Goal: Task Accomplishment & Management: Use online tool/utility

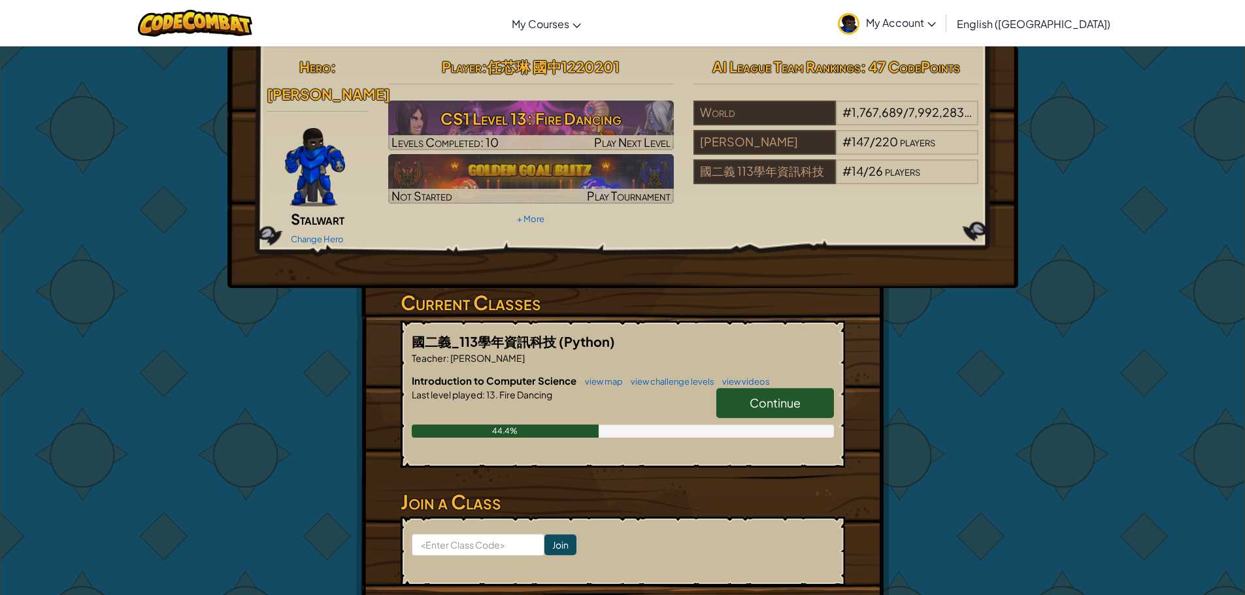
click at [789, 395] on span "Continue" at bounding box center [775, 402] width 51 height 15
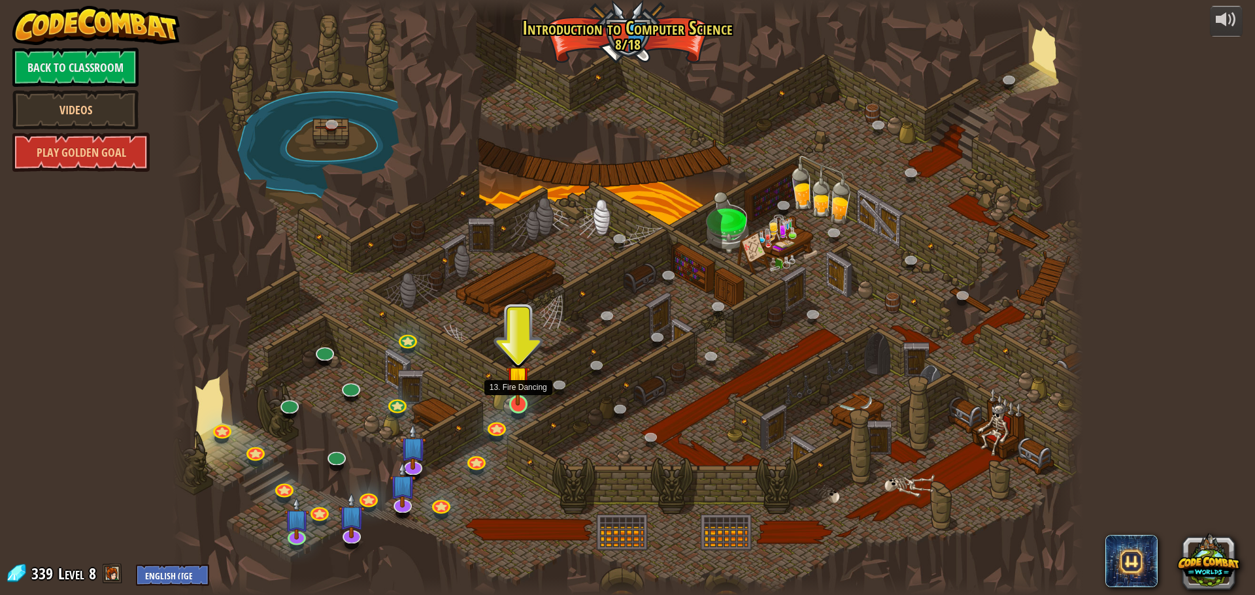
click at [523, 403] on img at bounding box center [518, 378] width 24 height 56
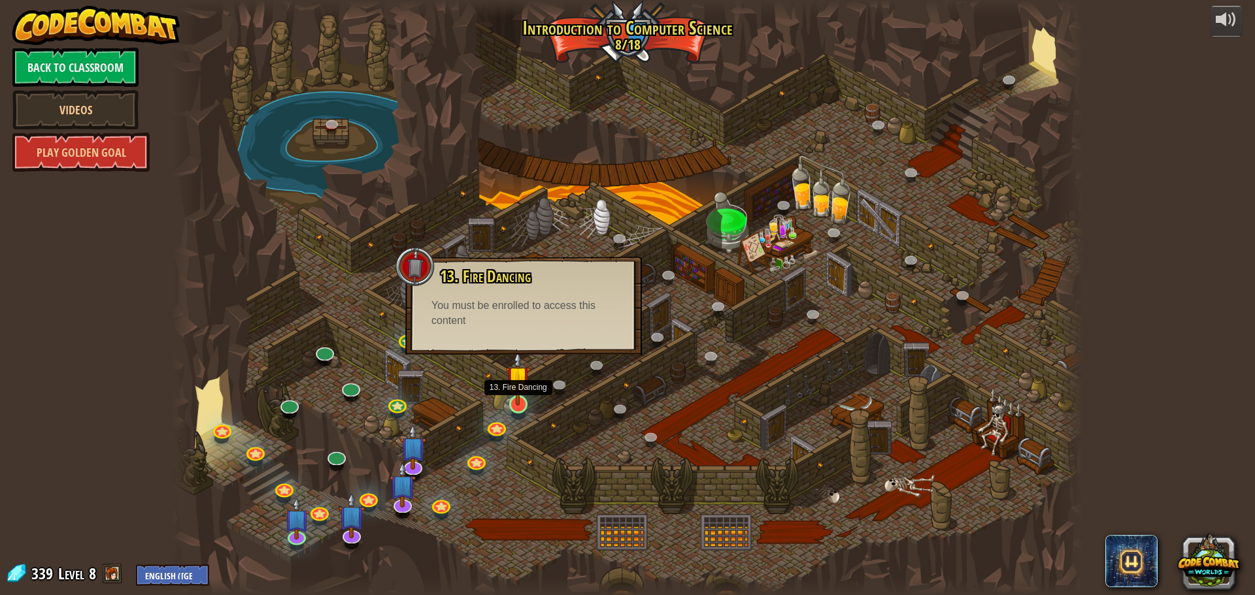
click at [517, 406] on div at bounding box center [518, 404] width 18 height 18
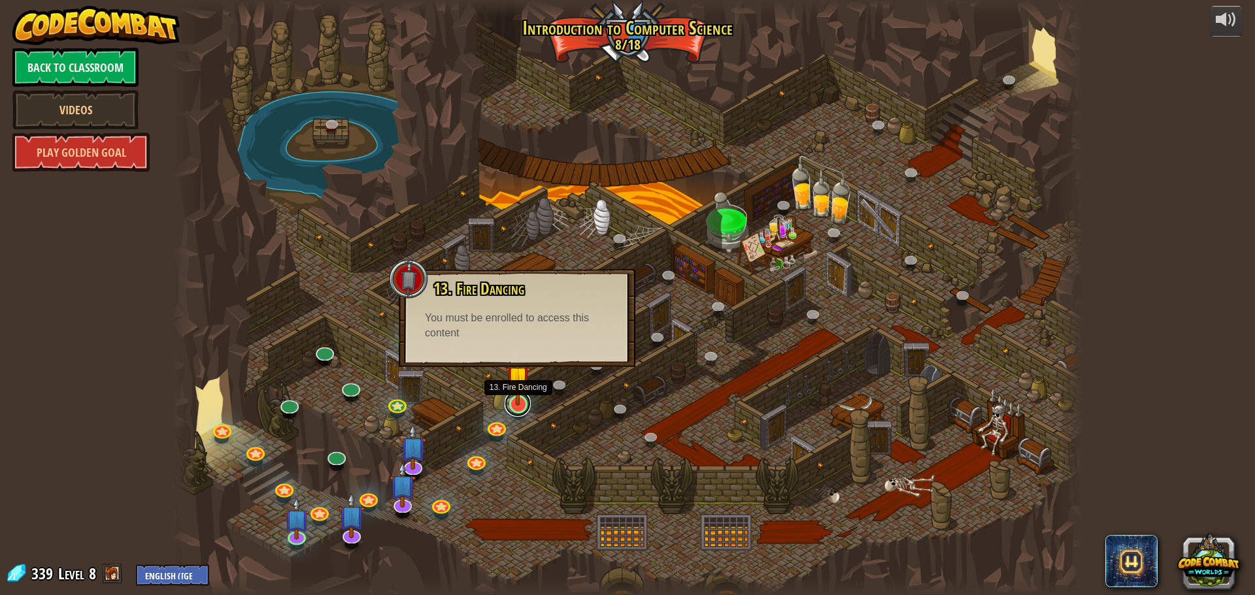
click at [517, 406] on link at bounding box center [517, 404] width 26 height 26
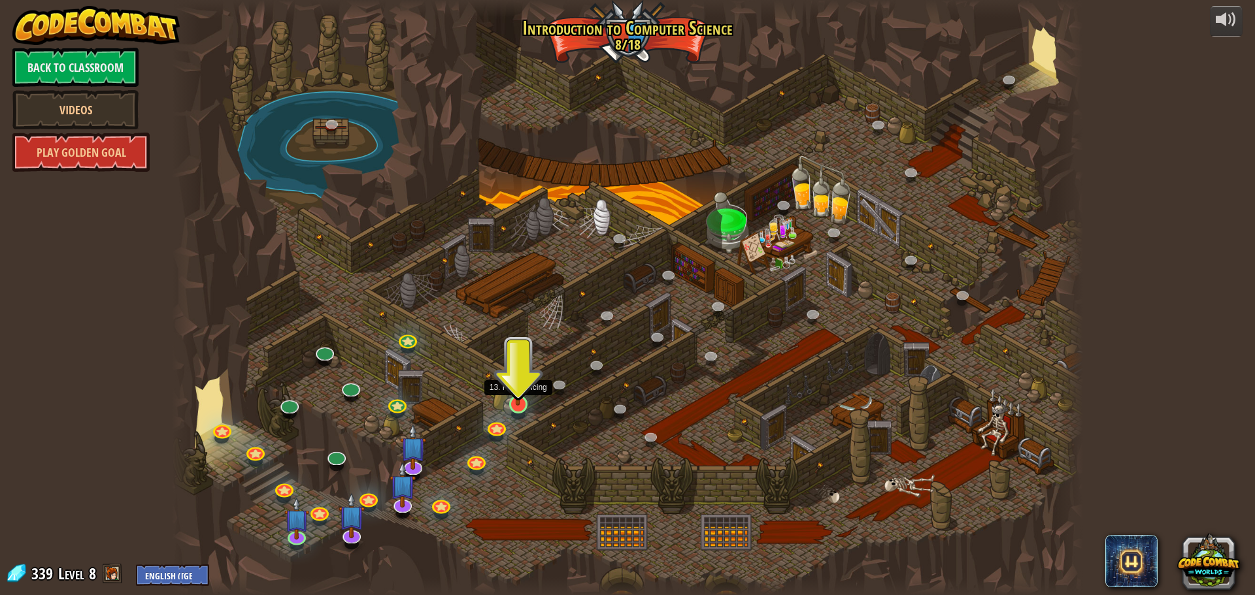
click at [523, 401] on img at bounding box center [518, 378] width 24 height 56
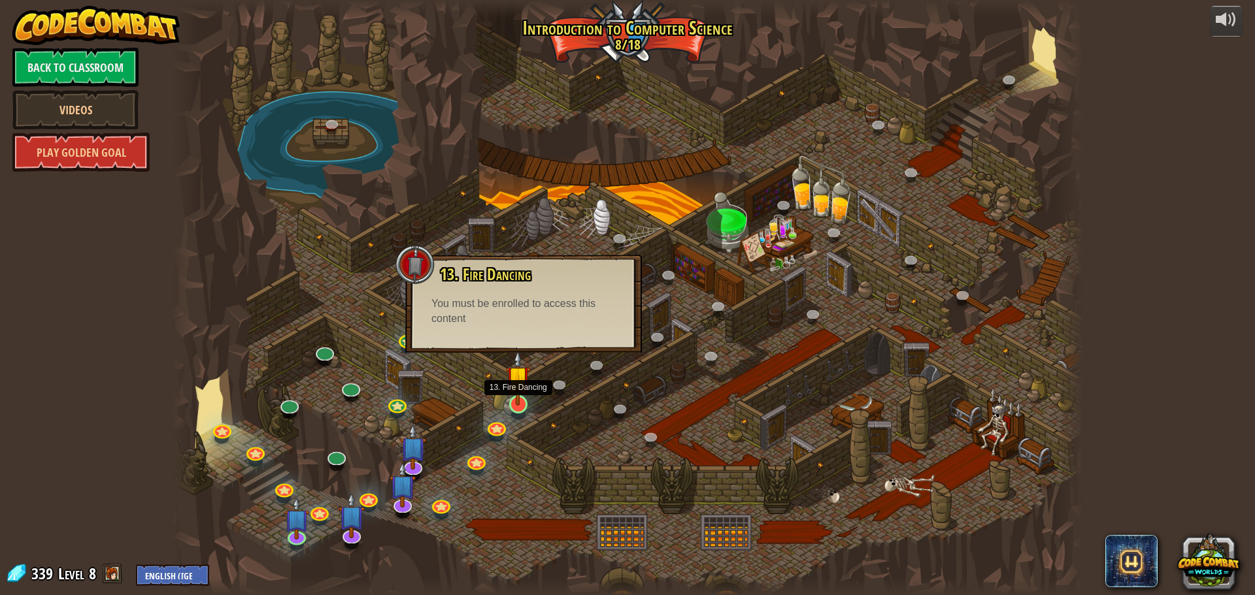
click at [523, 401] on img at bounding box center [518, 378] width 24 height 56
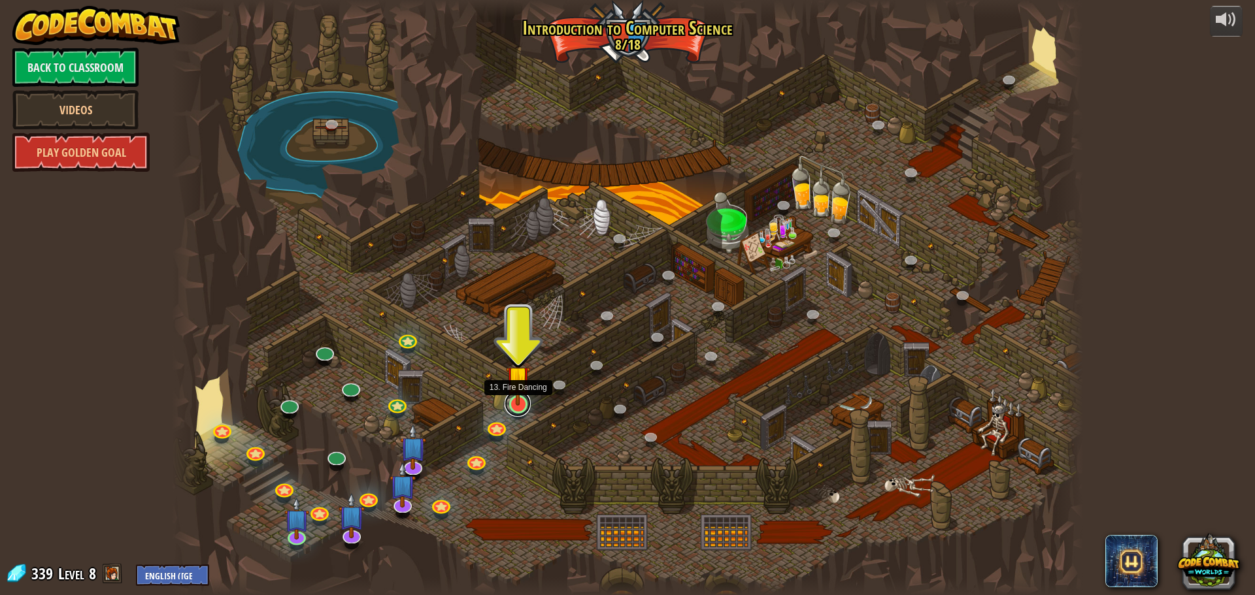
click at [524, 406] on link at bounding box center [517, 404] width 26 height 26
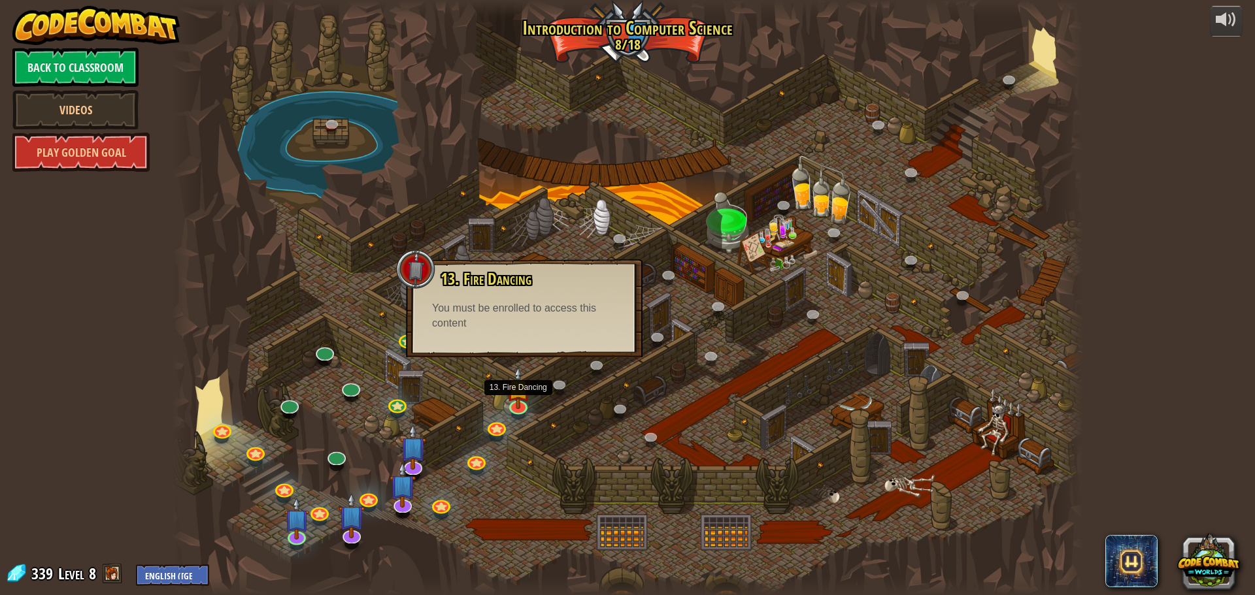
click at [521, 325] on div "You must be enrolled to access this content" at bounding box center [524, 316] width 184 height 30
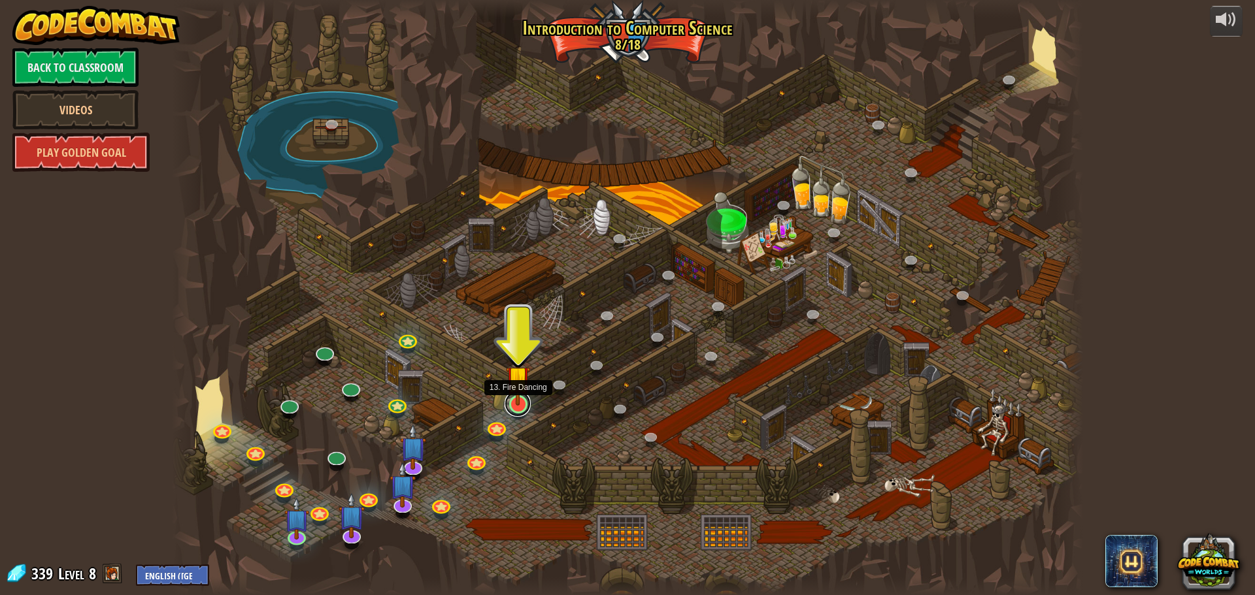
click at [520, 412] on link at bounding box center [517, 404] width 26 height 26
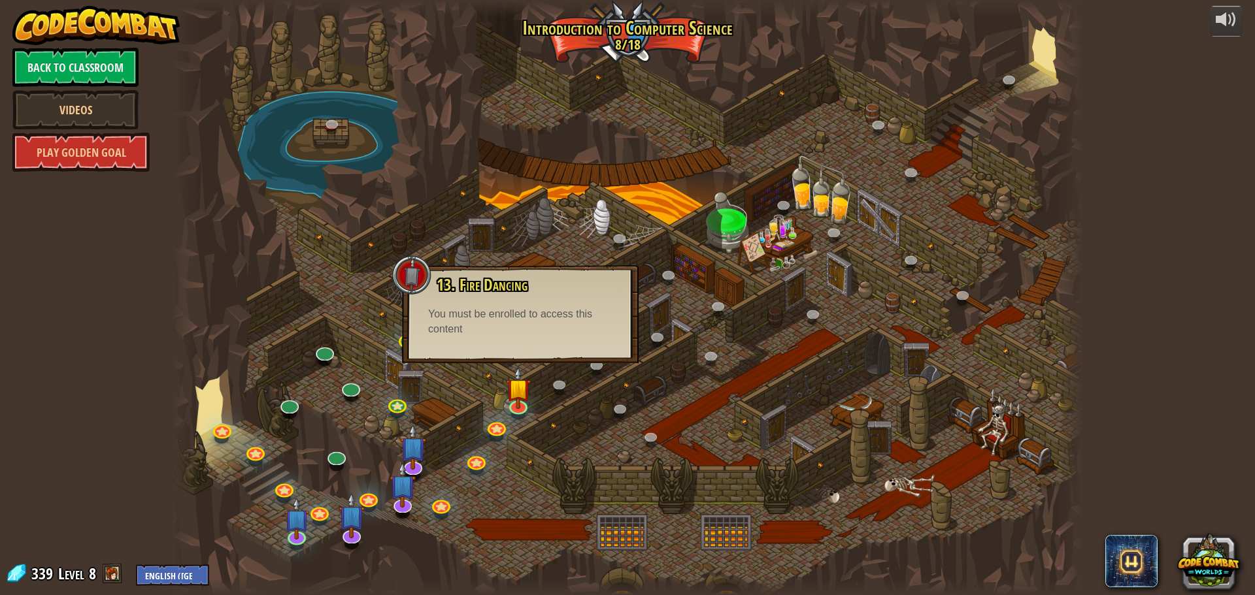
click at [522, 341] on div "13. Fire Dancing Save typing (and your hero) with loops! You must be enrolled t…" at bounding box center [520, 314] width 237 height 98
click at [342, 462] on link at bounding box center [335, 454] width 26 height 26
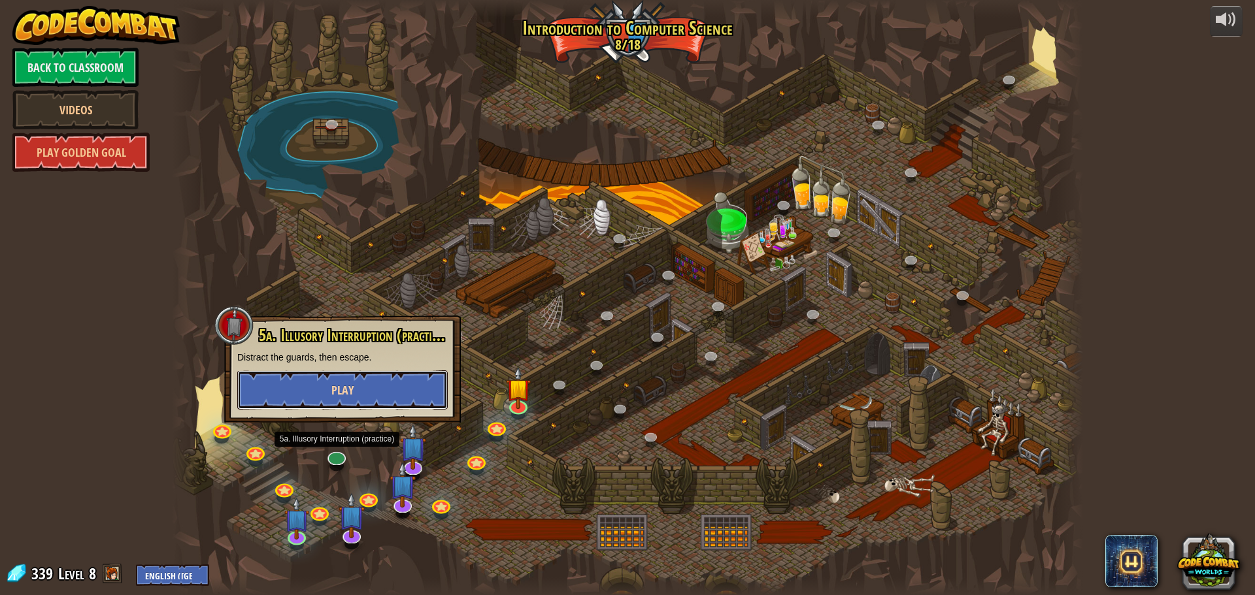
click at [329, 382] on button "Play" at bounding box center [342, 390] width 210 height 39
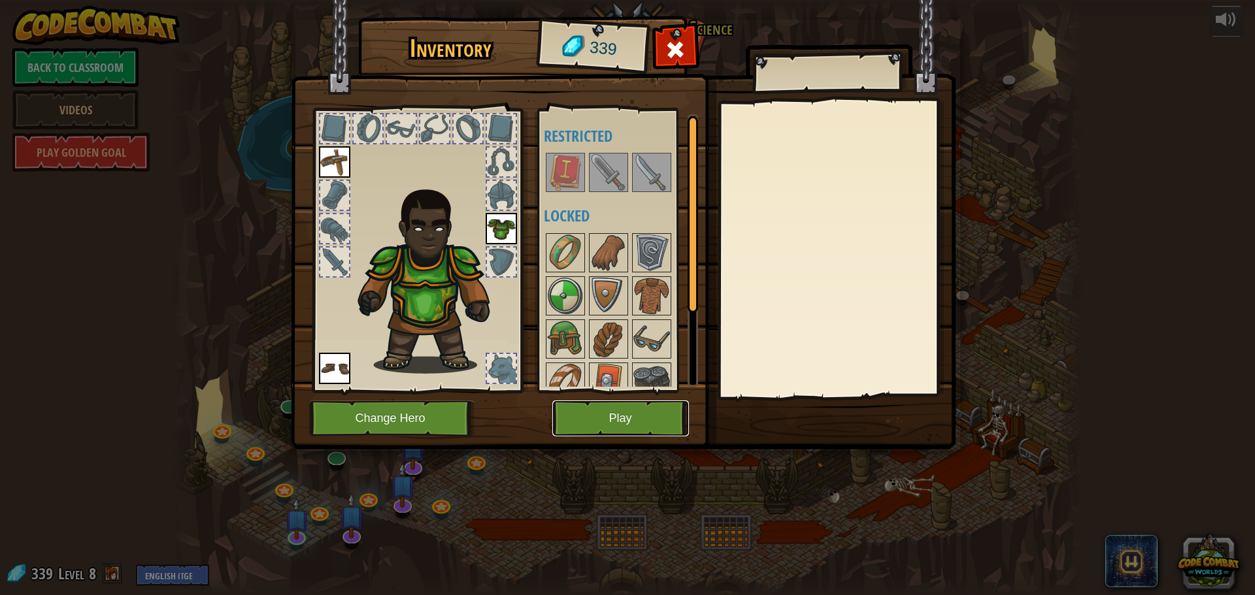
click at [587, 420] on button "Play" at bounding box center [620, 419] width 137 height 36
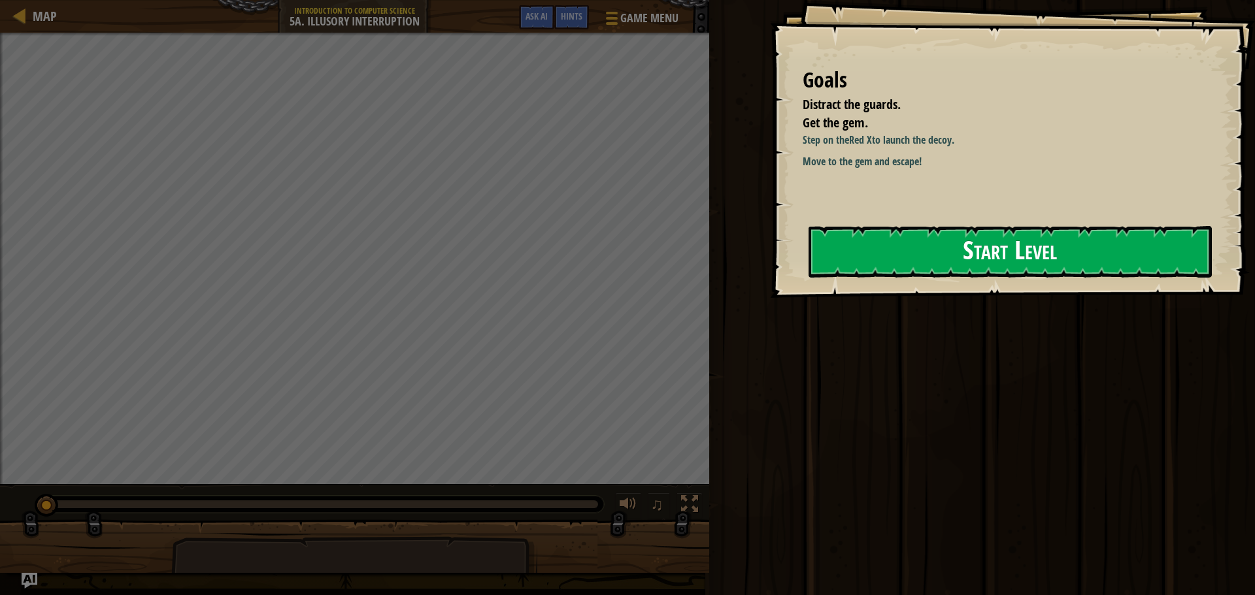
click at [894, 266] on button "Start Level" at bounding box center [1009, 252] width 403 height 52
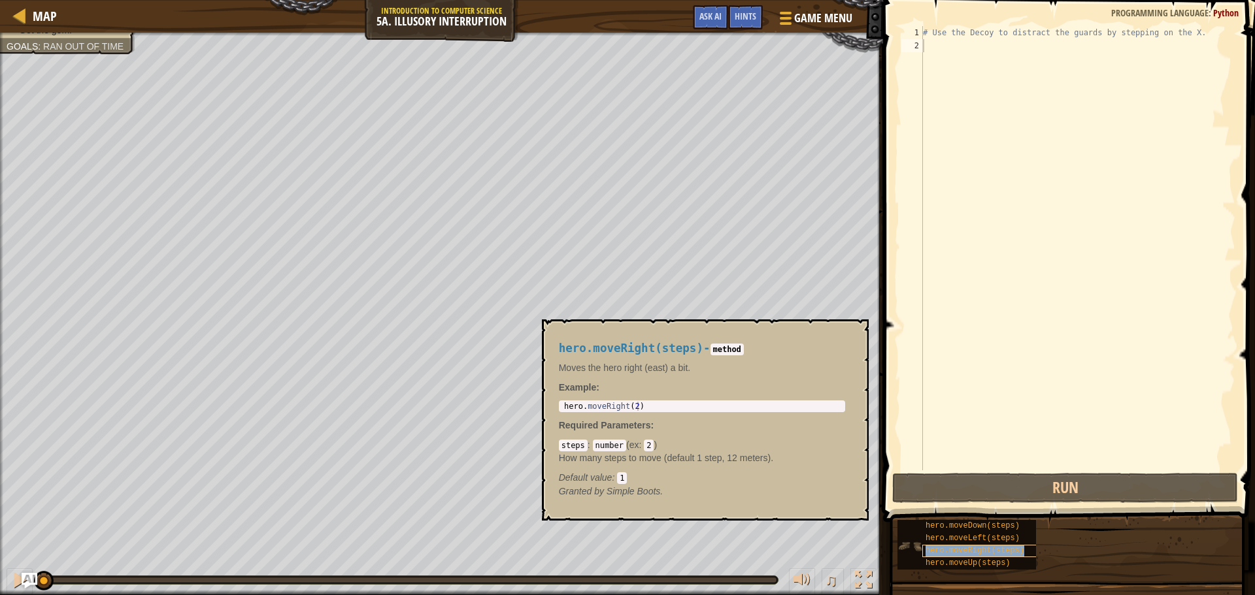
click at [975, 548] on span "hero.moveRight(steps)" at bounding box center [974, 550] width 99 height 9
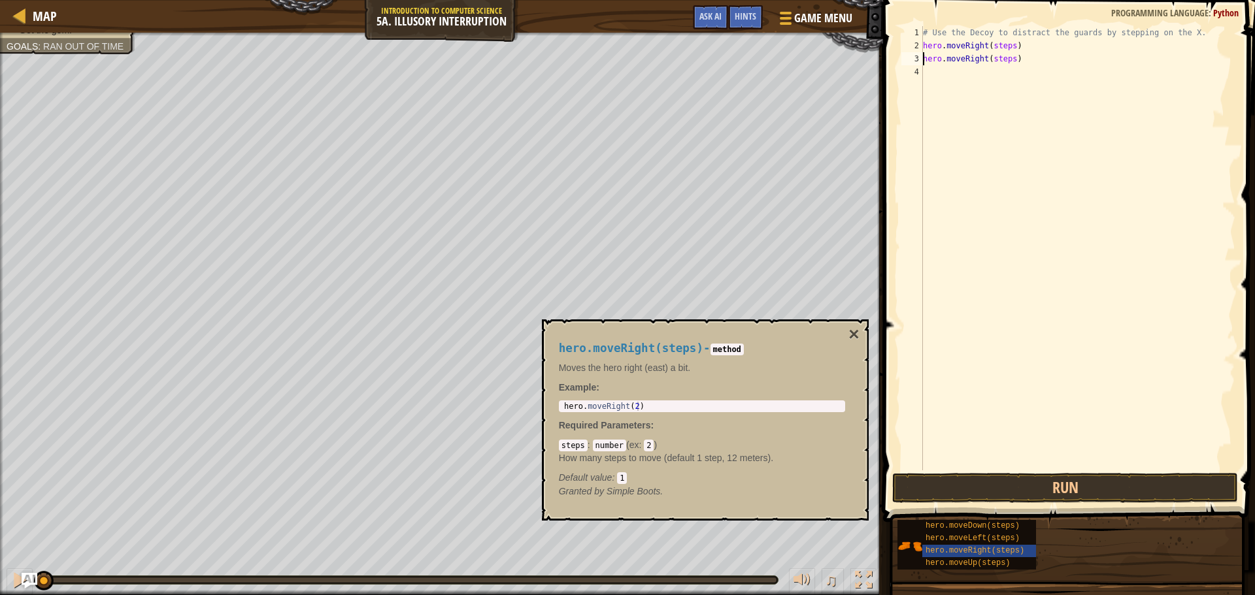
type textarea "hero.moveRight(steps)"
drag, startPoint x: 1019, startPoint y: 64, endPoint x: 922, endPoint y: 63, distance: 97.4
click at [922, 63] on div "hero.moveRight(steps) 1 2 3 4 # Use the Decoy to distract the guards by steppin…" at bounding box center [1067, 248] width 337 height 444
click at [1042, 391] on div "# Use the Decoy to distract the guards by stepping on the X. hero . moveRight (…" at bounding box center [1077, 261] width 315 height 471
click at [939, 62] on div "# Use the Decoy to distract the guards by stepping on the X. hero . moveRight (…" at bounding box center [1077, 261] width 315 height 471
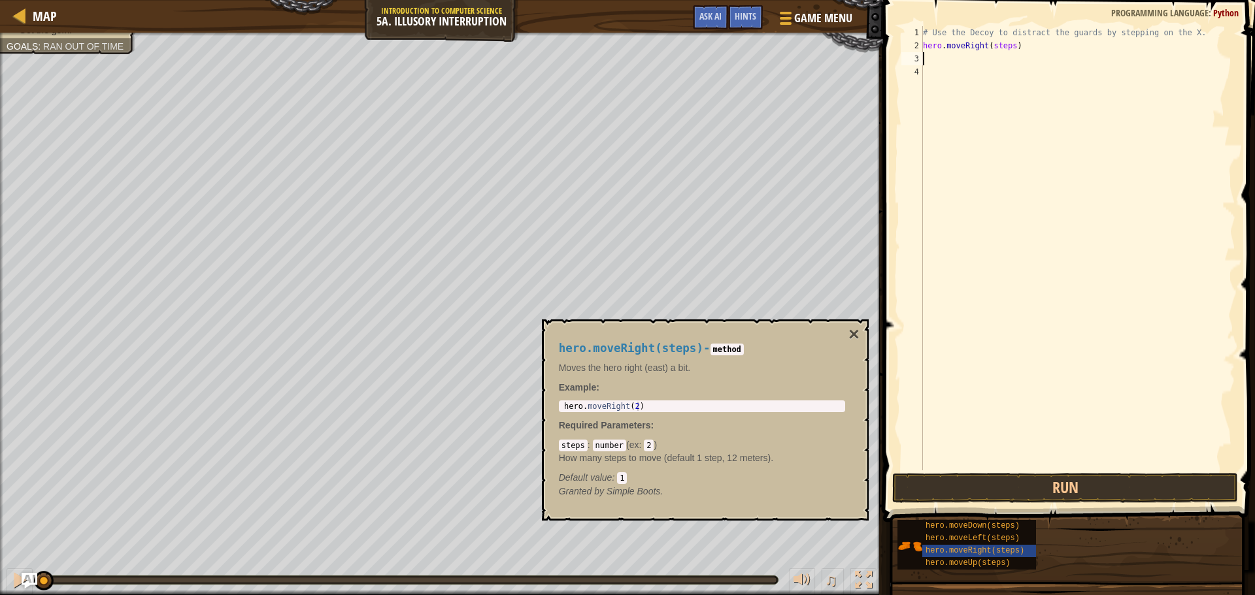
type textarea "F"
type textarea "A"
click at [939, 83] on div "# Use the Decoy to distract the guards by stepping on the X. hero . moveRight (…" at bounding box center [1077, 261] width 315 height 471
click at [937, 52] on div "# Use the Decoy to distract the guards by stepping on the X. hero . moveRight (…" at bounding box center [1077, 261] width 315 height 471
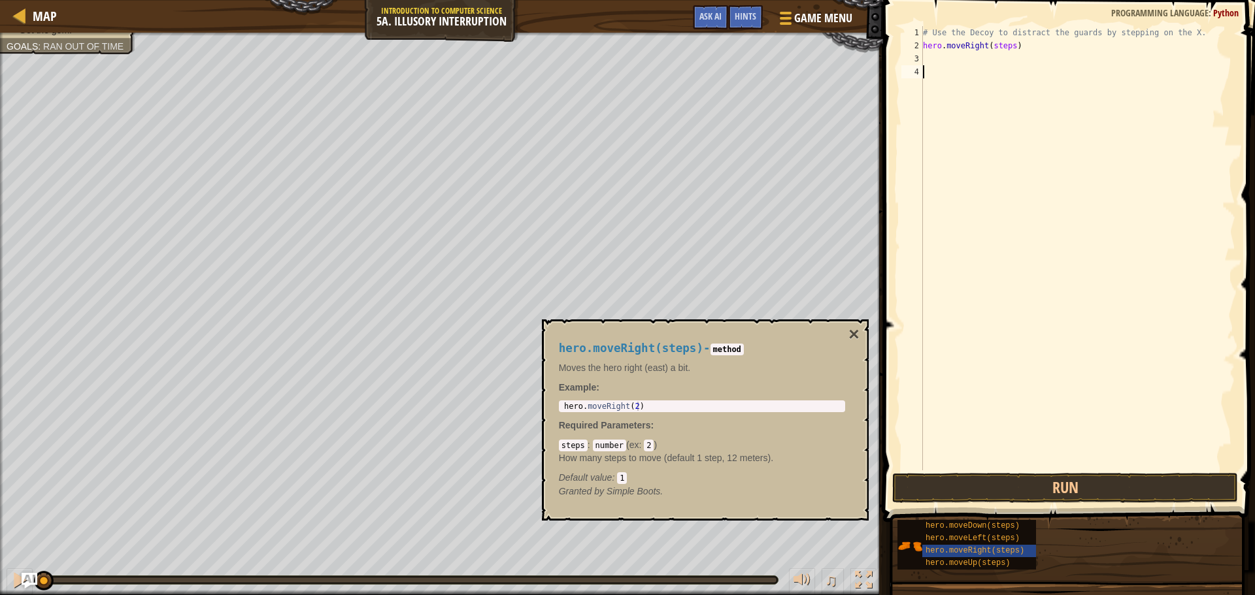
type textarea "hero.moveRight(steps)"
click at [929, 64] on div "# Use the Decoy to distract the guards by stepping on the X. hero . moveRight (…" at bounding box center [1077, 261] width 315 height 471
click at [852, 333] on button "×" at bounding box center [853, 334] width 10 height 18
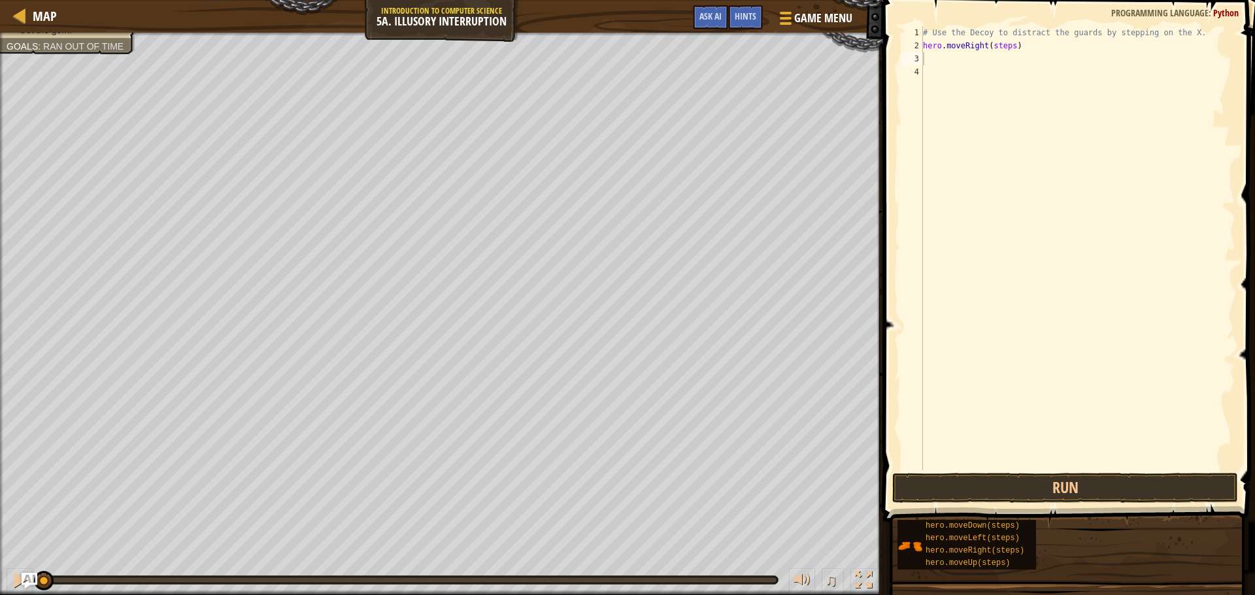
click at [1007, 50] on div "# Use the Decoy to distract the guards by stepping on the X. hero . moveRight (…" at bounding box center [1077, 261] width 315 height 471
drag, startPoint x: 1007, startPoint y: 50, endPoint x: 982, endPoint y: 51, distance: 24.9
click at [982, 51] on div "# Use the Decoy to distract the guards by stepping on the X. hero . moveRight (…" at bounding box center [1077, 261] width 315 height 471
drag, startPoint x: 1007, startPoint y: 42, endPoint x: 987, endPoint y: 46, distance: 20.0
click at [987, 46] on div "# Use the Decoy to distract the guards by stepping on the X. hero . moveRight (…" at bounding box center [1077, 261] width 315 height 471
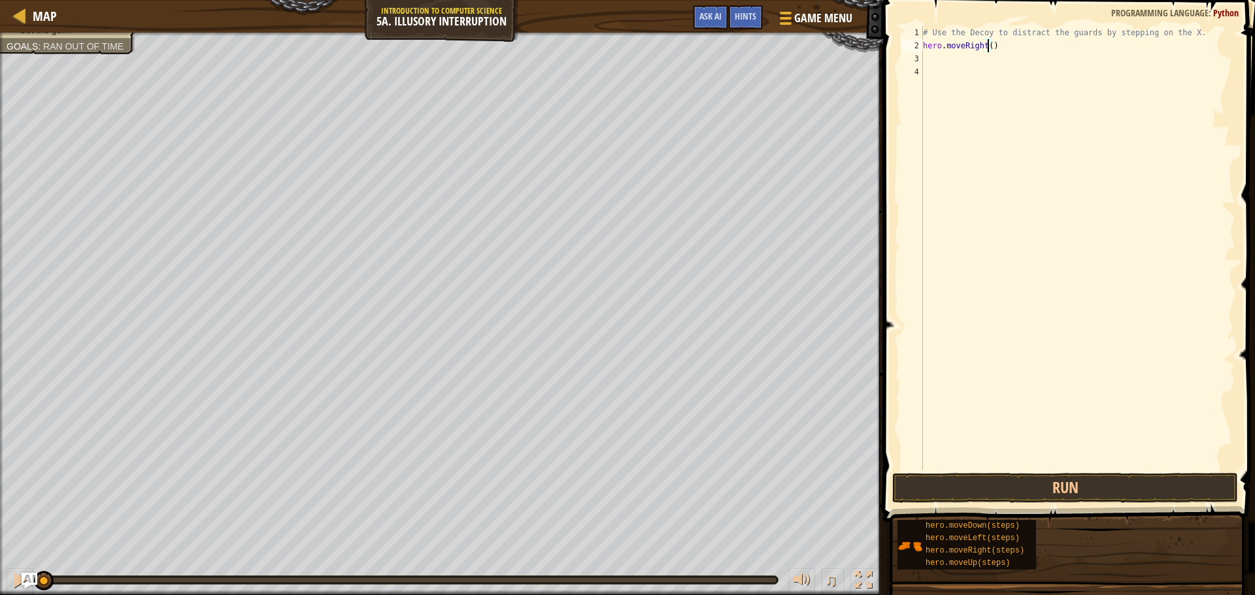
type textarea "hero.moveRight(2)"
click at [970, 92] on div "# Use the Decoy to distract the guards by stepping on the X. hero . moveRight (…" at bounding box center [1077, 261] width 315 height 471
click at [933, 52] on div "# Use the Decoy to distract the guards by stepping on the X. hero . moveRight (…" at bounding box center [1077, 261] width 315 height 471
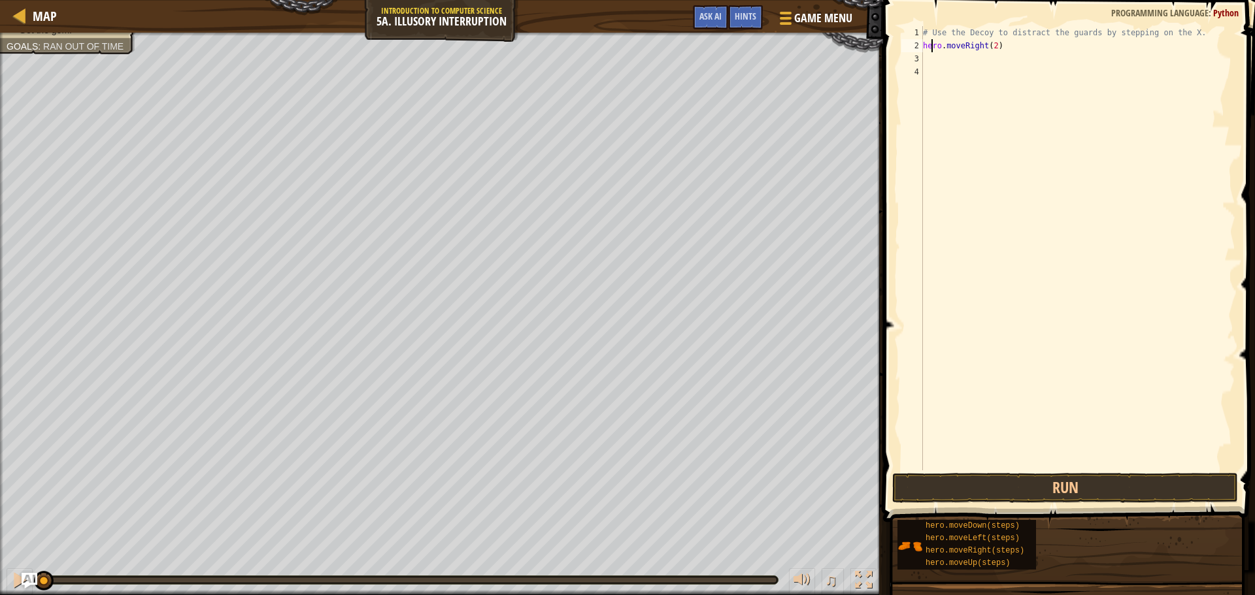
type textarea "hero.moveRight(2)"
click at [923, 62] on div "# Use the Decoy to distract the guards by stepping on the X. hero . moveRight (…" at bounding box center [1077, 261] width 315 height 471
click at [1063, 482] on button "Run" at bounding box center [1065, 488] width 346 height 30
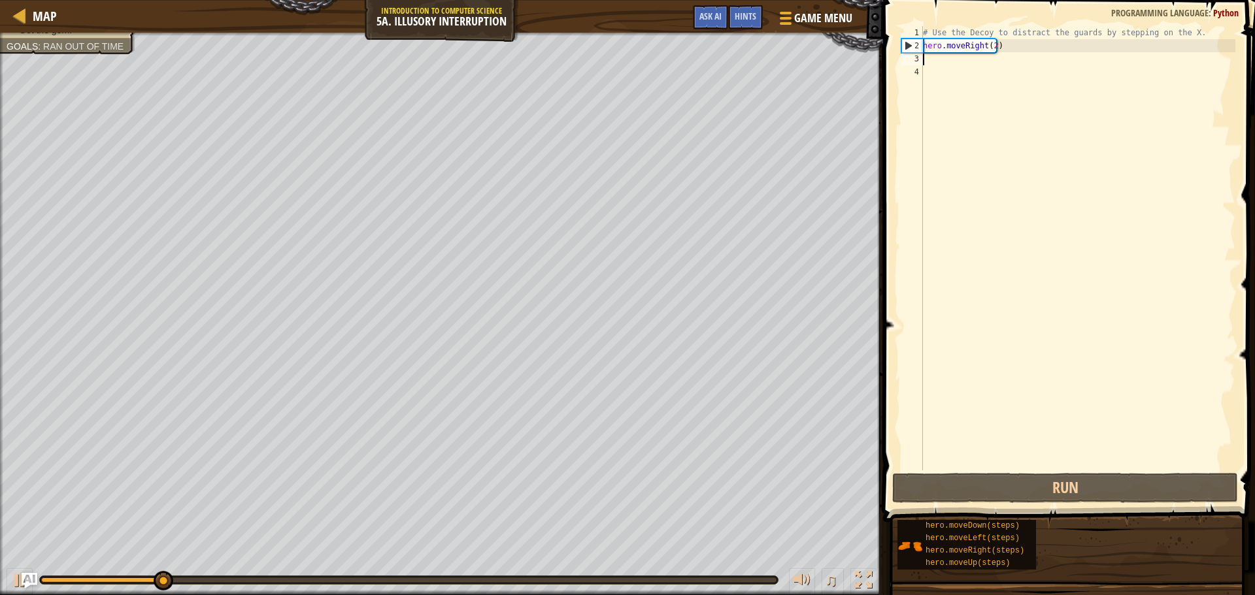
click at [993, 45] on div "# Use the Decoy to distract the guards by stepping on the X. hero . moveRight (…" at bounding box center [1077, 261] width 315 height 471
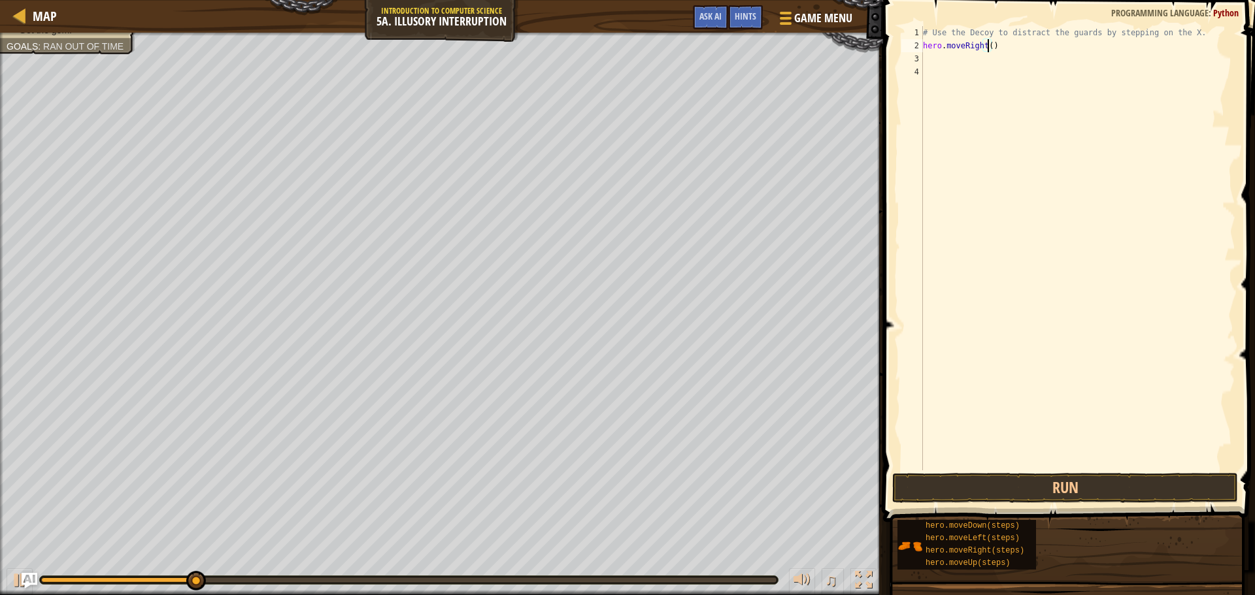
scroll to position [6, 5]
click at [987, 489] on button "Run" at bounding box center [1065, 488] width 346 height 30
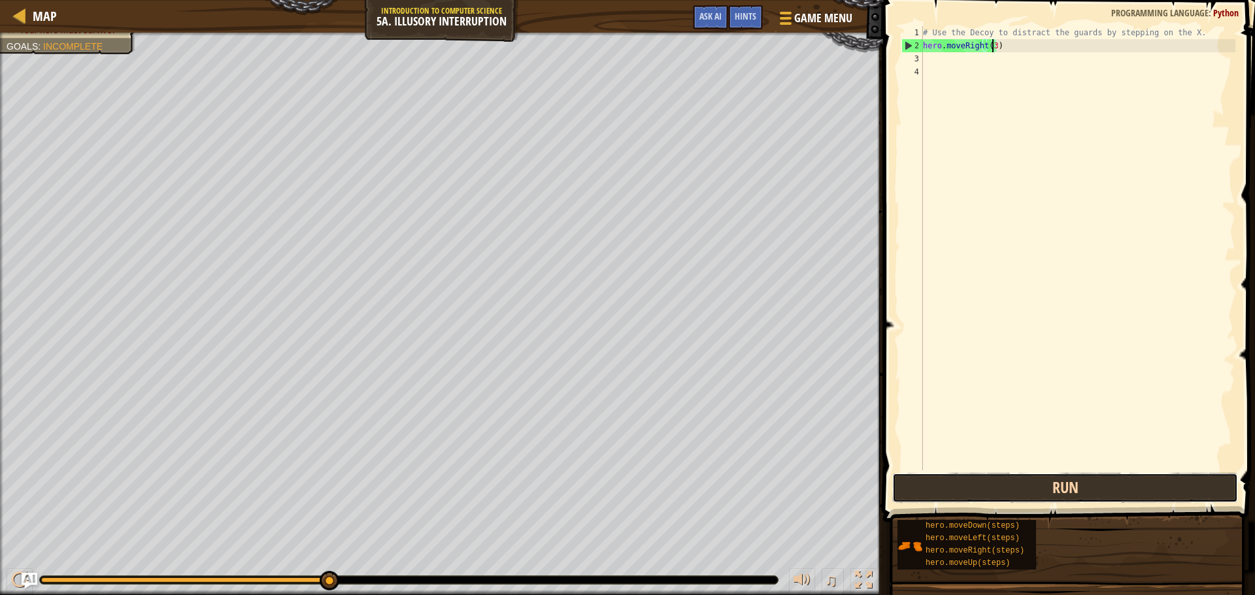
click at [977, 491] on button "Run" at bounding box center [1065, 488] width 346 height 30
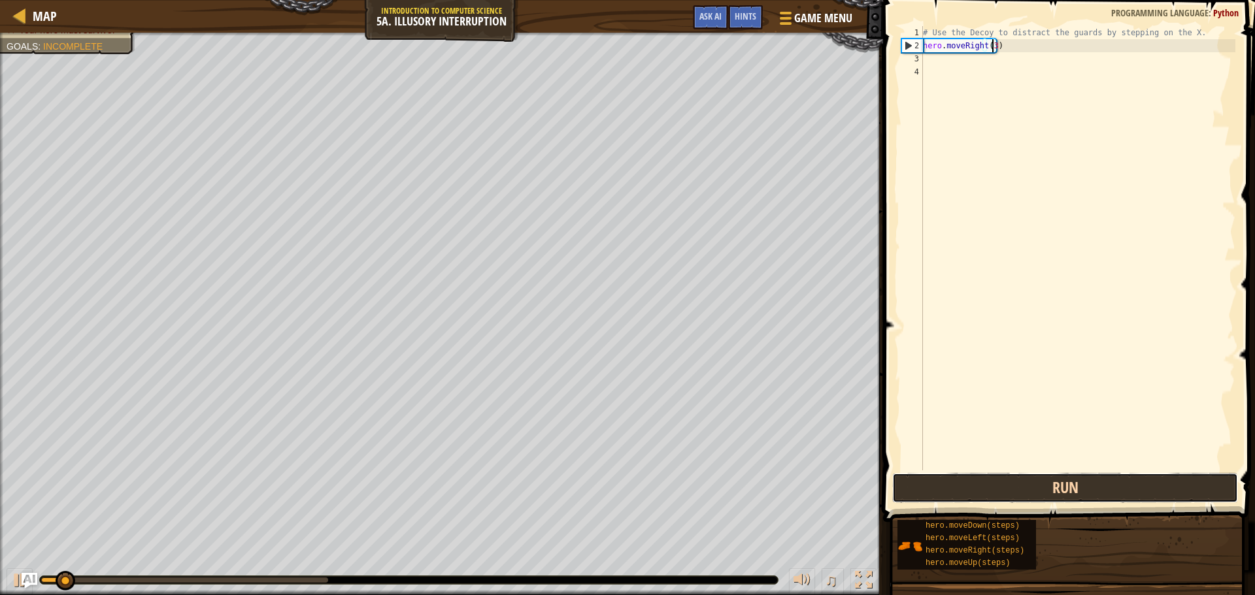
click at [977, 491] on button "Run" at bounding box center [1065, 488] width 346 height 30
click at [976, 491] on button "Run" at bounding box center [1065, 488] width 346 height 30
click at [970, 491] on button "Running" at bounding box center [1065, 488] width 346 height 30
click at [970, 491] on button "Run" at bounding box center [1065, 488] width 346 height 30
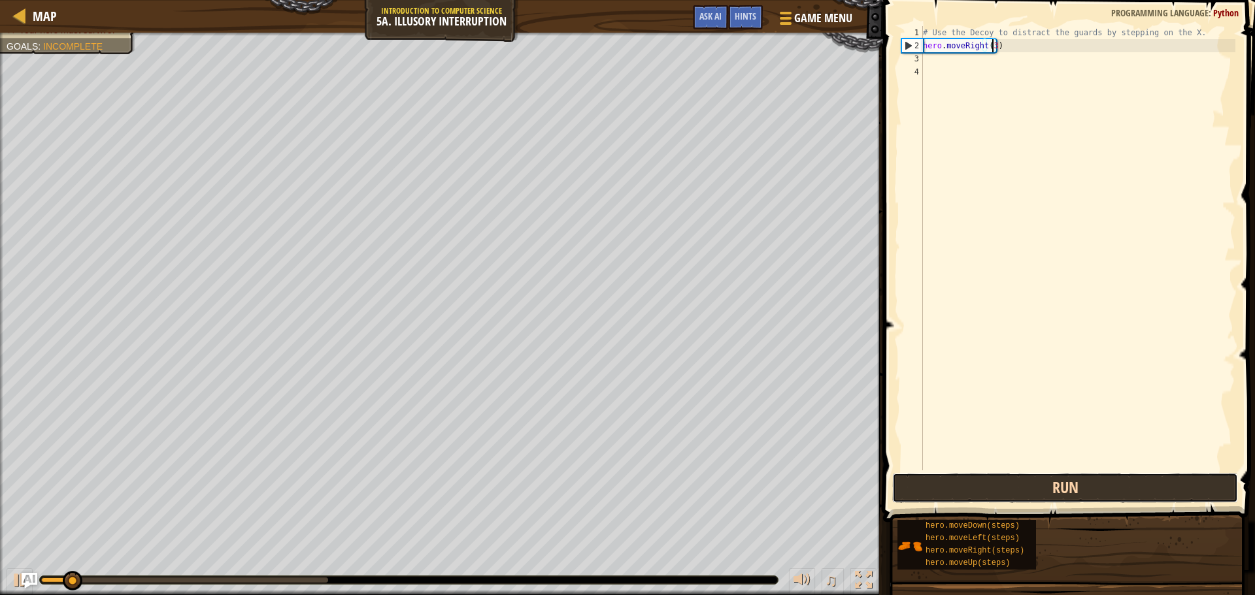
click at [970, 491] on button "Run" at bounding box center [1065, 488] width 346 height 30
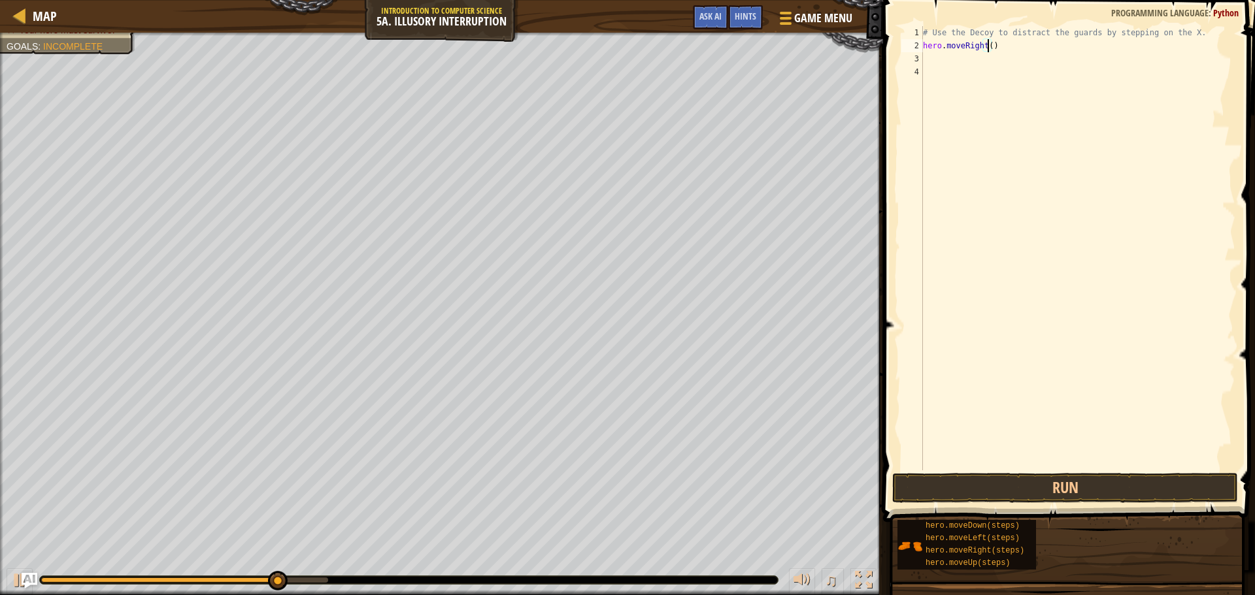
type textarea "hero.moveRight(5)"
drag, startPoint x: 970, startPoint y: 468, endPoint x: 965, endPoint y: 493, distance: 25.2
click at [969, 476] on div "1 2 3 4 5 # Use the Decoy to distract the guards by stepping on the X. hero . m…" at bounding box center [1067, 287] width 376 height 561
click at [965, 493] on button "Run" at bounding box center [1065, 488] width 346 height 30
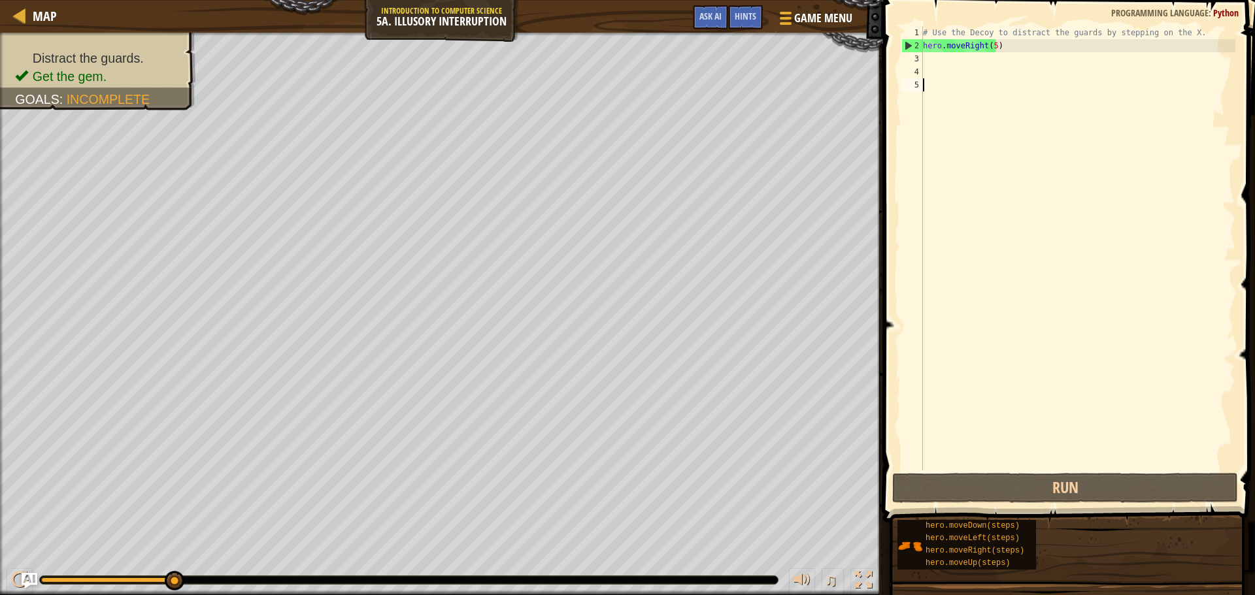
click at [513, 573] on div "Distract the guards. Get the gem. Goals : Incomplete ♫ [PERSON_NAME] 82 x: 55 y…" at bounding box center [627, 314] width 1255 height 563
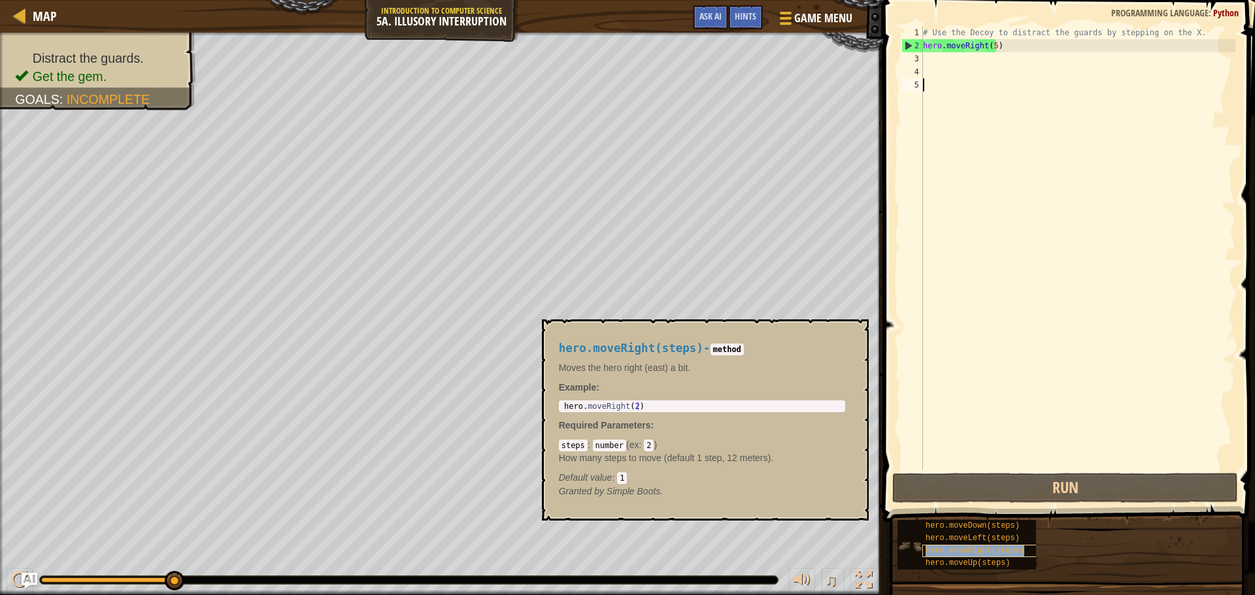
click at [970, 556] on div "hero.moveRight(steps)" at bounding box center [984, 551] width 125 height 12
type textarea "hero.moveRight(steps)"
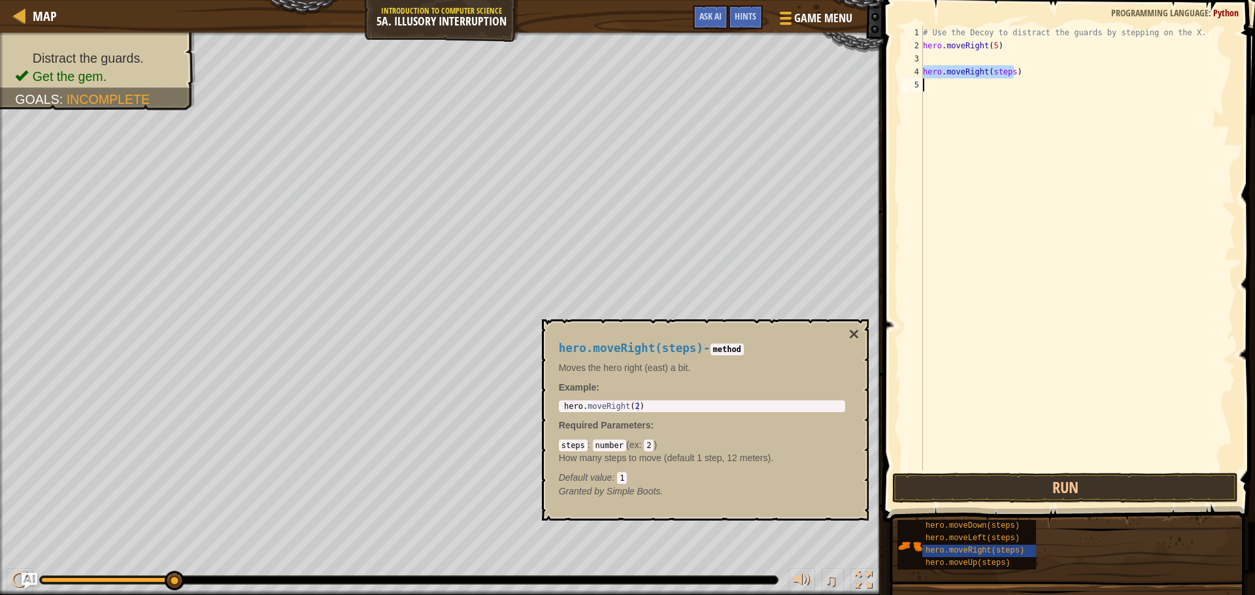
type textarea "hero.moveRight(steps)"
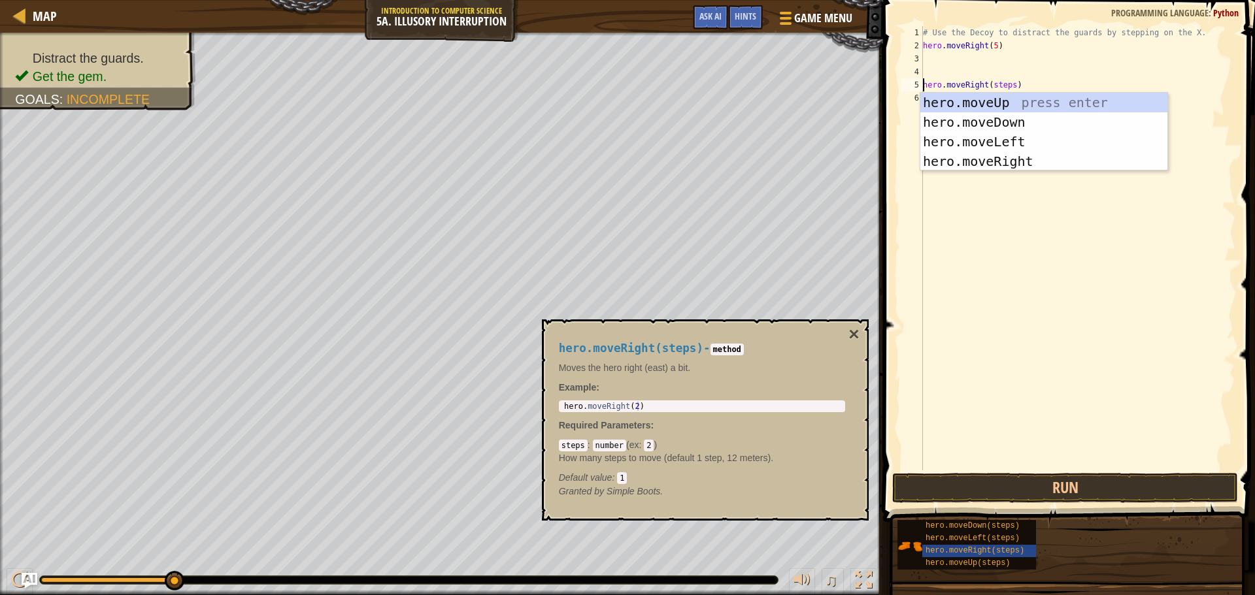
click at [931, 61] on div "# Use the Decoy to distract the guards by stepping on the X. hero . moveRight (…" at bounding box center [1077, 261] width 315 height 471
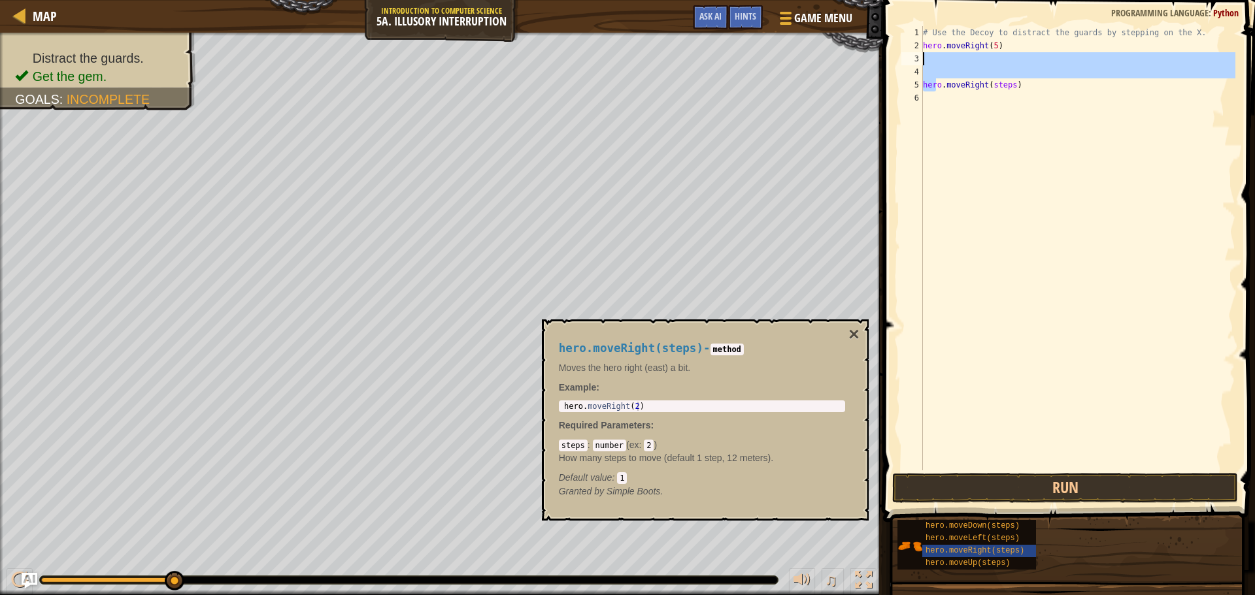
drag, startPoint x: 936, startPoint y: 86, endPoint x: 931, endPoint y: 59, distance: 26.5
click at [931, 59] on div "# Use the Decoy to distract the guards by stepping on the X. hero . moveRight (…" at bounding box center [1077, 261] width 315 height 471
click at [944, 71] on div "# Use the Decoy to distract the guards by stepping on the X. hero . moveRight (…" at bounding box center [1077, 248] width 315 height 444
drag, startPoint x: 925, startPoint y: 68, endPoint x: 923, endPoint y: 57, distance: 11.3
click at [923, 57] on div "# Use the Decoy to distract the guards by stepping on the X. hero . moveRight (…" at bounding box center [1077, 261] width 315 height 471
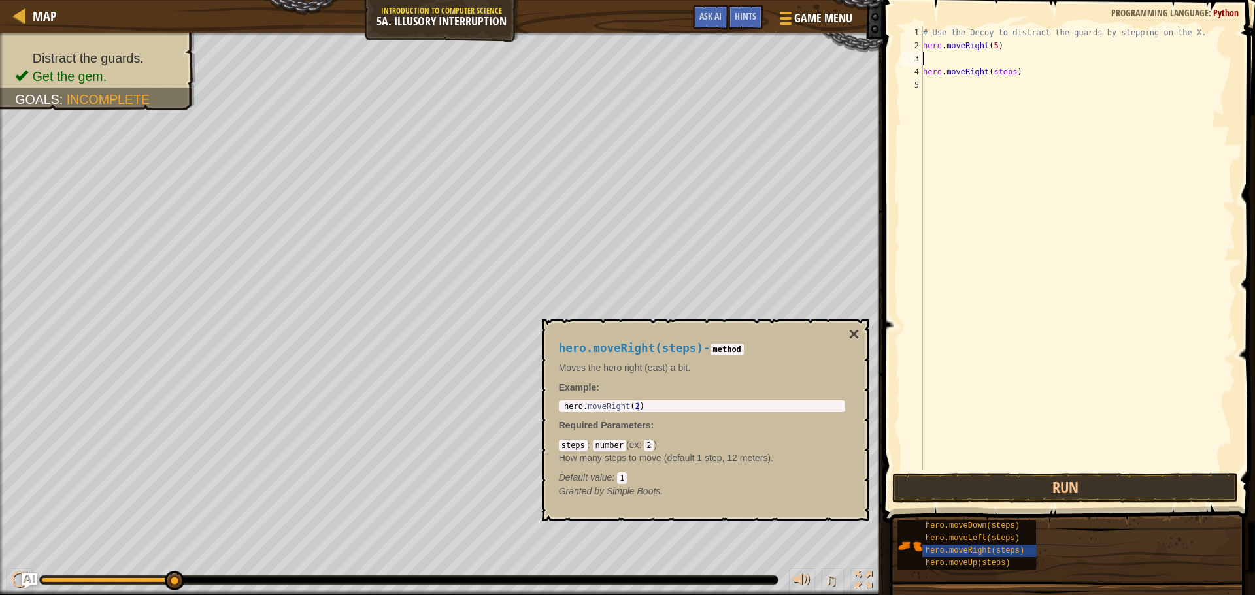
type textarea "hero.moveRight(5)"
drag, startPoint x: 995, startPoint y: 48, endPoint x: 924, endPoint y: 48, distance: 70.6
click at [924, 48] on div "# Use the Decoy to distract the guards by stepping on the X. hero . moveRight (…" at bounding box center [1077, 261] width 315 height 471
click at [856, 337] on button "×" at bounding box center [853, 334] width 10 height 18
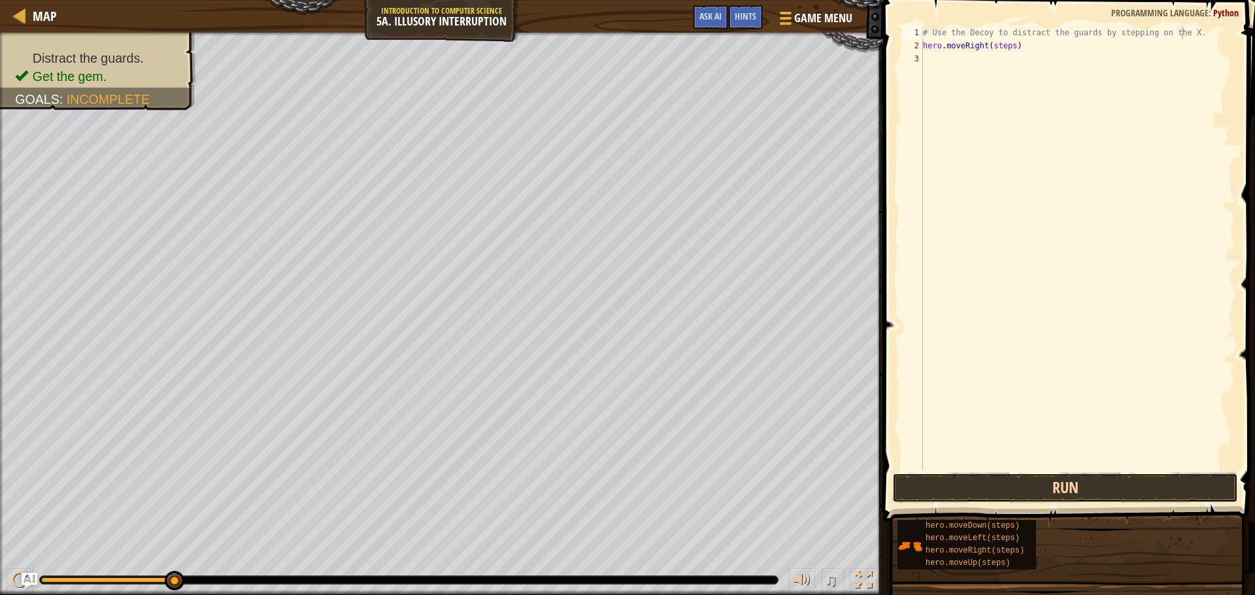
click at [969, 482] on button "Run" at bounding box center [1065, 488] width 346 height 30
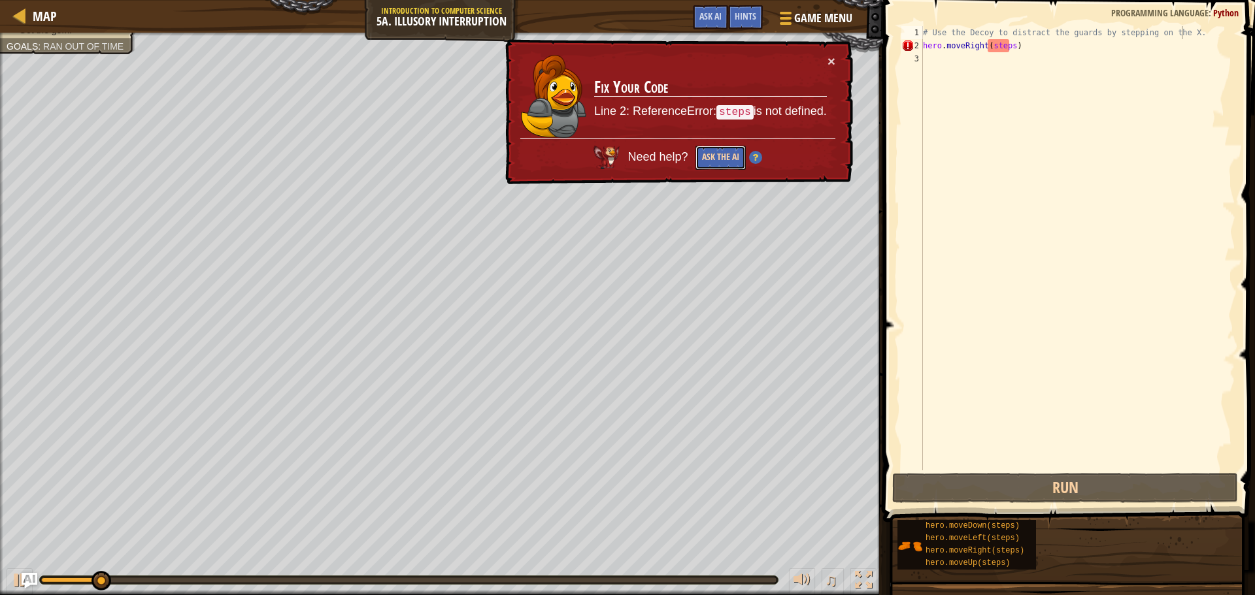
click at [729, 155] on button "Ask the AI" at bounding box center [720, 158] width 50 height 24
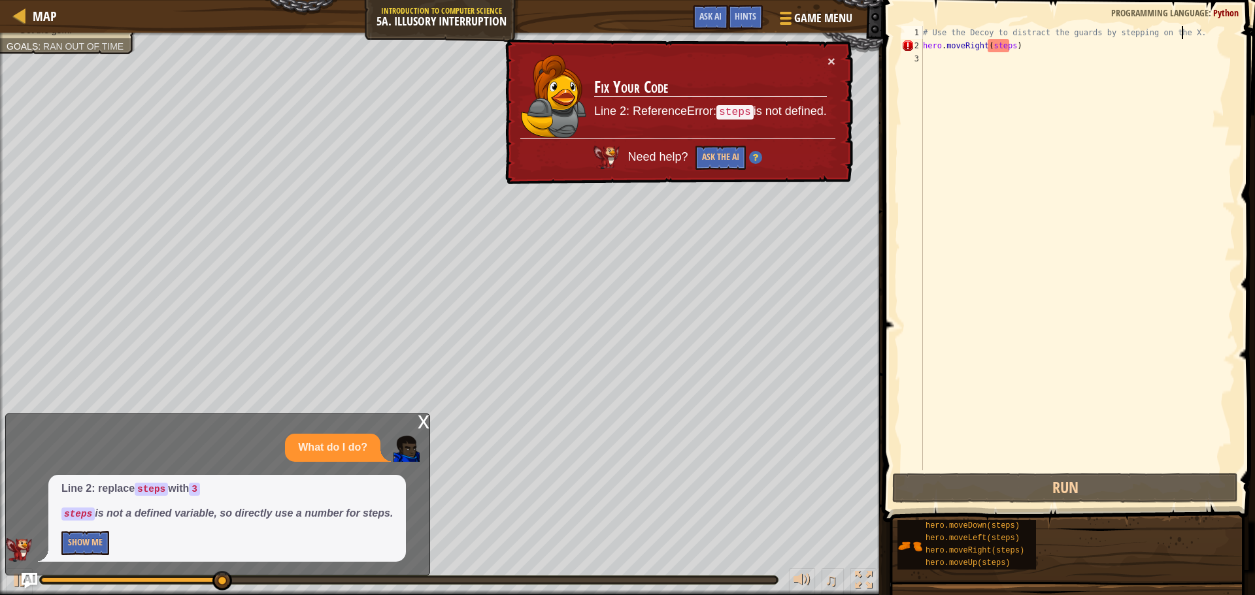
click at [422, 423] on div "x" at bounding box center [424, 420] width 12 height 13
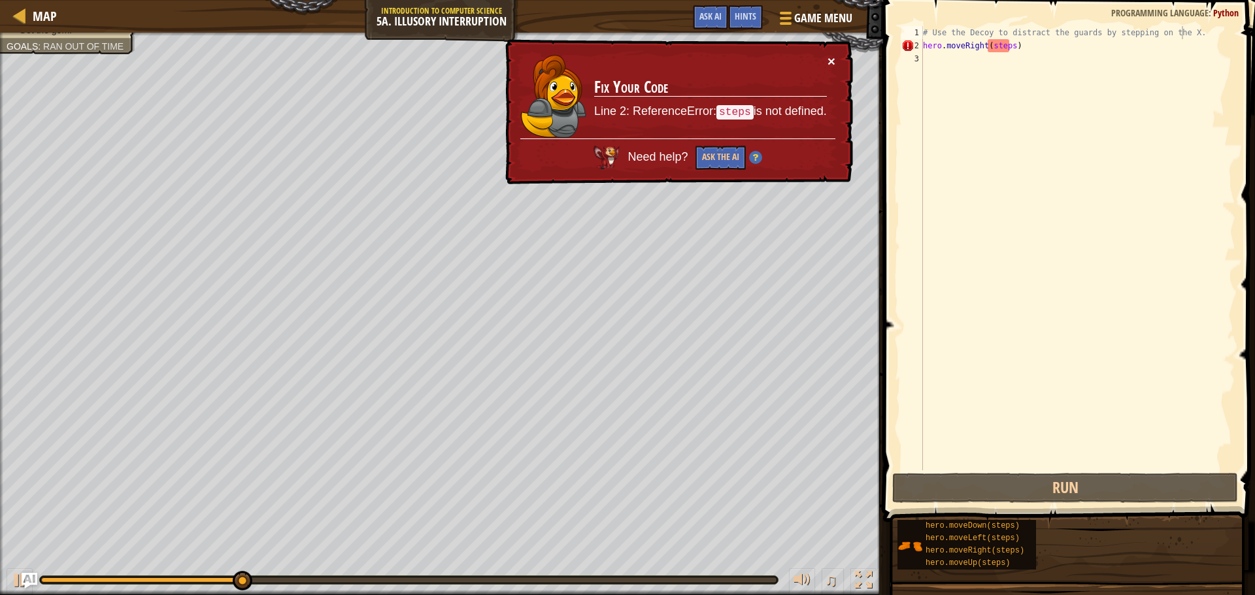
click at [830, 59] on button "×" at bounding box center [831, 61] width 8 height 14
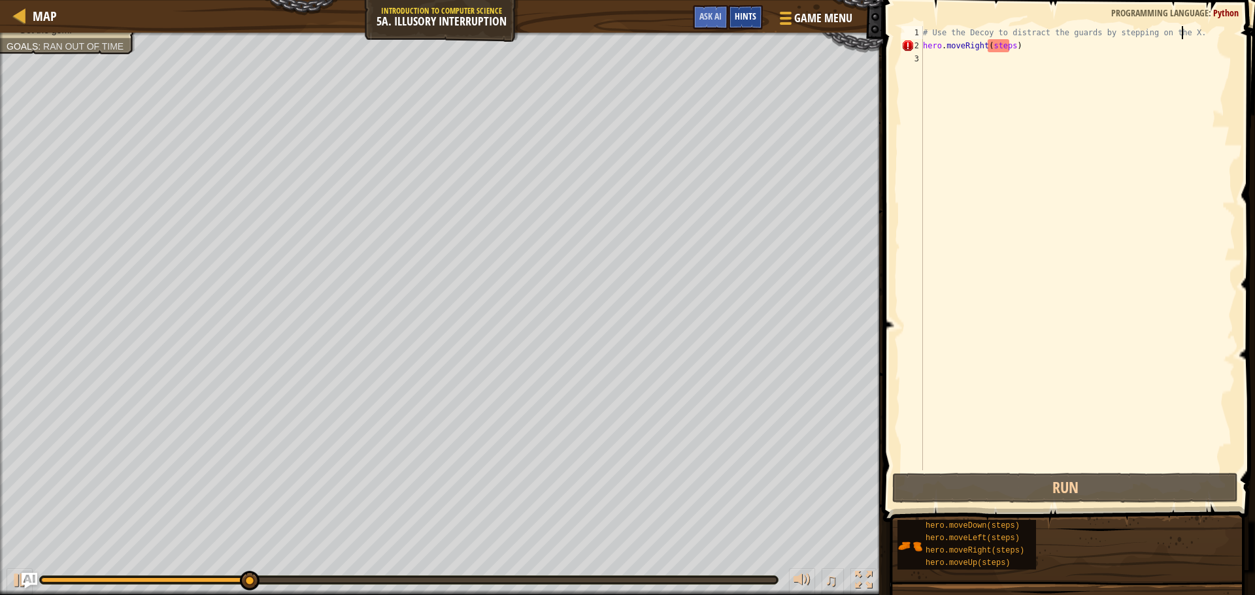
click at [752, 23] on div "Hints" at bounding box center [745, 17] width 35 height 24
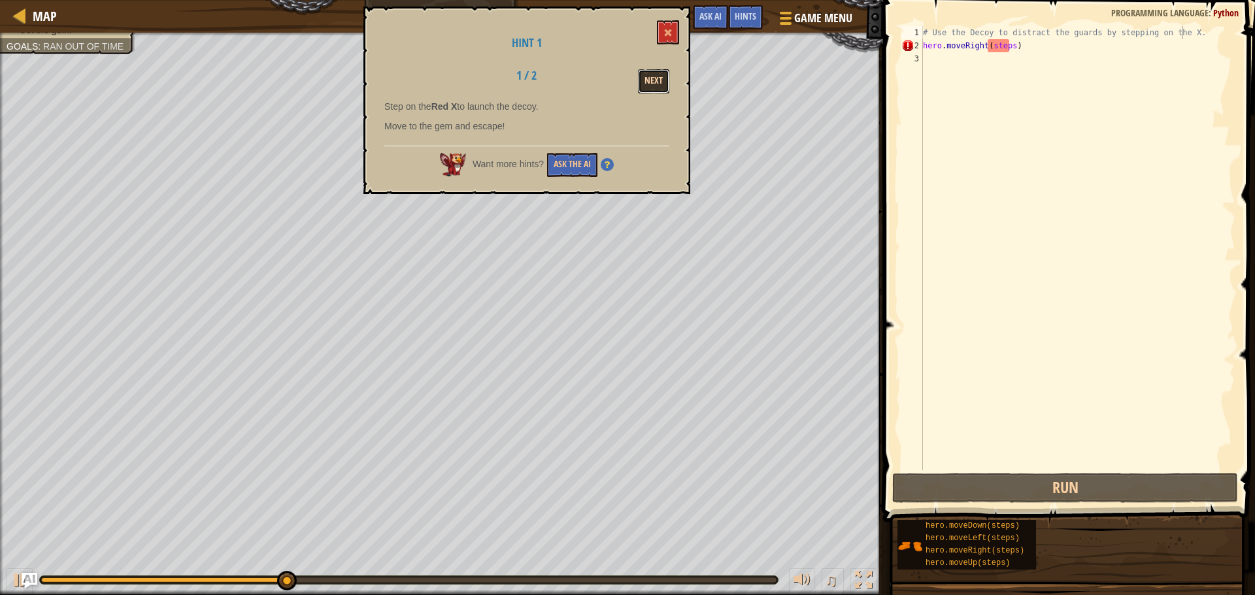
click at [648, 78] on button "Next" at bounding box center [653, 81] width 31 height 24
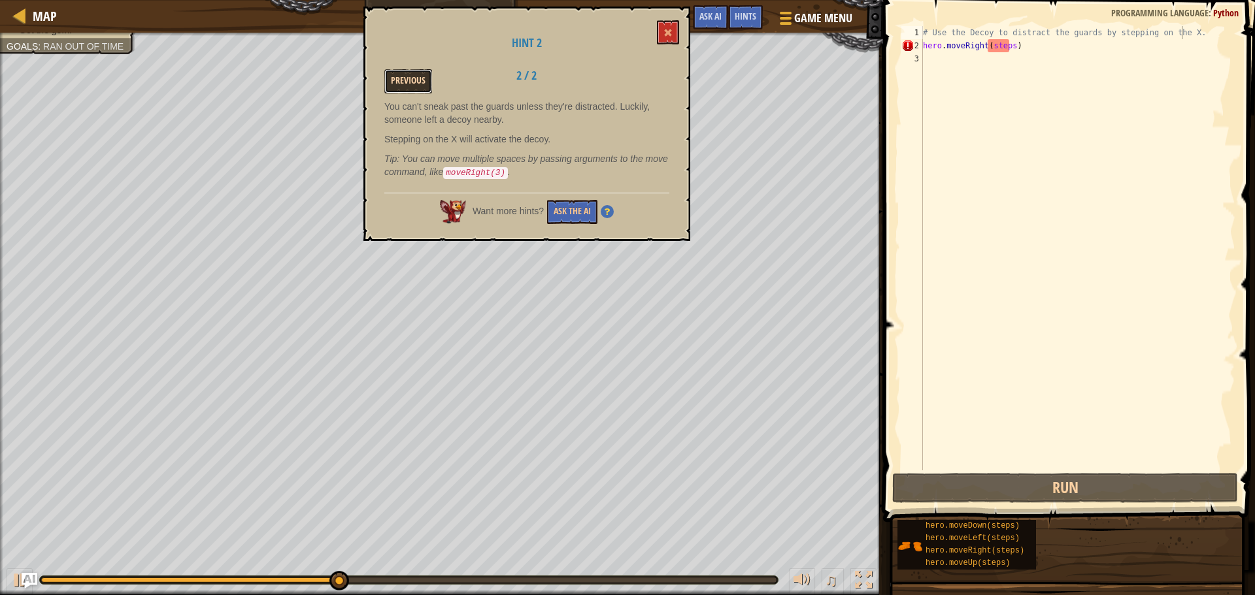
click at [399, 75] on button "Previous" at bounding box center [408, 81] width 48 height 24
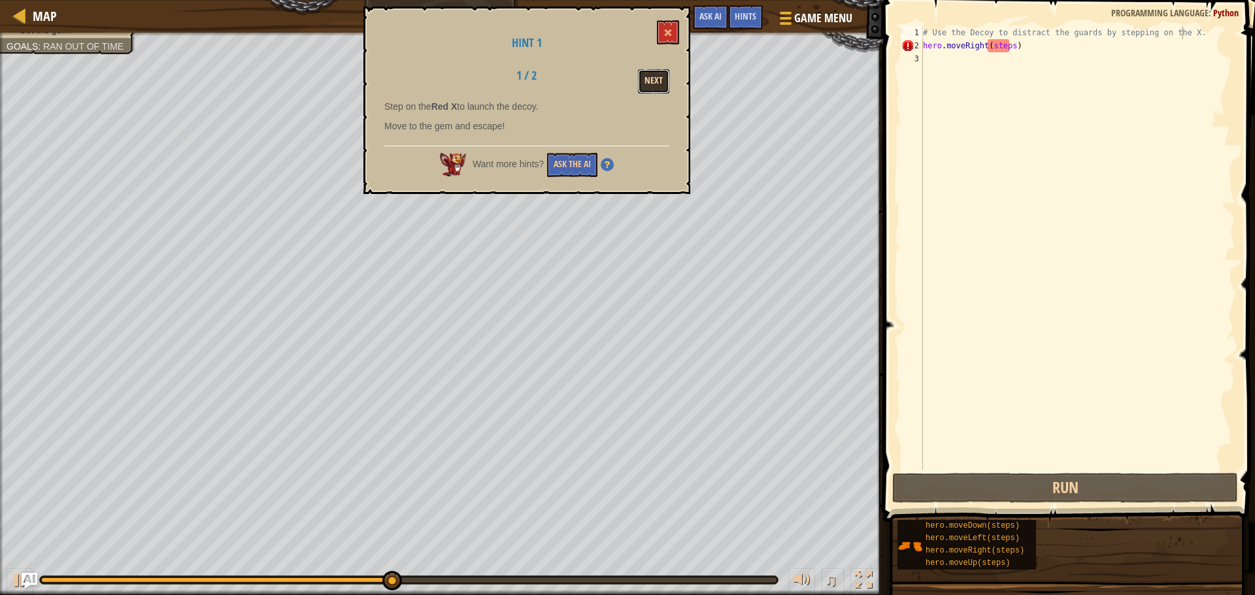
click at [659, 76] on button "Next" at bounding box center [653, 81] width 31 height 24
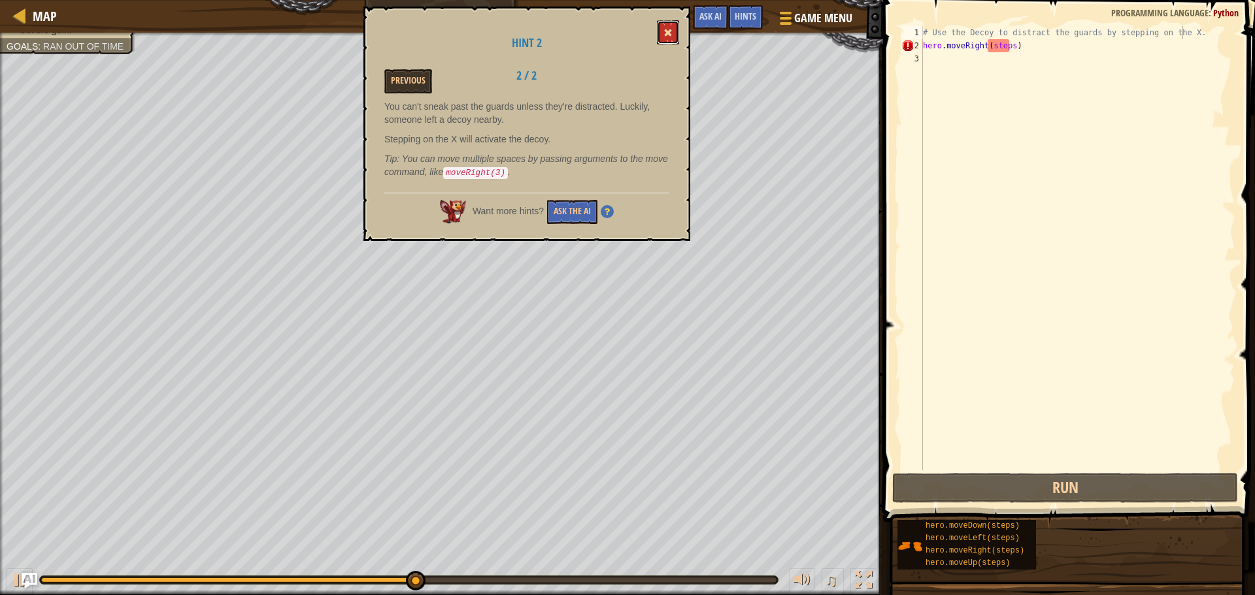
click at [670, 24] on button at bounding box center [668, 32] width 22 height 24
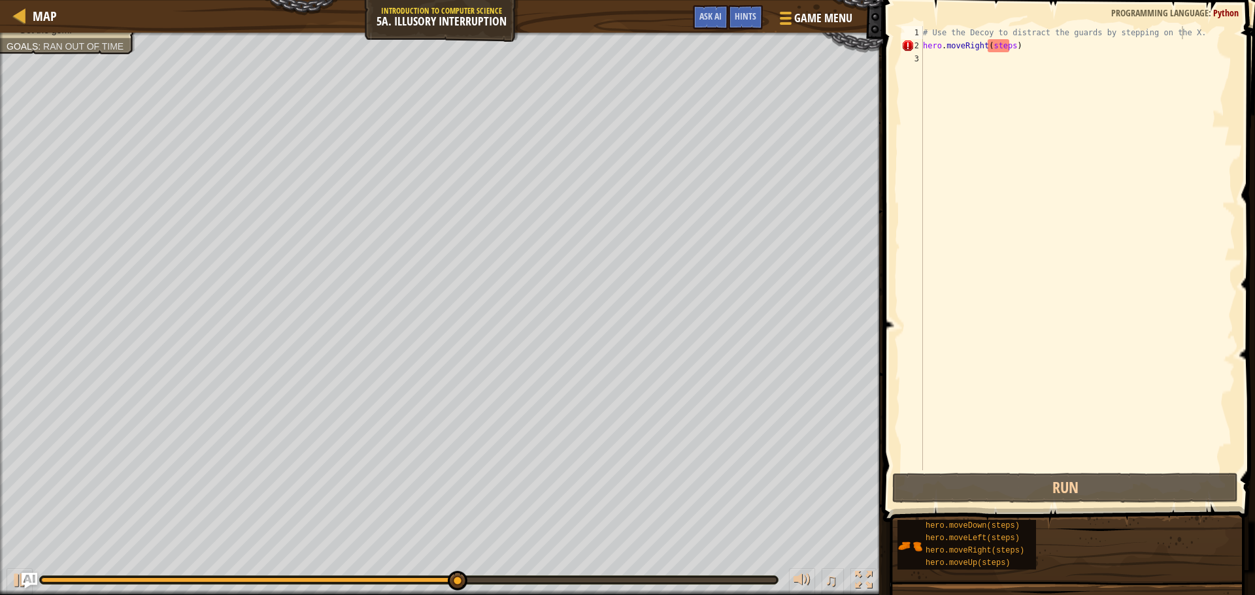
click at [997, 46] on div "# Use the Decoy to distract the guards by stepping on the X. hero . moveRight (…" at bounding box center [1077, 261] width 315 height 471
drag, startPoint x: 1008, startPoint y: 47, endPoint x: 980, endPoint y: 40, distance: 29.6
click at [980, 40] on div "# Use the Decoy to distract the guards by stepping on the X. hero . moveRight (…" at bounding box center [1077, 261] width 315 height 471
click at [980, 40] on div "# Use the Decoy to distract the guards by stepping on the X. hero . moveRight (…" at bounding box center [1077, 248] width 315 height 444
drag, startPoint x: 1008, startPoint y: 47, endPoint x: 988, endPoint y: 42, distance: 20.8
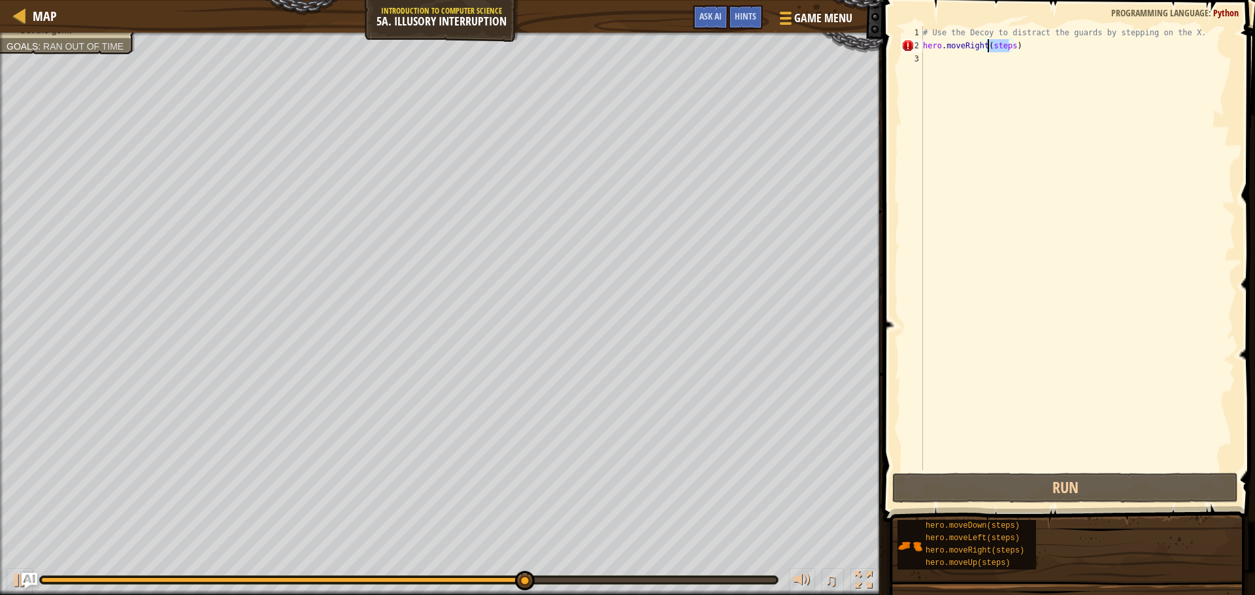
click at [988, 42] on div "# Use the Decoy to distract the guards by stepping on the X. hero . moveRight (…" at bounding box center [1077, 261] width 315 height 471
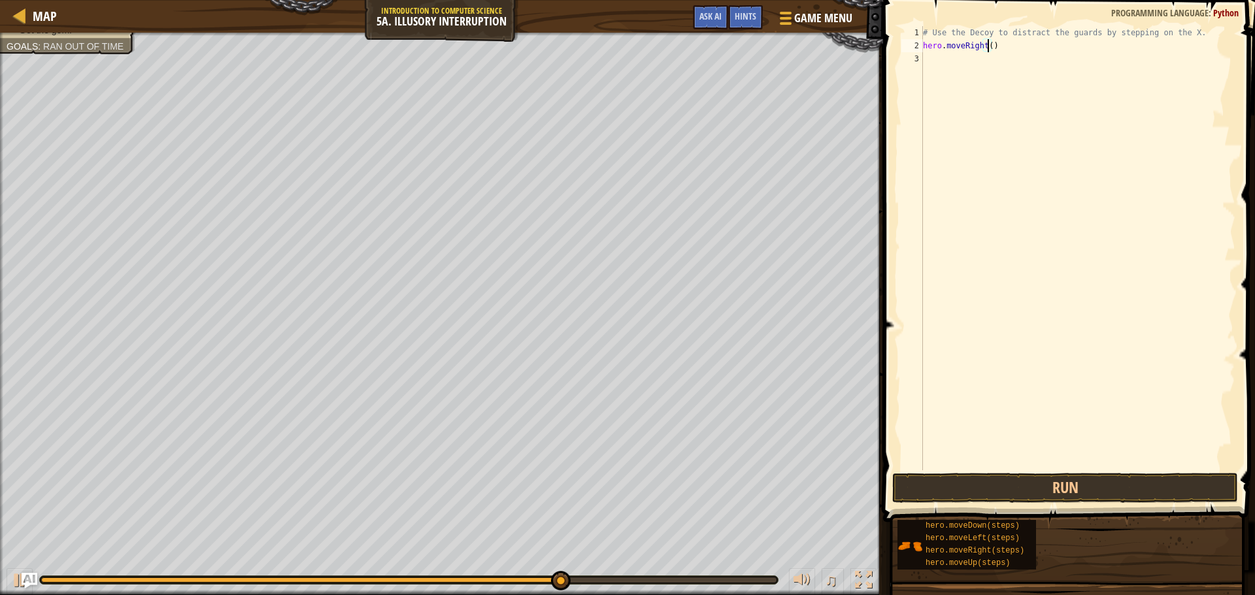
scroll to position [6, 5]
type textarea "hero.moveRight(3)"
click at [1000, 481] on button "Run" at bounding box center [1065, 488] width 346 height 30
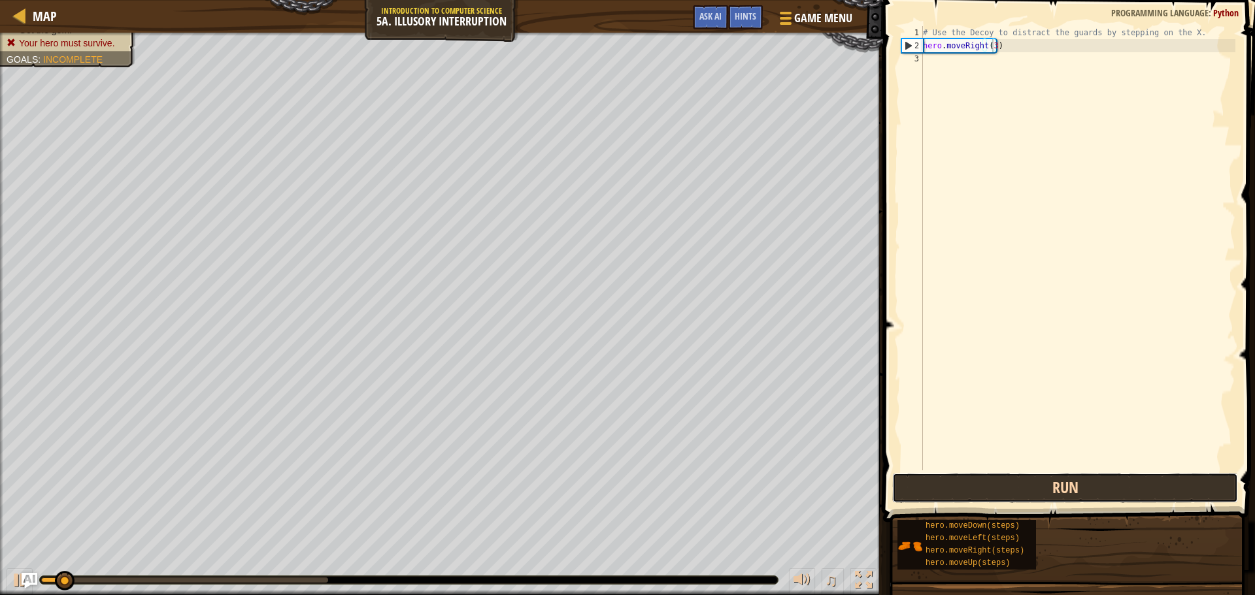
click at [1000, 481] on button "Run" at bounding box center [1065, 488] width 346 height 30
click at [991, 476] on button "Run" at bounding box center [1065, 488] width 346 height 30
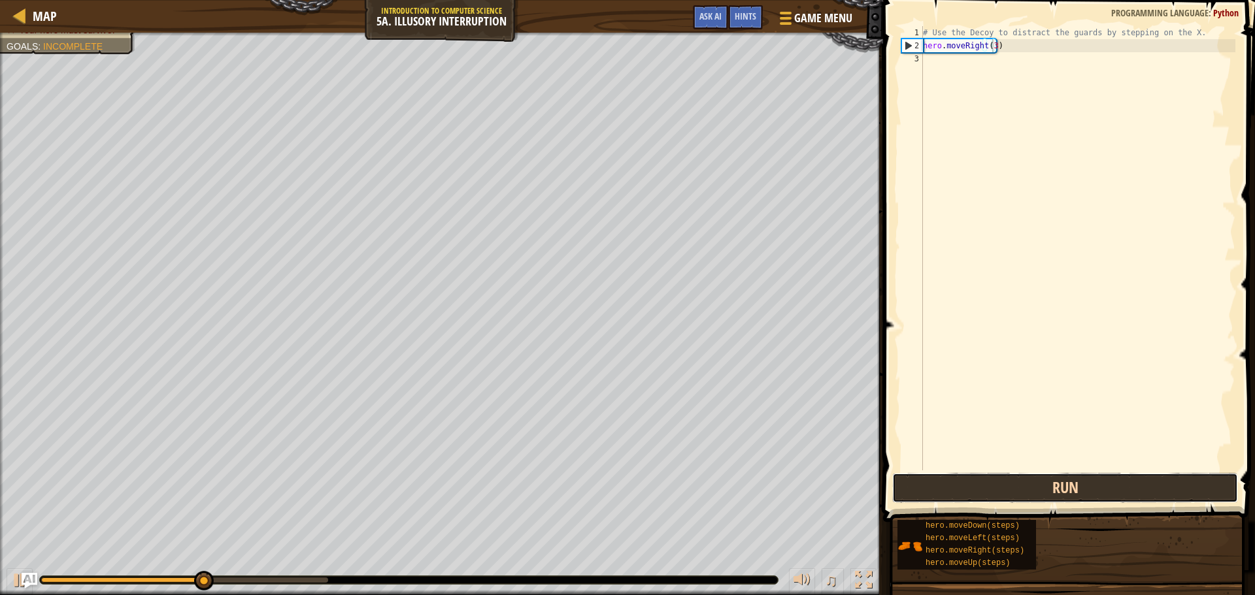
click at [988, 477] on button "Run" at bounding box center [1065, 488] width 346 height 30
click at [966, 501] on button "Run" at bounding box center [1065, 488] width 346 height 30
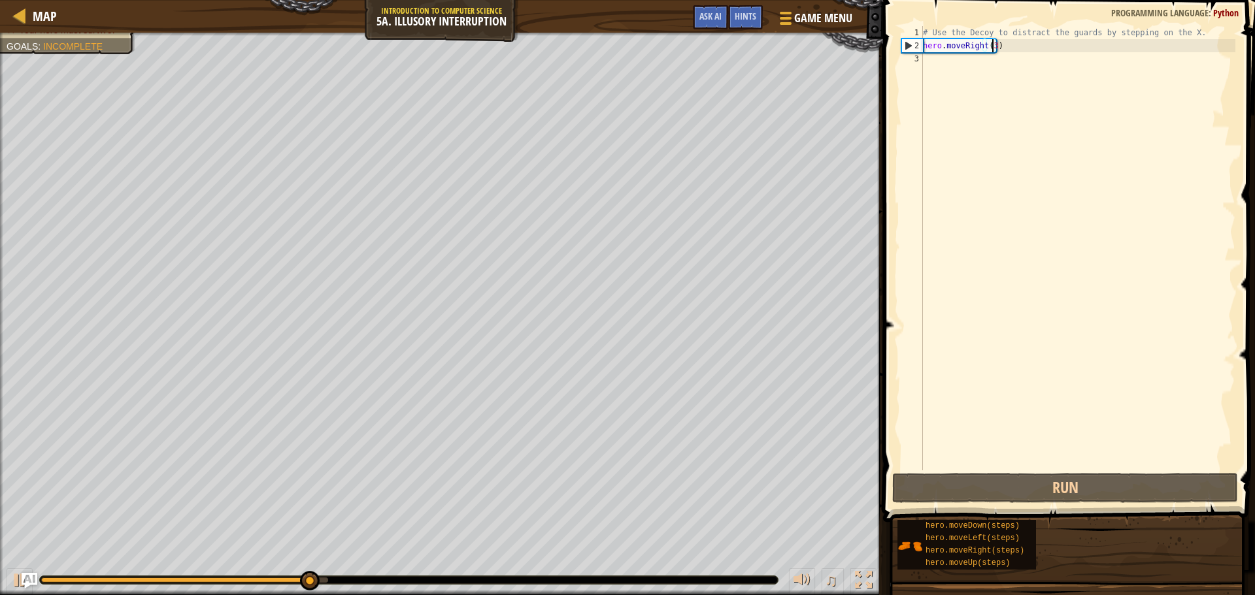
click at [945, 70] on div "# Use the Decoy to distract the guards by stepping on the X. hero . moveRight (…" at bounding box center [1077, 261] width 315 height 471
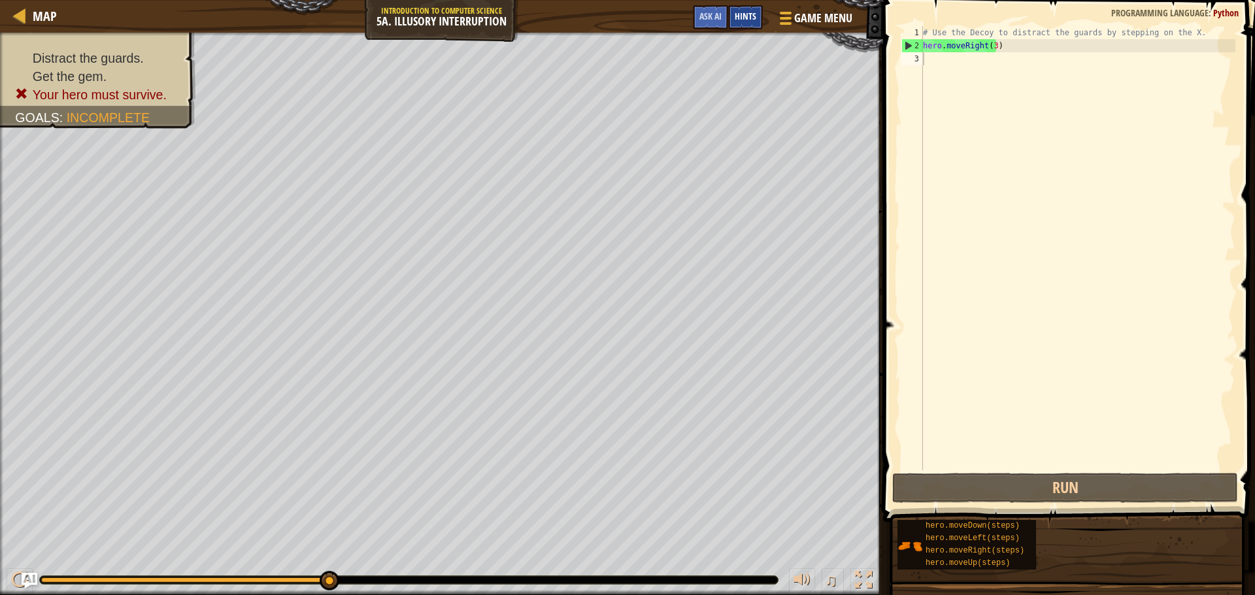
click at [735, 15] on span "Hints" at bounding box center [746, 16] width 22 height 12
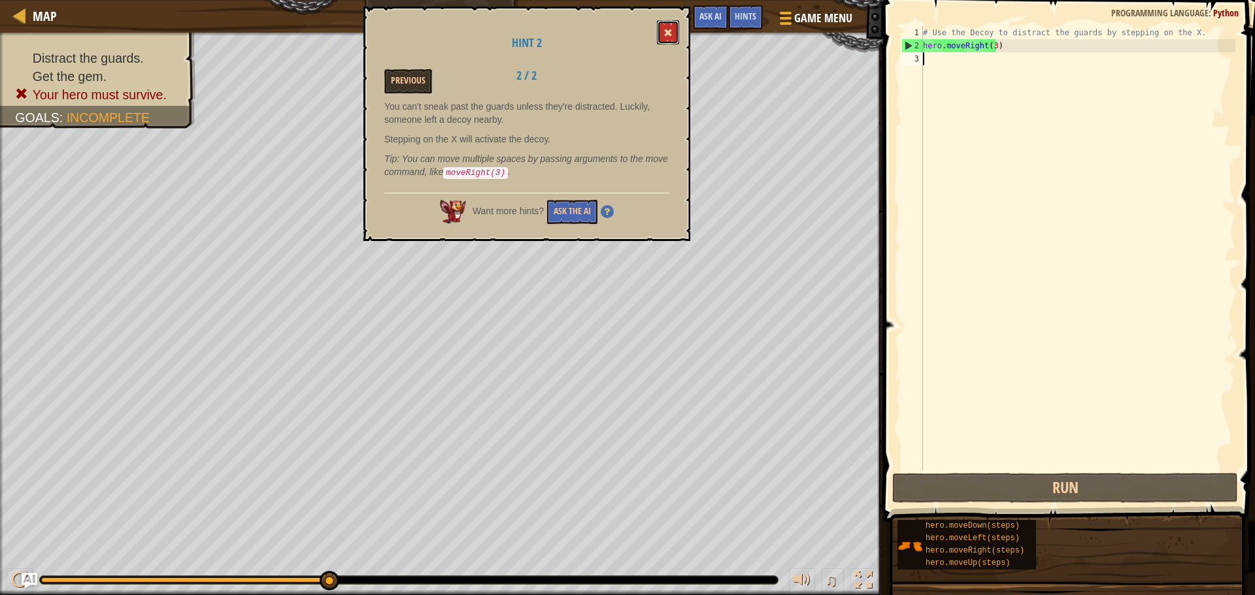
click at [661, 27] on button at bounding box center [668, 32] width 22 height 24
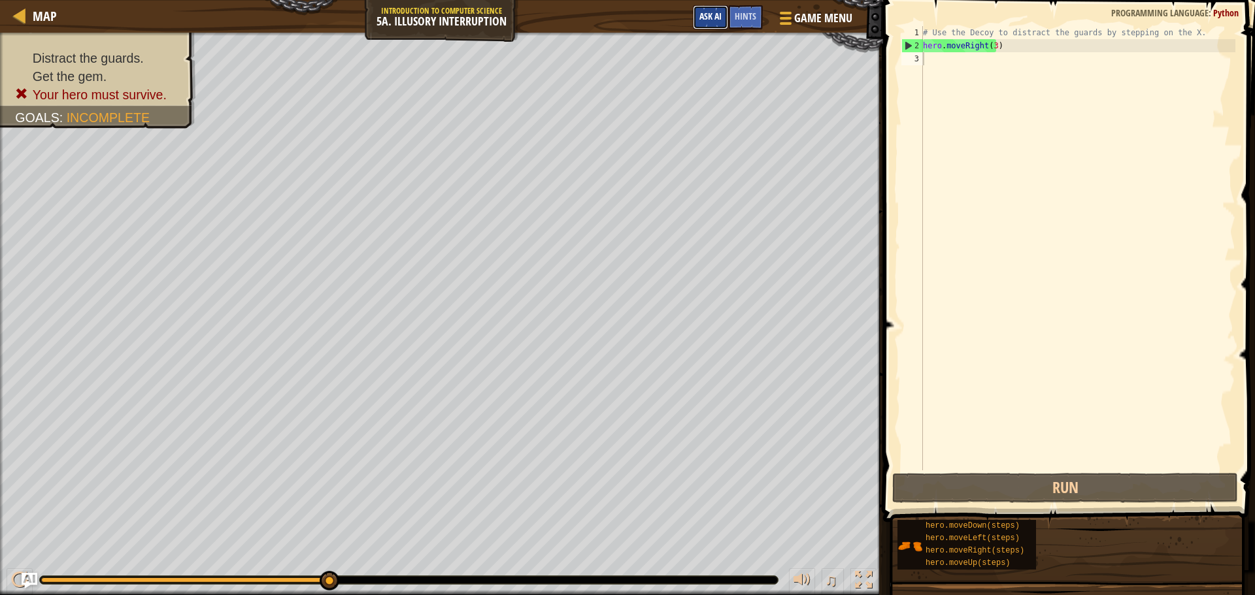
click at [712, 16] on span "Ask AI" at bounding box center [710, 16] width 22 height 12
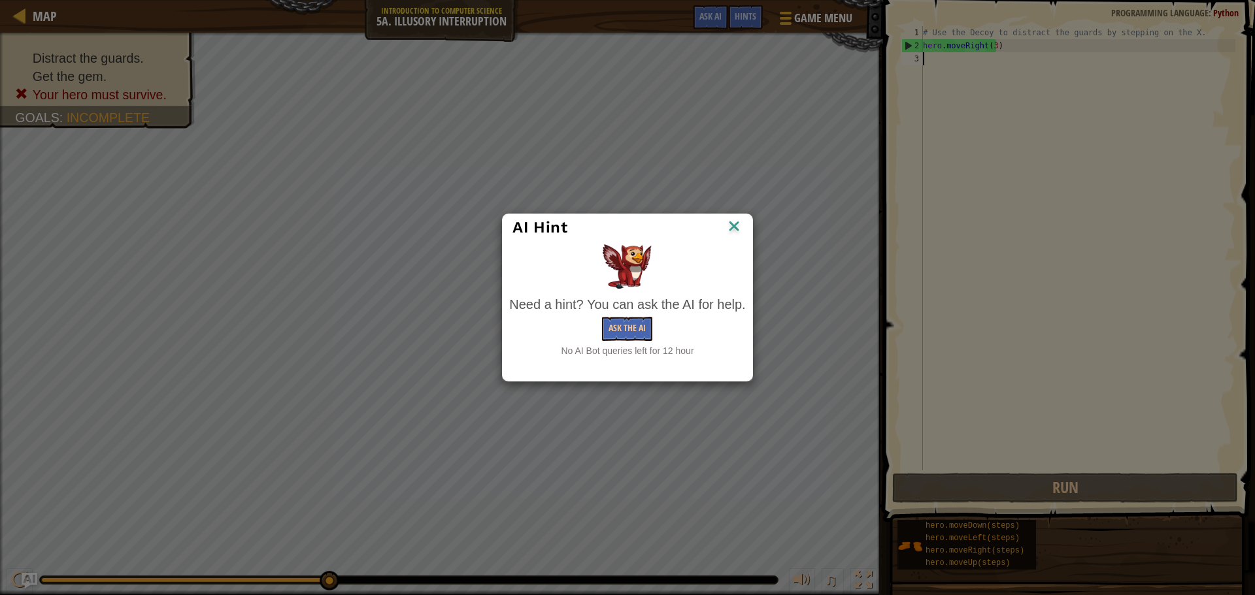
click at [738, 223] on img at bounding box center [733, 228] width 17 height 20
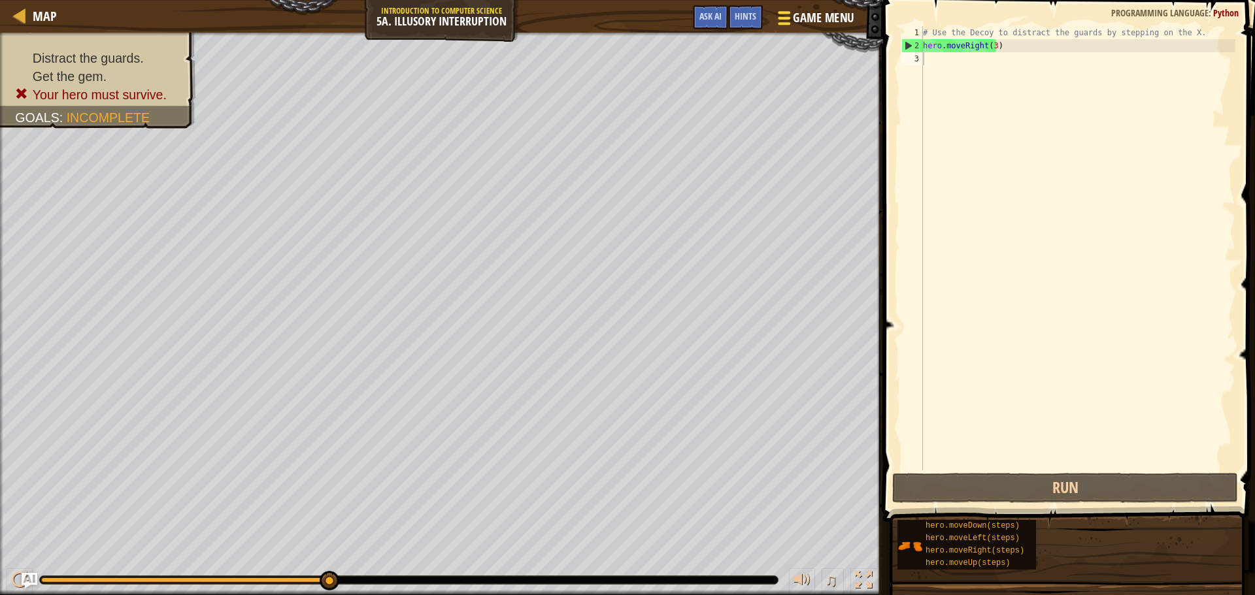
click at [815, 14] on span "Game Menu" at bounding box center [823, 18] width 61 height 18
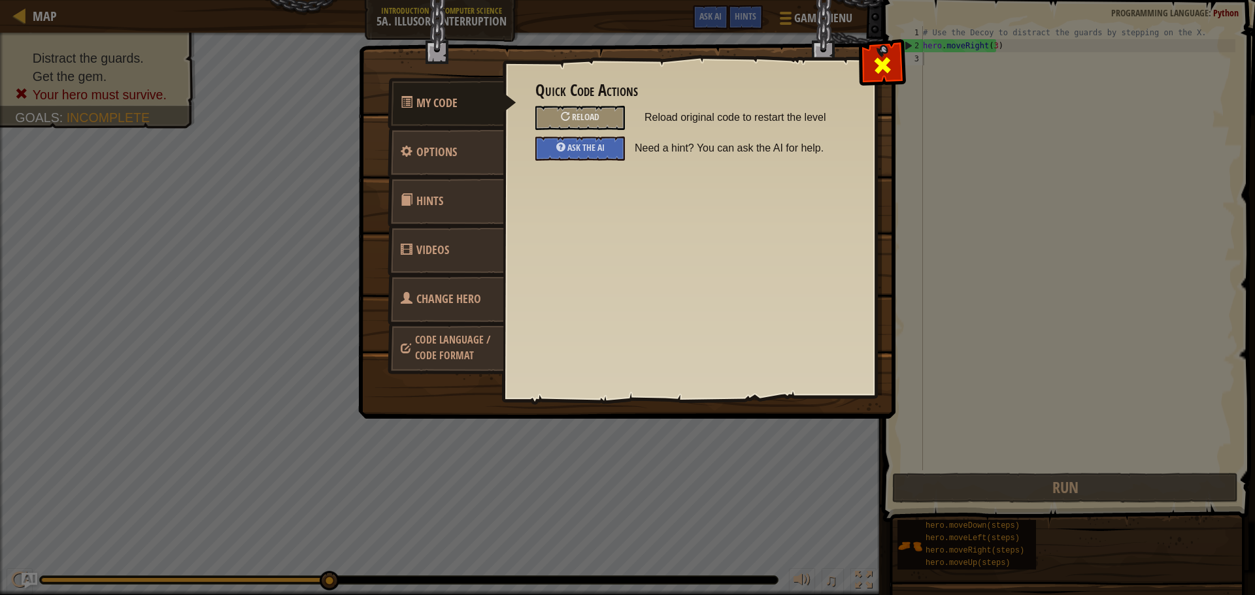
click at [887, 57] on span at bounding box center [882, 65] width 21 height 21
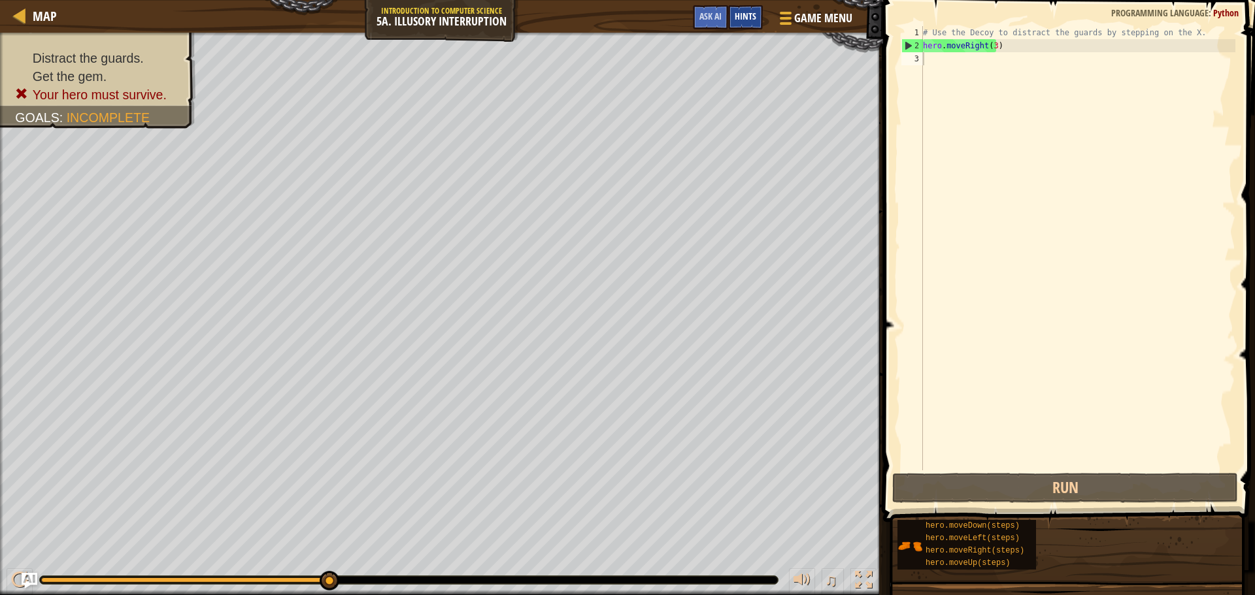
click at [741, 13] on span "Hints" at bounding box center [746, 16] width 22 height 12
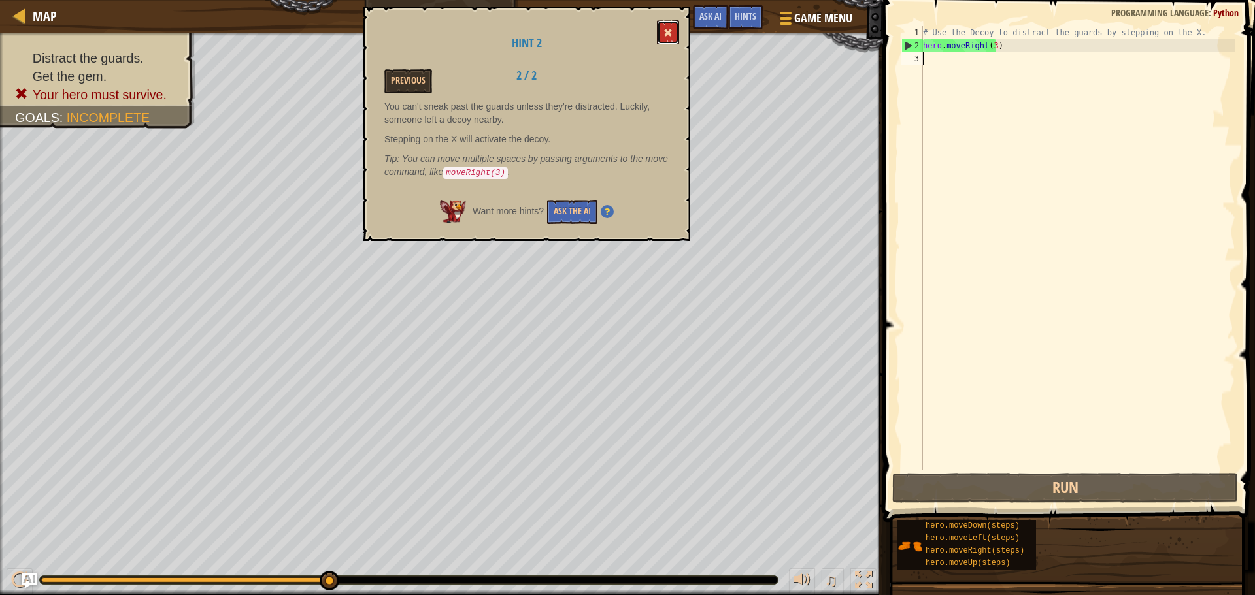
click at [669, 28] on button at bounding box center [668, 32] width 22 height 24
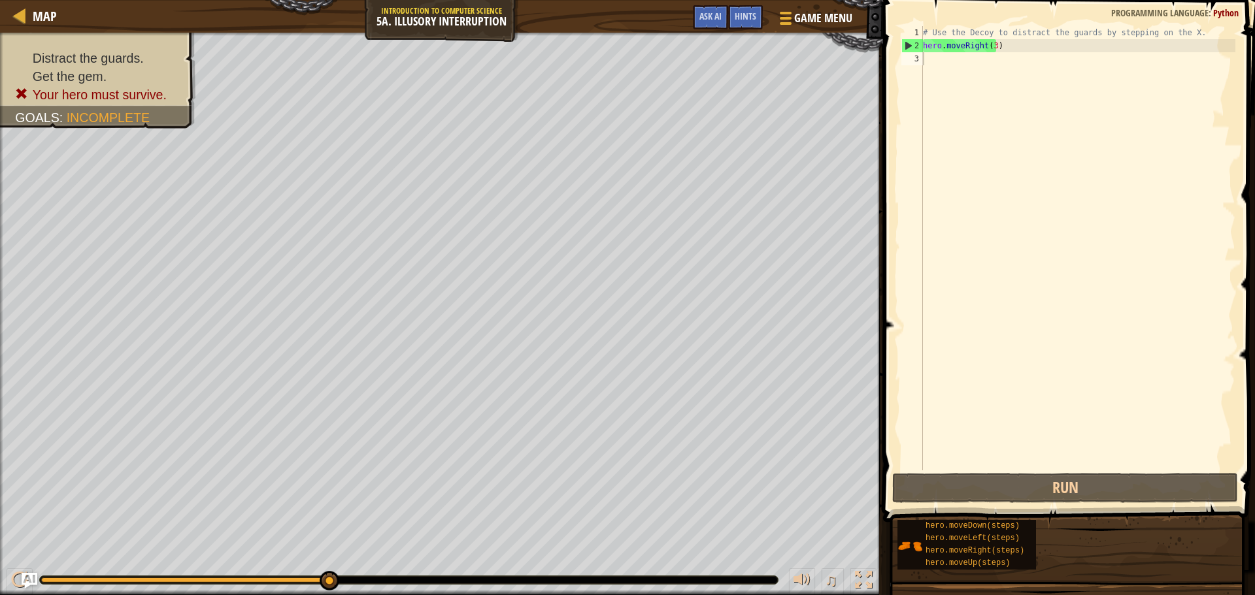
click at [991, 44] on div "# Use the Decoy to distract the guards by stepping on the X. hero . moveRight (…" at bounding box center [1077, 261] width 315 height 471
type textarea "hero.moveRight()"
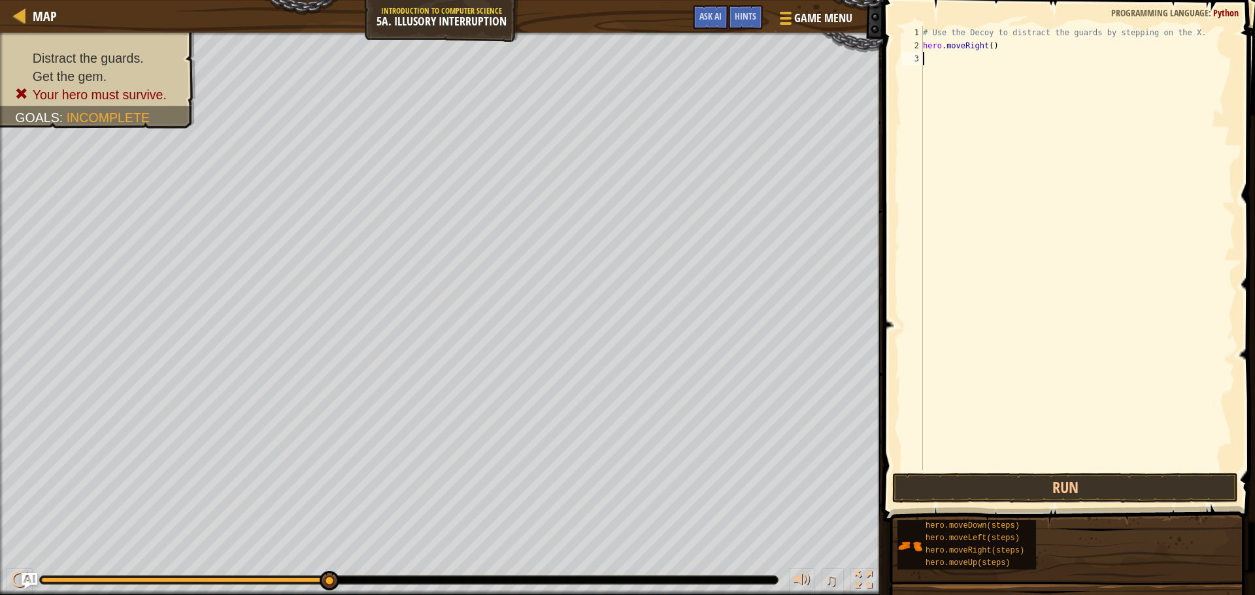
click at [935, 63] on div "# Use the Decoy to distract the guards by stepping on the X. hero . moveRight (…" at bounding box center [1077, 261] width 315 height 471
drag, startPoint x: 995, startPoint y: 59, endPoint x: 975, endPoint y: 61, distance: 20.4
click at [975, 61] on div "# Use the Decoy to distract the guards by stepping on the X. hero . moveRight (…" at bounding box center [1077, 261] width 315 height 471
drag, startPoint x: 1002, startPoint y: 69, endPoint x: 983, endPoint y: 77, distance: 21.1
click at [983, 77] on div "# Use the Decoy to distract the guards by stepping on the X. hero . moveRight (…" at bounding box center [1077, 261] width 315 height 471
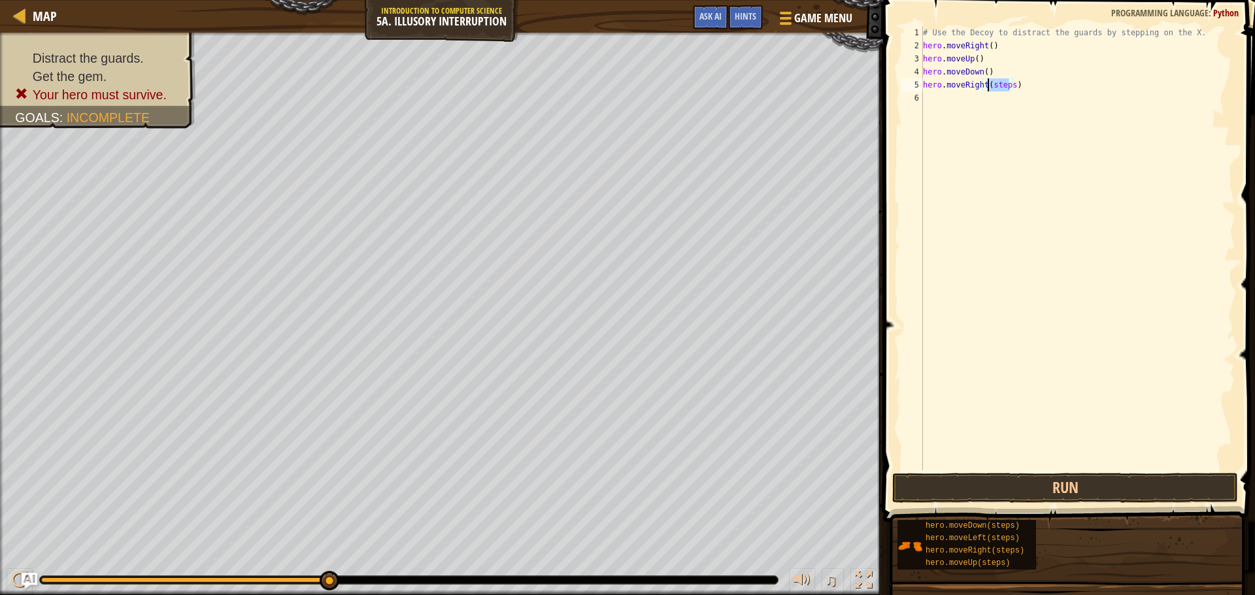
drag, startPoint x: 1010, startPoint y: 86, endPoint x: 985, endPoint y: 91, distance: 25.4
click at [985, 91] on div "# Use the Decoy to distract the guards by stepping on the X. hero . moveRight (…" at bounding box center [1077, 261] width 315 height 471
click at [974, 59] on div "# Use the Decoy to distract the guards by stepping on the X. hero . moveRight (…" at bounding box center [1077, 261] width 315 height 471
click at [983, 71] on div "# Use the Decoy to distract the guards by stepping on the X. hero . moveRight (…" at bounding box center [1077, 261] width 315 height 471
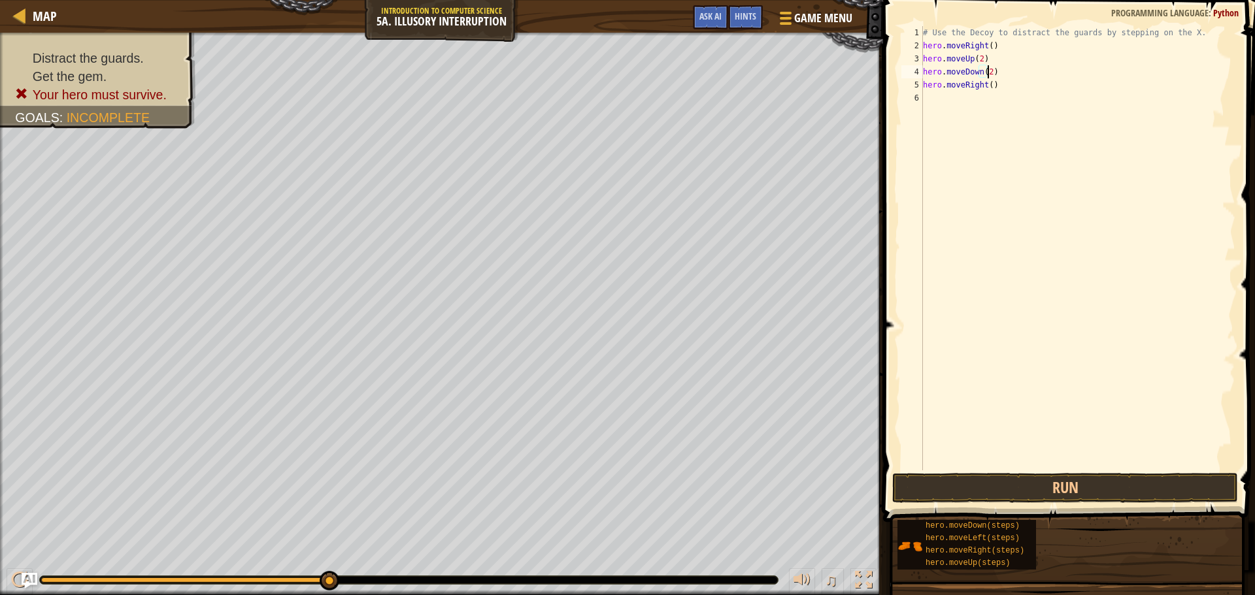
scroll to position [6, 5]
click at [987, 84] on div "# Use the Decoy to distract the guards by stepping on the X. hero . moveRight (…" at bounding box center [1077, 261] width 315 height 471
type textarea "hero.moveRight(3)"
click at [1027, 491] on button "Run" at bounding box center [1065, 488] width 346 height 30
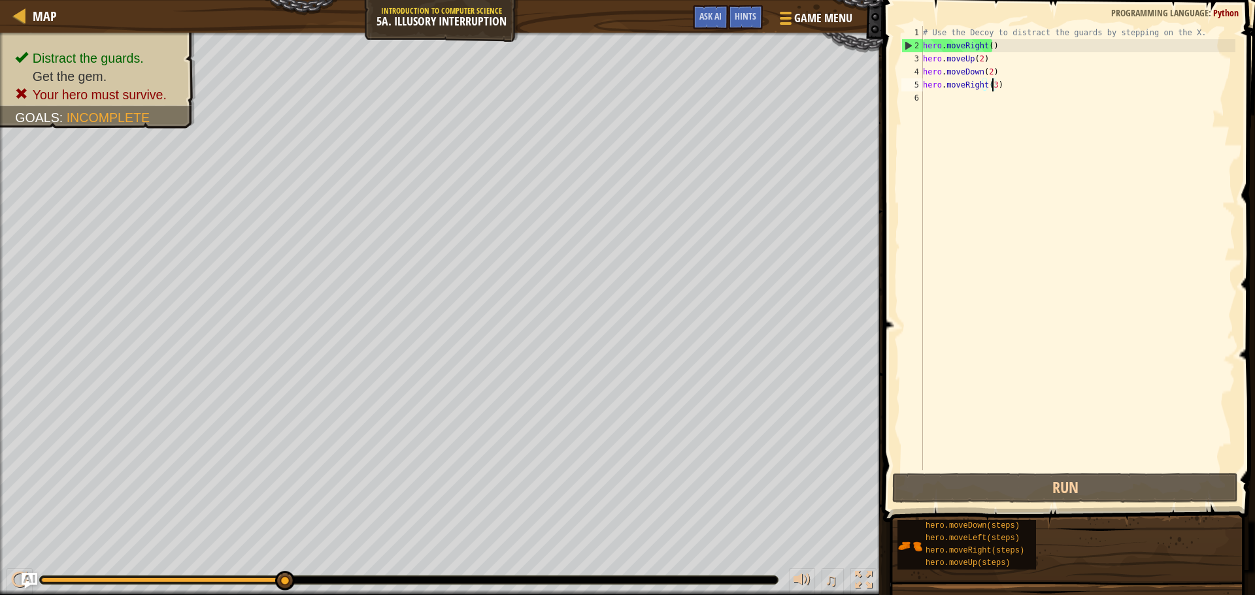
click at [944, 97] on div "# Use the Decoy to distract the guards by stepping on the X. hero . moveRight (…" at bounding box center [1077, 261] width 315 height 471
type textarea "hero.moveRight(3)"
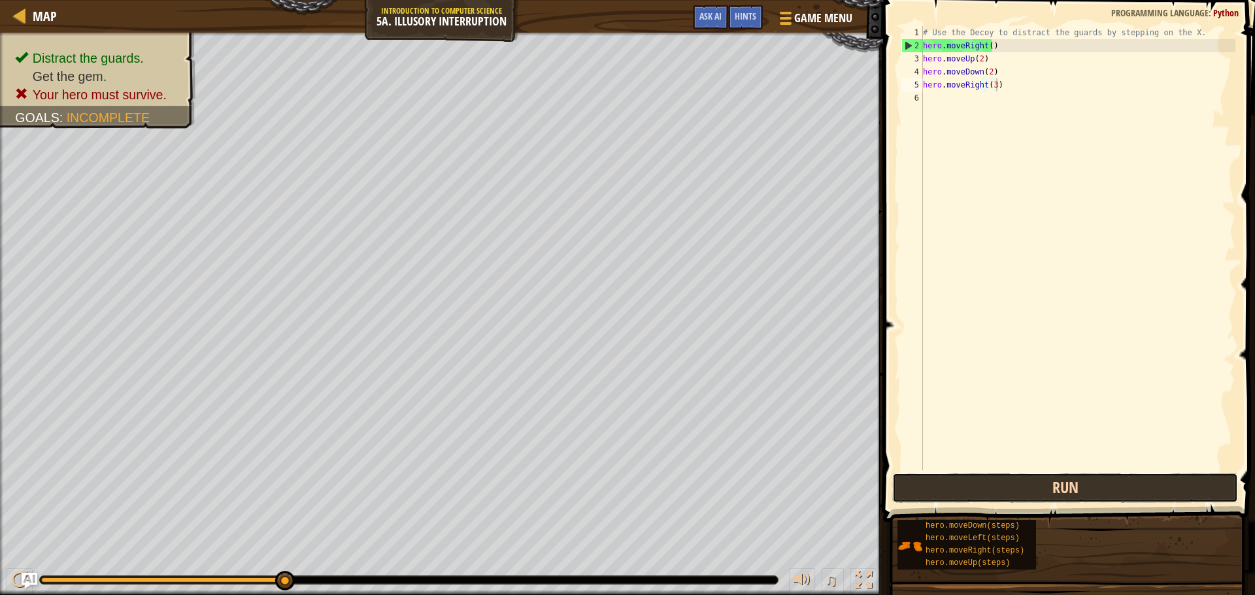
click at [1019, 490] on button "Run" at bounding box center [1065, 488] width 346 height 30
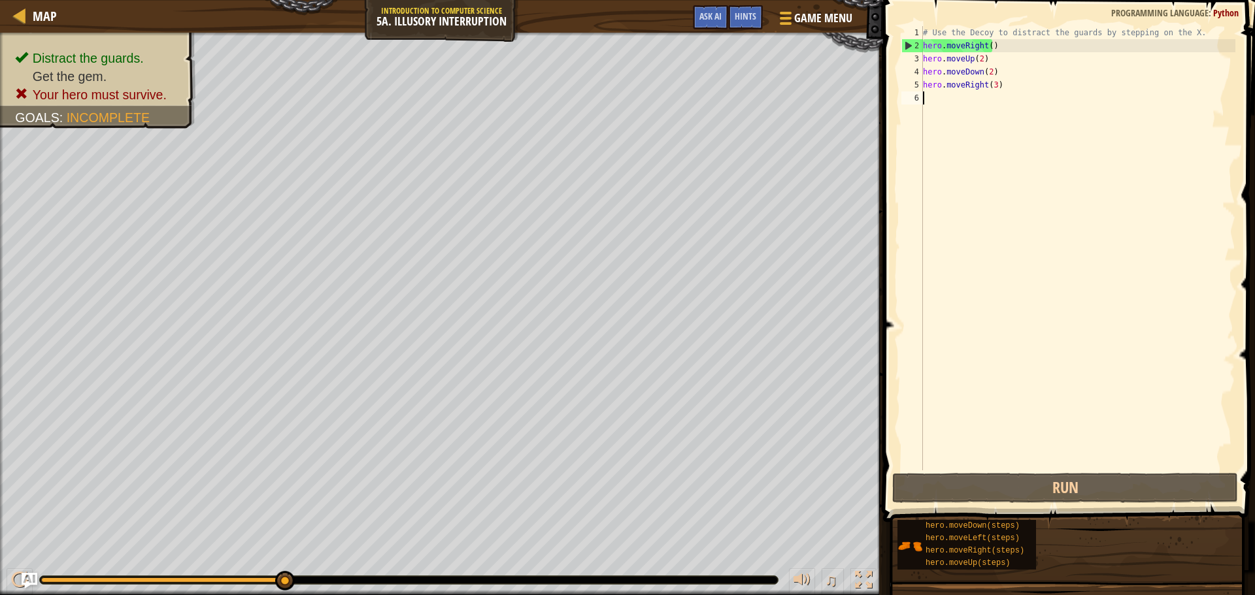
click at [924, 105] on div "# Use the Decoy to distract the guards by stepping on the X. hero . moveRight (…" at bounding box center [1077, 261] width 315 height 471
click at [995, 46] on div "# Use the Decoy to distract the guards by stepping on the X. hero . moveRight (…" at bounding box center [1077, 261] width 315 height 471
click at [999, 85] on div "# Use the Decoy to distract the guards by stepping on the X. hero . moveRight (…" at bounding box center [1077, 261] width 315 height 471
click at [963, 73] on div "# Use the Decoy to distract the guards by stepping on the X. hero . moveRight (…" at bounding box center [1077, 261] width 315 height 471
type textarea "hero.moveDown(2)"
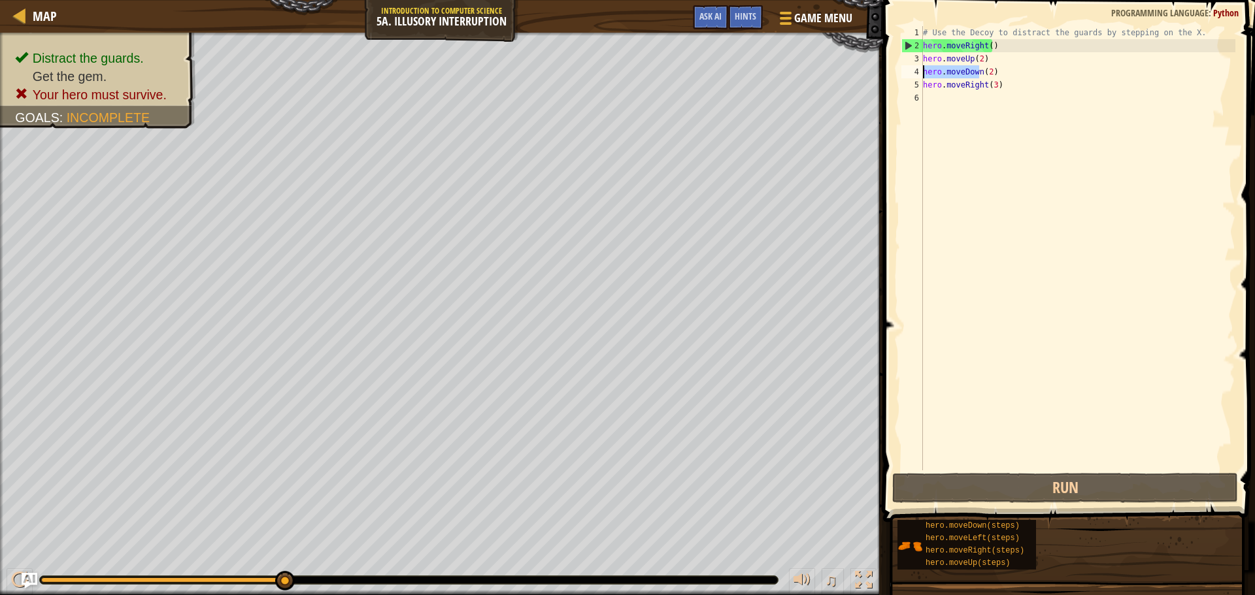
drag, startPoint x: 979, startPoint y: 75, endPoint x: 920, endPoint y: 78, distance: 58.9
click at [920, 78] on div "hero.moveDown(2) 1 2 3 4 5 6 # Use the Decoy to distract the guards by stepping…" at bounding box center [1067, 248] width 337 height 444
click at [959, 70] on div "# Use the Decoy to distract the guards by stepping on the X. hero . moveRight (…" at bounding box center [1077, 261] width 315 height 471
click at [972, 69] on div "# Use the Decoy to distract the guards by stepping on the X. hero . moveRight (…" at bounding box center [1077, 248] width 315 height 444
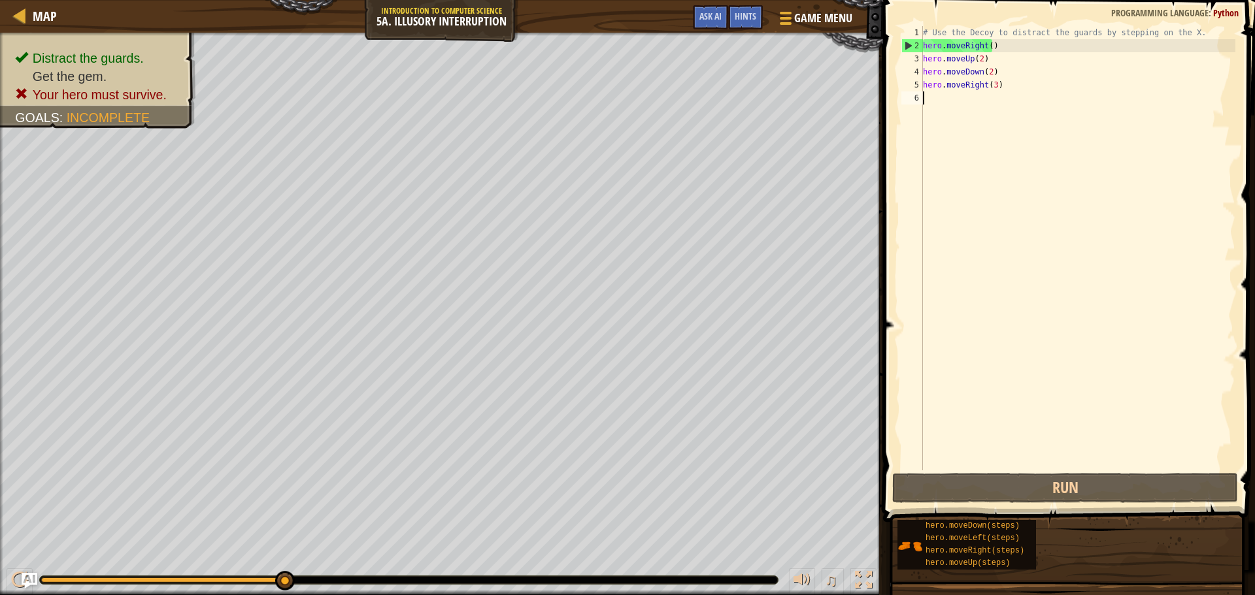
click at [947, 289] on div "# Use the Decoy to distract the guards by stepping on the X. hero . moveRight (…" at bounding box center [1077, 261] width 315 height 471
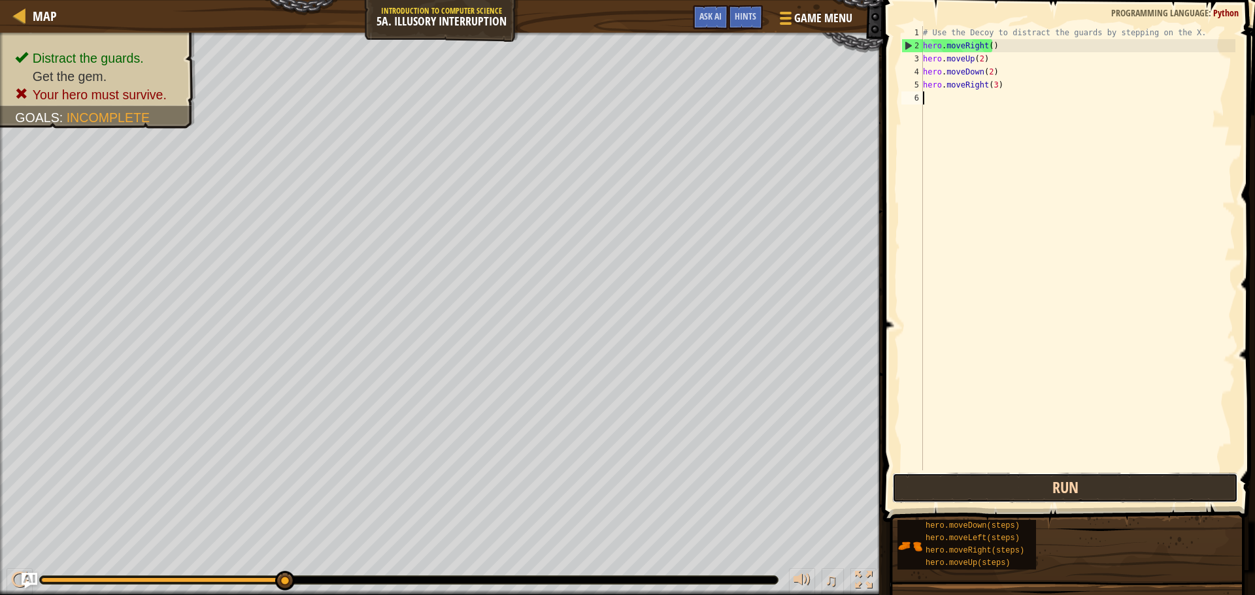
click at [1043, 485] on button "Run" at bounding box center [1065, 488] width 346 height 30
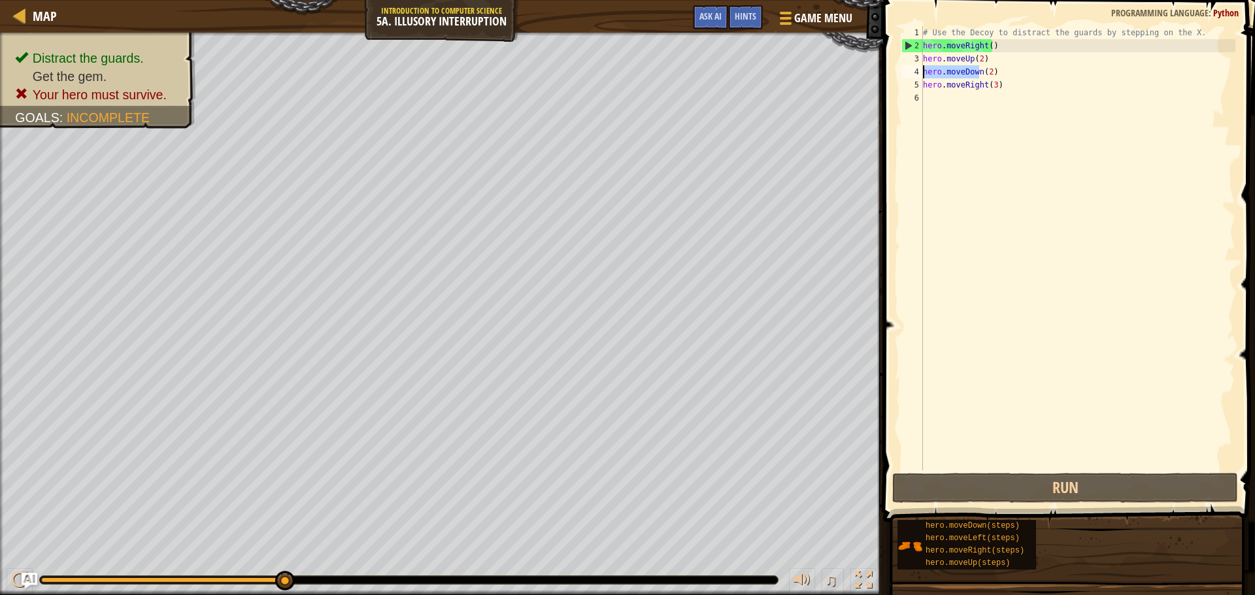
drag, startPoint x: 978, startPoint y: 71, endPoint x: 919, endPoint y: 75, distance: 58.3
click at [919, 75] on div "1 2 3 4 5 6 # Use the Decoy to distract the guards by stepping on the X. hero .…" at bounding box center [1067, 248] width 337 height 444
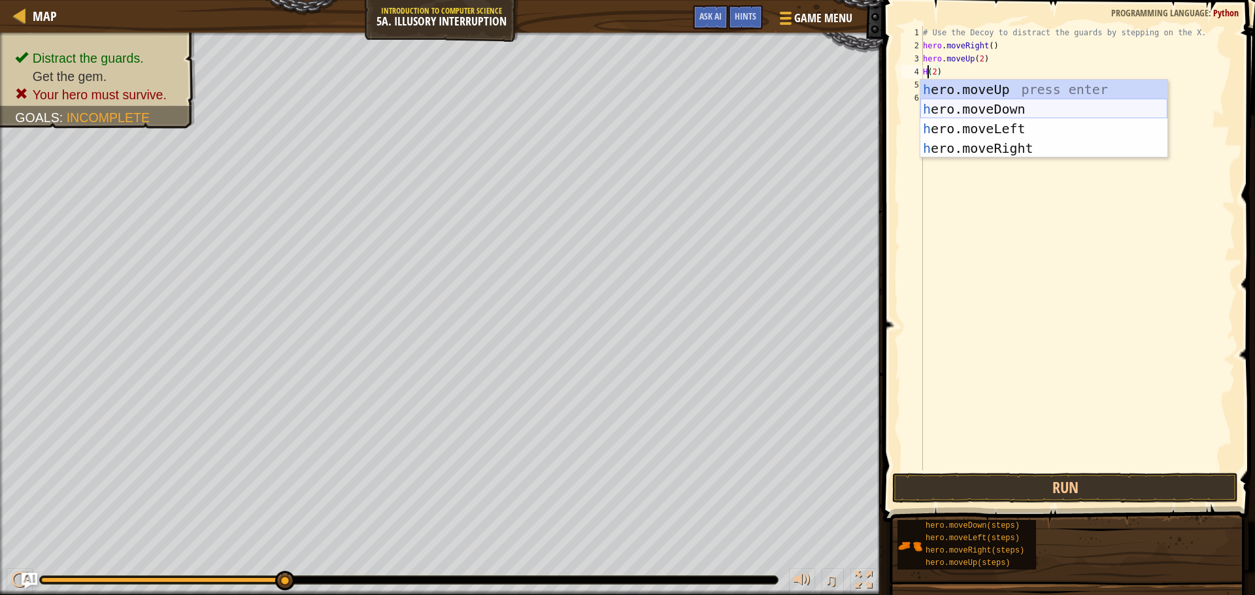
click at [1004, 110] on div "h ero.moveUp press enter h ero.moveDown press enter h ero.moveLeft press enter …" at bounding box center [1043, 139] width 247 height 118
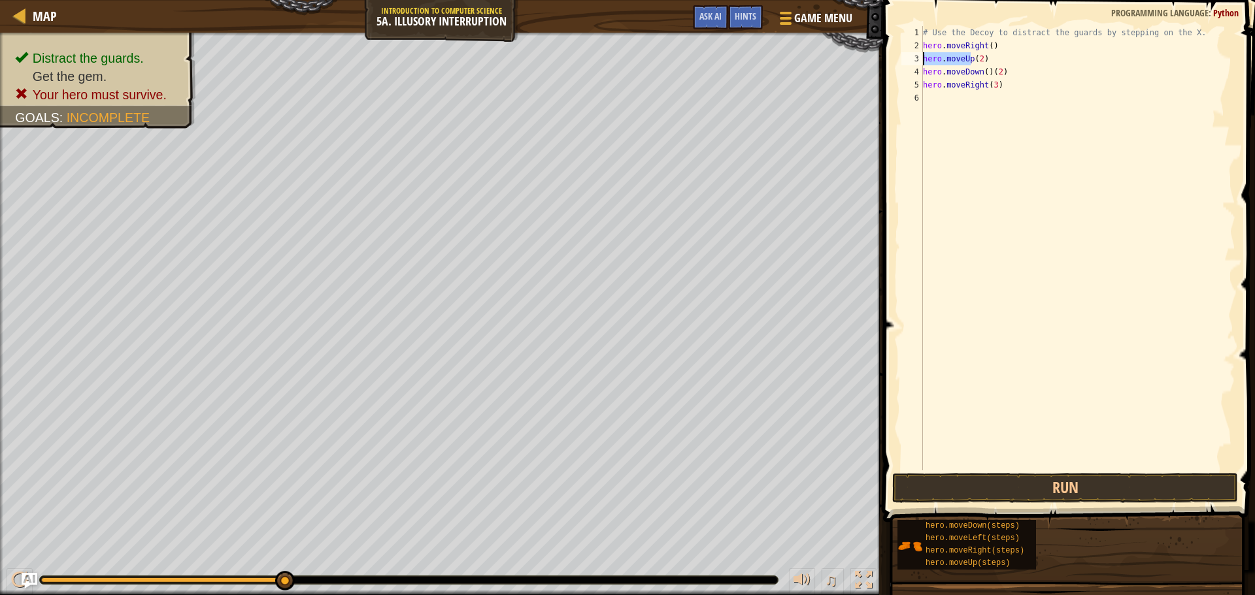
drag, startPoint x: 968, startPoint y: 61, endPoint x: 921, endPoint y: 65, distance: 47.2
click at [921, 65] on div "hero.moveDown()(2) 1 2 3 4 5 6 # Use the Decoy to distract the guards by steppi…" at bounding box center [1067, 248] width 337 height 444
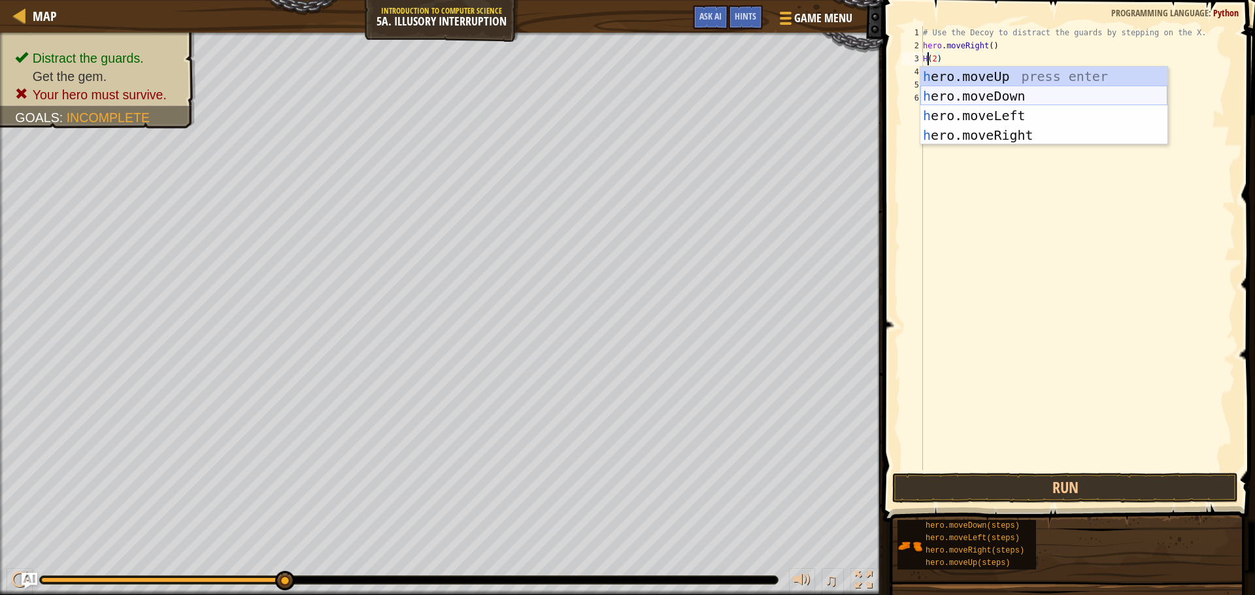
click at [953, 89] on div "h ero.moveUp press enter h ero.moveDown press enter h ero.moveLeft press enter …" at bounding box center [1043, 126] width 247 height 118
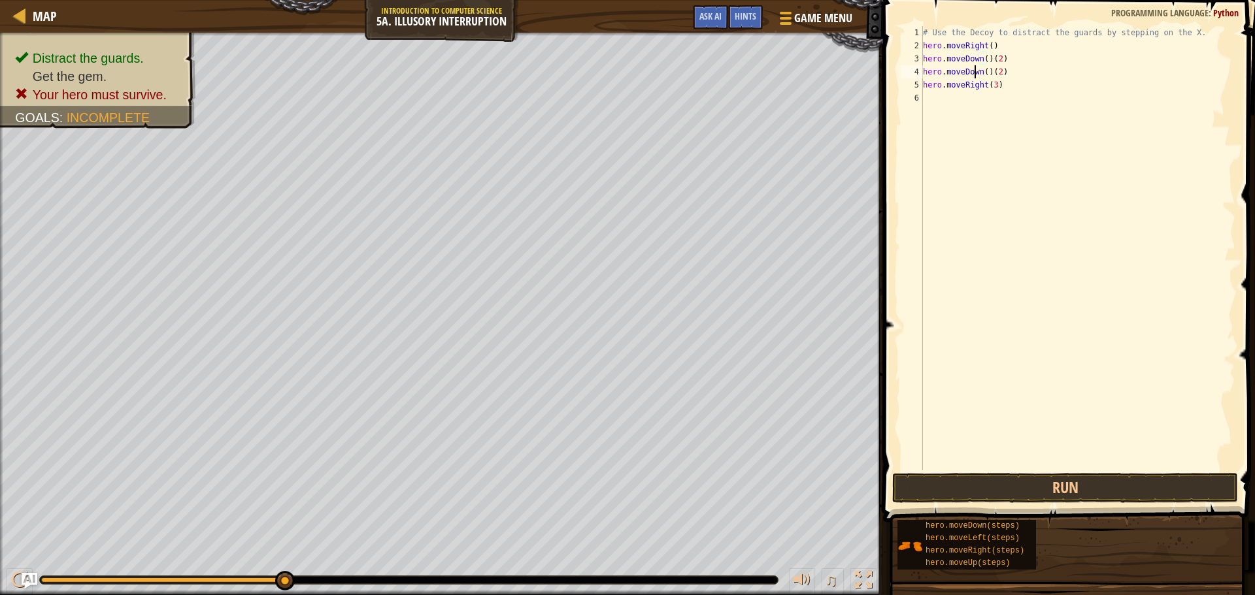
click at [975, 69] on div "# Use the Decoy to distract the guards by stepping on the X. hero . moveRight (…" at bounding box center [1077, 261] width 315 height 471
click at [973, 70] on div "# Use the Decoy to distract the guards by stepping on the X. hero . moveRight (…" at bounding box center [1077, 261] width 315 height 471
drag, startPoint x: 985, startPoint y: 71, endPoint x: 923, endPoint y: 75, distance: 61.6
click at [923, 75] on div "# Use the Decoy to distract the guards by stepping on the X. hero . moveRight (…" at bounding box center [1077, 261] width 315 height 471
click at [924, 72] on div "# Use the Decoy to distract the guards by stepping on the X. hero . moveRight (…" at bounding box center [1077, 261] width 315 height 471
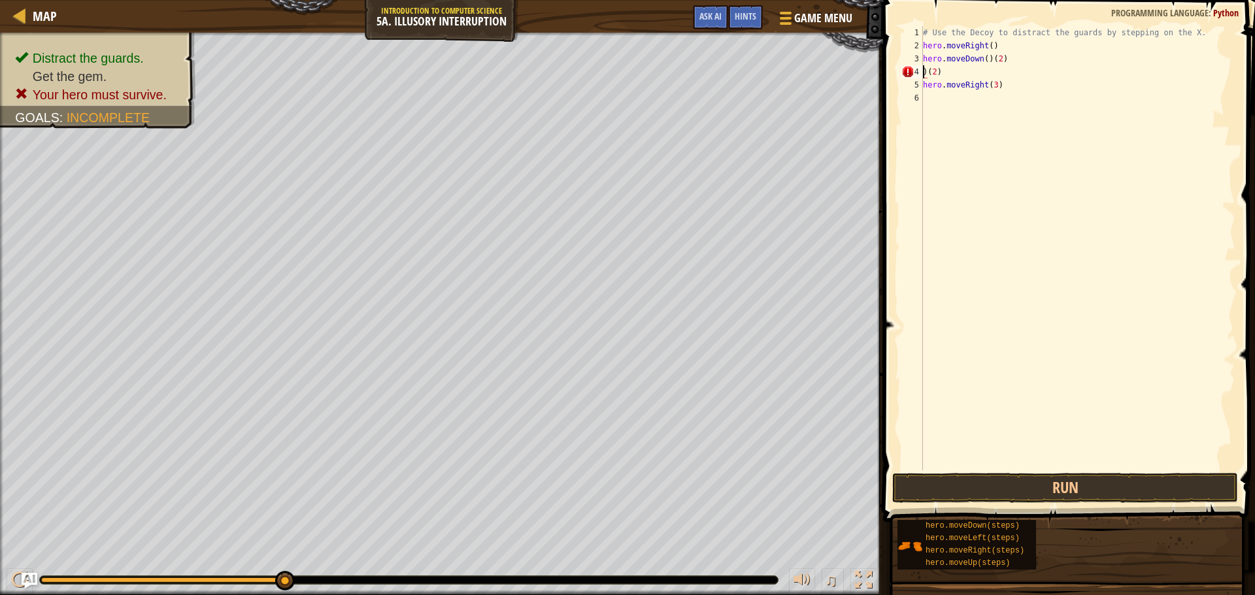
click at [925, 72] on div "# Use the Decoy to distract the guards by stepping on the X. hero . moveRight (…" at bounding box center [1077, 261] width 315 height 471
click at [930, 75] on div "# Use the Decoy to distract the guards by stepping on the X. hero . moveRight (…" at bounding box center [1077, 261] width 315 height 471
click at [927, 74] on div "# Use the Decoy to distract the guards by stepping on the X. hero . moveRight (…" at bounding box center [1077, 261] width 315 height 471
click at [989, 58] on div "# Use the Decoy to distract the guards by stepping on the X. hero . moveRight (…" at bounding box center [1077, 261] width 315 height 471
click at [923, 74] on div "# Use the Decoy to distract the guards by stepping on the X. hero . moveRight (…" at bounding box center [1077, 261] width 315 height 471
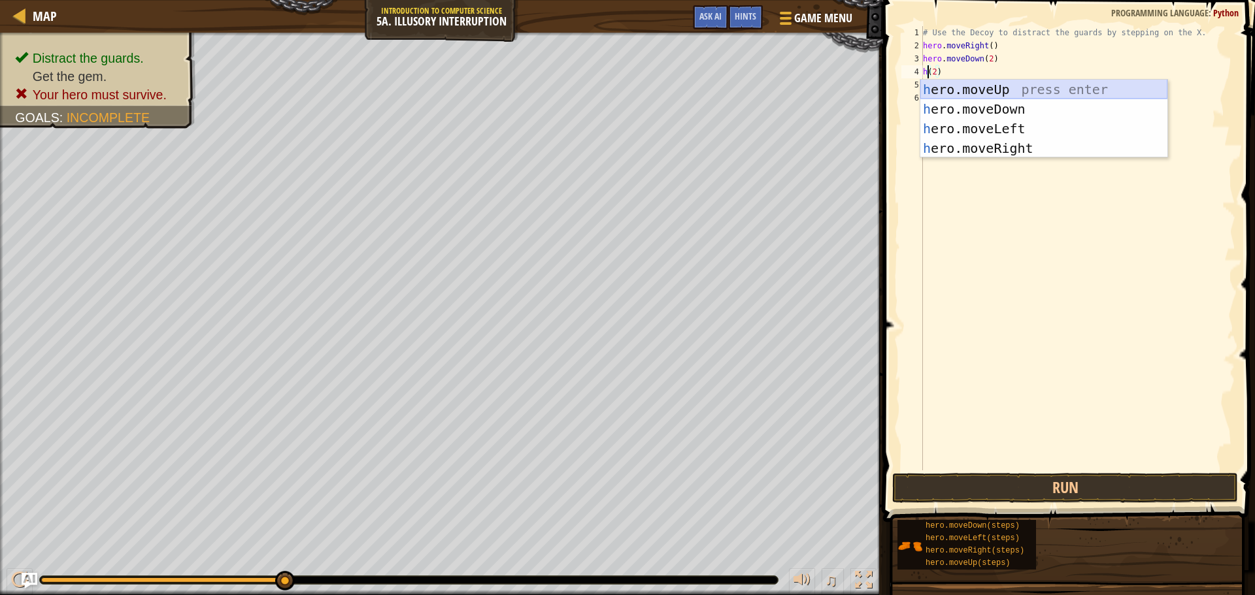
click at [982, 92] on div "h ero.moveUp press enter h ero.moveDown press enter h ero.moveLeft press enter …" at bounding box center [1043, 139] width 247 height 118
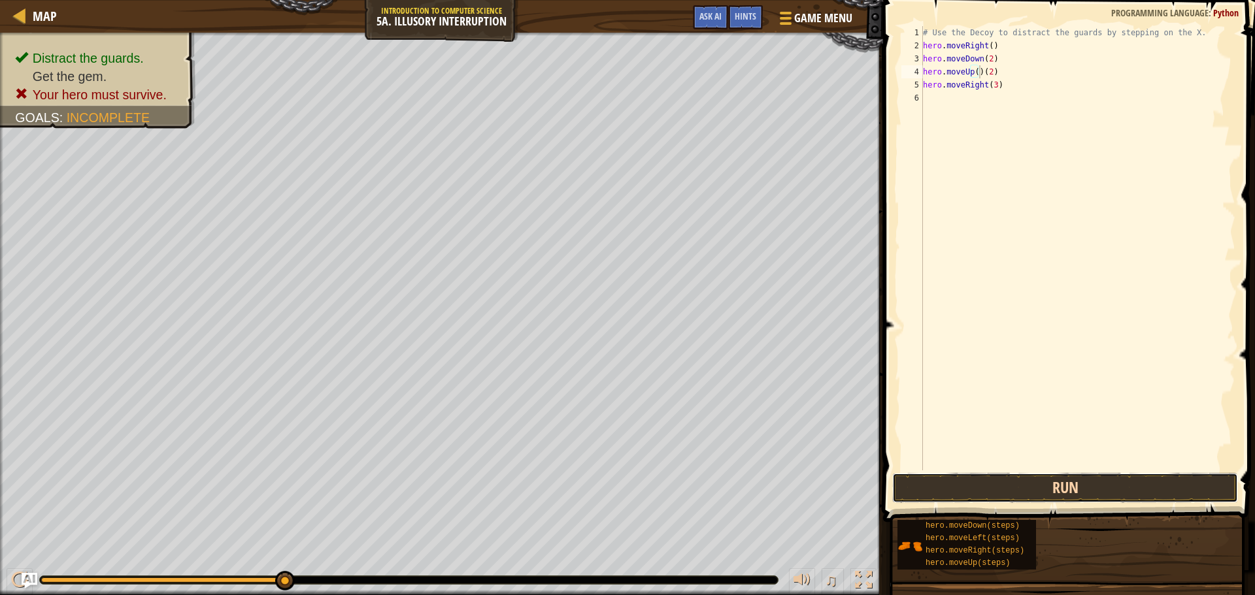
click at [943, 484] on button "Run" at bounding box center [1065, 488] width 346 height 30
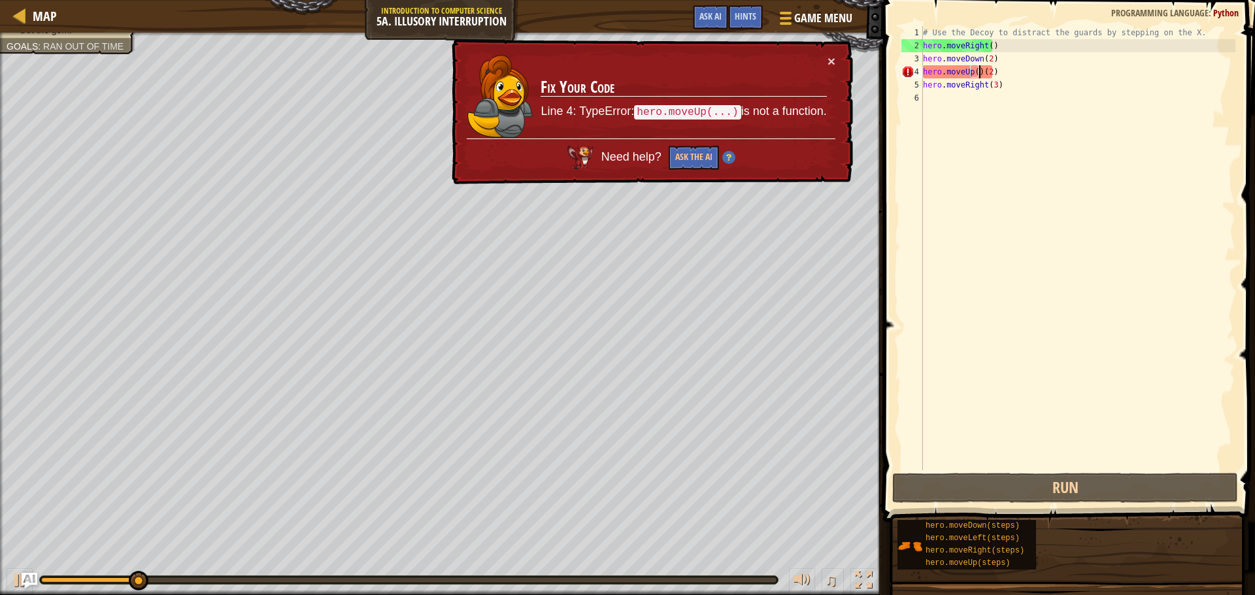
click at [836, 58] on div "× Fix Your Code Line 4: TypeError: hero.moveUp(...) is not a function. Need hel…" at bounding box center [651, 112] width 404 height 146
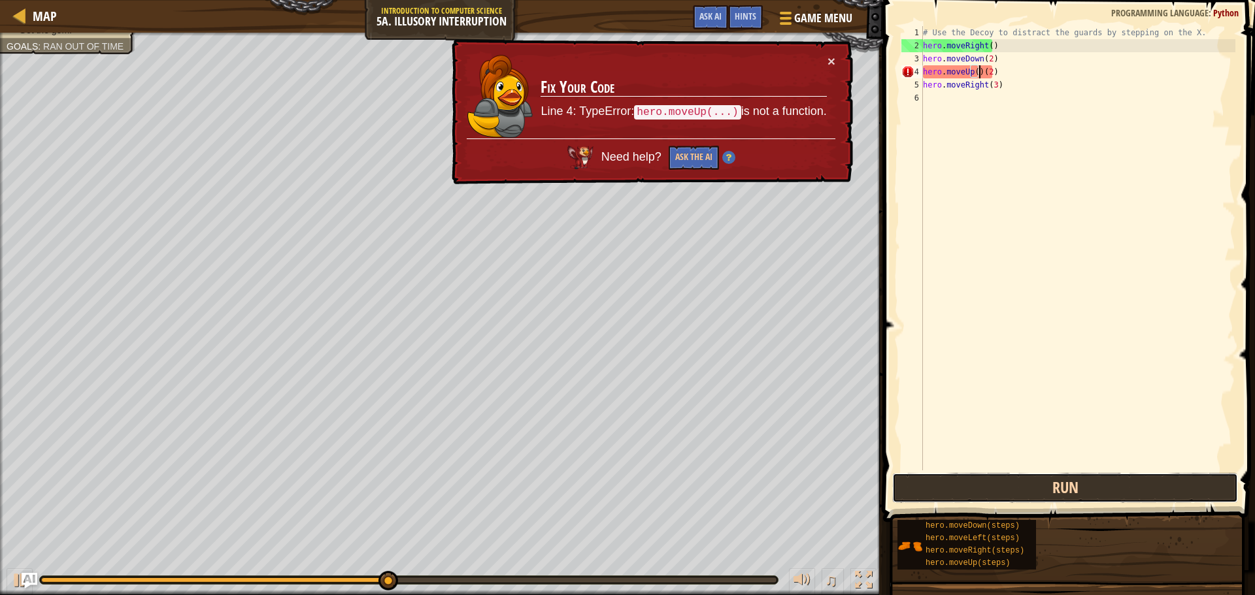
click at [1046, 496] on button "Run" at bounding box center [1065, 488] width 346 height 30
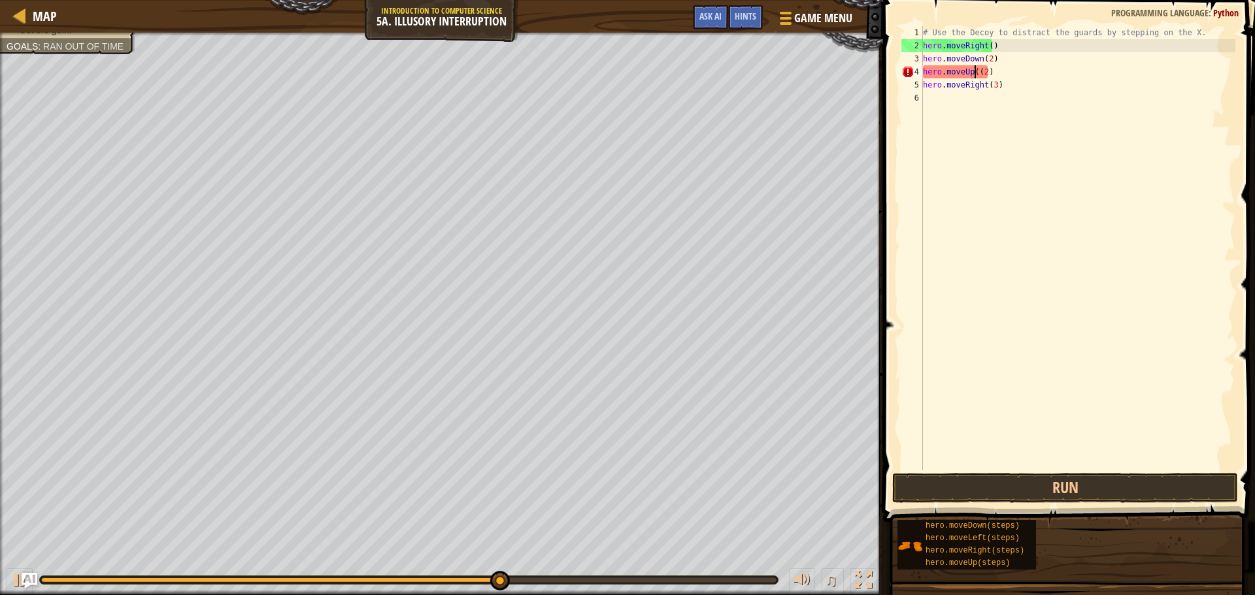
type textarea "hero.moveUp(2)"
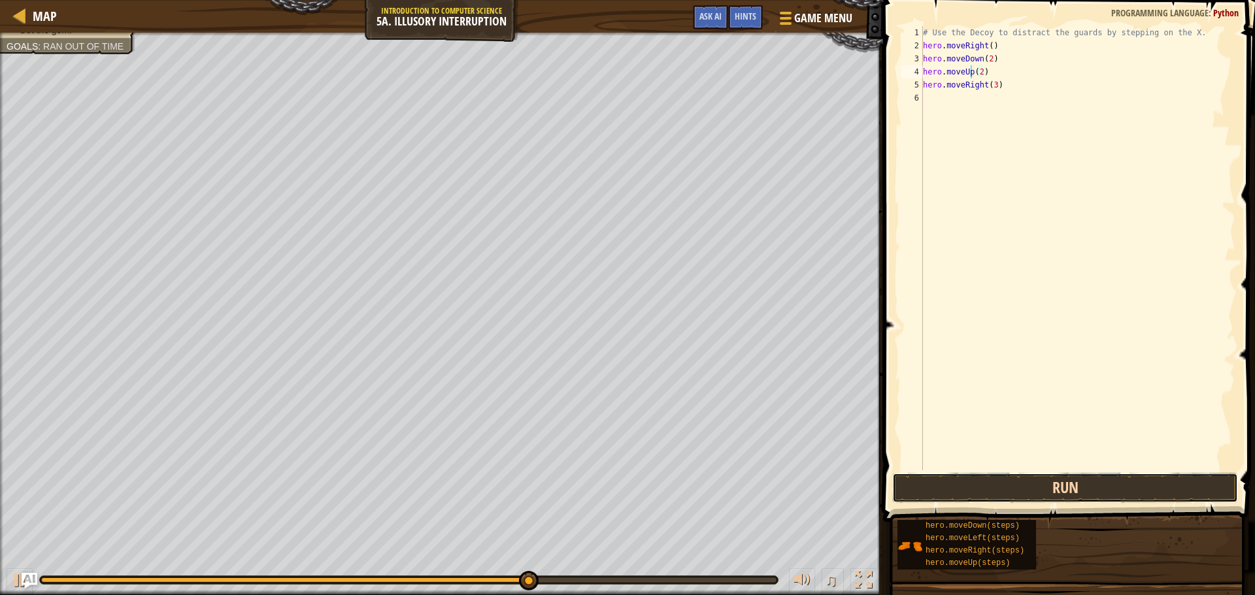
click at [1077, 486] on button "Run" at bounding box center [1065, 488] width 346 height 30
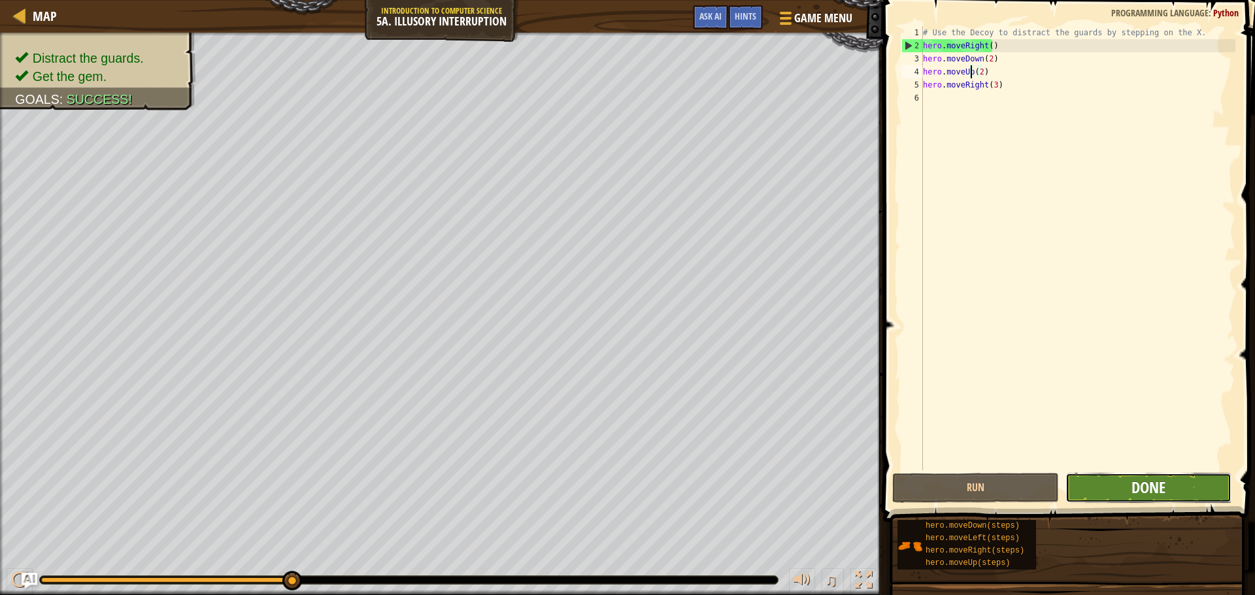
click at [1148, 489] on span "Done" at bounding box center [1148, 487] width 34 height 21
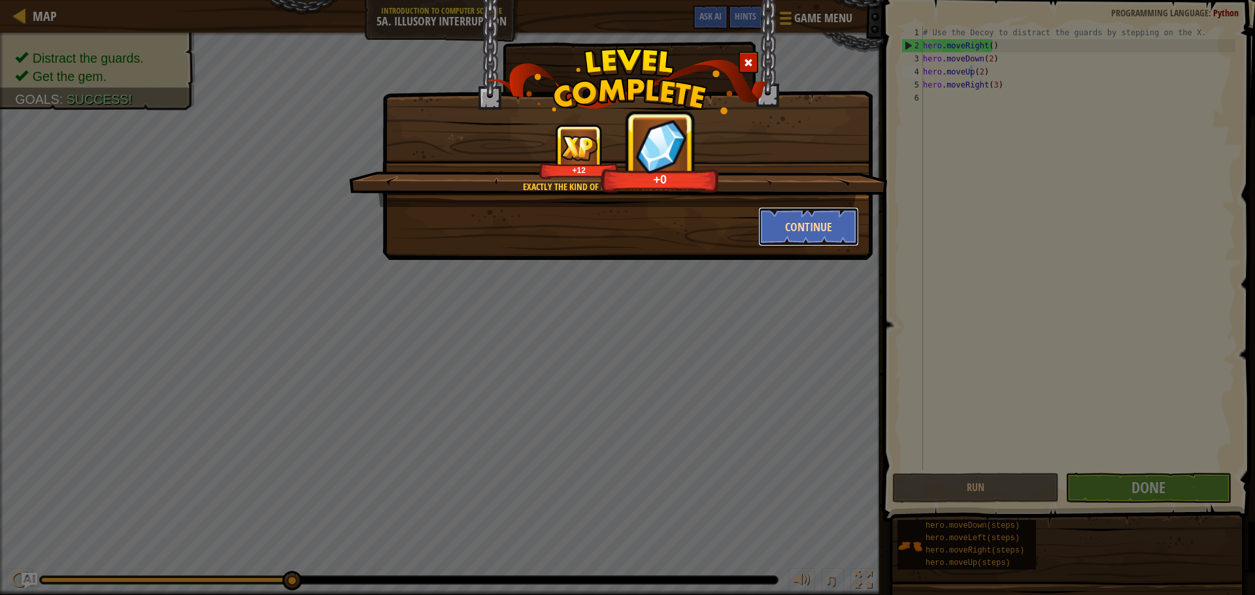
click at [815, 234] on button "Continue" at bounding box center [808, 226] width 101 height 39
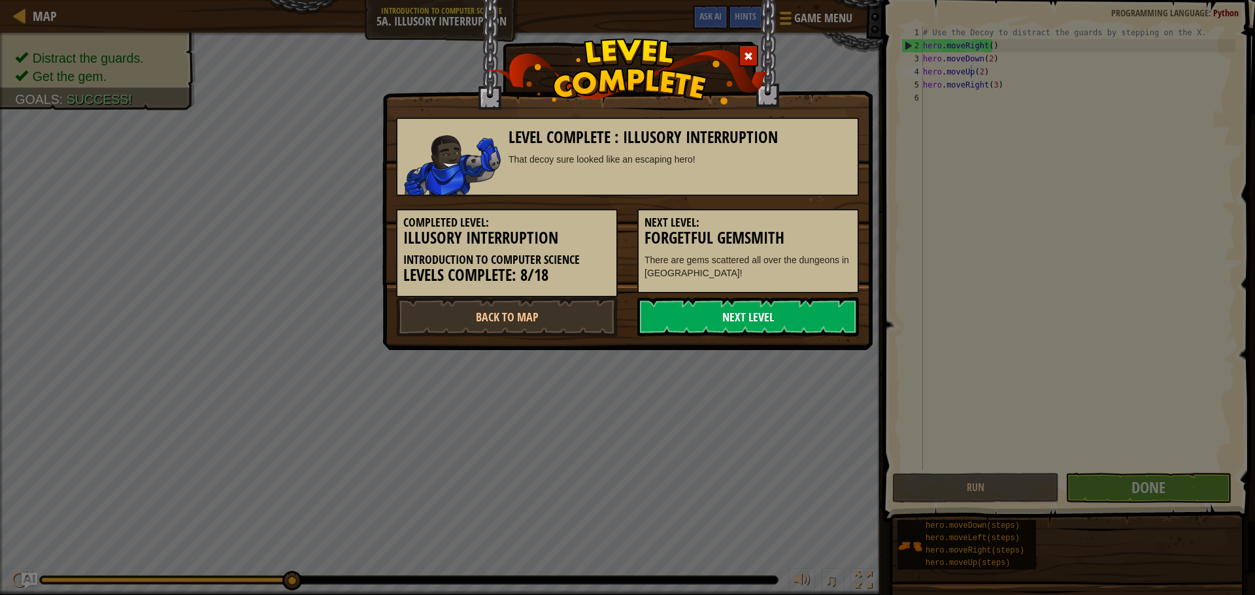
click at [717, 318] on link "Next Level" at bounding box center [748, 316] width 222 height 39
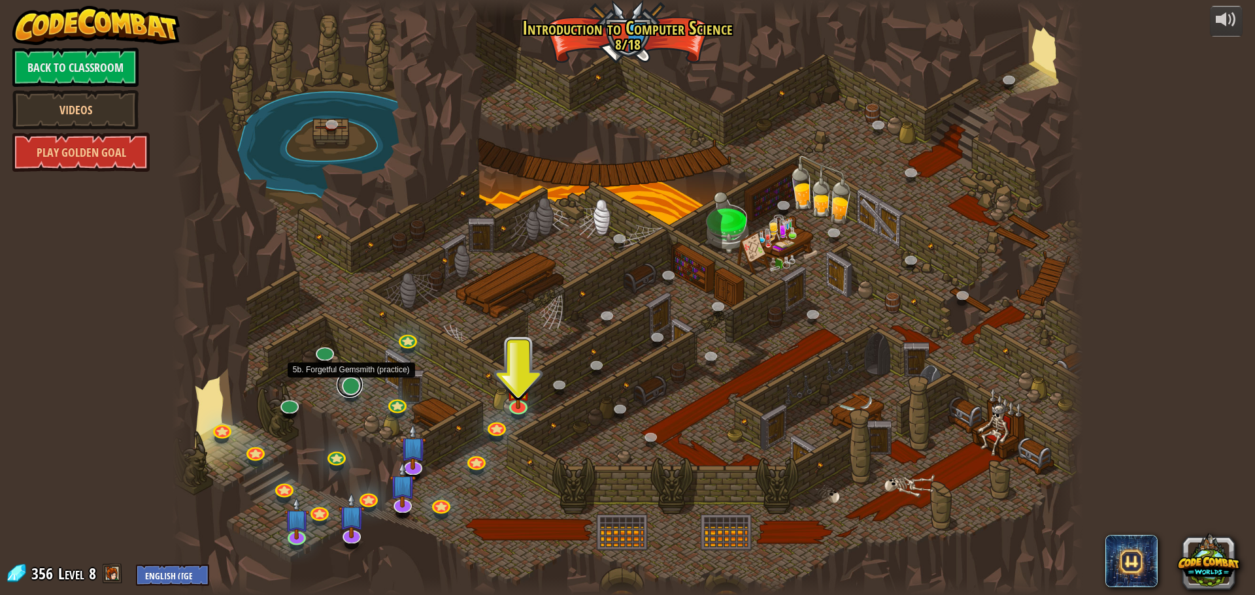
click at [349, 388] on link at bounding box center [350, 385] width 26 height 26
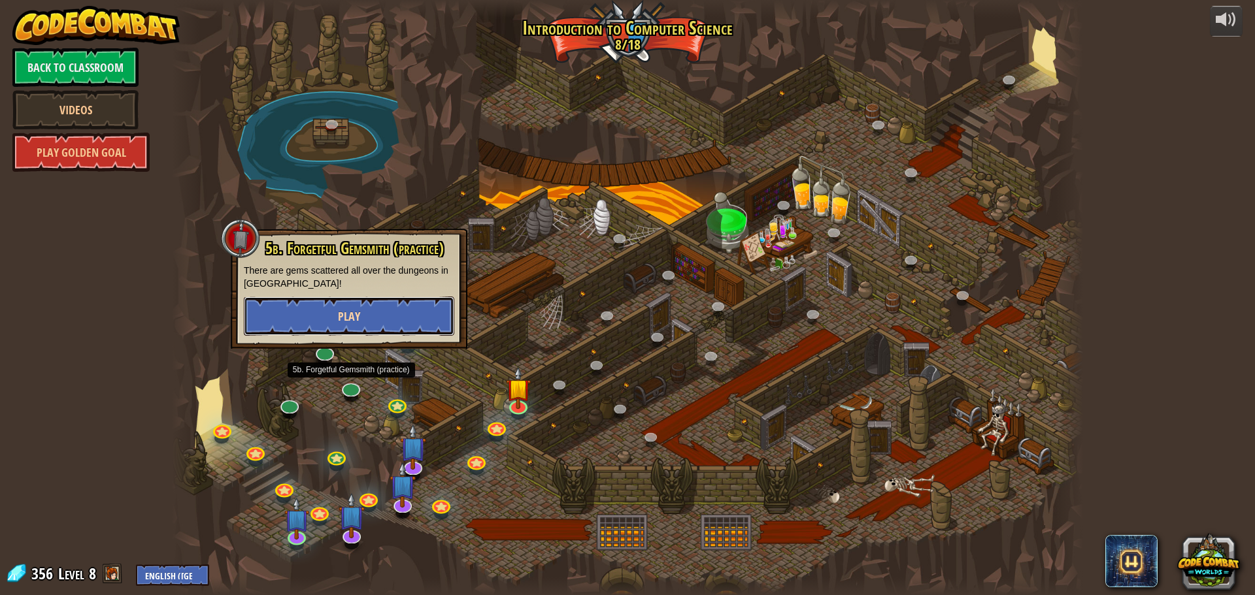
click at [389, 303] on button "Play" at bounding box center [349, 316] width 210 height 39
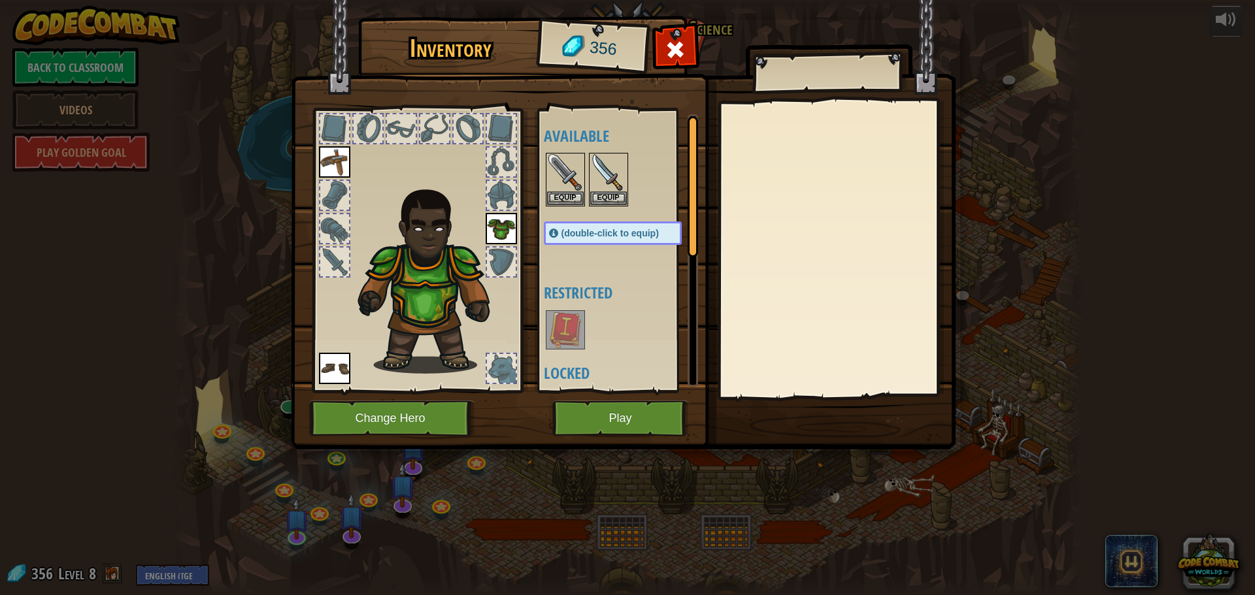
click at [636, 384] on div "Available Equip Equip Equip Equip (double-click to equip) Restricted Locked" at bounding box center [626, 250] width 164 height 272
click at [638, 405] on button "Play" at bounding box center [620, 419] width 137 height 36
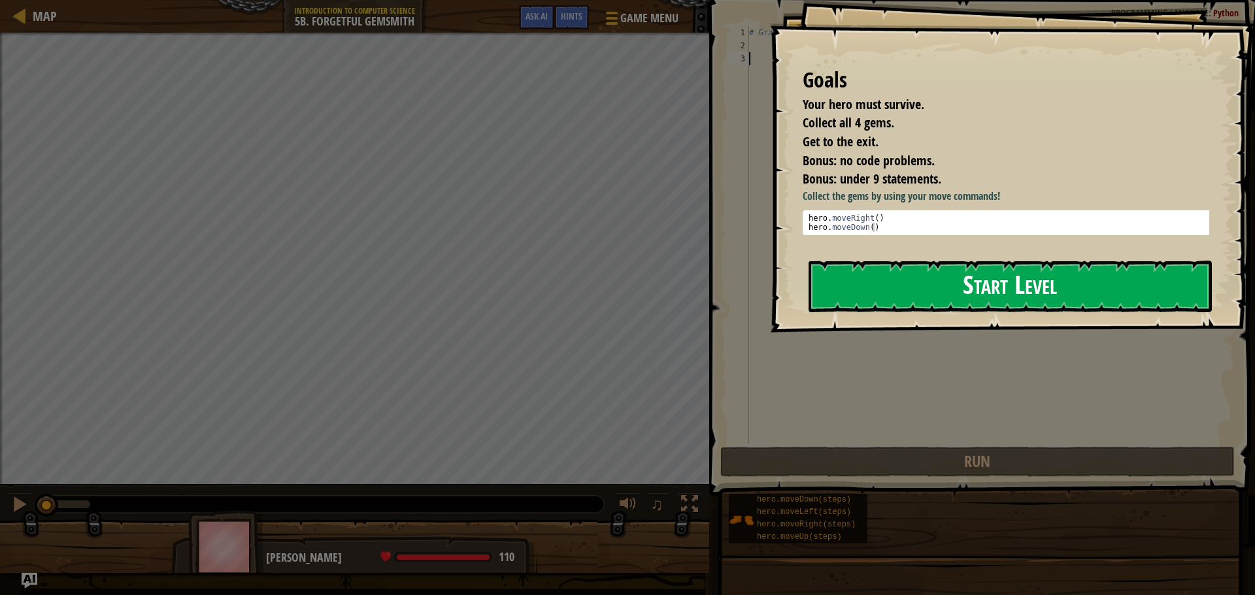
click at [931, 282] on button "Start Level" at bounding box center [1009, 287] width 403 height 52
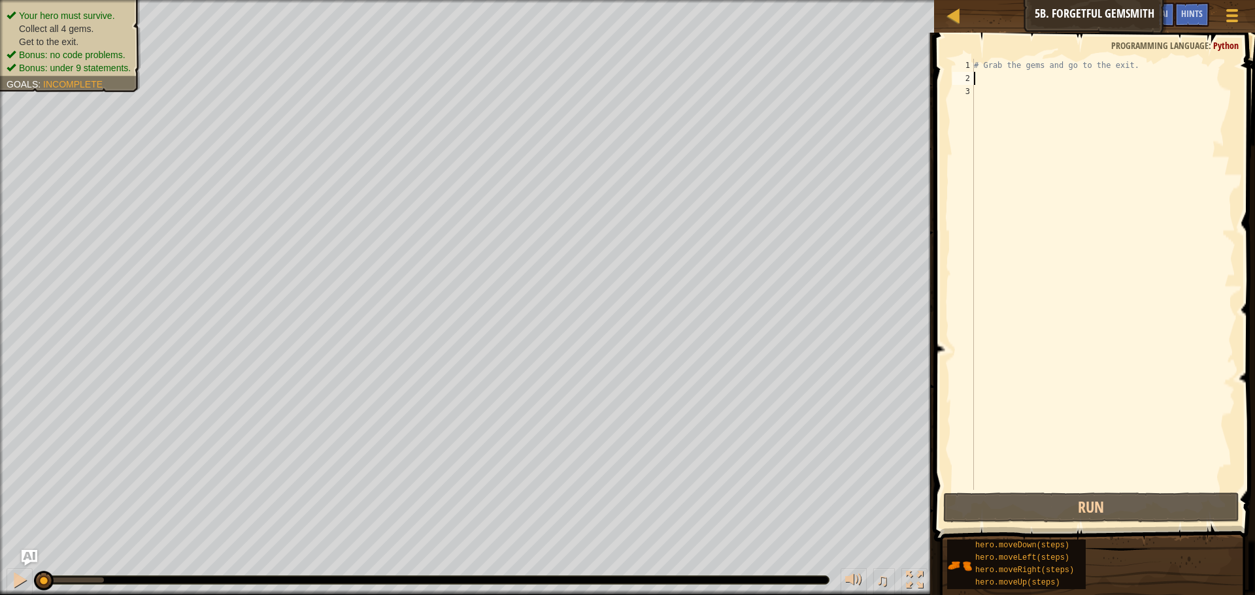
drag, startPoint x: 1065, startPoint y: 89, endPoint x: 994, endPoint y: 76, distance: 71.8
click at [1028, 82] on div "# Grab the gems and go to the exit." at bounding box center [1103, 287] width 264 height 457
drag, startPoint x: 993, startPoint y: 76, endPoint x: 1002, endPoint y: 112, distance: 37.7
click at [1002, 112] on div "# Grab the gems and go to the exit." at bounding box center [1103, 287] width 264 height 457
click at [979, 77] on div "# Grab the gems and go to the exit." at bounding box center [1103, 274] width 264 height 431
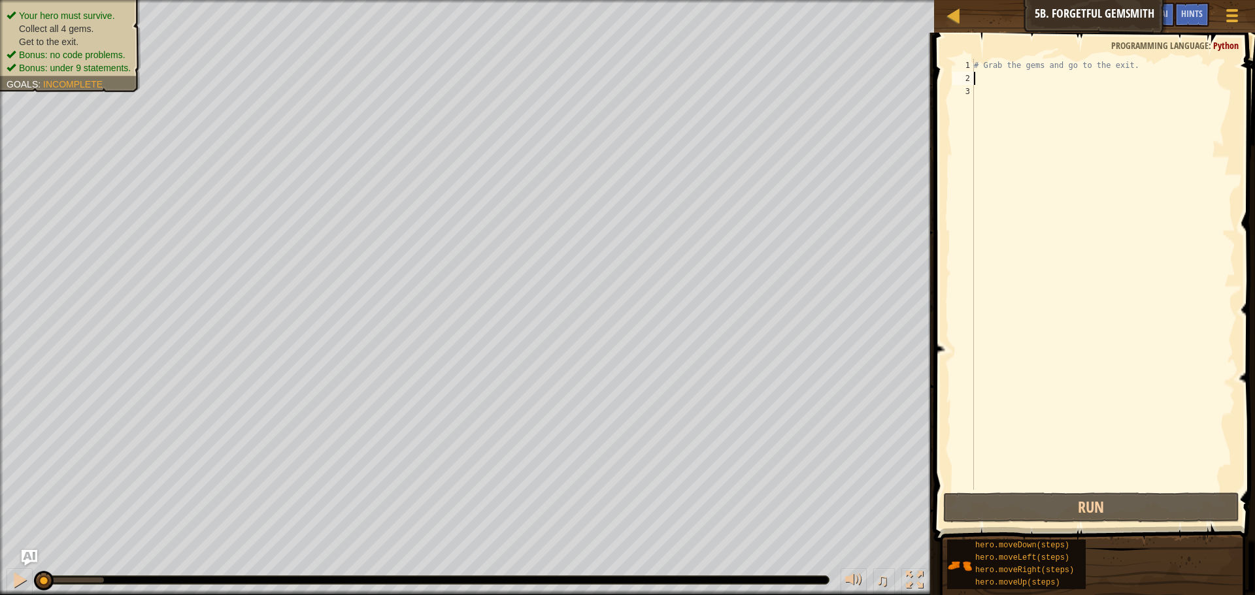
click at [980, 80] on div "# Grab the gems and go to the exit." at bounding box center [1103, 287] width 264 height 457
drag, startPoint x: 980, startPoint y: 80, endPoint x: 985, endPoint y: 95, distance: 15.9
click at [983, 90] on div "# Grab the gems and go to the exit." at bounding box center [1103, 287] width 264 height 457
click at [985, 95] on div "# Grab the gems and go to the exit." at bounding box center [1103, 274] width 264 height 431
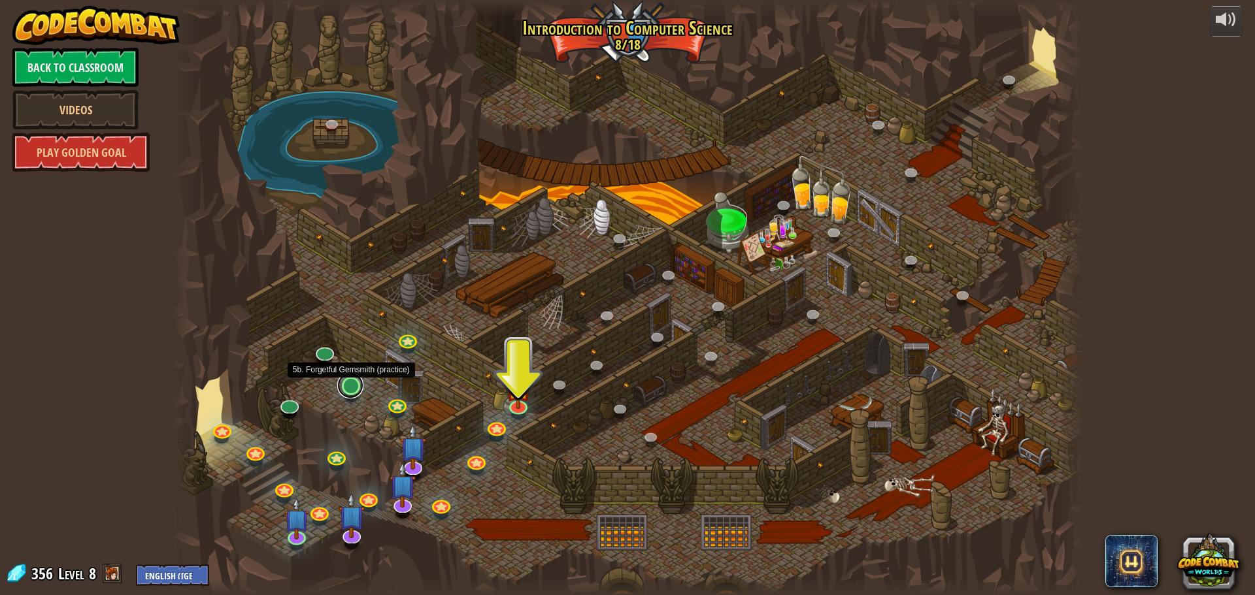
click at [352, 391] on link at bounding box center [350, 385] width 26 height 26
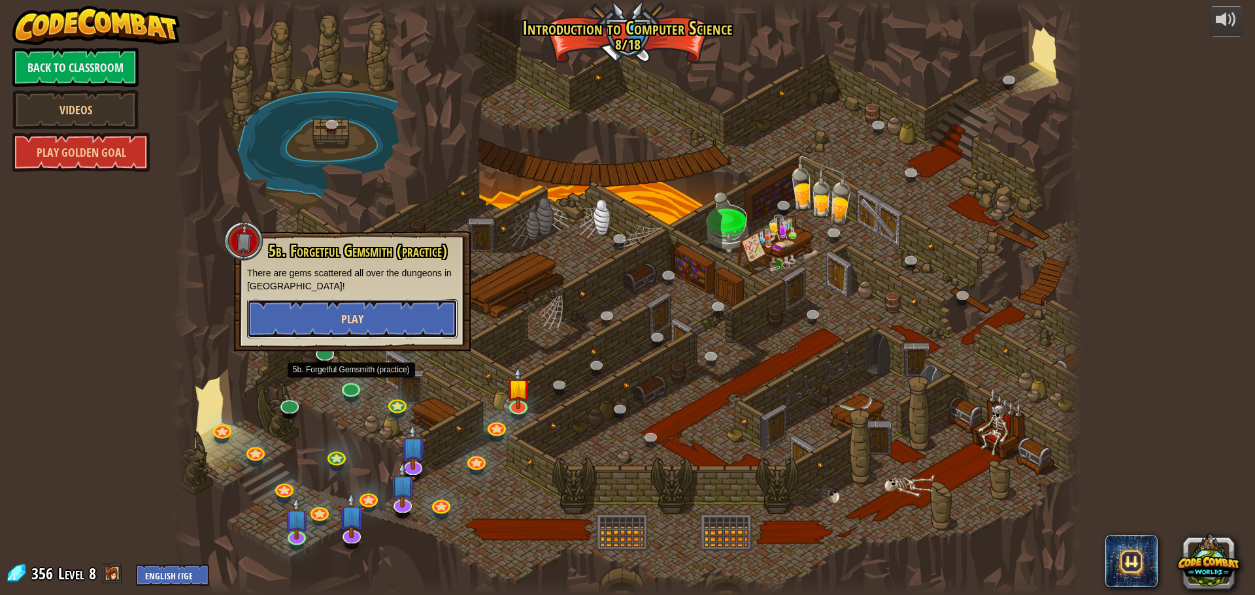
click at [399, 317] on button "Play" at bounding box center [352, 318] width 210 height 39
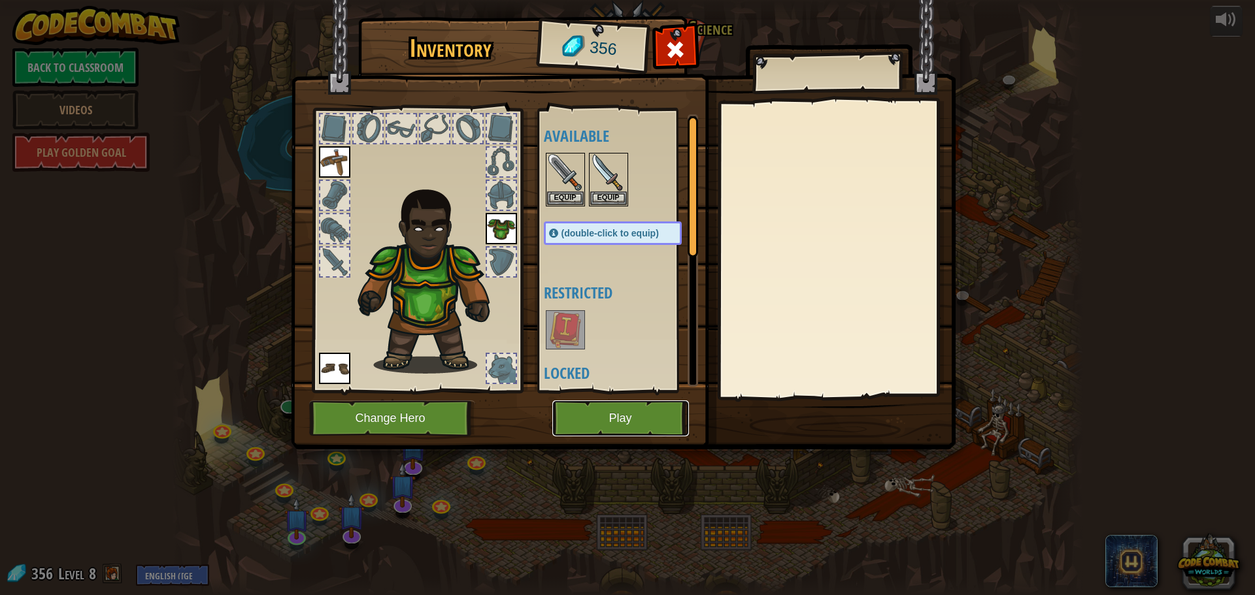
click at [657, 413] on button "Play" at bounding box center [620, 419] width 137 height 36
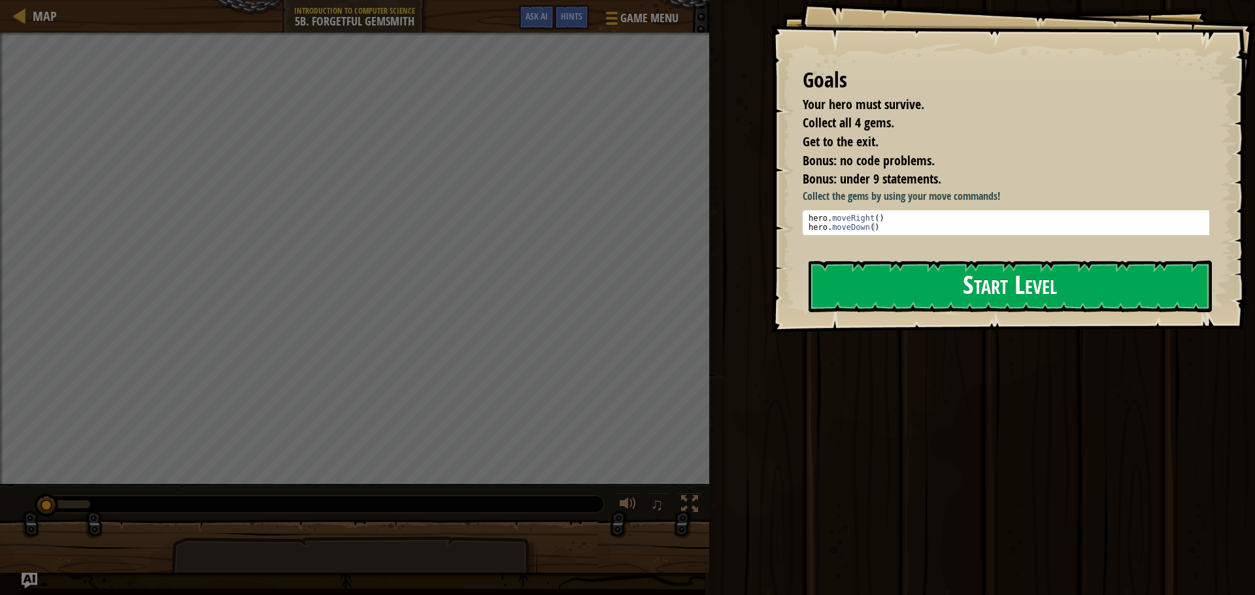
click at [920, 303] on button "Start Level" at bounding box center [1009, 287] width 403 height 52
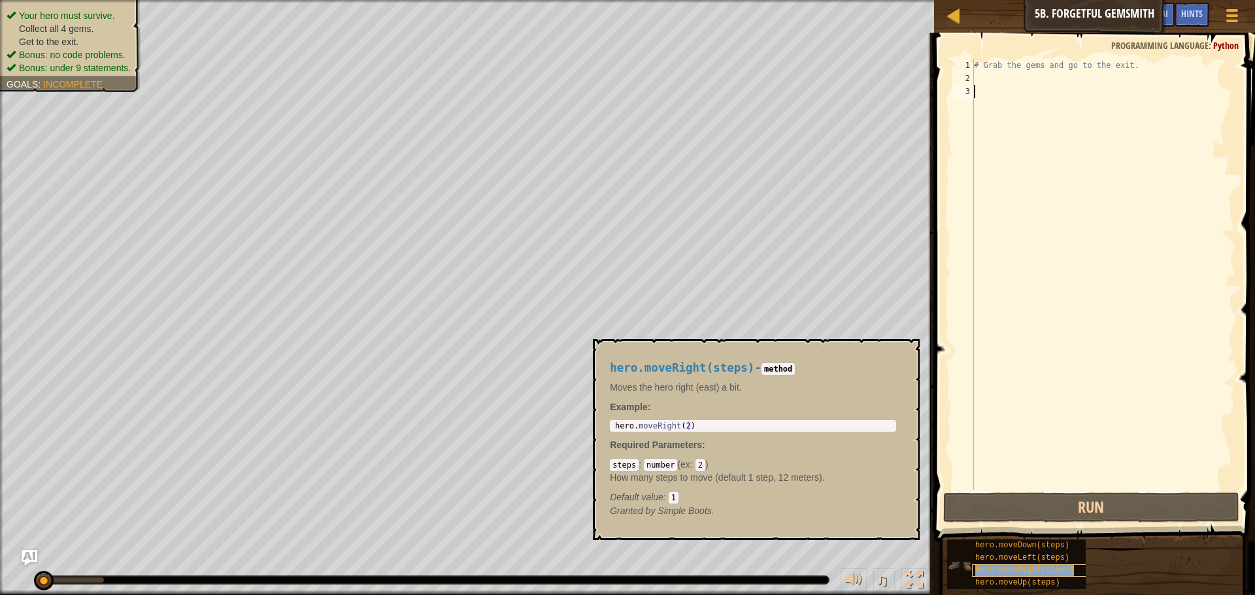
click at [1031, 574] on span "hero.moveRight(steps)" at bounding box center [1024, 570] width 99 height 9
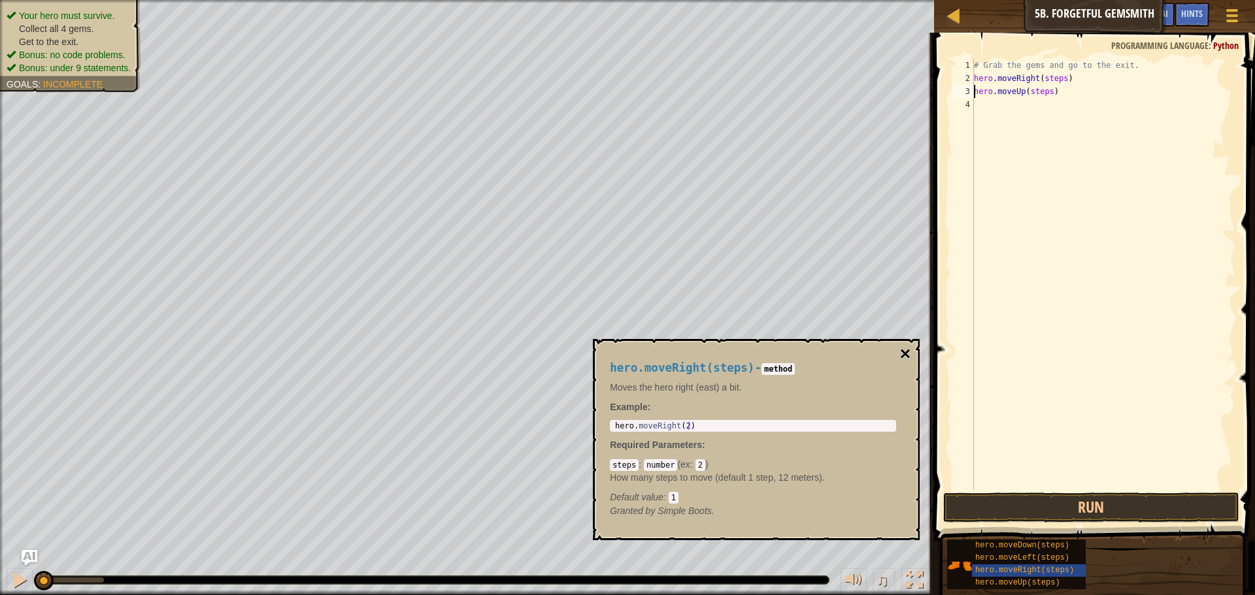
click at [904, 360] on button "×" at bounding box center [905, 354] width 10 height 18
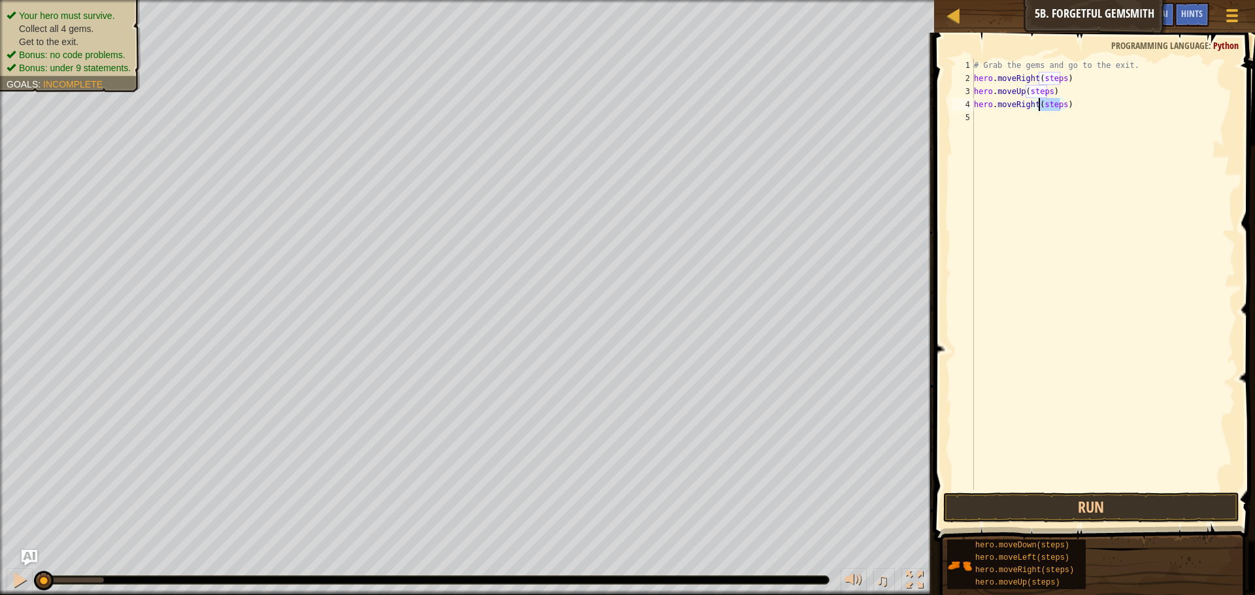
drag, startPoint x: 1058, startPoint y: 105, endPoint x: 1039, endPoint y: 110, distance: 19.5
click at [1039, 110] on div "# Grab the gems and go to the exit. hero . moveRight ( steps ) hero . moveUp ( …" at bounding box center [1103, 287] width 264 height 457
drag, startPoint x: 1047, startPoint y: 92, endPoint x: 1025, endPoint y: 95, distance: 21.7
click at [1025, 95] on div "# Grab the gems and go to the exit. hero . moveRight ( steps ) hero . moveUp ( …" at bounding box center [1103, 287] width 264 height 457
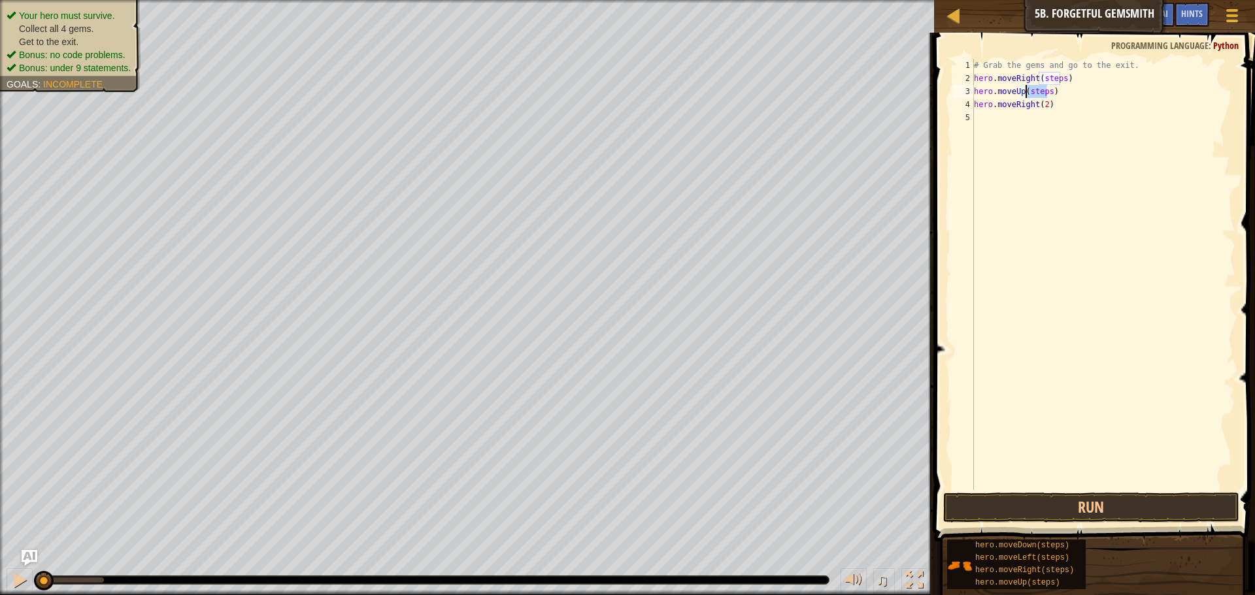
scroll to position [6, 5]
drag, startPoint x: 1058, startPoint y: 74, endPoint x: 1036, endPoint y: 74, distance: 21.6
click at [1036, 74] on div "# Grab the gems and go to the exit. hero . moveRight ( steps ) hero . moveUp ( …" at bounding box center [1103, 287] width 264 height 457
type textarea "hero.moveRight(1)"
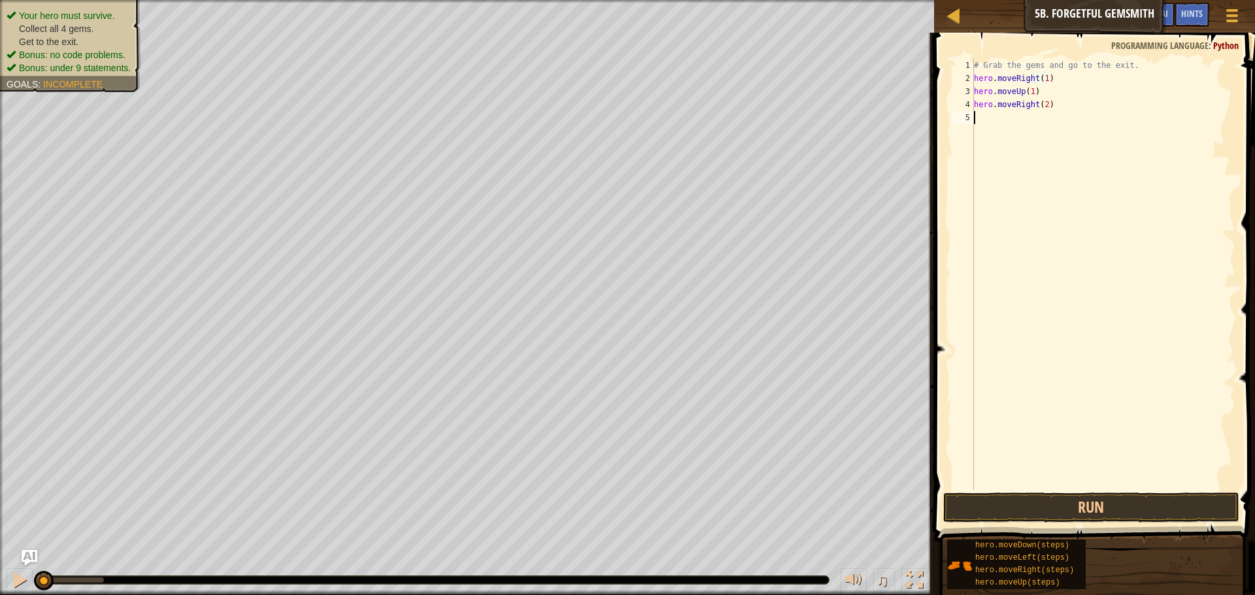
click at [987, 121] on div "# Grab the gems and go to the exit. hero . moveRight ( 1 ) hero . moveUp ( 1 ) …" at bounding box center [1103, 287] width 264 height 457
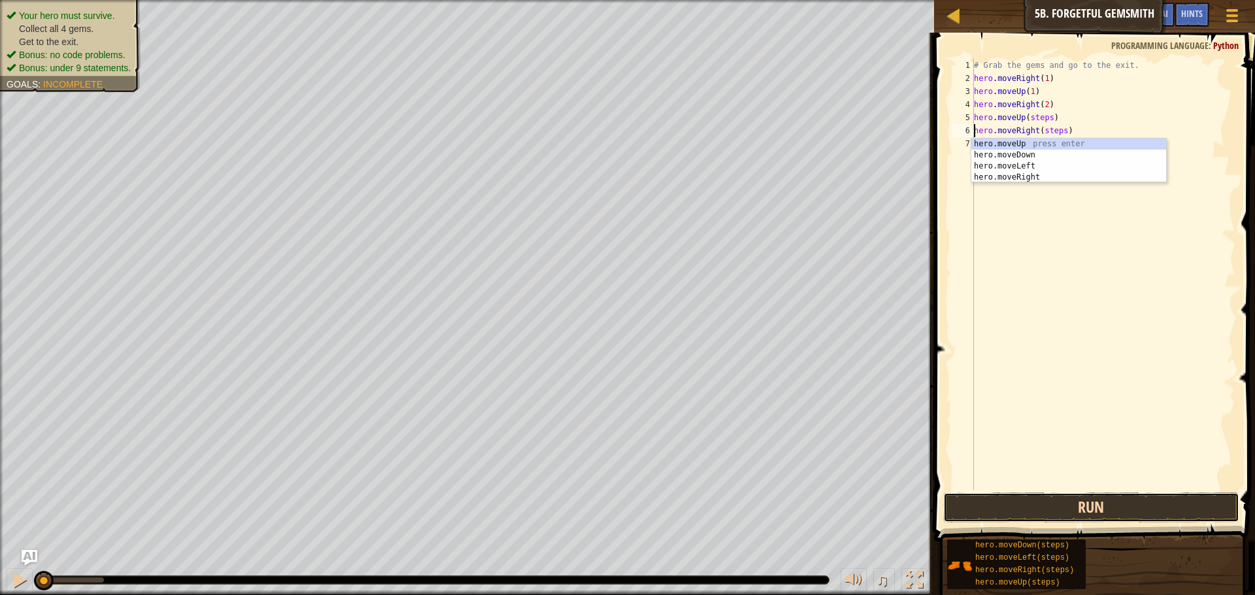
click at [1009, 504] on button "Run" at bounding box center [1091, 508] width 296 height 30
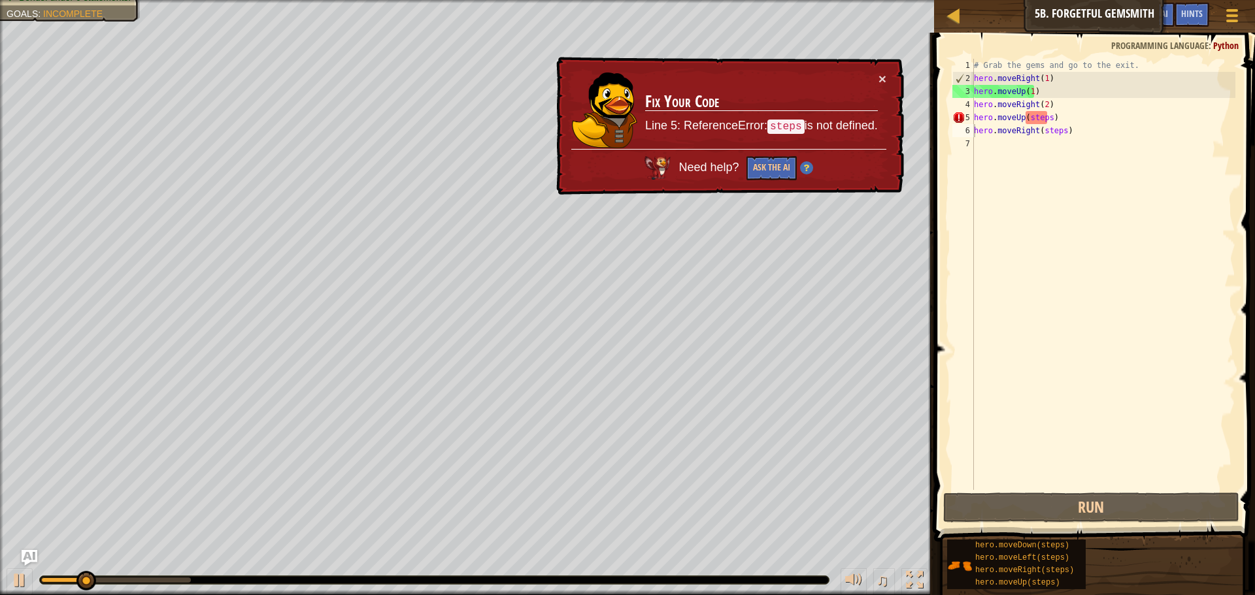
click at [887, 70] on div "× Fix Your Code Line 5: ReferenceError: steps is not defined. Need help? Ask th…" at bounding box center [728, 126] width 350 height 139
click at [879, 76] on button "×" at bounding box center [882, 79] width 8 height 14
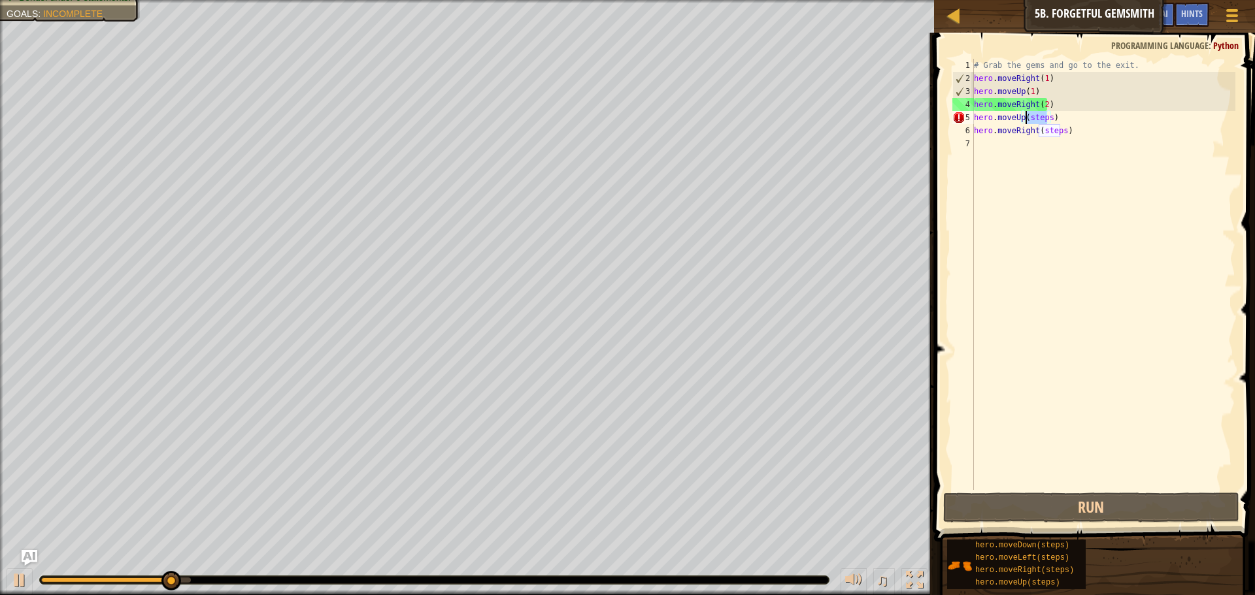
drag, startPoint x: 1048, startPoint y: 117, endPoint x: 1025, endPoint y: 121, distance: 23.2
click at [1025, 121] on div "# Grab the gems and go to the exit. hero . moveRight ( 1 ) hero . moveUp ( 1 ) …" at bounding box center [1103, 287] width 264 height 457
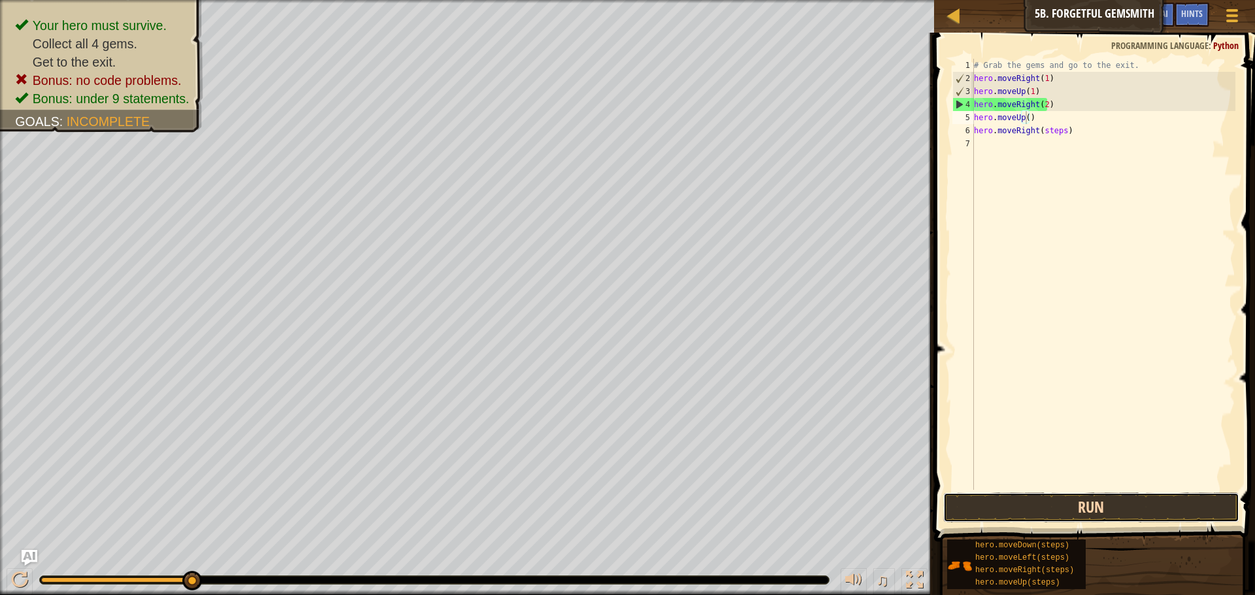
click at [1123, 508] on button "Run" at bounding box center [1091, 508] width 296 height 30
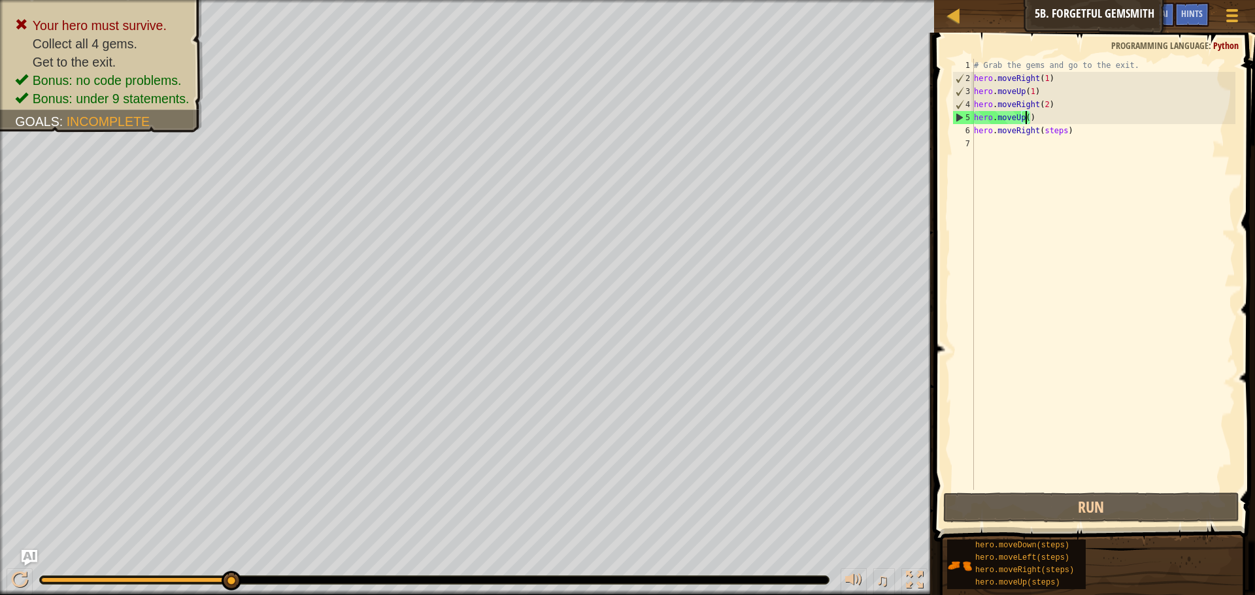
click at [1017, 91] on div "# Grab the gems and go to the exit. hero . moveRight ( 1 ) hero . moveUp ( 1 ) …" at bounding box center [1103, 287] width 264 height 457
click at [1017, 92] on div "# Grab the gems and go to the exit. hero . moveRight ( 1 ) hero . moveUp ( 1 ) …" at bounding box center [1103, 287] width 264 height 457
drag, startPoint x: 1021, startPoint y: 91, endPoint x: 972, endPoint y: 90, distance: 49.0
click at [972, 90] on div "hero.moveUp(1) 1 2 3 4 5 6 7 # Grab the gems and go to the exit. hero . moveRig…" at bounding box center [1092, 274] width 286 height 431
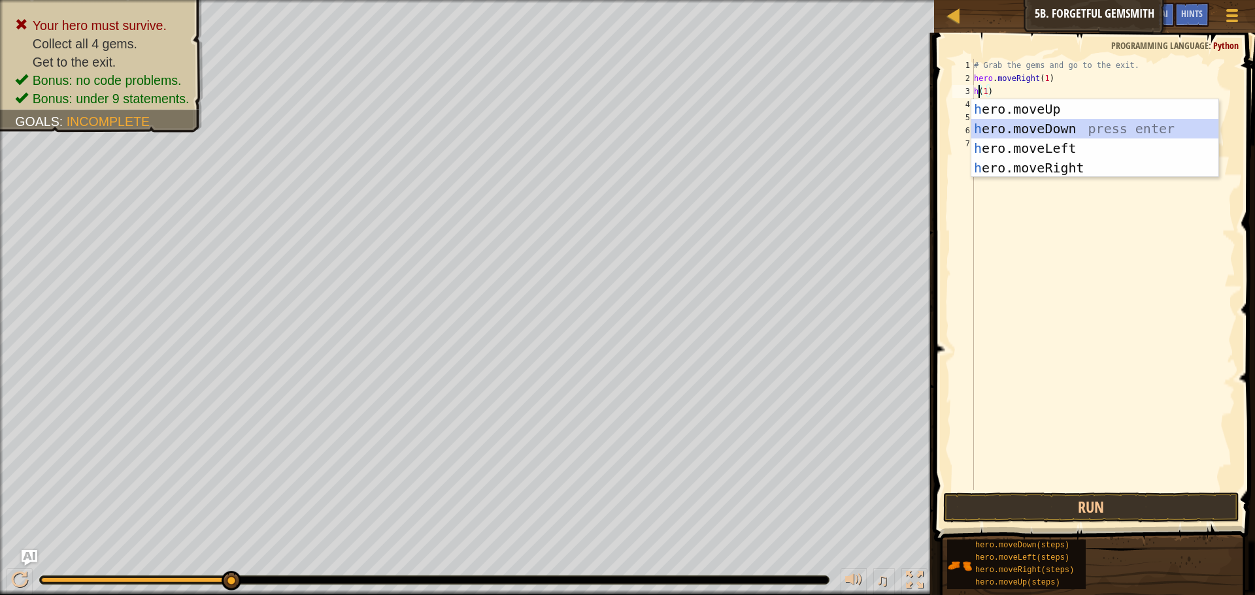
click at [1055, 131] on div "h ero.moveUp press enter h ero.moveDown press enter h ero.moveLeft press enter …" at bounding box center [1094, 158] width 247 height 118
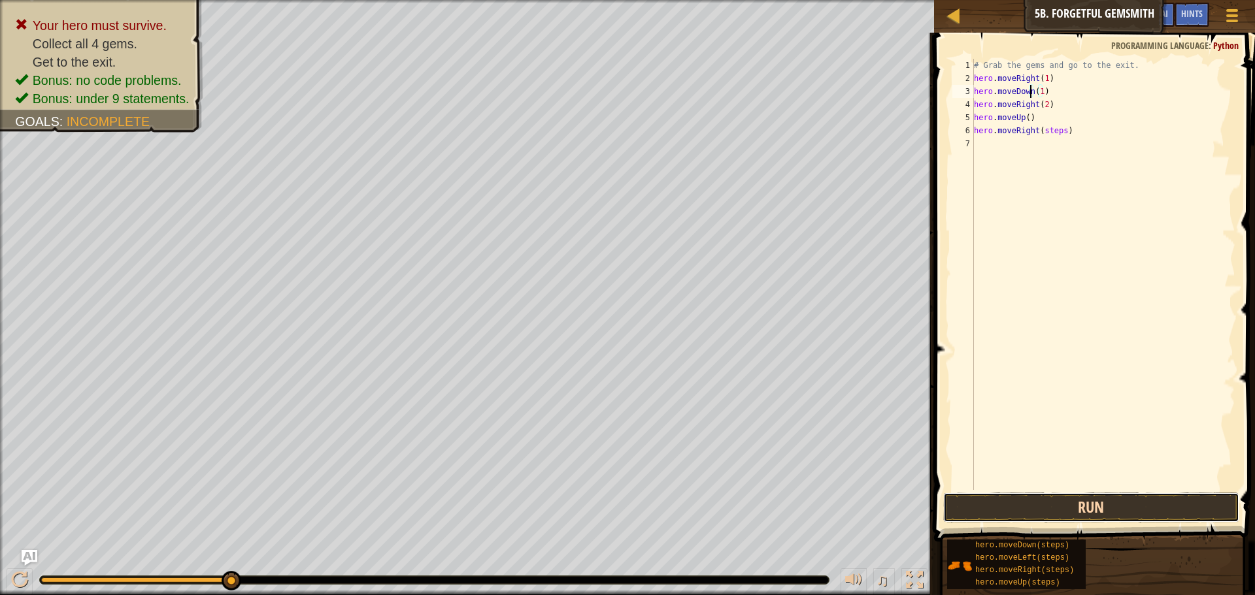
click at [1046, 517] on button "Run" at bounding box center [1091, 508] width 296 height 30
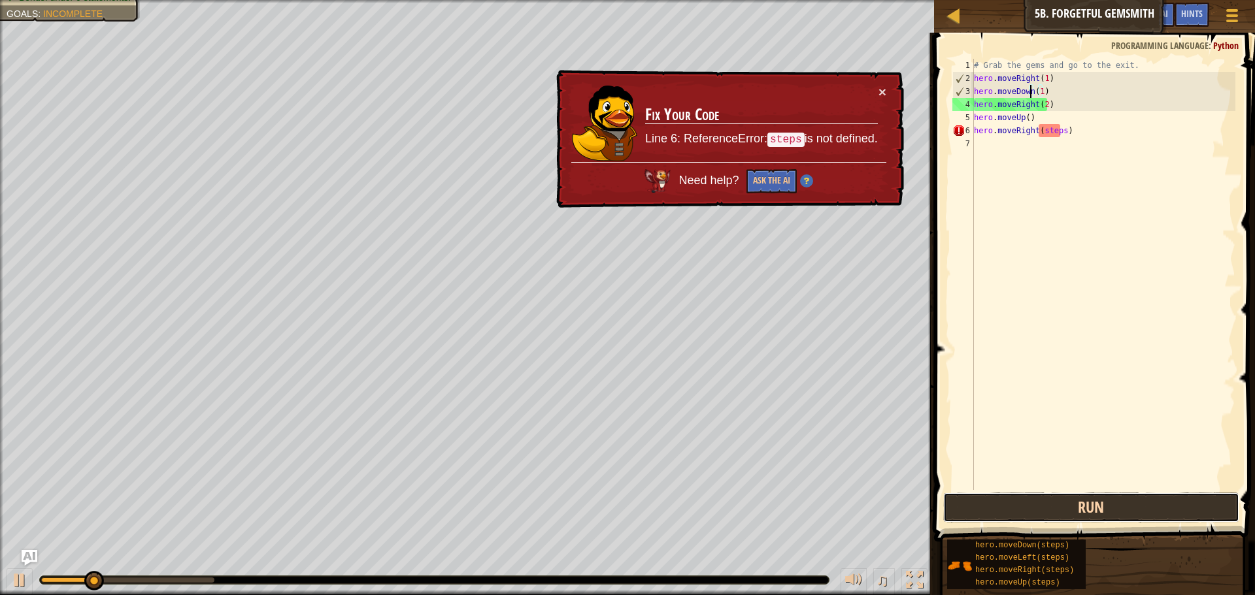
click at [1036, 500] on button "Run" at bounding box center [1091, 508] width 296 height 30
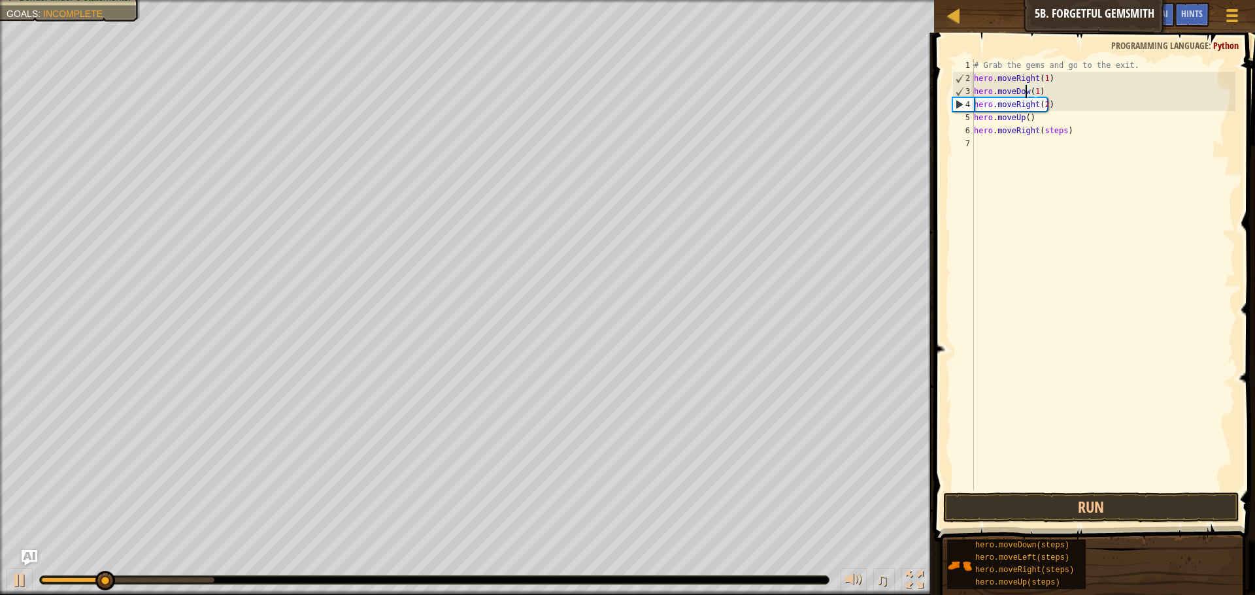
click at [1059, 135] on div "# Grab the gems and go to the exit. hero . moveRight ( 1 ) hero . moveDow ( 1 )…" at bounding box center [1103, 287] width 264 height 457
drag, startPoint x: 1057, startPoint y: 135, endPoint x: 1037, endPoint y: 133, distance: 20.3
click at [1037, 133] on div "# Grab the gems and go to the exit. hero . moveRight ( 1 ) hero . moveDow ( 1 )…" at bounding box center [1103, 287] width 264 height 457
drag, startPoint x: 1044, startPoint y: 131, endPoint x: 1036, endPoint y: 131, distance: 7.9
click at [1036, 131] on div "# Grab the gems and go to the exit. hero . moveRight ( 1 ) hero . moveDow ( 1 )…" at bounding box center [1103, 287] width 264 height 457
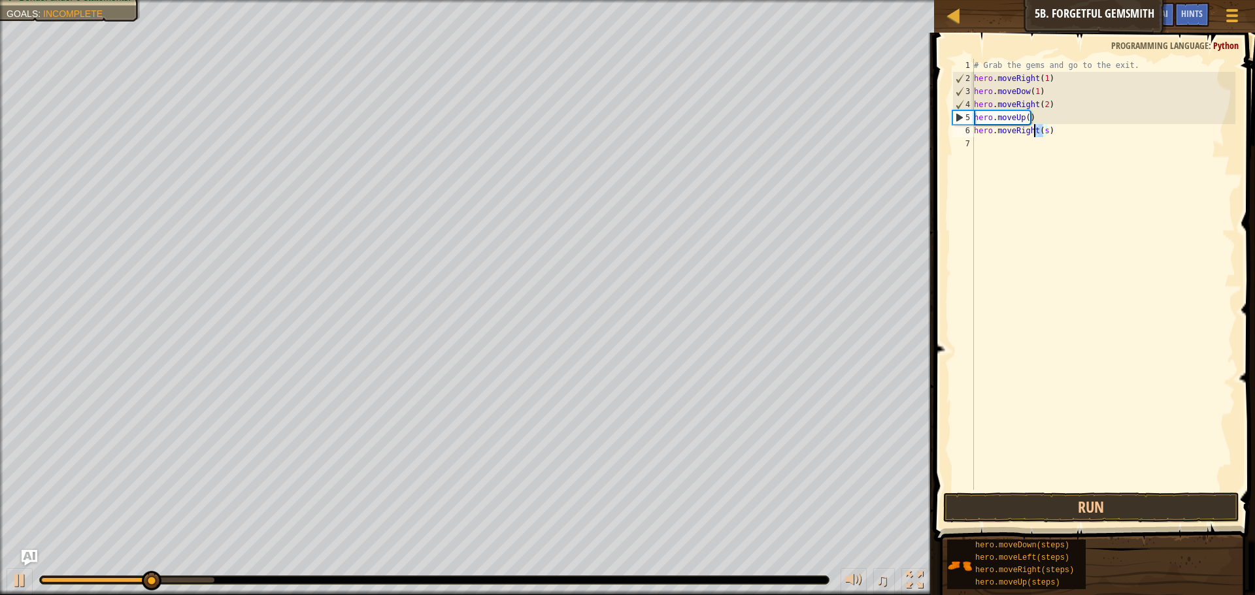
click at [1040, 131] on div "# Grab the gems and go to the exit. hero . moveRight ( 1 ) hero . moveDow ( 1 )…" at bounding box center [1103, 274] width 264 height 431
click at [1042, 131] on div "# Grab the gems and go to the exit. hero . moveRight ( 1 ) hero . moveDow ( 1 )…" at bounding box center [1103, 287] width 264 height 457
click at [1080, 511] on button "Run" at bounding box center [1091, 508] width 296 height 30
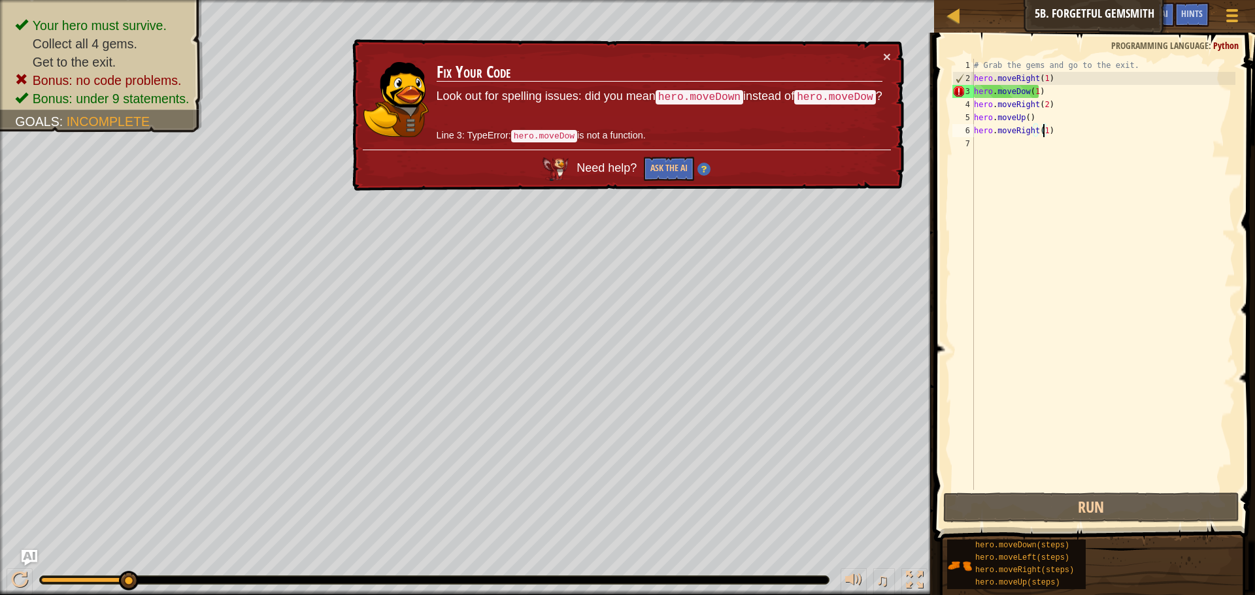
click at [1023, 91] on div "# Grab the gems and go to the exit. hero . moveRight ( 1 ) hero . moveDow ( 1 )…" at bounding box center [1103, 287] width 264 height 457
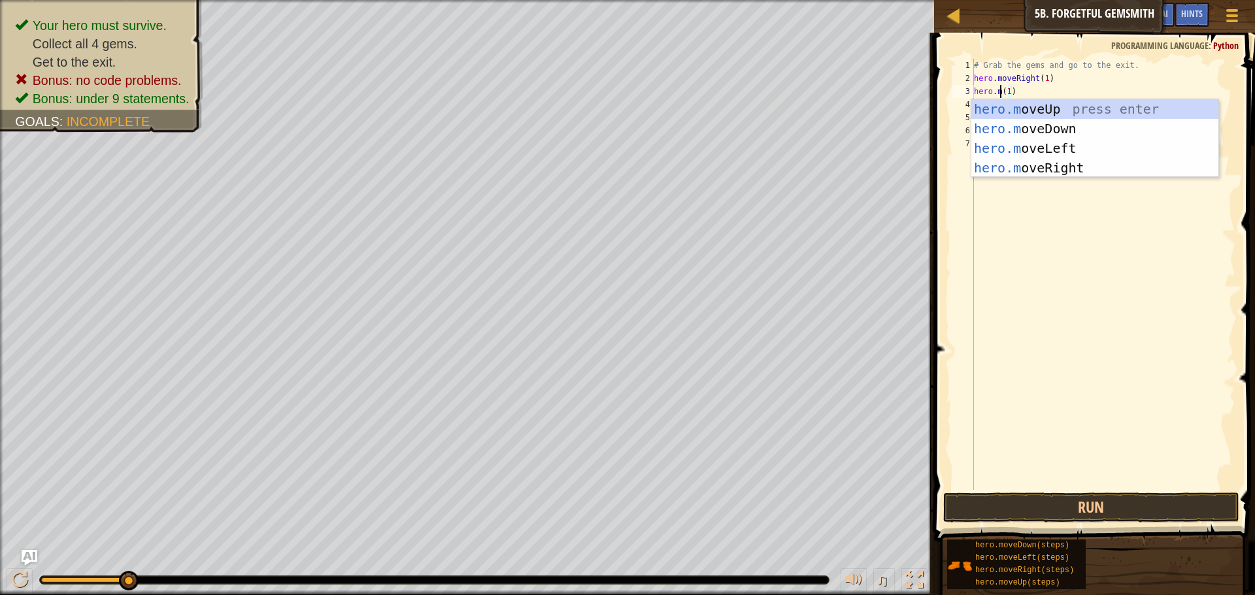
scroll to position [6, 2]
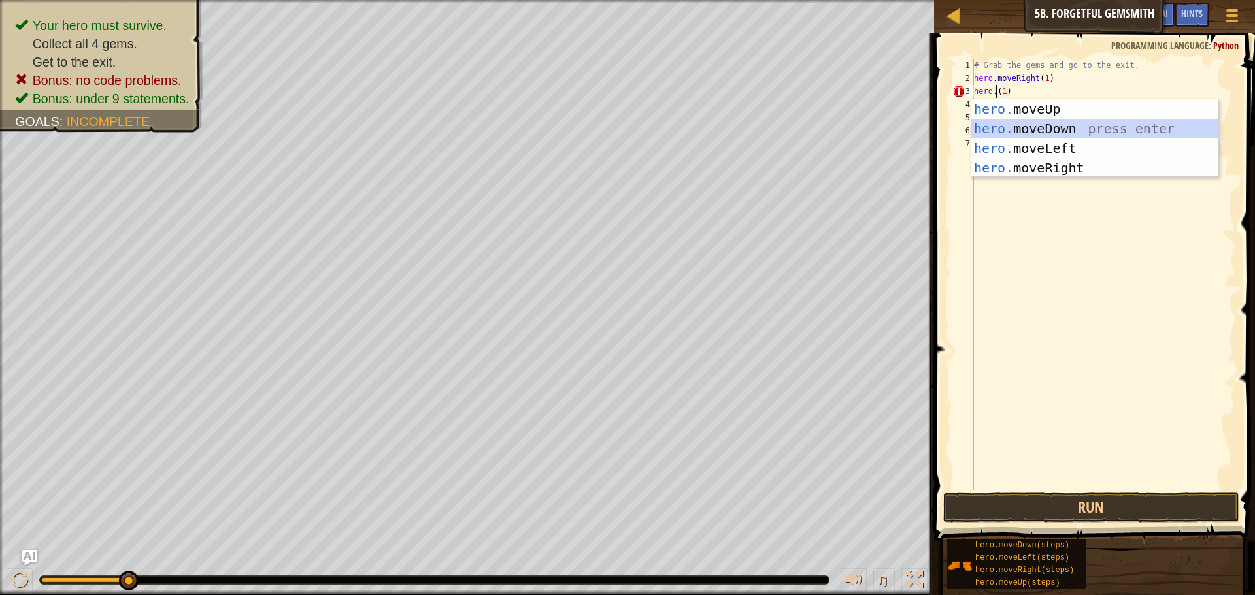
click at [1010, 119] on div "hero. moveUp press enter hero. moveDown press enter hero. moveLeft press enter …" at bounding box center [1094, 158] width 247 height 118
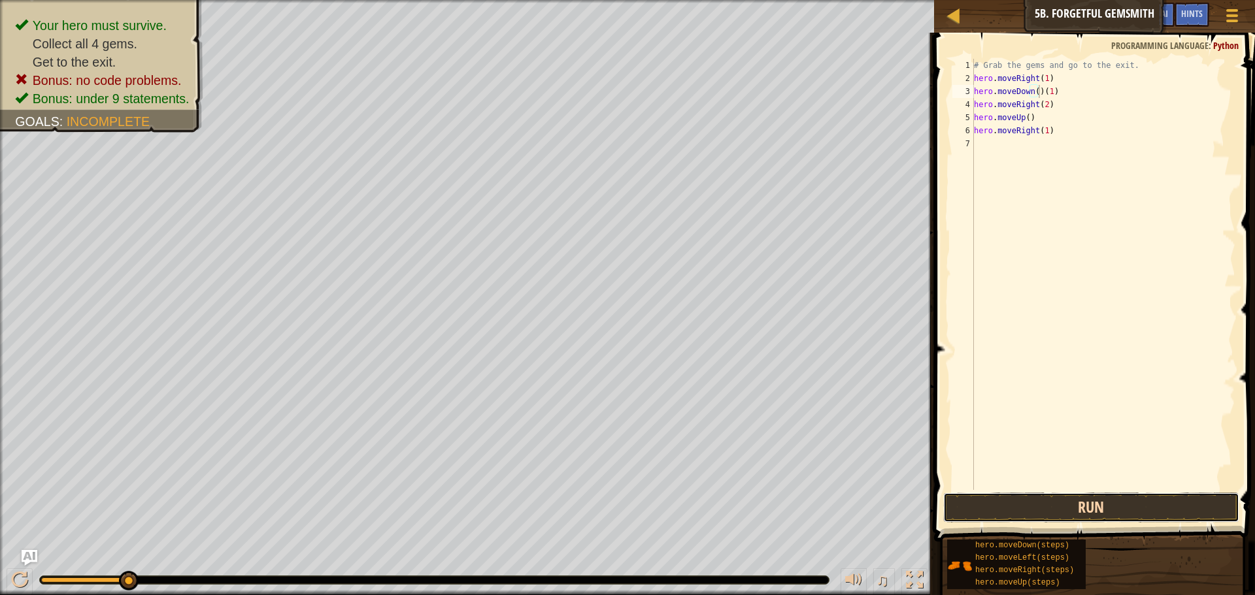
click at [996, 514] on button "Run" at bounding box center [1091, 508] width 296 height 30
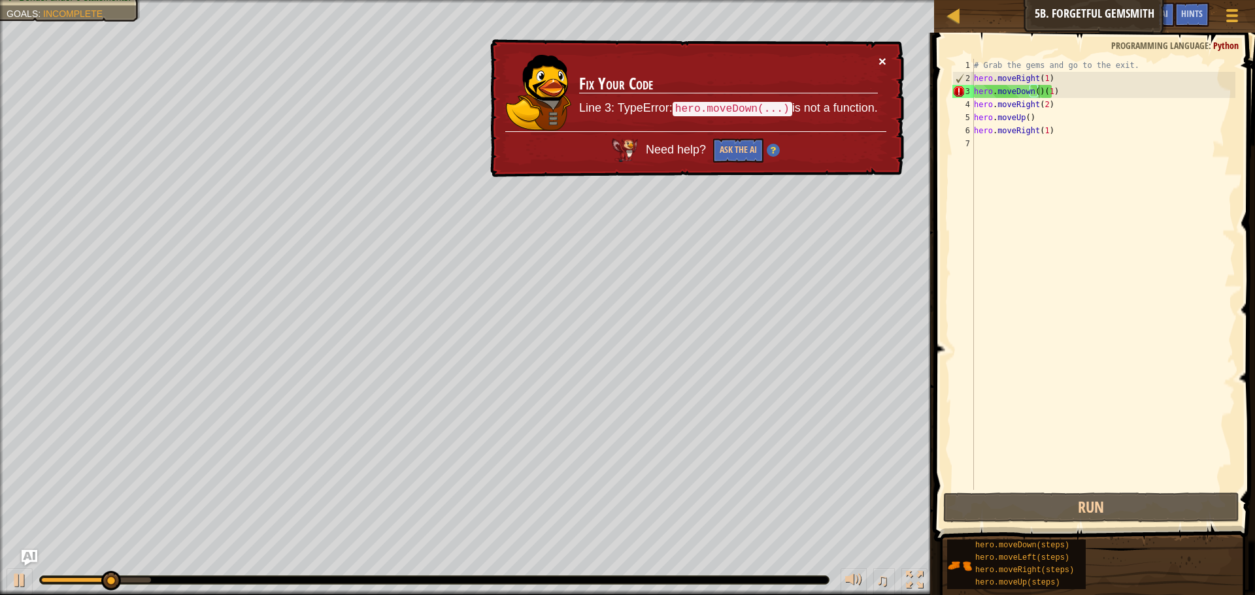
click at [885, 58] on button "×" at bounding box center [882, 61] width 8 height 14
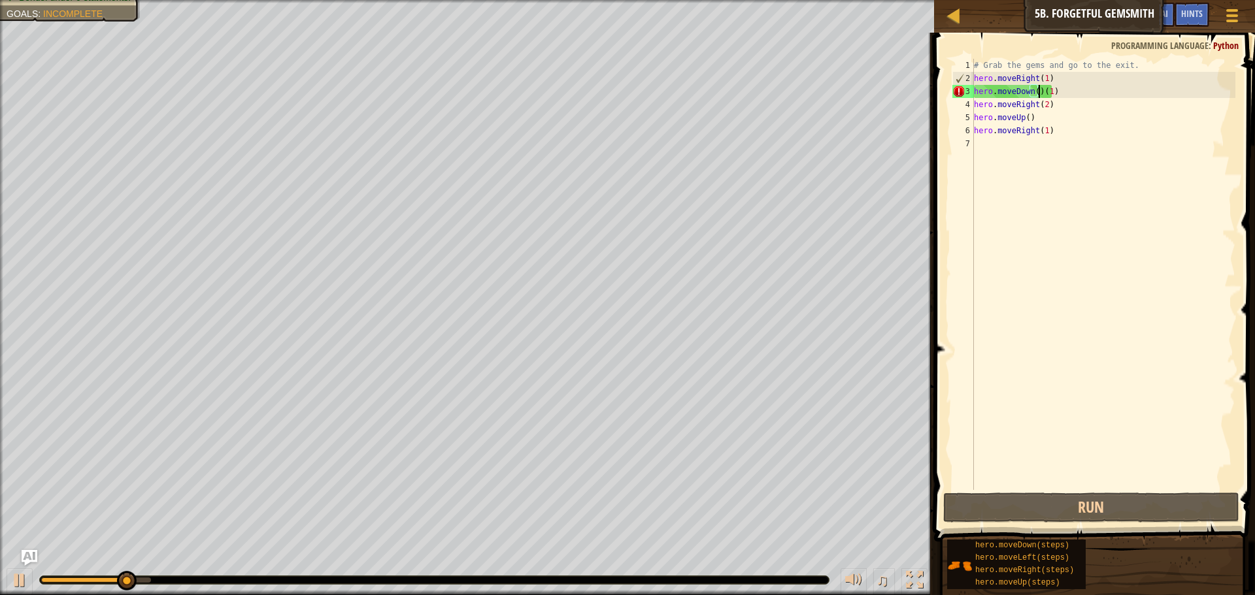
type textarea "hero.moveDown(1)"
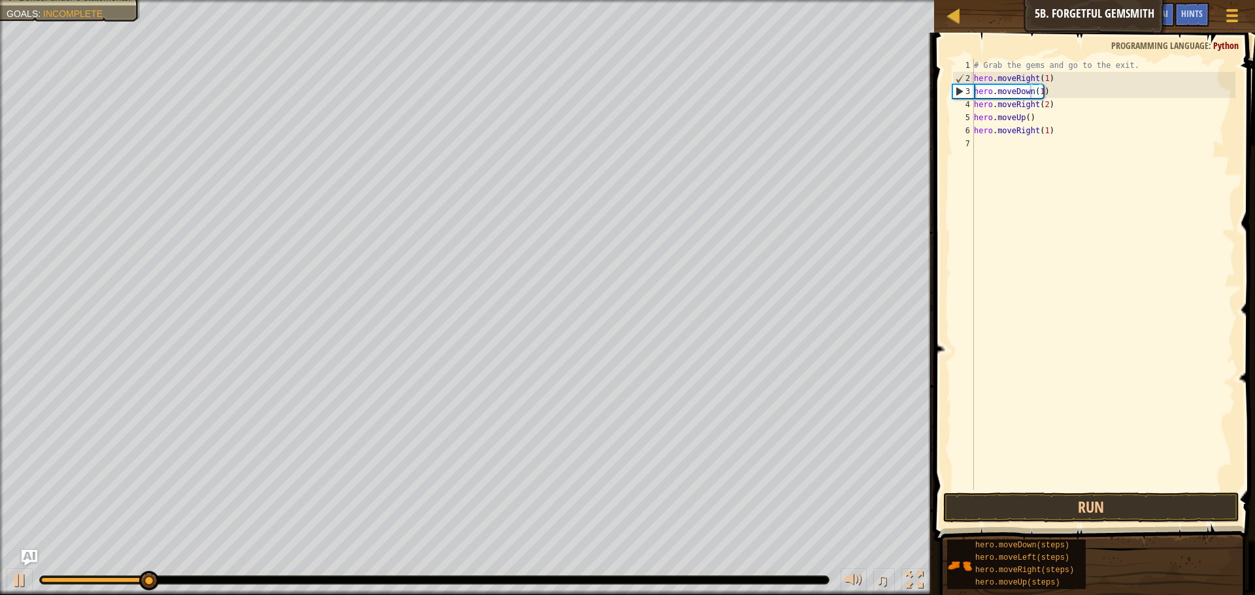
click at [1117, 491] on span at bounding box center [1095, 269] width 331 height 548
click at [1119, 500] on button "Run" at bounding box center [1091, 508] width 296 height 30
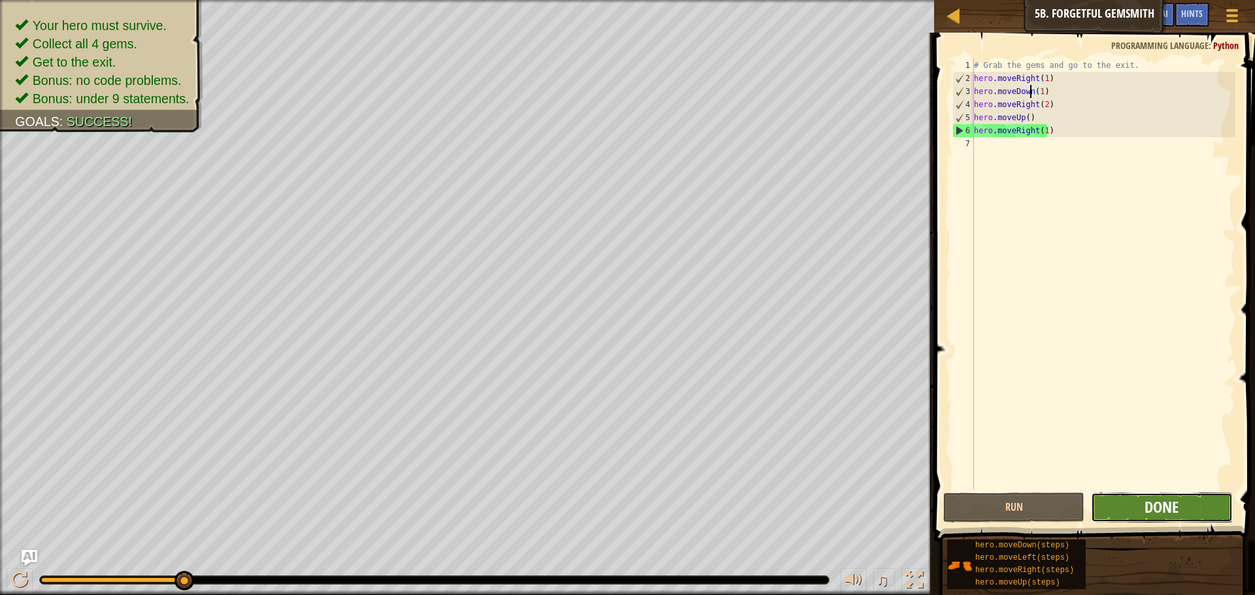
click at [1150, 501] on span "Done" at bounding box center [1161, 507] width 34 height 21
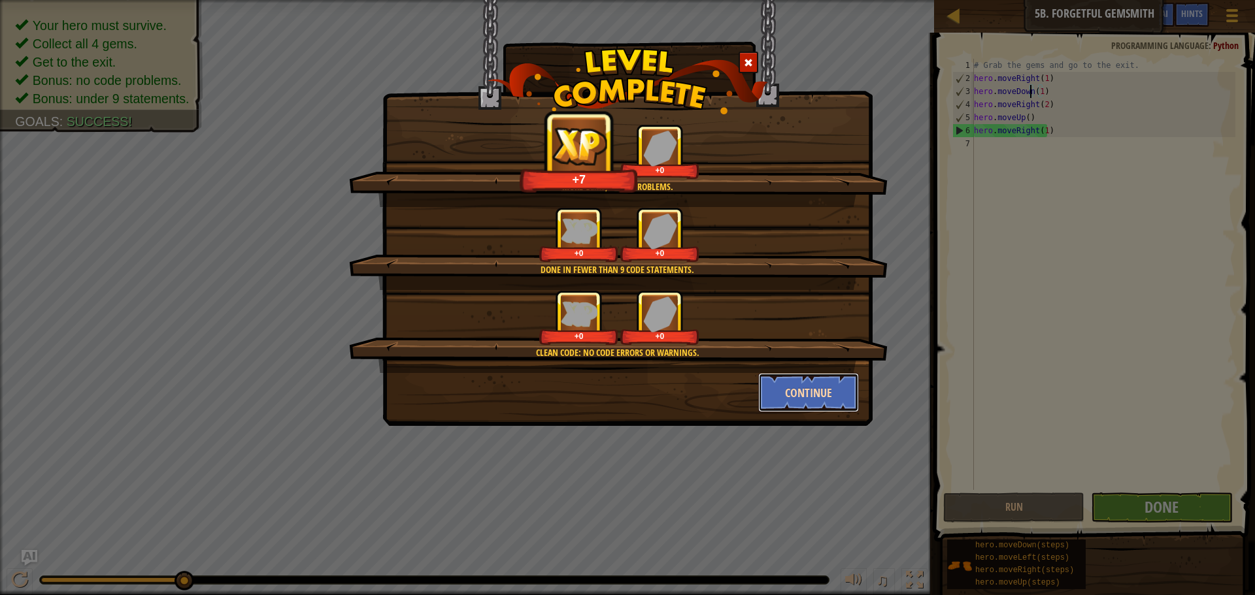
click at [807, 389] on button "Continue" at bounding box center [808, 392] width 101 height 39
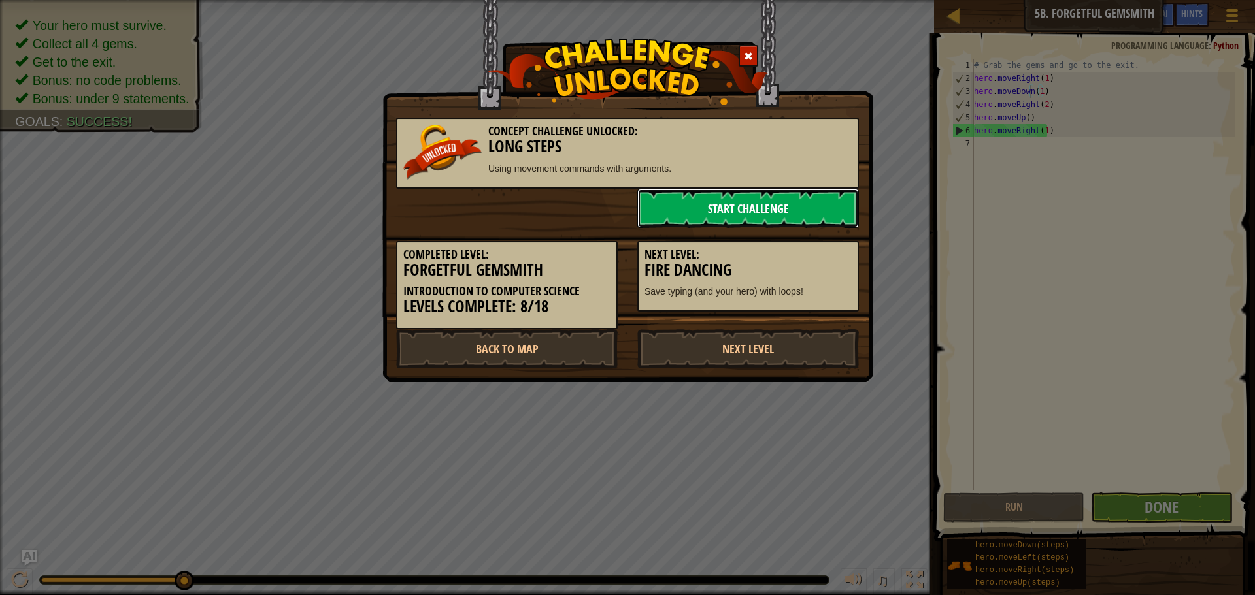
click at [775, 215] on link "Start Challenge" at bounding box center [748, 208] width 222 height 39
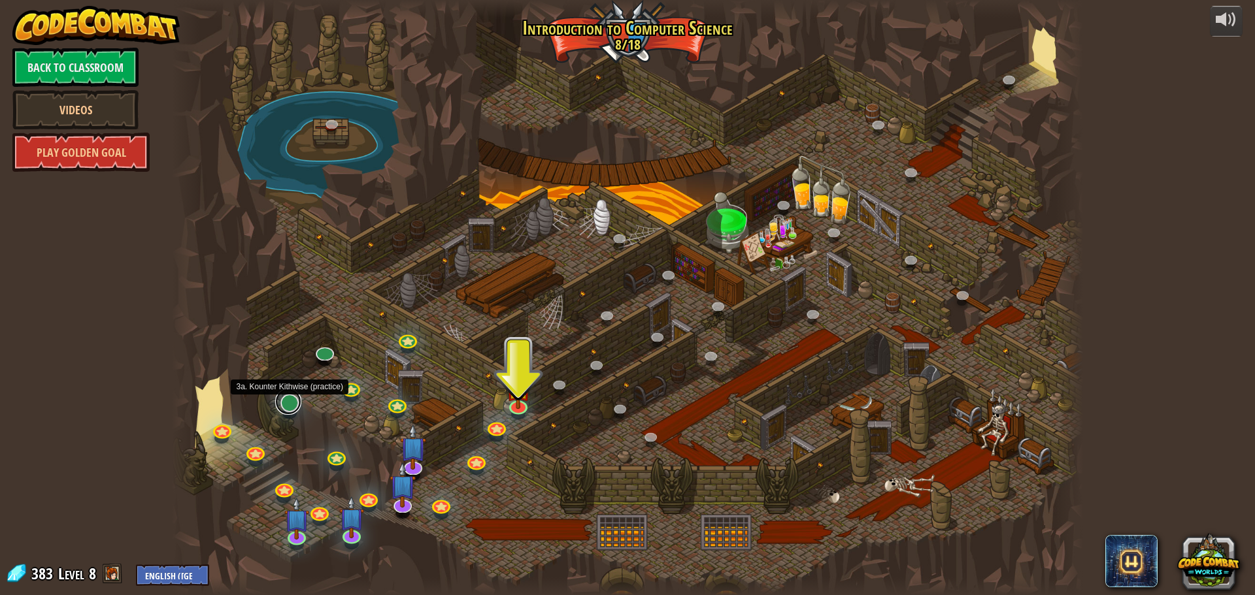
click at [289, 406] on link at bounding box center [288, 402] width 26 height 26
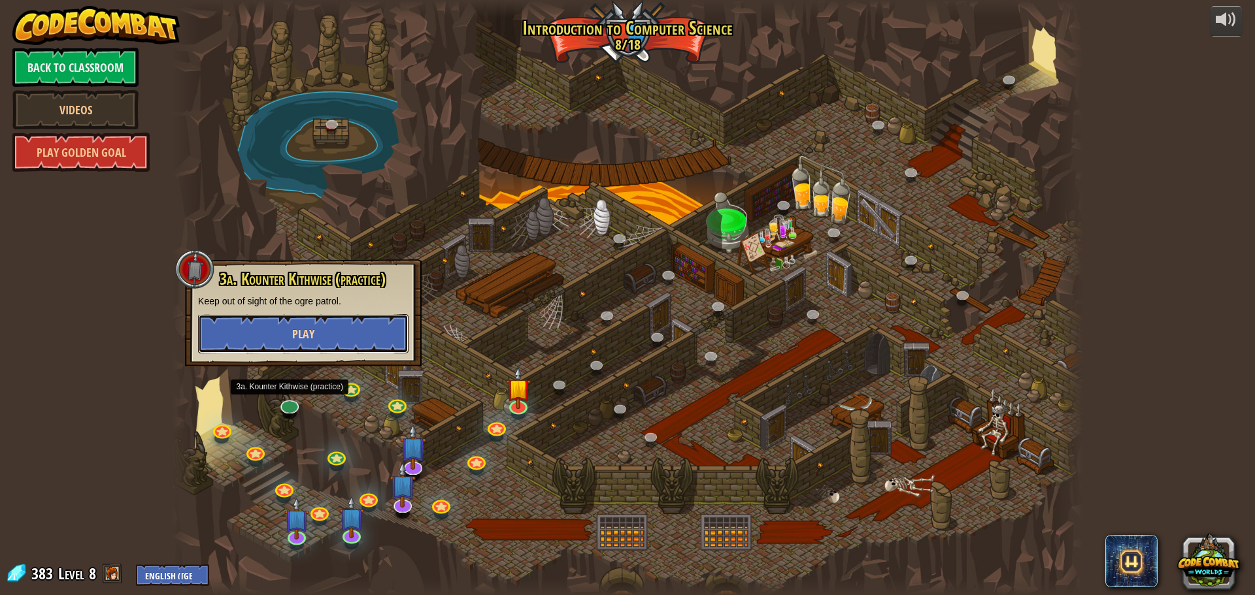
click at [355, 331] on button "Play" at bounding box center [303, 333] width 210 height 39
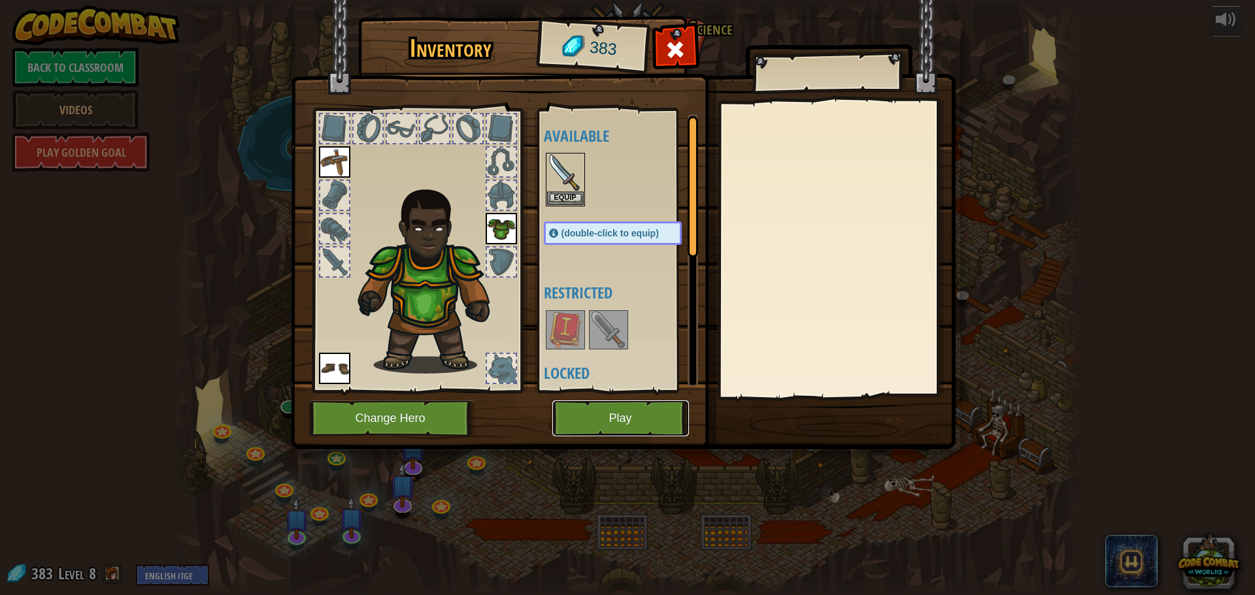
click at [578, 415] on button "Play" at bounding box center [620, 419] width 137 height 36
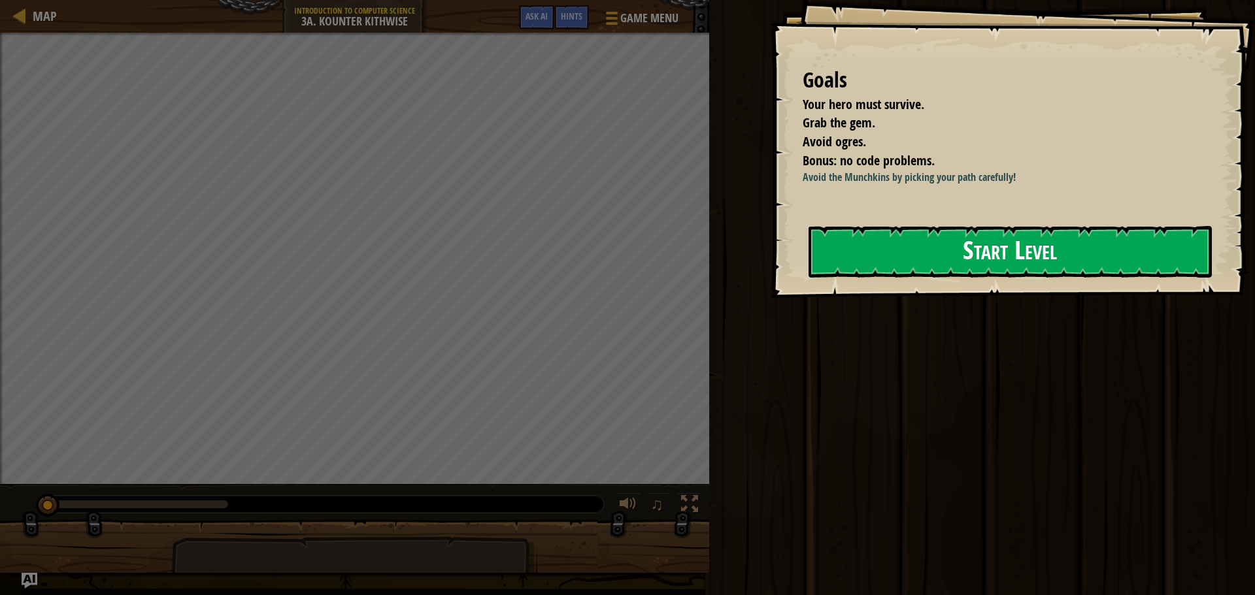
click at [899, 240] on button "Start Level" at bounding box center [1009, 252] width 403 height 52
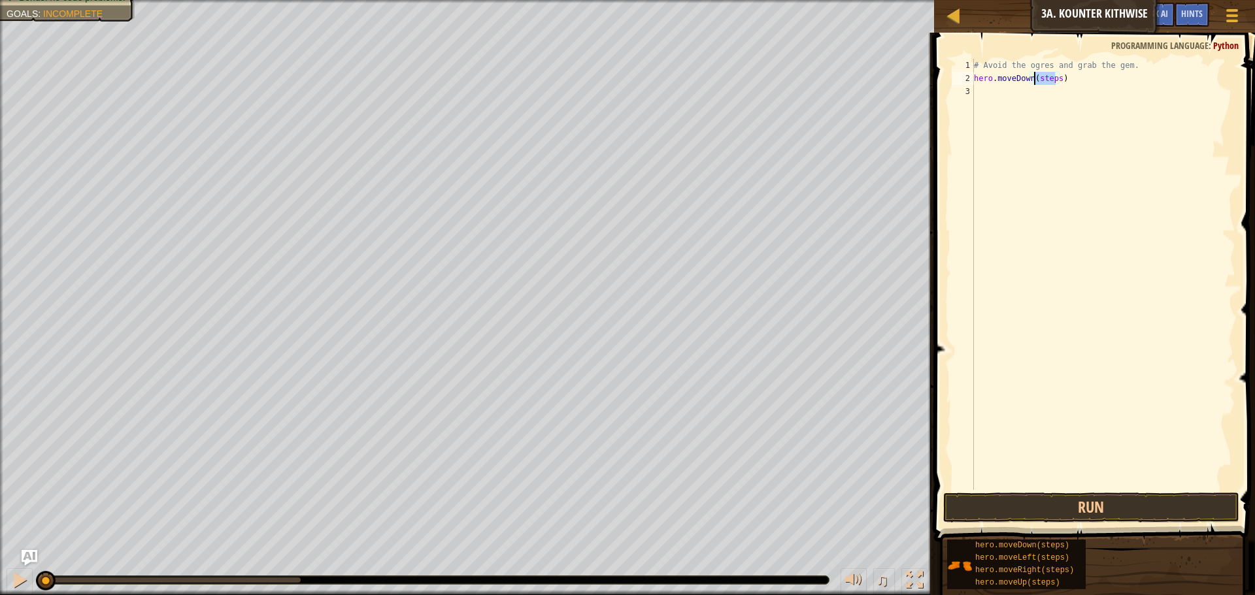
drag, startPoint x: 1055, startPoint y: 77, endPoint x: 1036, endPoint y: 78, distance: 19.6
click at [1036, 78] on div "# Avoid the ogres and grab the gem. hero . moveDown ( steps )" at bounding box center [1103, 287] width 264 height 457
type textarea "hero.moveDown(2)"
click at [1007, 103] on div "# Avoid the ogres and grab the gem. hero . moveDown ( 2 )" at bounding box center [1103, 287] width 264 height 457
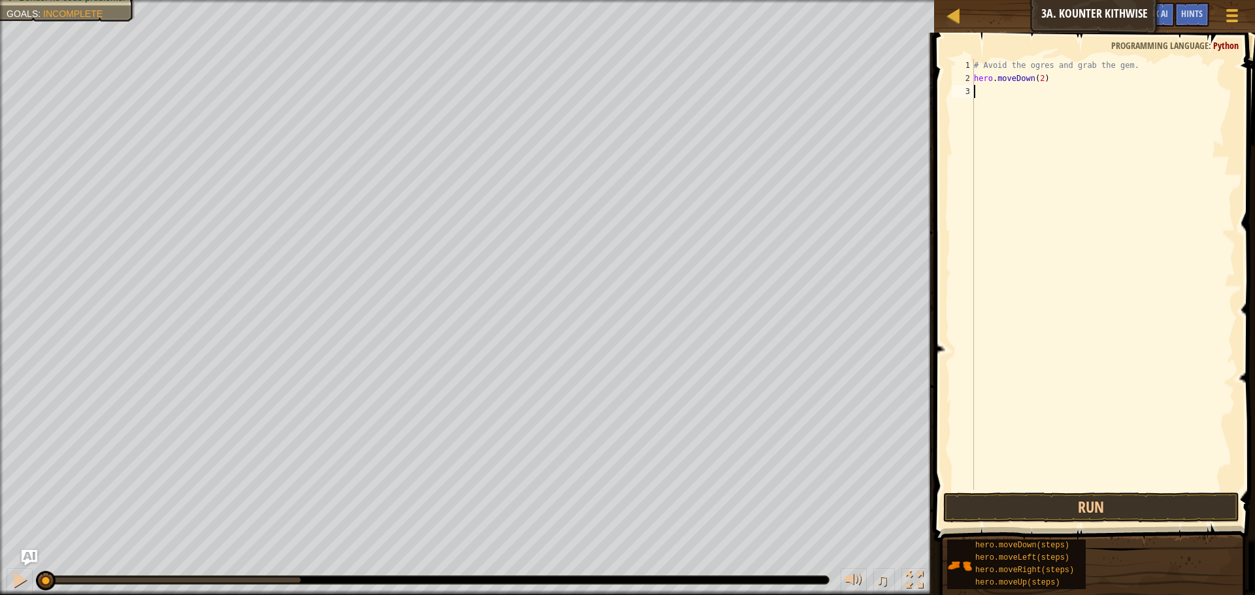
scroll to position [6, 0]
type textarea "h"
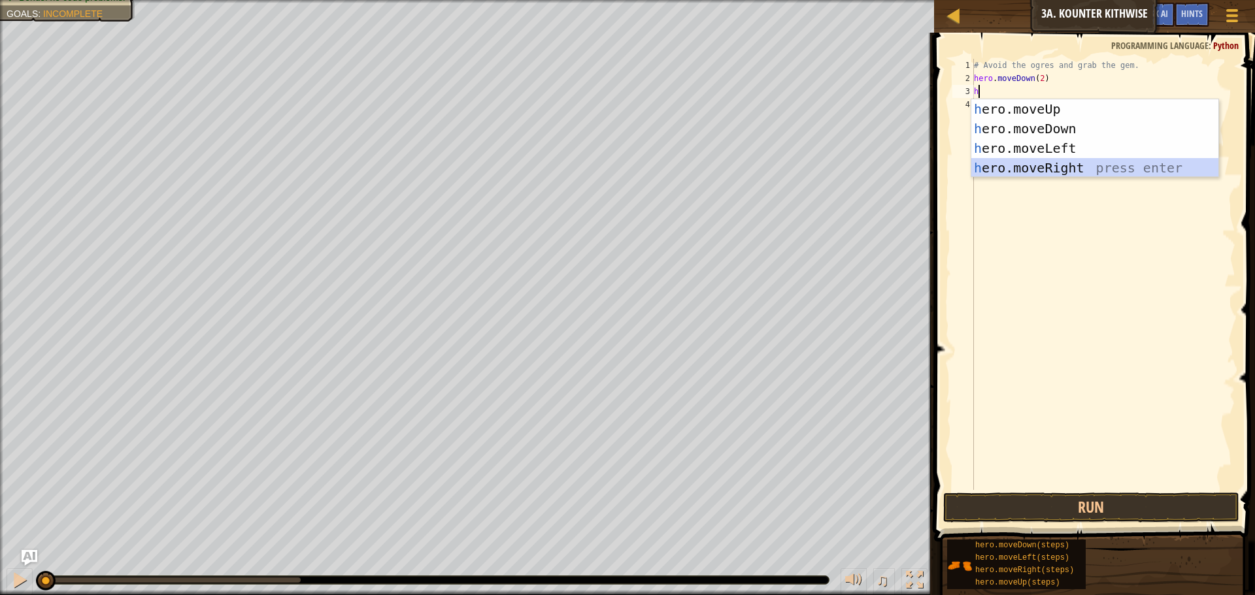
click at [1022, 176] on div "1 2 3 4 h ero.moveUp press enter h ero.moveDown press enter h ero.moveLeft pres…" at bounding box center [1094, 138] width 248 height 78
click at [1022, 171] on div "h ero.moveUp press enter h ero.moveDown press enter h ero.moveLeft press enter …" at bounding box center [1094, 158] width 247 height 118
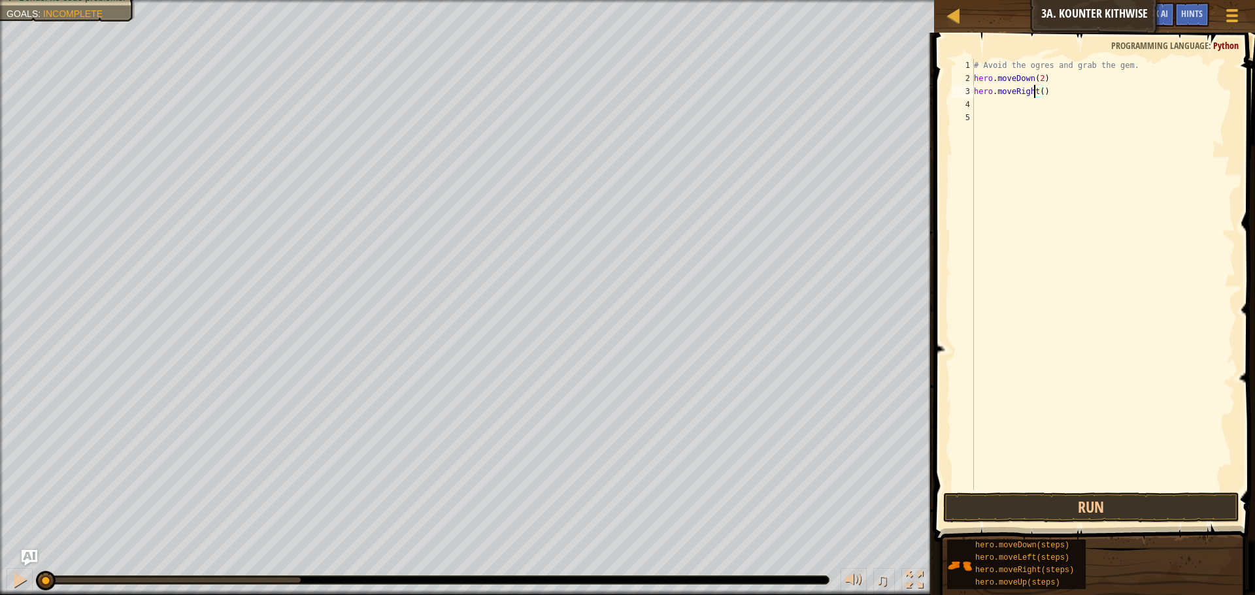
click at [1036, 93] on div "# Avoid the ogres and grab the gem. hero . moveDown ( 2 ) hero . moveRight ( )" at bounding box center [1103, 287] width 264 height 457
click at [1040, 90] on div "# Avoid the ogres and grab the gem. hero . moveDown ( 2 ) hero . moveRight ( )" at bounding box center [1103, 287] width 264 height 457
type textarea "hero.moveRight(1)"
click at [987, 97] on div "# Avoid the ogres and grab the gem. hero . moveDown ( 2 ) hero . moveRight ( 1 )" at bounding box center [1103, 287] width 264 height 457
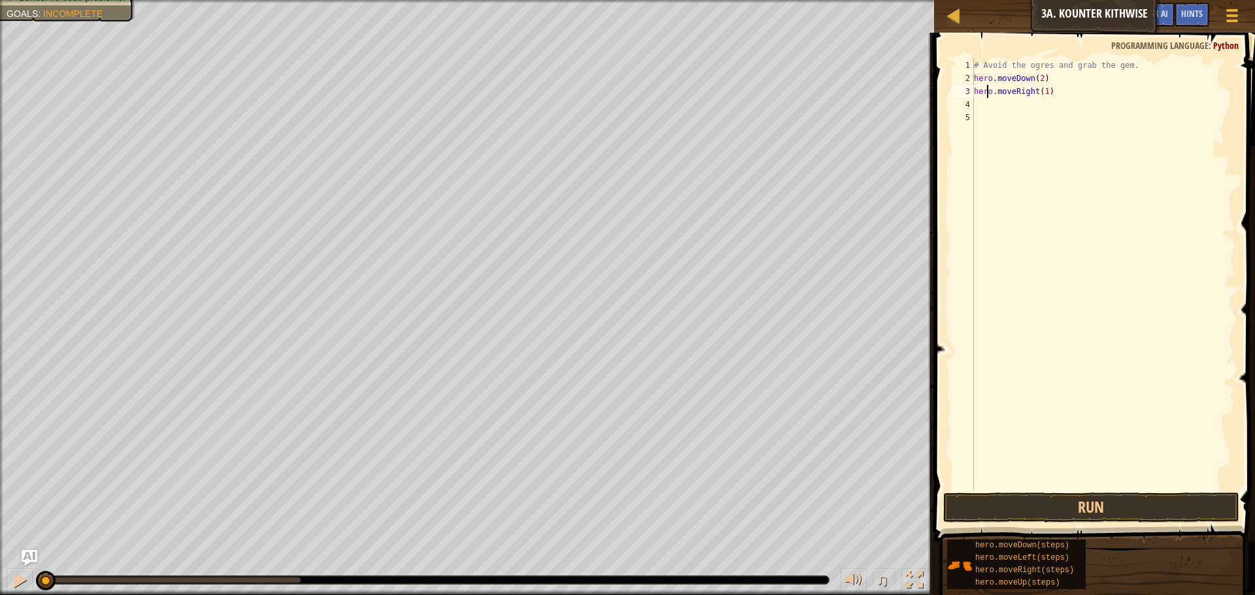
drag, startPoint x: 970, startPoint y: 104, endPoint x: 984, endPoint y: 107, distance: 14.1
click at [979, 106] on div "hero.moveRight(1) 1 2 3 4 5 # Avoid the ogres and grab the gem. hero . moveDown…" at bounding box center [1092, 274] width 286 height 431
click at [1010, 105] on div "# Avoid the ogres and grab the gem. hero . moveDown ( 2 ) hero . moveRight ( 1 )" at bounding box center [1103, 274] width 264 height 431
type textarea "h"
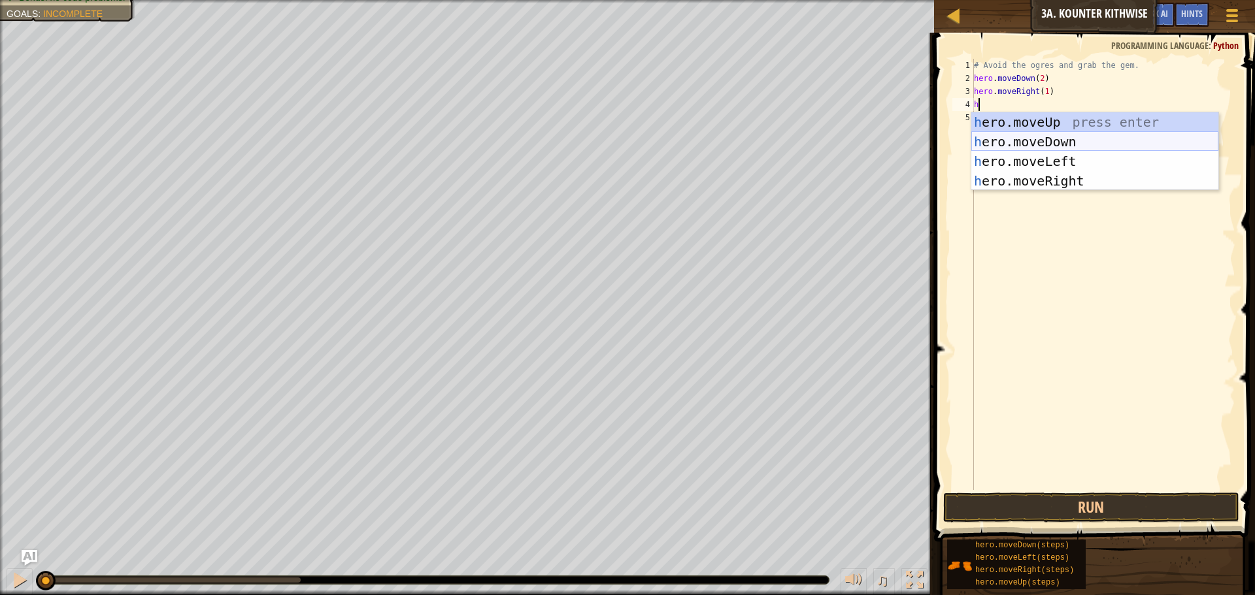
click at [1046, 146] on div "h ero.moveUp press enter h ero.moveDown press enter h ero.moveLeft press enter …" at bounding box center [1094, 171] width 247 height 118
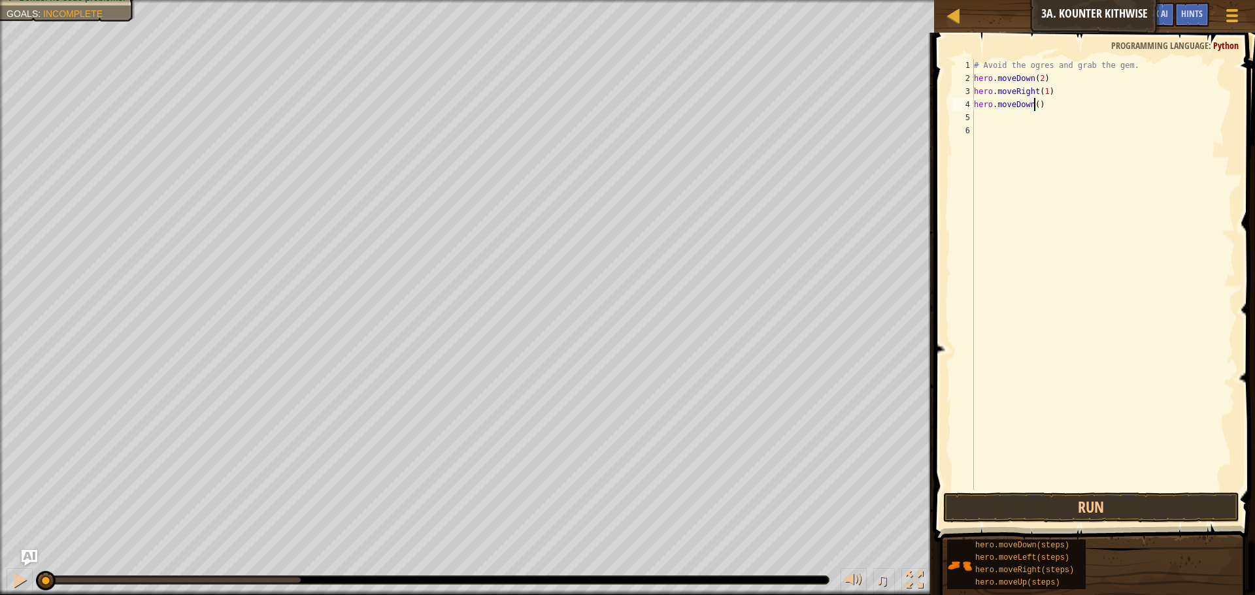
click at [1032, 104] on div "# Avoid the ogres and grab the gem. hero . moveDown ( 2 ) hero . moveRight ( 1 …" at bounding box center [1103, 287] width 264 height 457
type textarea "hero.moveDown(1)"
click at [992, 120] on div "# Avoid the ogres and grab the gem. hero . moveDown ( 2 ) hero . moveRight ( 1 …" at bounding box center [1103, 287] width 264 height 457
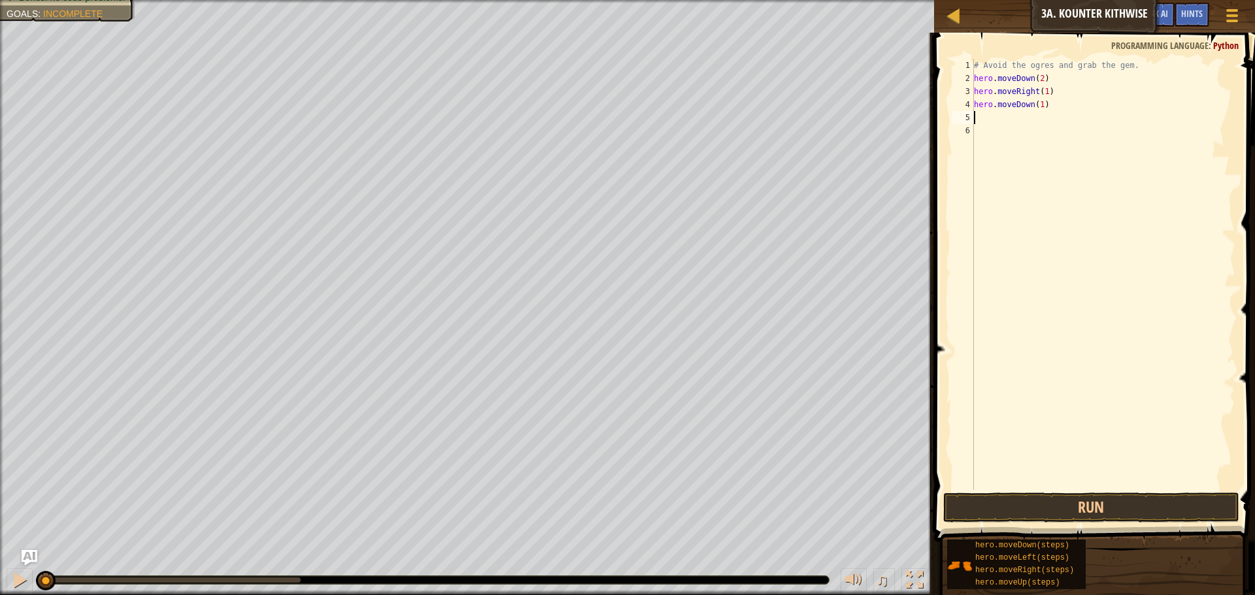
type textarea "h"
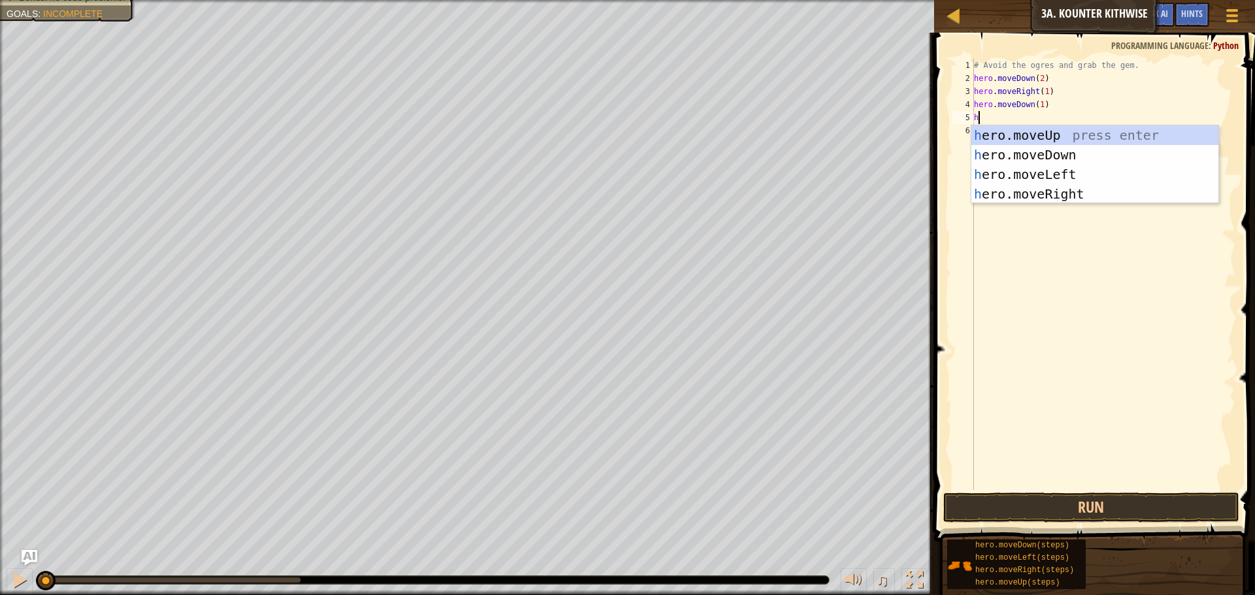
click at [1057, 204] on div "# Avoid the ogres and grab the gem. hero . moveDown ( 2 ) hero . moveRight ( 1 …" at bounding box center [1103, 287] width 264 height 457
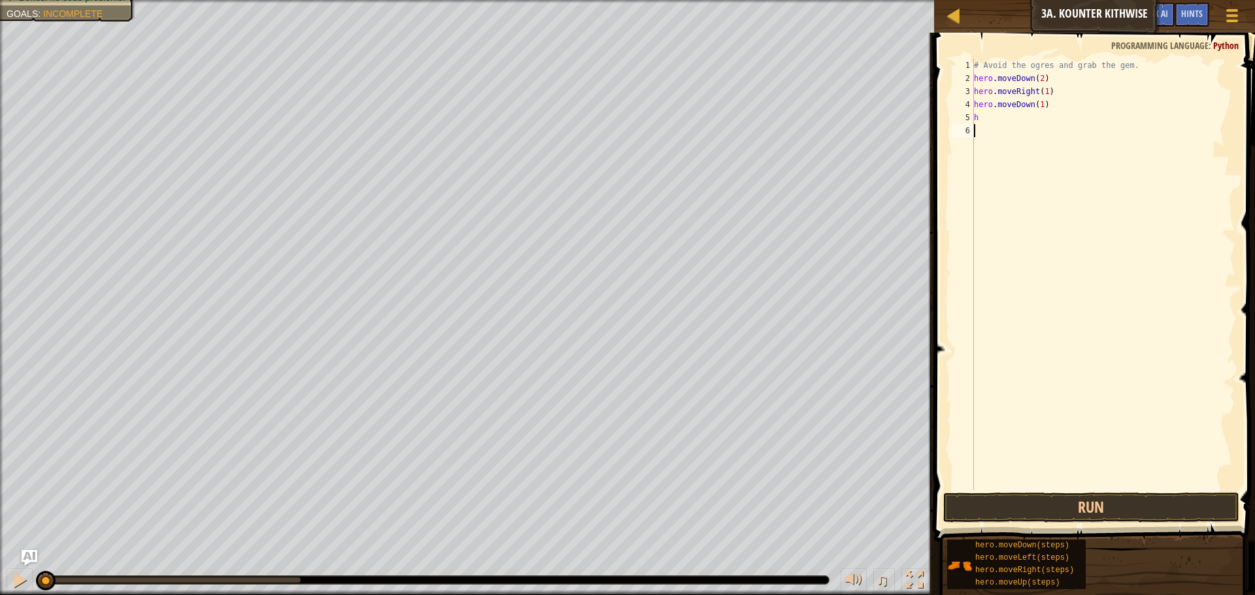
click at [993, 123] on div "# Avoid the ogres and grab the gem. hero . moveDown ( 2 ) hero . moveRight ( 1 …" at bounding box center [1103, 287] width 264 height 457
type textarea "h"
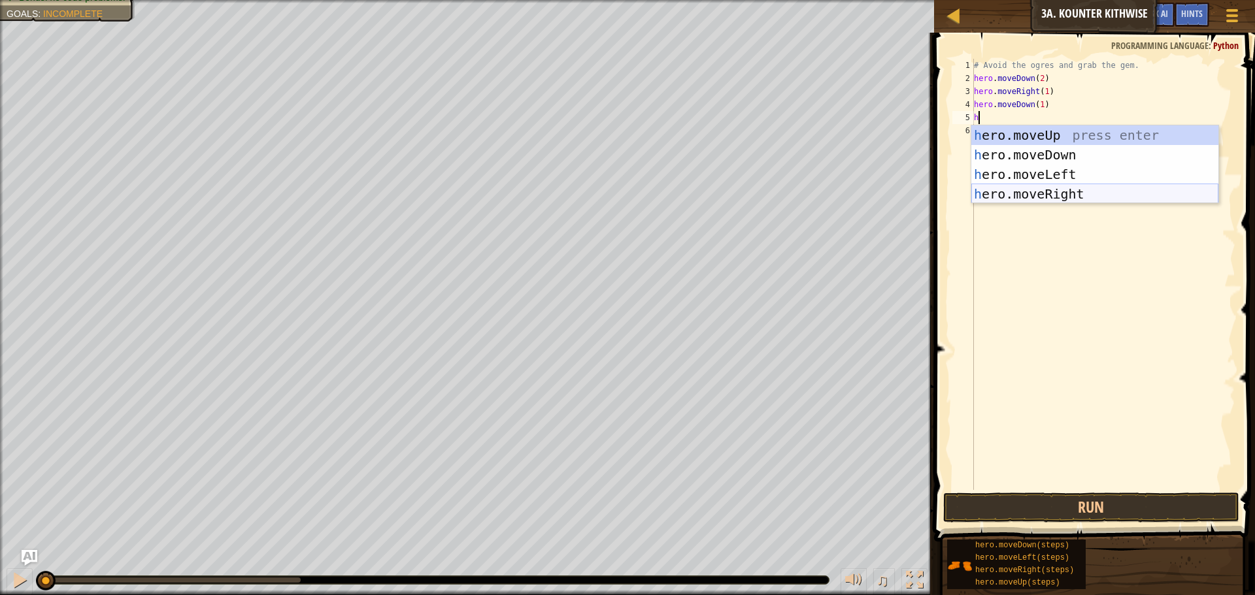
click at [1104, 199] on div "h ero.moveUp press enter h ero.moveDown press enter h ero.moveLeft press enter …" at bounding box center [1094, 184] width 247 height 118
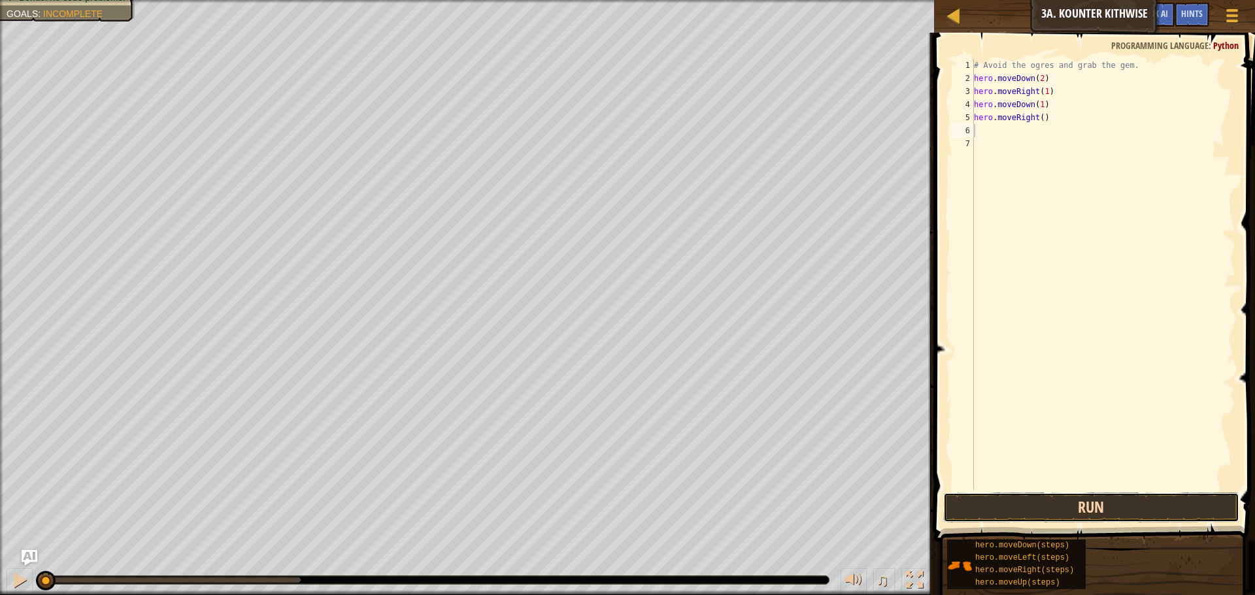
click at [1100, 506] on button "Run" at bounding box center [1091, 508] width 296 height 30
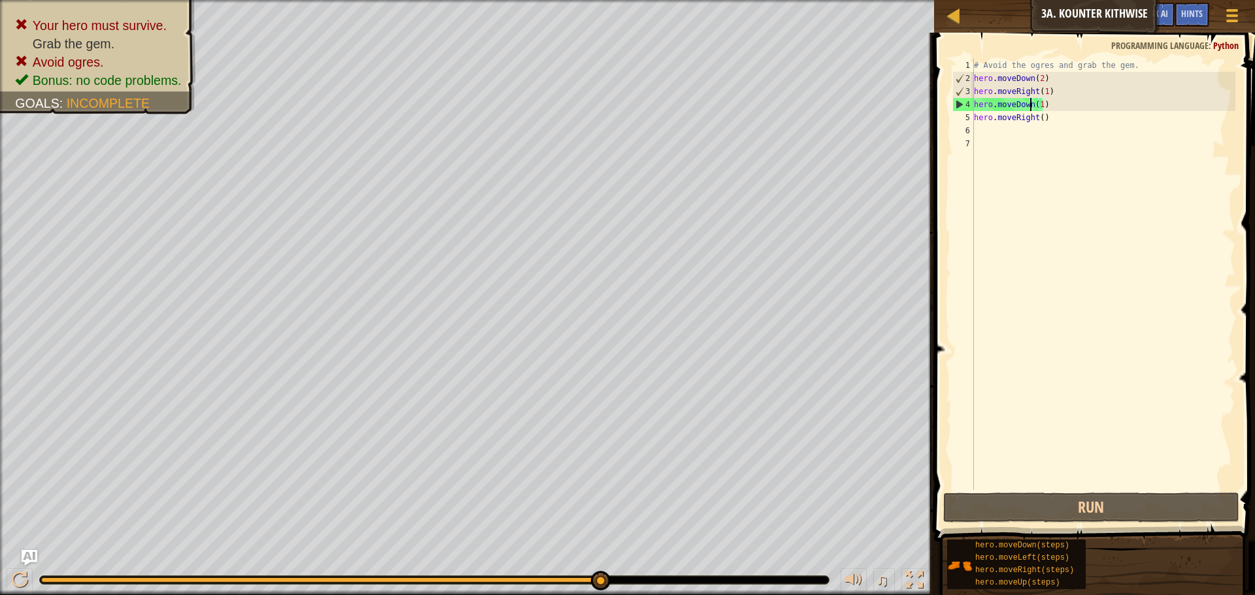
click at [1030, 104] on div "# Avoid the ogres and grab the gem. hero . moveDown ( 2 ) hero . moveRight ( 1 …" at bounding box center [1103, 287] width 264 height 457
drag, startPoint x: 1027, startPoint y: 105, endPoint x: 1019, endPoint y: 107, distance: 7.3
click at [1019, 107] on div "# Avoid the ogres and grab the gem. hero . moveDown ( 2 ) hero . moveRight ( 1 …" at bounding box center [1103, 287] width 264 height 457
drag, startPoint x: 1030, startPoint y: 105, endPoint x: 1012, endPoint y: 108, distance: 18.6
click at [1012, 108] on div "# Avoid the ogres and grab the gem. hero . moveDown ( 2 ) hero . moveRight ( 1 …" at bounding box center [1103, 287] width 264 height 457
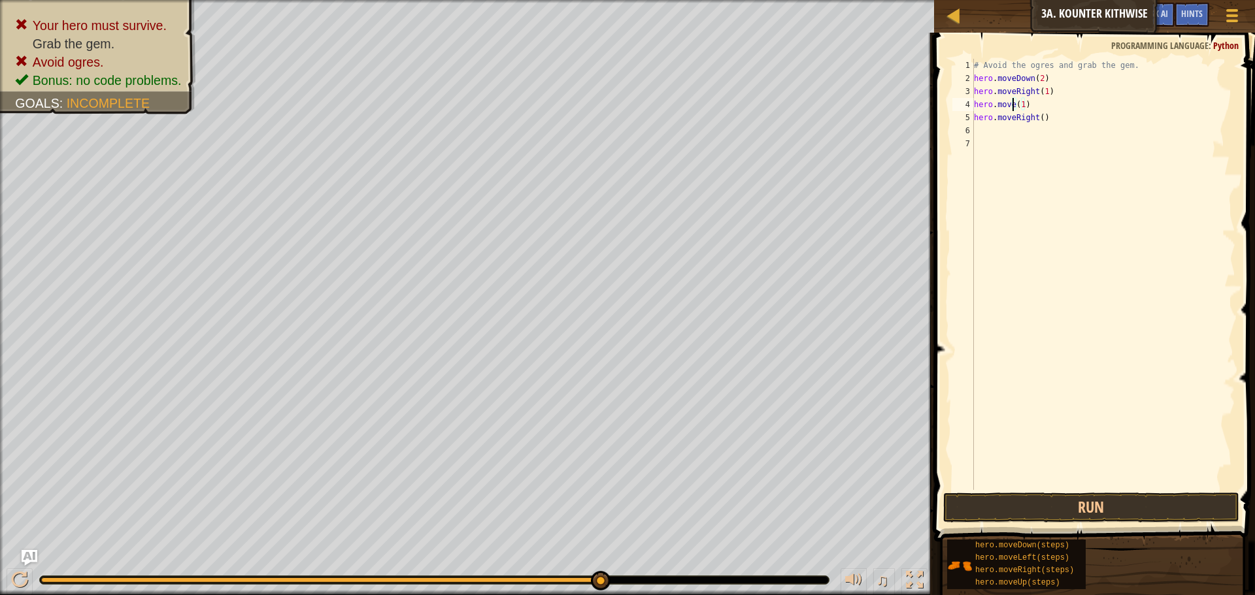
scroll to position [6, 5]
click at [1036, 125] on div "hero.moveUp press enter" at bounding box center [1094, 141] width 247 height 59
type textarea "hero.moveUp(1)"
click at [1057, 509] on button "Run" at bounding box center [1091, 508] width 296 height 30
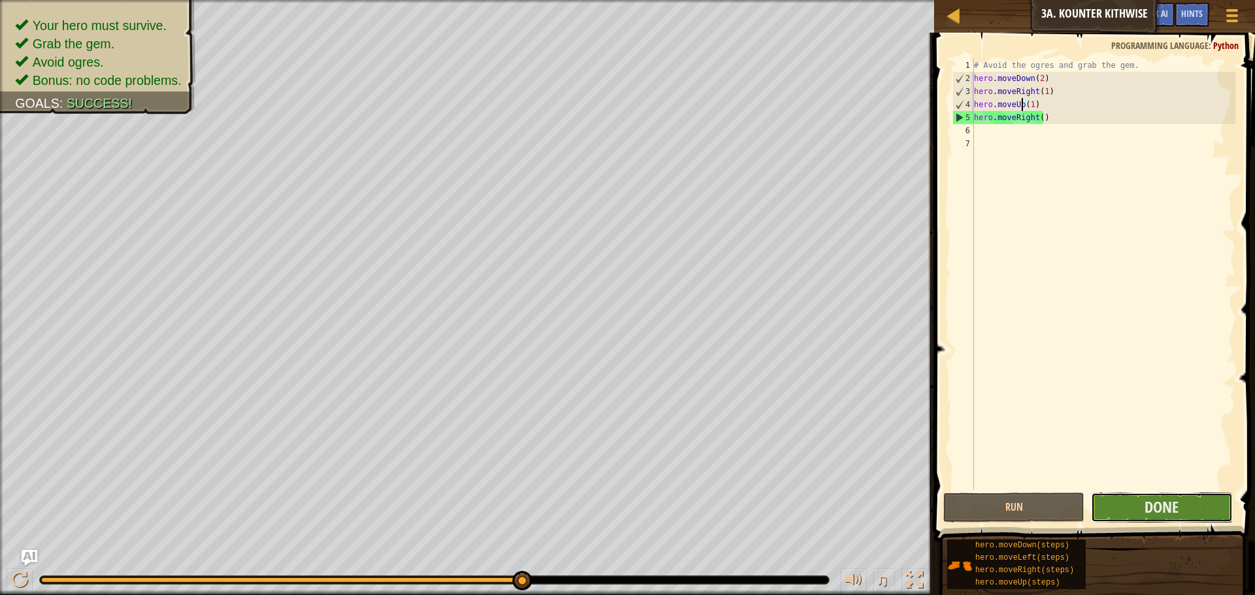
click at [1182, 499] on button "Done" at bounding box center [1161, 508] width 141 height 30
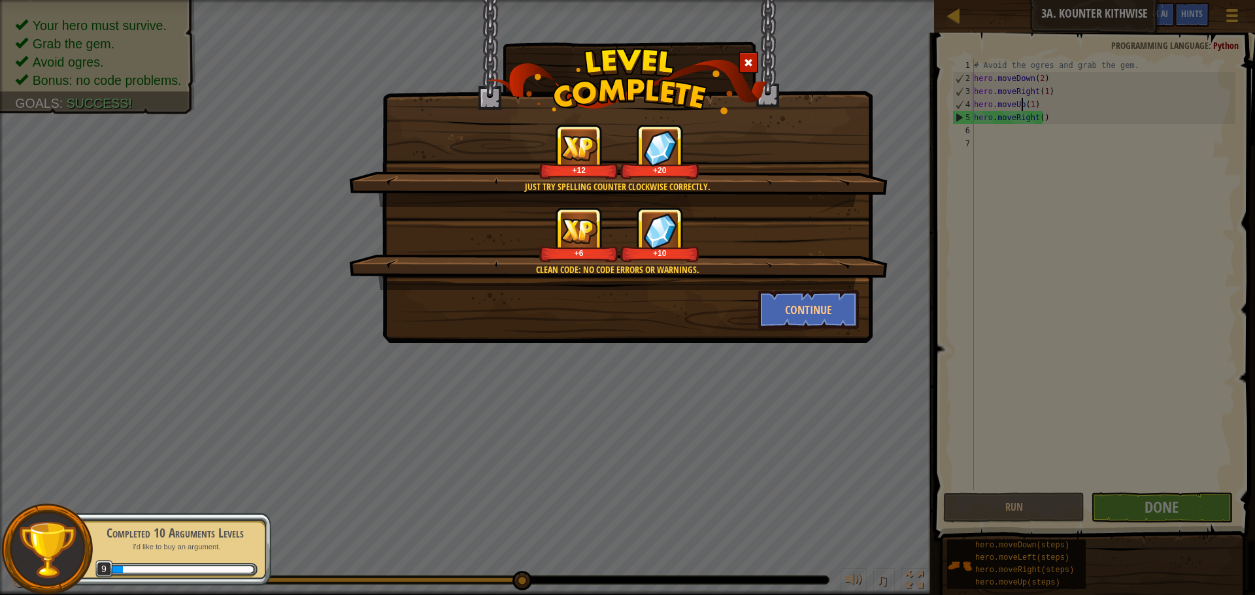
click at [817, 218] on div "+6 +10" at bounding box center [618, 234] width 507 height 55
click at [819, 307] on button "Continue" at bounding box center [808, 309] width 101 height 39
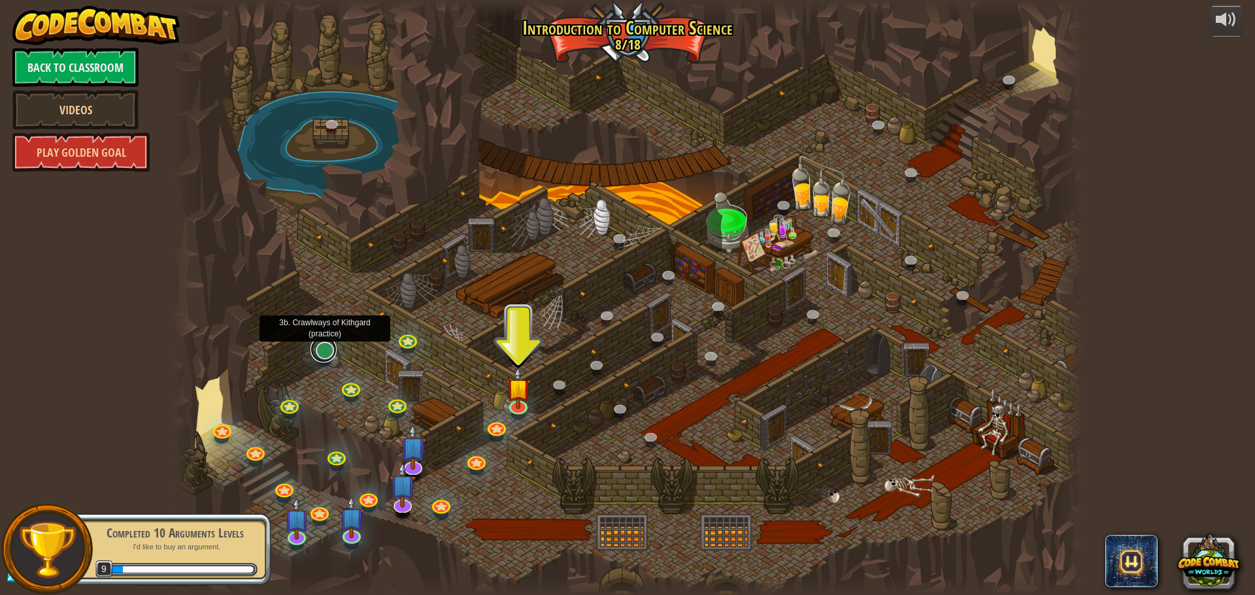
click at [328, 355] on link at bounding box center [323, 350] width 26 height 26
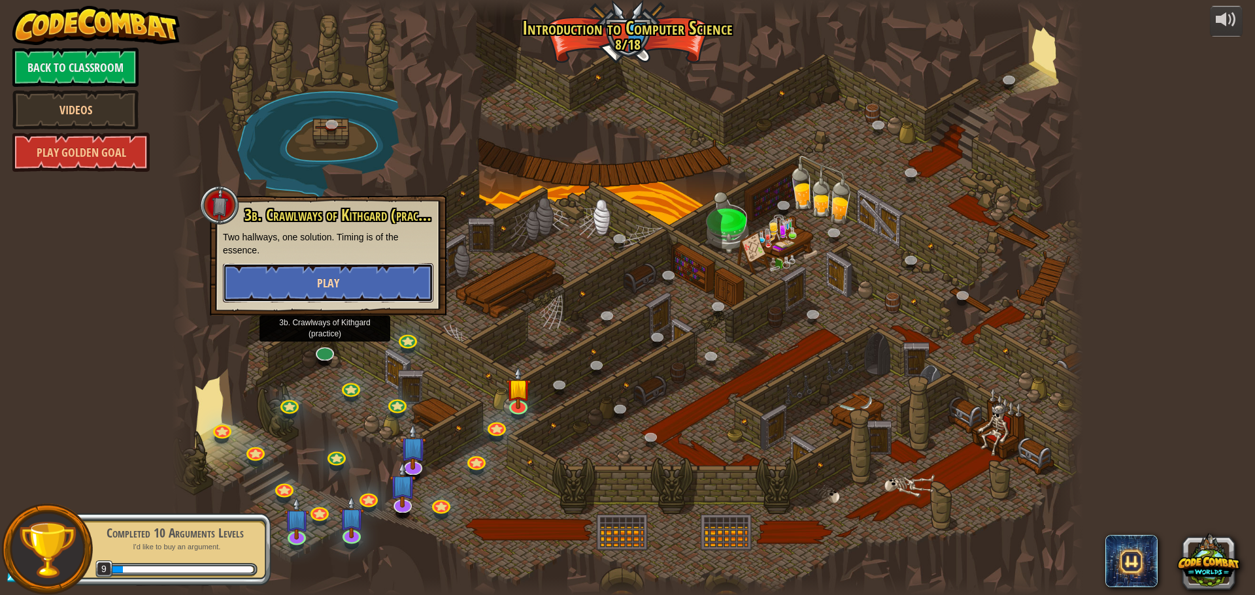
drag, startPoint x: 360, startPoint y: 283, endPoint x: 357, endPoint y: 294, distance: 11.4
click at [357, 294] on button "Play" at bounding box center [328, 282] width 210 height 39
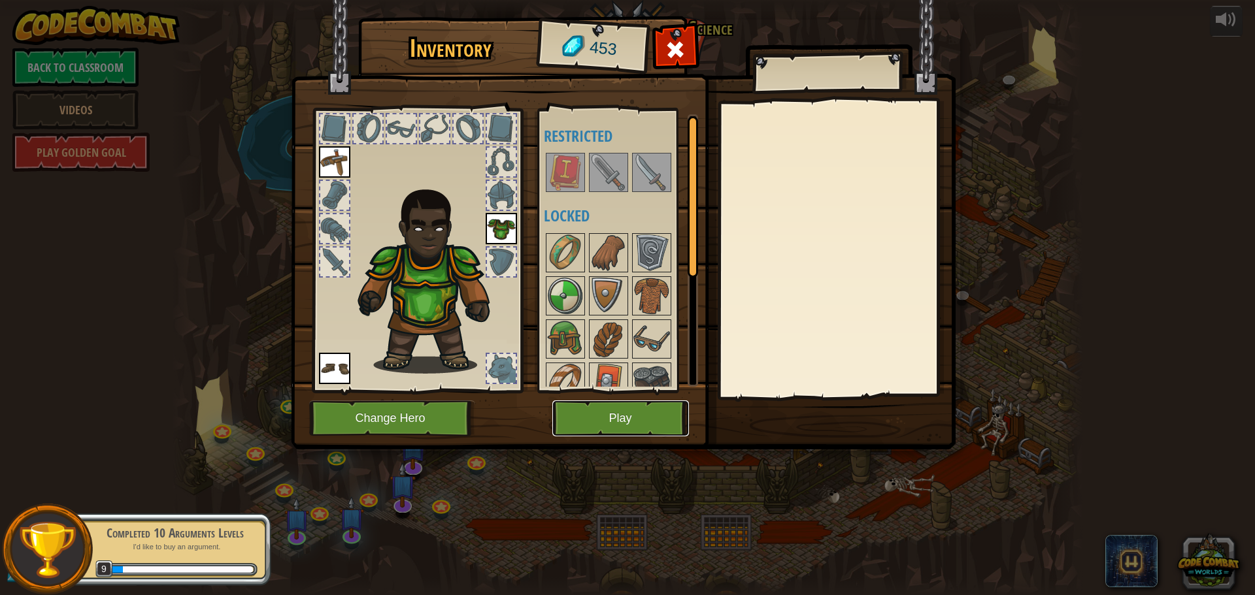
click at [583, 414] on button "Play" at bounding box center [620, 419] width 137 height 36
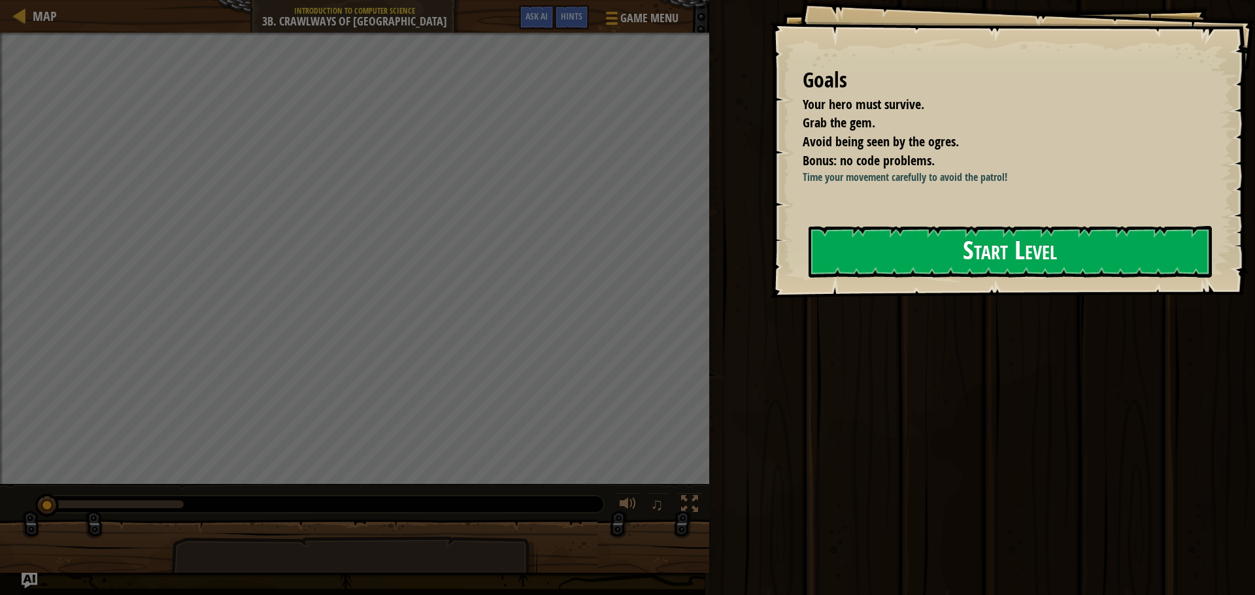
click at [895, 259] on button "Start Level" at bounding box center [1009, 252] width 403 height 52
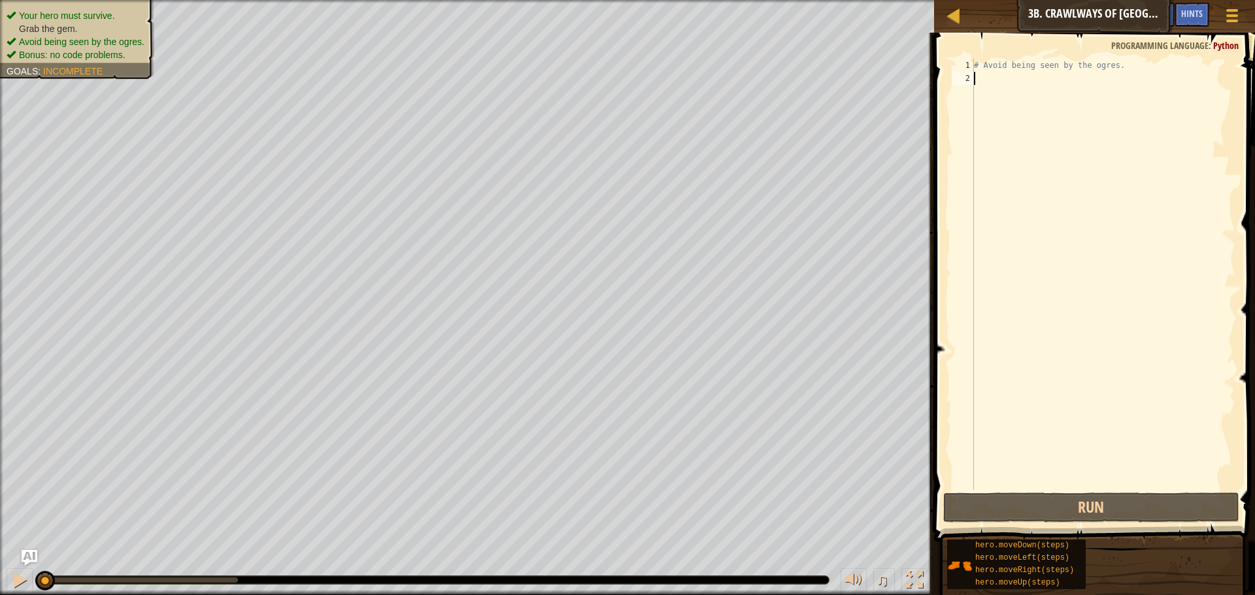
type textarea "h"
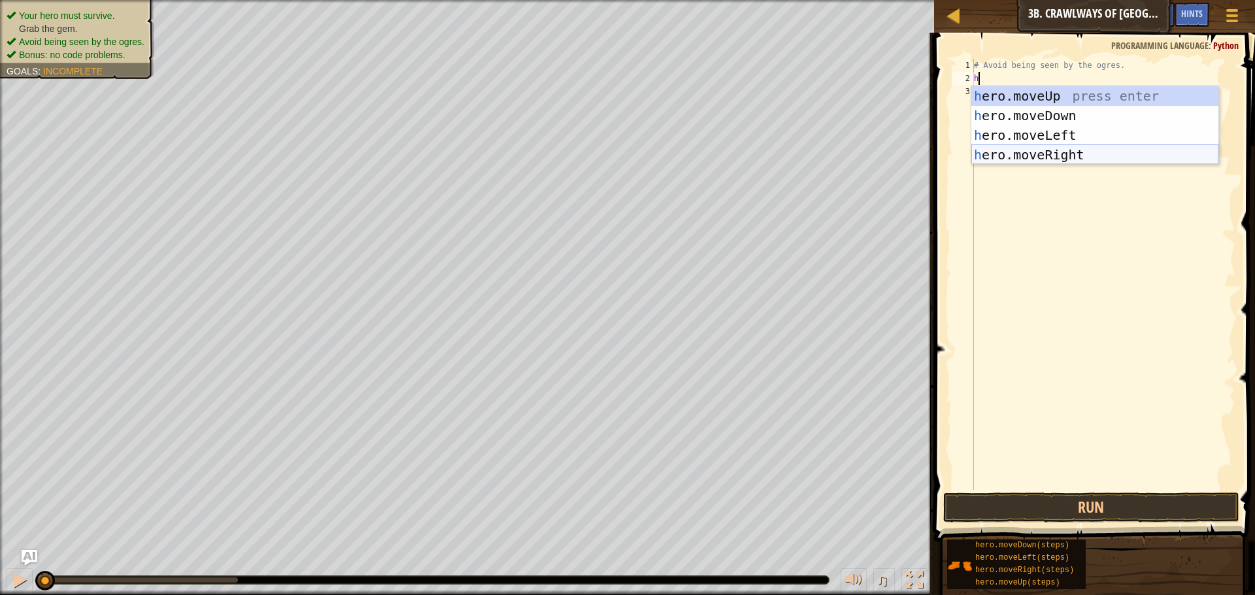
click at [1042, 156] on div "h ero.moveUp press enter h ero.moveDown press enter h ero.moveLeft press enter …" at bounding box center [1094, 145] width 247 height 118
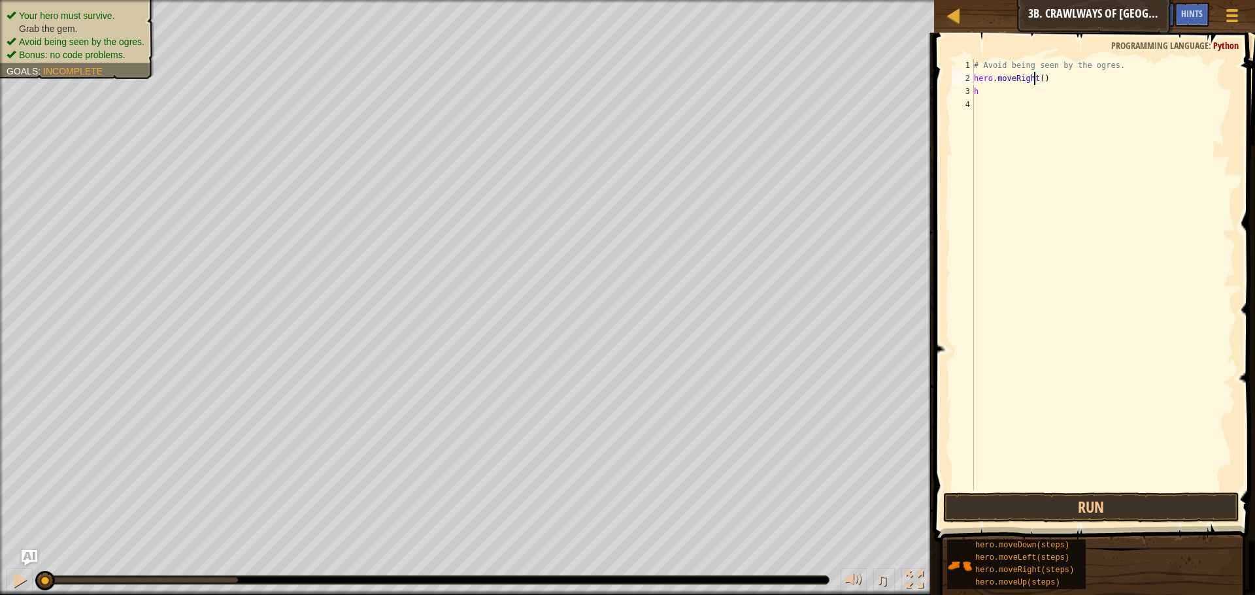
click at [1035, 78] on div "# Avoid being seen by the ogres. hero . moveRight ( ) h" at bounding box center [1103, 287] width 264 height 457
click at [1038, 78] on div "# Avoid being seen by the ogres. hero . moveRight ( ) h" at bounding box center [1103, 287] width 264 height 457
click at [986, 88] on div "# Avoid being seen by the ogres. hero . moveRight ( 2 ) h" at bounding box center [1103, 287] width 264 height 457
type textarea "h"
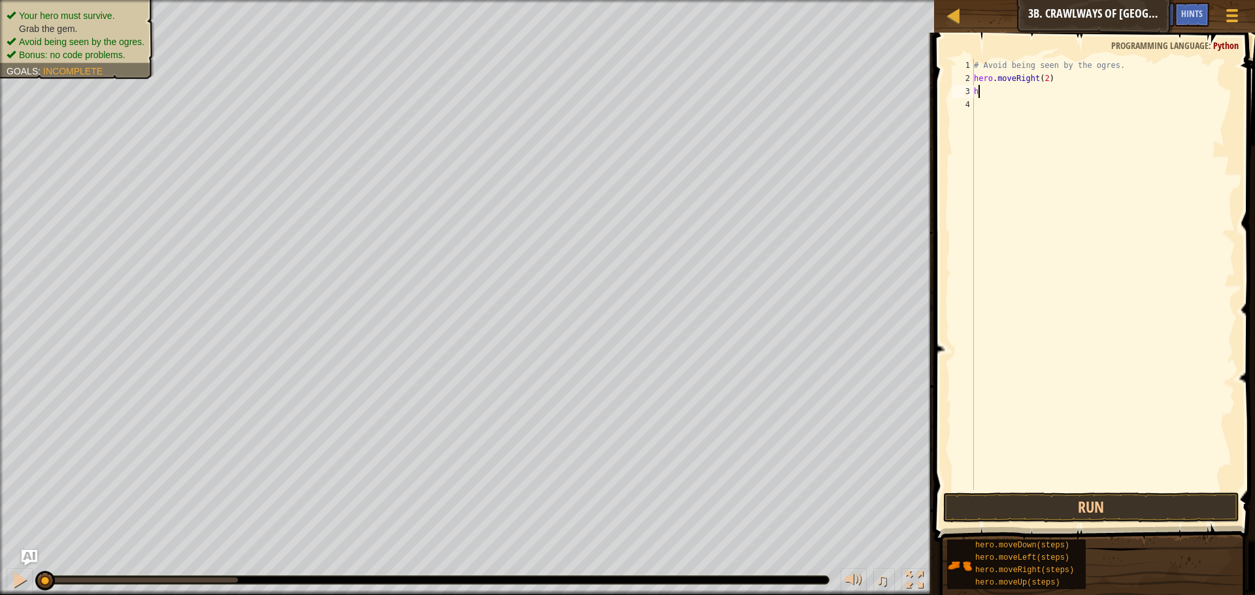
scroll to position [6, 0]
type textarea "h"
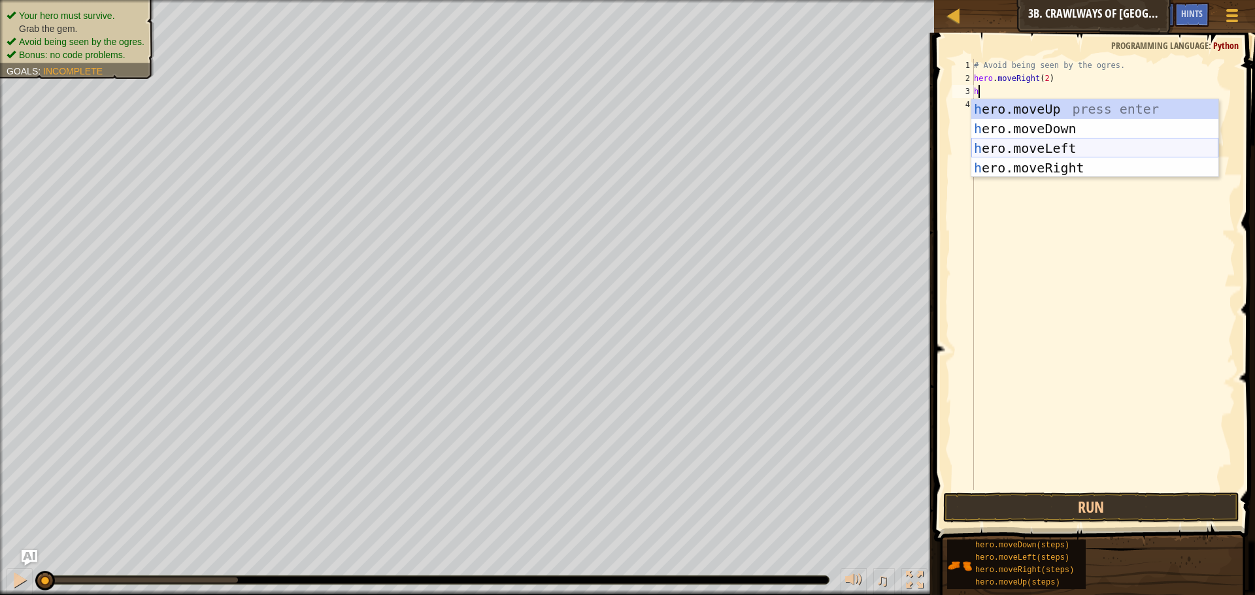
click at [1031, 152] on div "h ero.moveUp press enter h ero.moveDown press enter h ero.moveLeft press enter …" at bounding box center [1094, 158] width 247 height 118
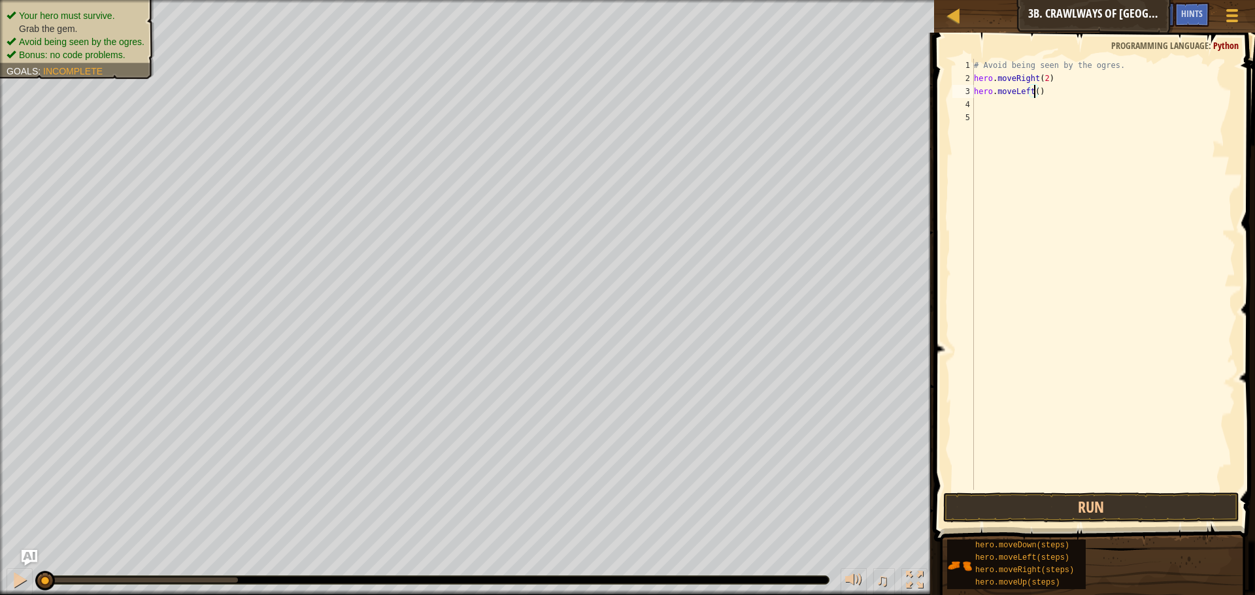
click at [1032, 91] on div "# Avoid being seen by the ogres. hero . moveRight ( 2 ) hero . moveLeft ( )" at bounding box center [1103, 287] width 264 height 457
click at [1108, 505] on button "Run" at bounding box center [1091, 508] width 296 height 30
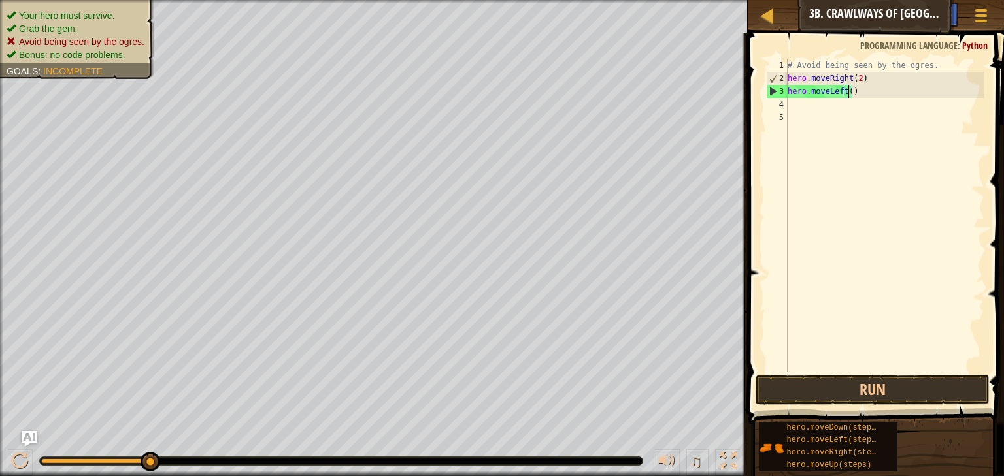
scroll to position [6, 5]
type textarea "hero.moveLeft(3)"
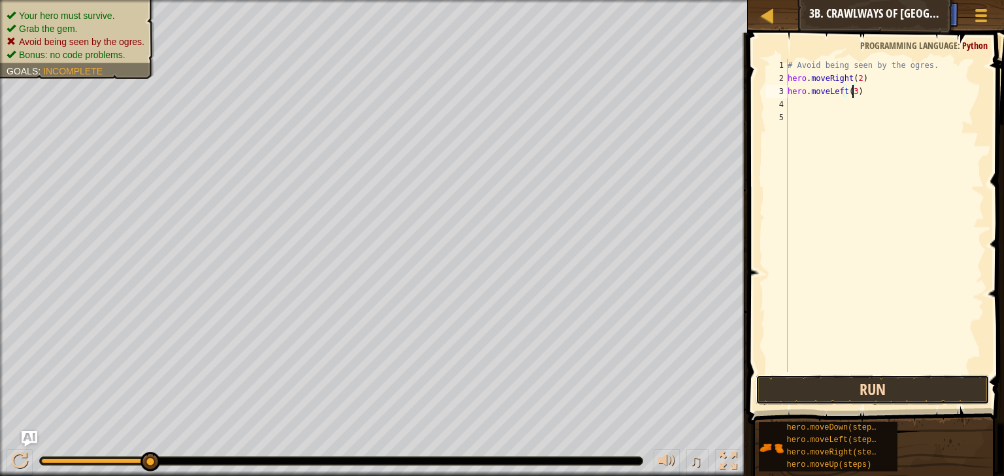
click at [844, 383] on button "Run" at bounding box center [871, 390] width 233 height 30
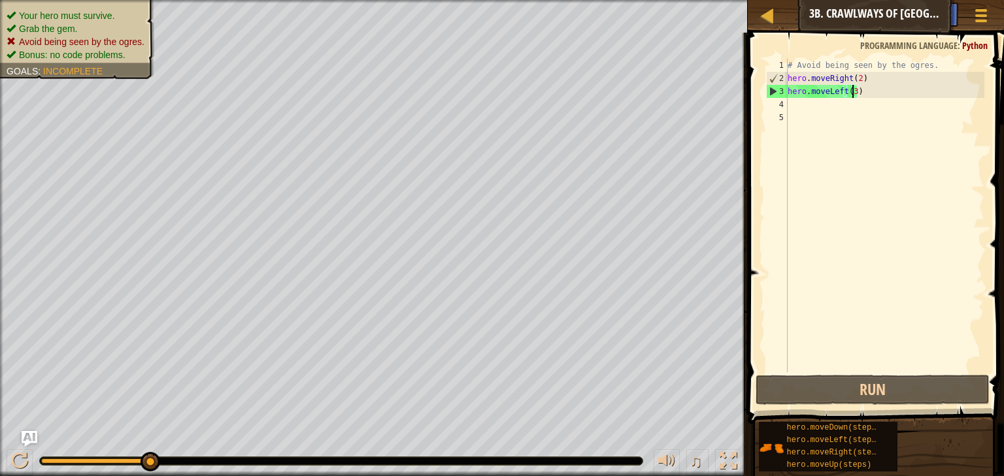
click at [795, 105] on div "# Avoid being seen by the ogres. hero . moveRight ( 2 ) hero . moveLeft ( 3 )" at bounding box center [884, 229] width 199 height 340
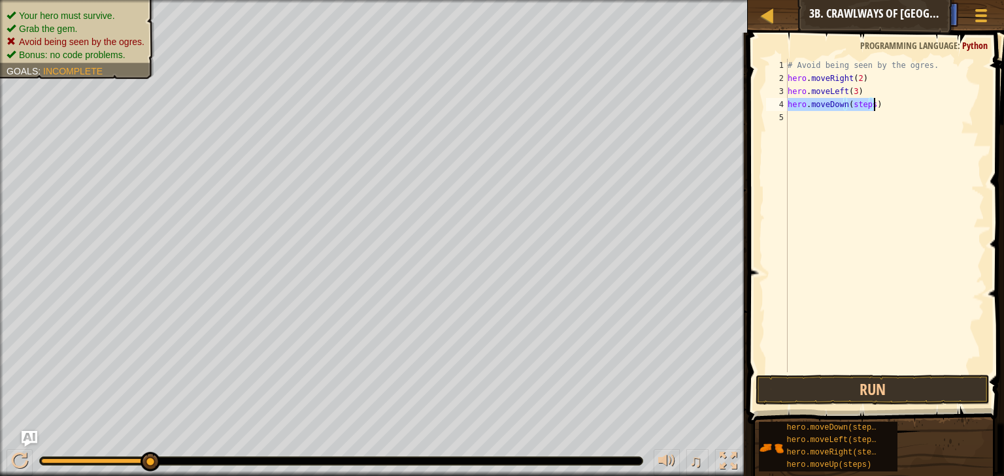
click at [868, 101] on div "# Avoid being seen by the ogres. hero . moveRight ( 2 ) hero . moveLeft ( 3 ) h…" at bounding box center [884, 216] width 199 height 314
drag, startPoint x: 868, startPoint y: 101, endPoint x: 850, endPoint y: 104, distance: 18.5
click at [850, 104] on div "# Avoid being seen by the ogres. hero . moveRight ( 2 ) hero . moveLeft ( 3 ) h…" at bounding box center [884, 229] width 199 height 340
type textarea "hero.moveDown(2)"
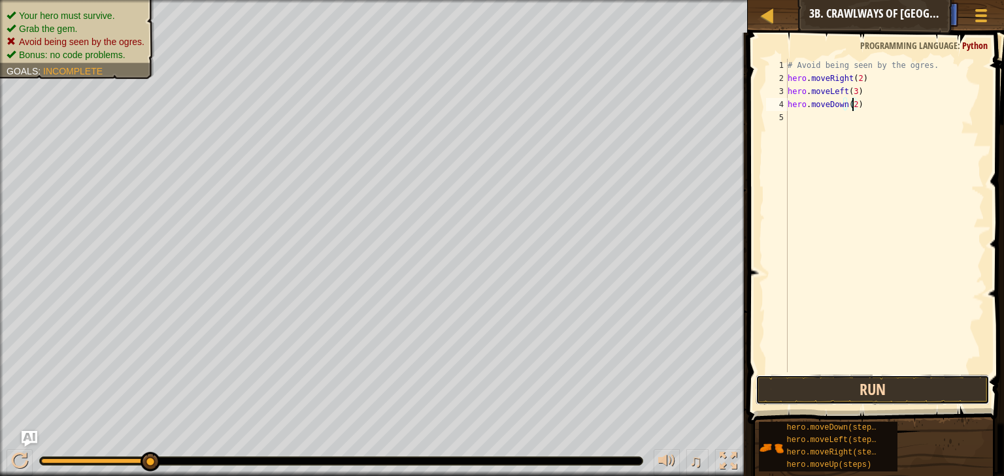
click at [889, 379] on button "Run" at bounding box center [871, 390] width 233 height 30
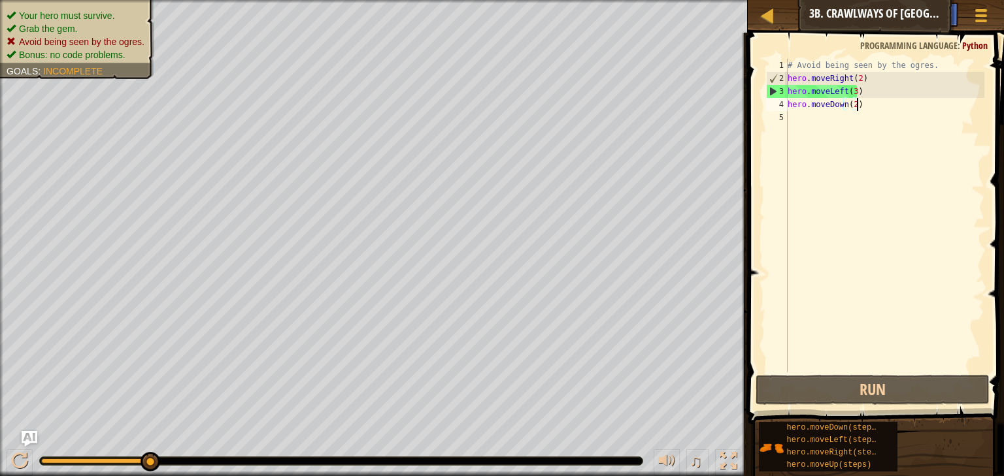
click at [859, 105] on div "# Avoid being seen by the ogres. hero . moveRight ( 2 ) hero . moveLeft ( 3 ) h…" at bounding box center [884, 229] width 199 height 340
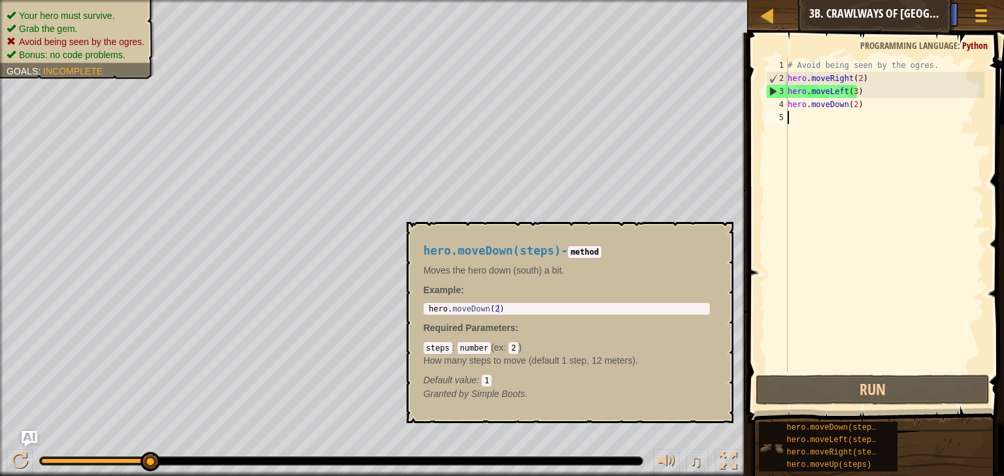
click at [768, 446] on img at bounding box center [771, 448] width 25 height 25
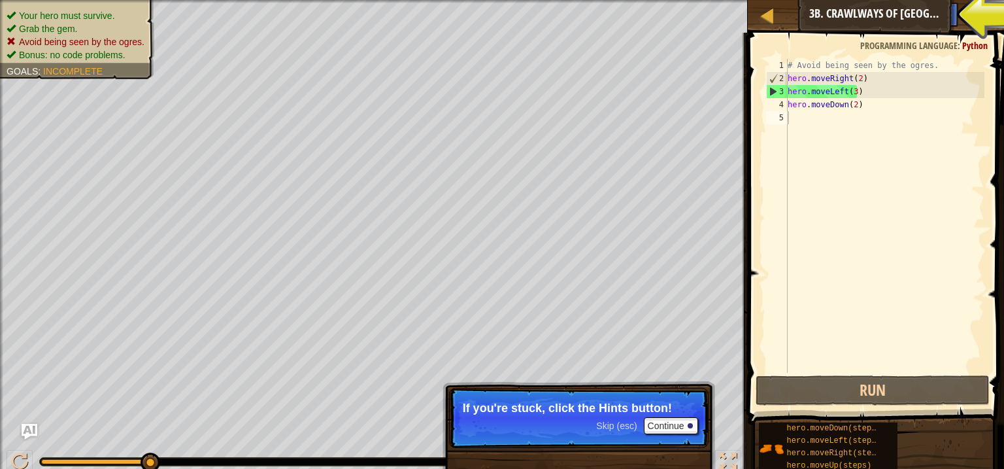
click at [874, 21] on div "Map Introduction to Computer Science 3b. Crawlways of Kithgard Game Menu Done H…" at bounding box center [876, 16] width 256 height 33
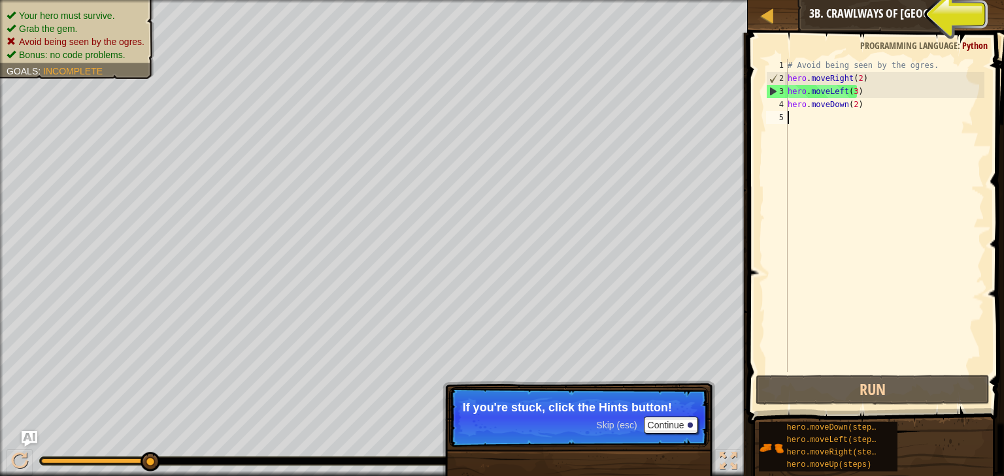
click at [874, 21] on div "Map Introduction to Computer Science 3b. Crawlways of Kithgard Game Menu Done H…" at bounding box center [876, 16] width 256 height 33
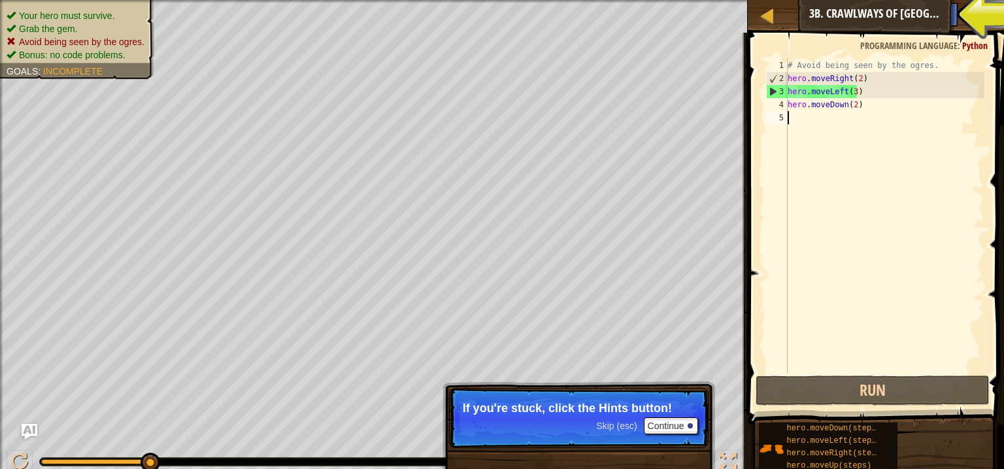
drag, startPoint x: 965, startPoint y: 16, endPoint x: 897, endPoint y: 84, distance: 96.1
click at [923, 68] on div "Map Introduction to Computer Science 3b. Crawlways of Kithgard Game Menu Done H…" at bounding box center [502, 234] width 1004 height 469
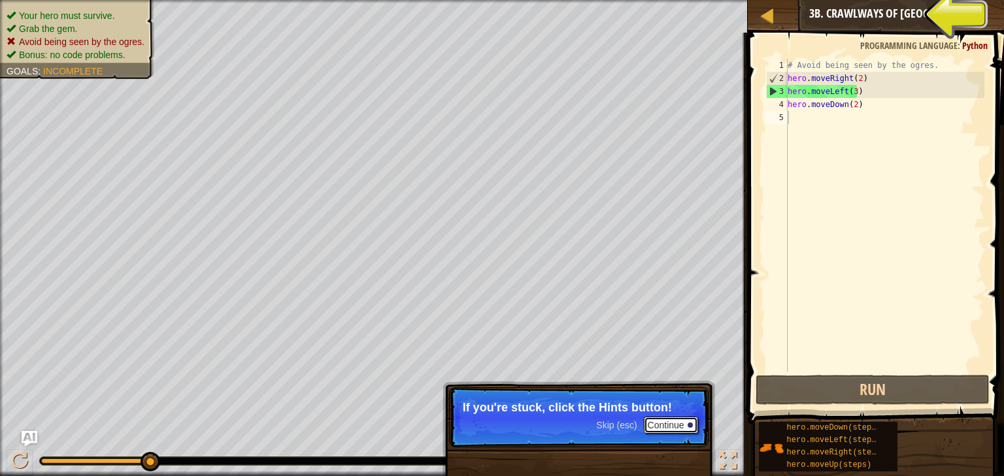
click at [669, 425] on button "Continue" at bounding box center [671, 425] width 54 height 17
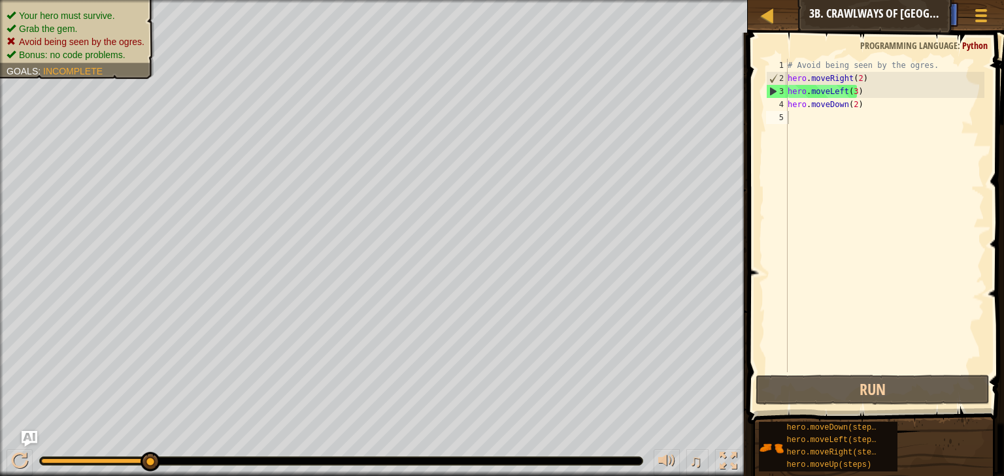
click at [887, 8] on div "Game Menu Done Hints Ask AI" at bounding box center [940, 18] width 116 height 31
click at [897, 14] on span "Ask AI" at bounding box center [906, 13] width 22 height 12
click at [897, 0] on body "Map Introduction to Computer Science 3b. Crawlways of Kithgard Game Menu Done H…" at bounding box center [502, 0] width 1004 height 0
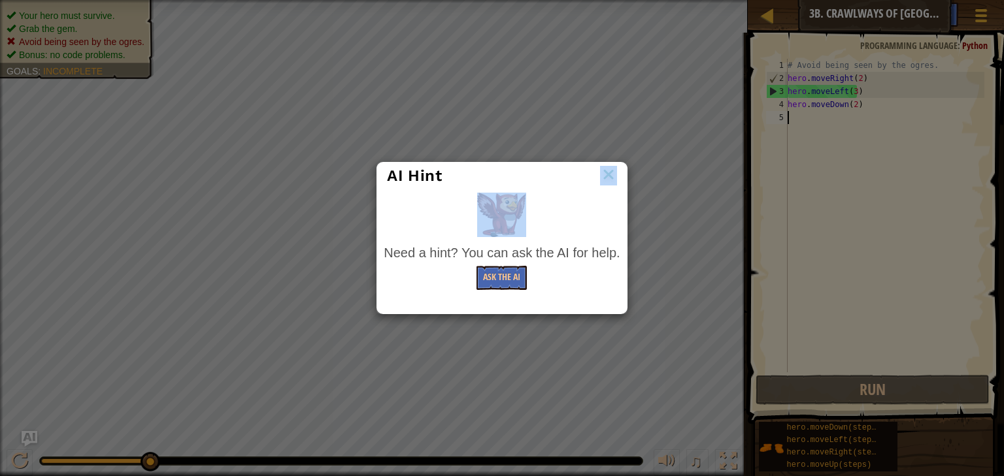
click at [897, 14] on div "AI Hint Need a hint? You can ask the AI for help. Ask the AI" at bounding box center [502, 238] width 1004 height 476
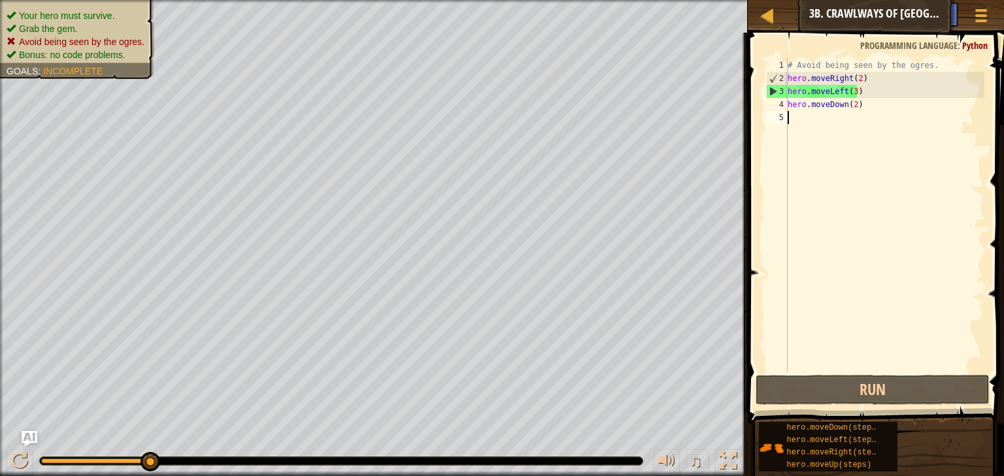
click at [897, 14] on span "Ask AI" at bounding box center [906, 13] width 22 height 12
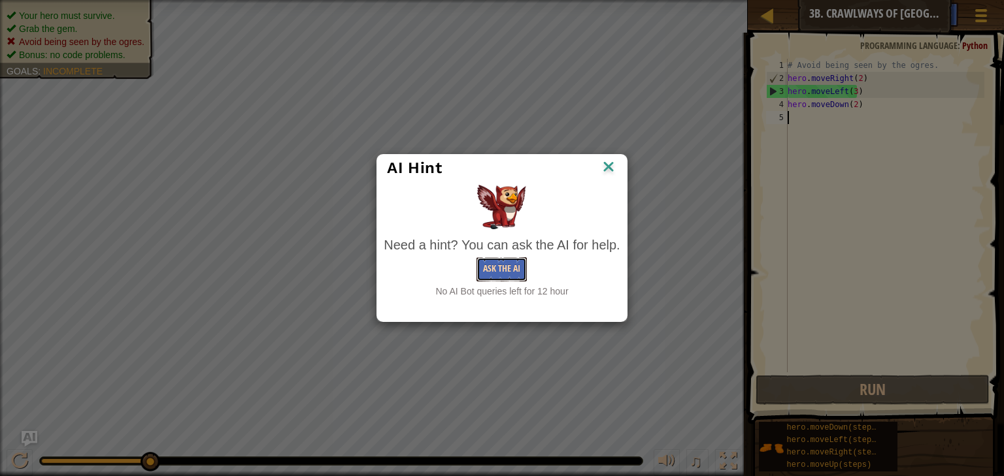
click at [519, 272] on button "Ask the AI" at bounding box center [501, 269] width 50 height 24
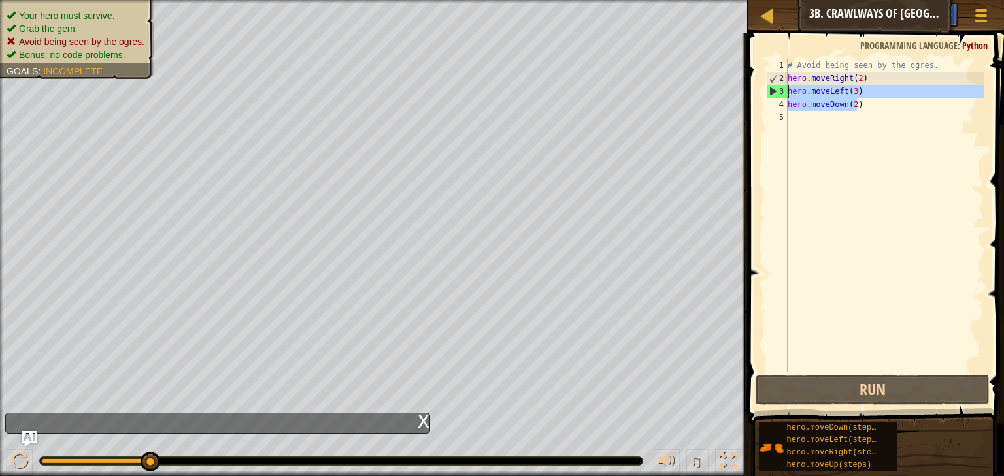
drag, startPoint x: 857, startPoint y: 107, endPoint x: 785, endPoint y: 90, distance: 74.7
click at [785, 90] on div "1 2 3 4 5 # Avoid being seen by the ogres. hero . moveRight ( 2 ) hero . moveLe…" at bounding box center [873, 216] width 221 height 314
type textarea "hero.moveLeft(3) hero.moveDown(2)"
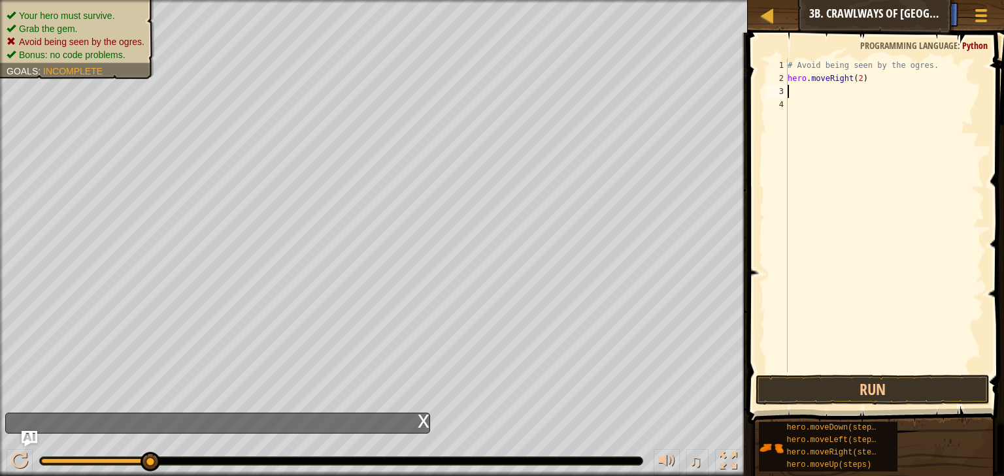
type textarea "A"
type textarea "a"
type textarea "h"
type textarea "f"
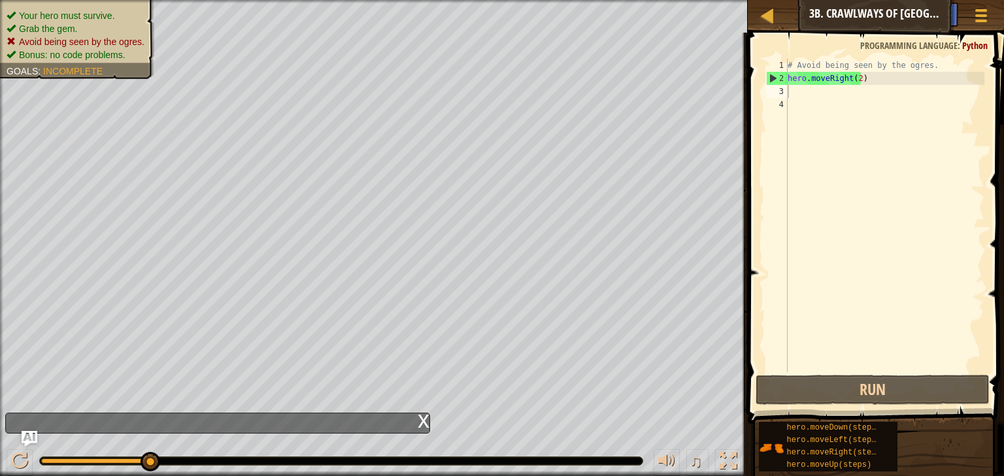
click at [422, 420] on div "x" at bounding box center [424, 420] width 12 height 13
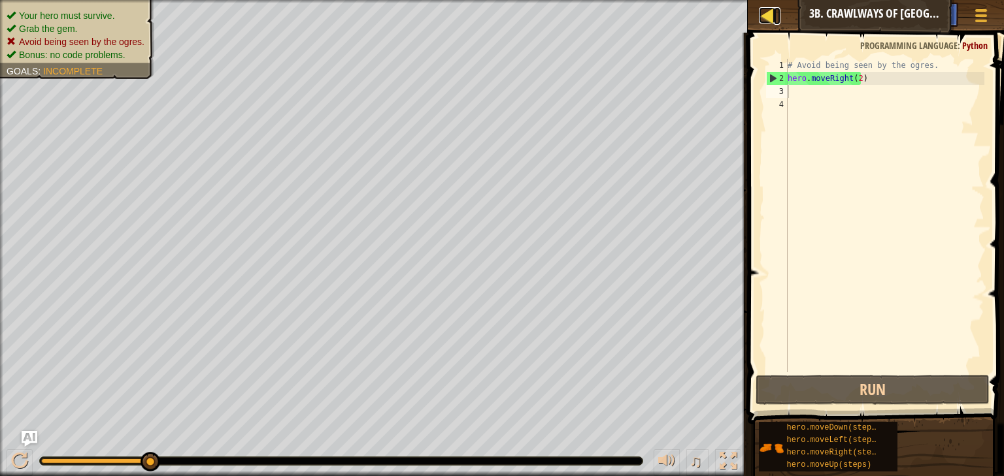
click at [766, 20] on div at bounding box center [767, 15] width 16 height 16
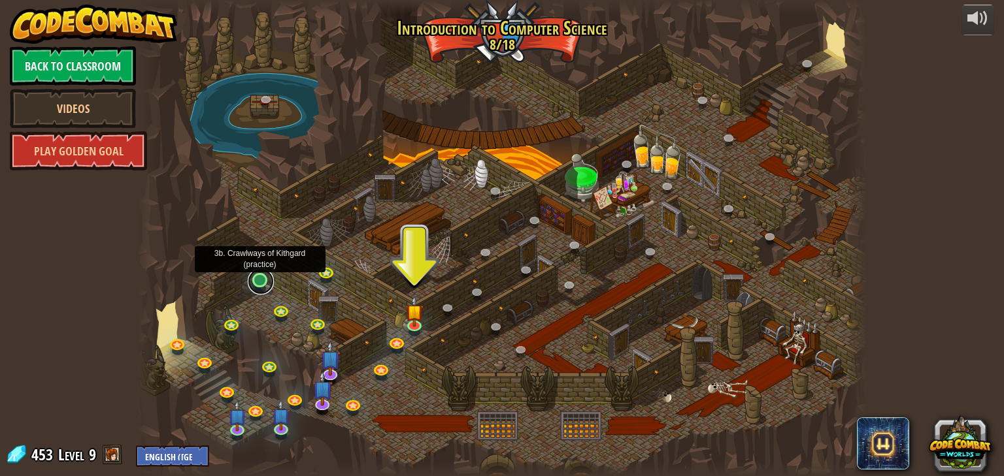
click at [261, 281] on link at bounding box center [261, 282] width 26 height 26
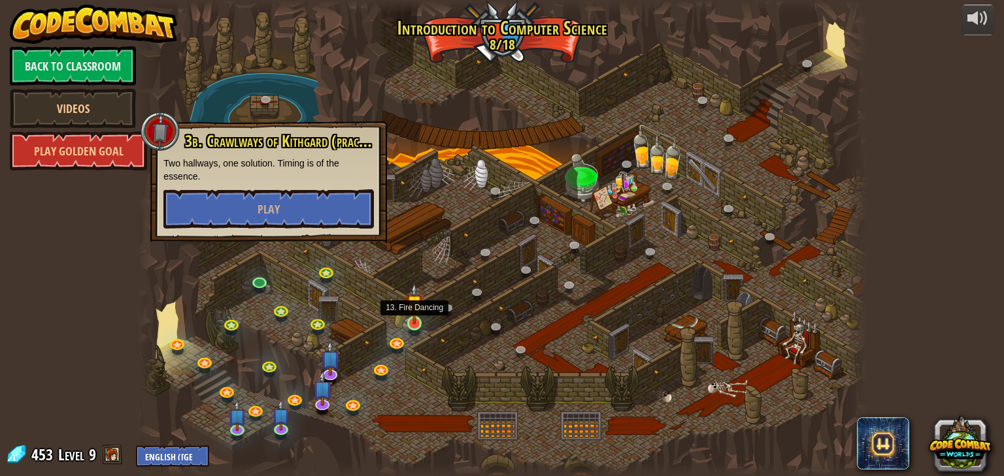
click at [412, 322] on img at bounding box center [414, 304] width 18 height 42
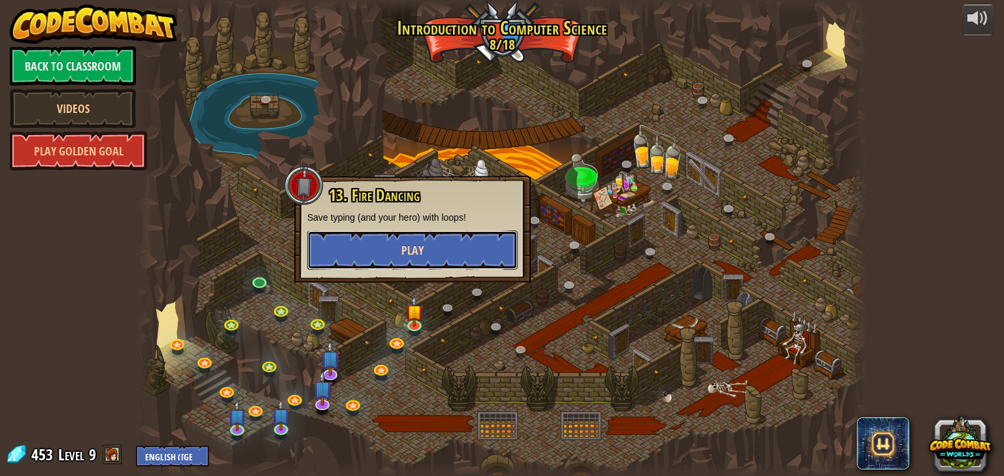
click at [427, 246] on button "Play" at bounding box center [412, 250] width 210 height 39
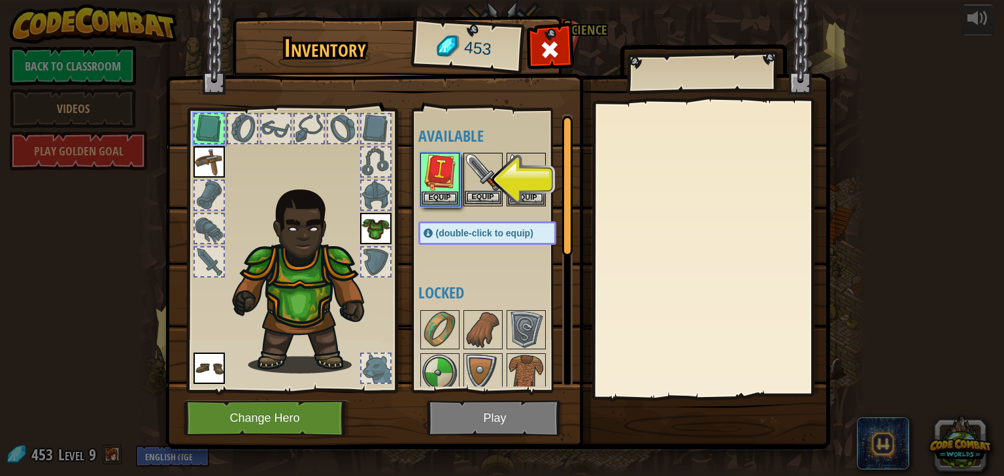
click at [478, 183] on img at bounding box center [483, 172] width 37 height 37
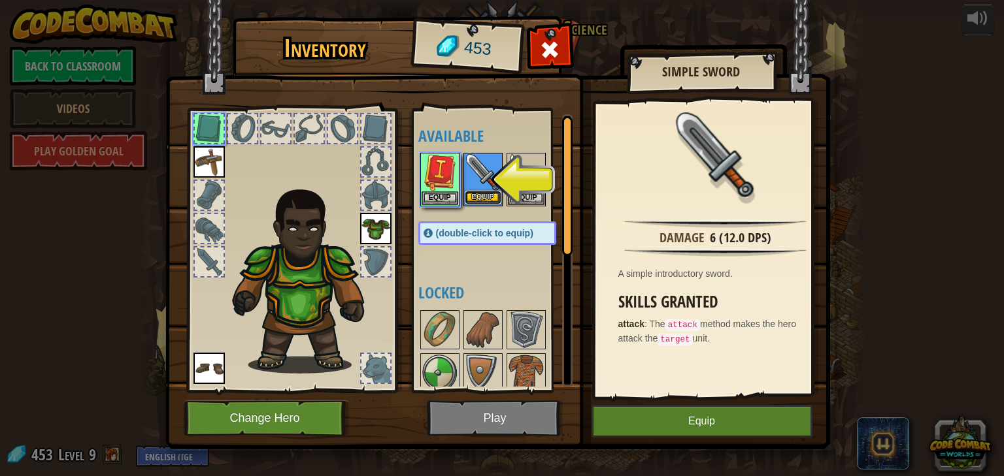
click at [492, 197] on button "Equip" at bounding box center [483, 198] width 37 height 14
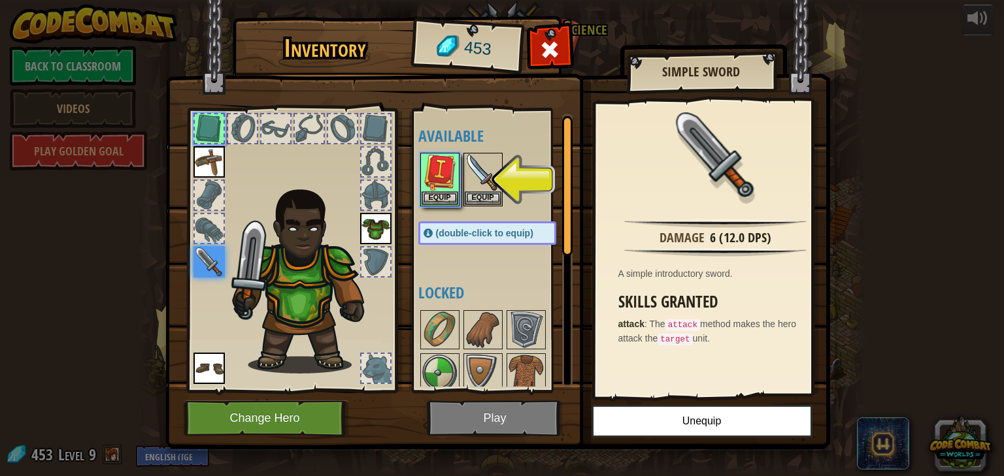
click at [551, 41] on span at bounding box center [549, 49] width 21 height 21
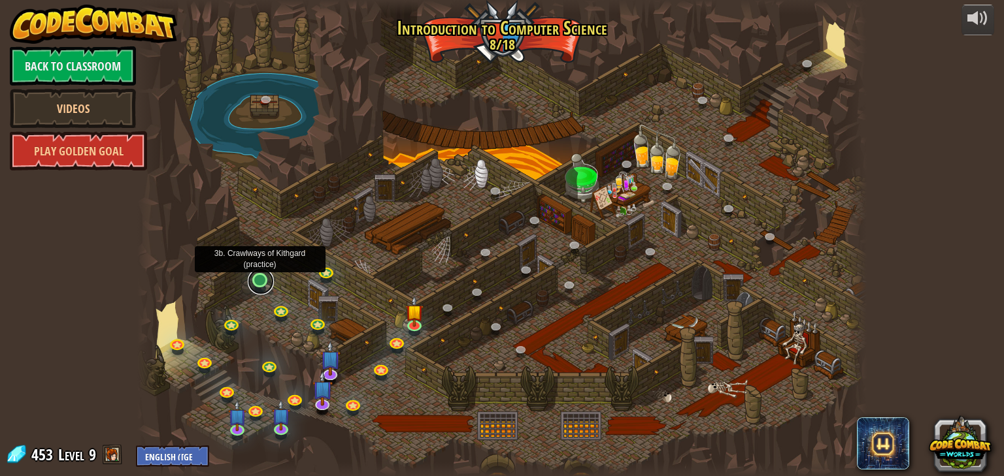
click at [252, 281] on link at bounding box center [261, 282] width 26 height 26
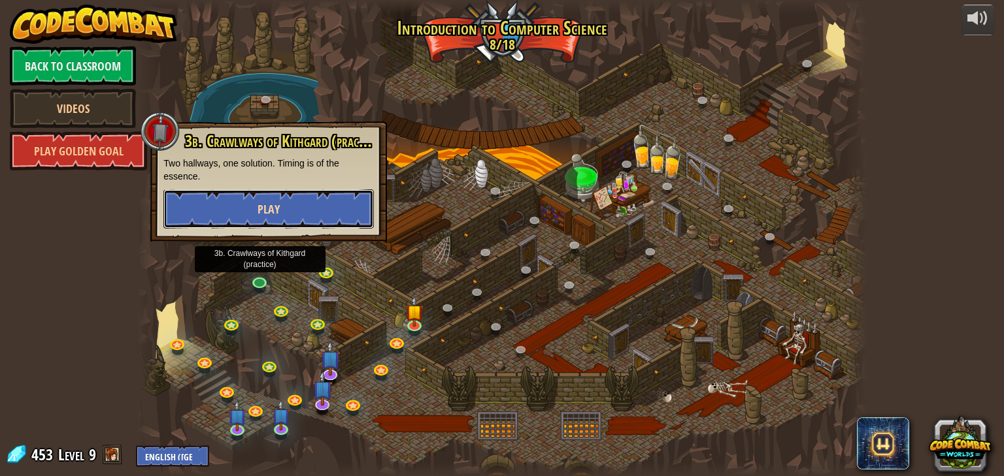
click at [359, 191] on button "Play" at bounding box center [268, 209] width 210 height 39
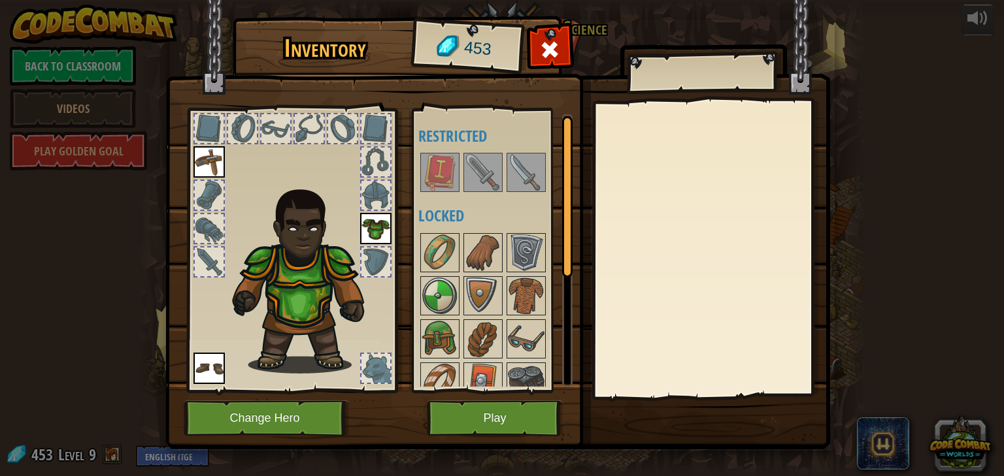
click at [484, 183] on img at bounding box center [483, 172] width 37 height 37
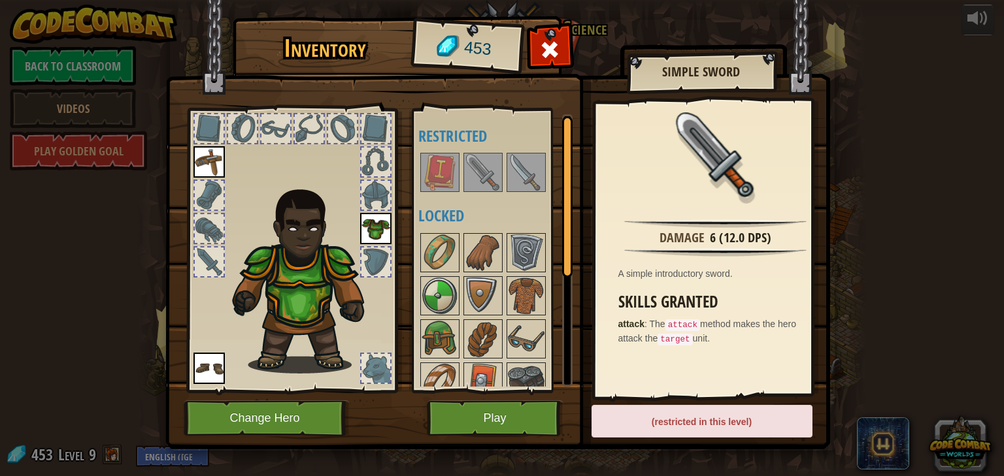
click at [487, 165] on img at bounding box center [483, 172] width 37 height 37
drag, startPoint x: 489, startPoint y: 172, endPoint x: 520, endPoint y: 223, distance: 59.7
click at [506, 240] on div "Available Equip Equip (double-click to equip) Restricted Locked" at bounding box center [500, 250] width 164 height 272
click at [533, 186] on img at bounding box center [526, 172] width 37 height 37
click at [531, 182] on img at bounding box center [526, 172] width 37 height 37
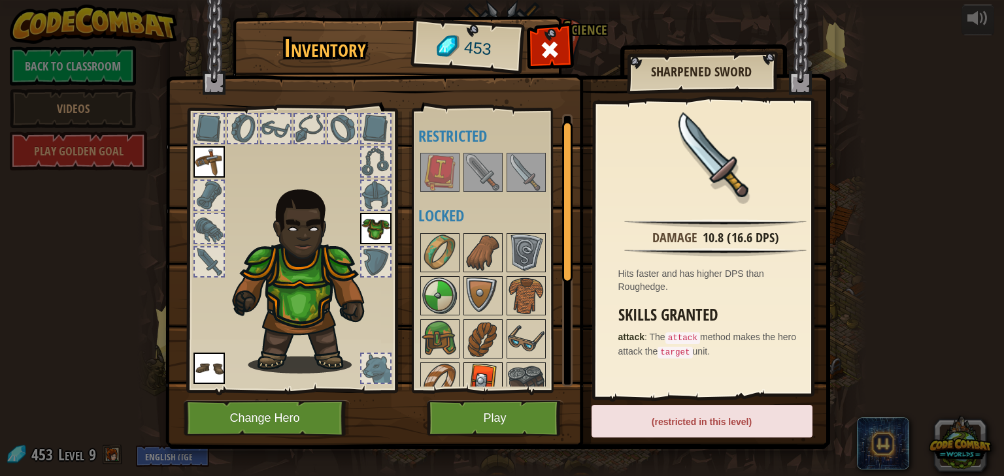
scroll to position [187, 0]
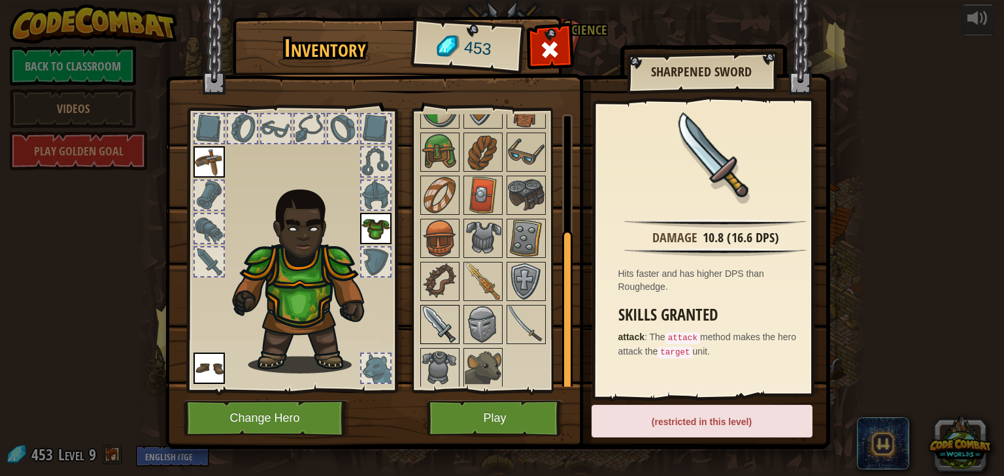
click at [434, 328] on img at bounding box center [439, 324] width 37 height 37
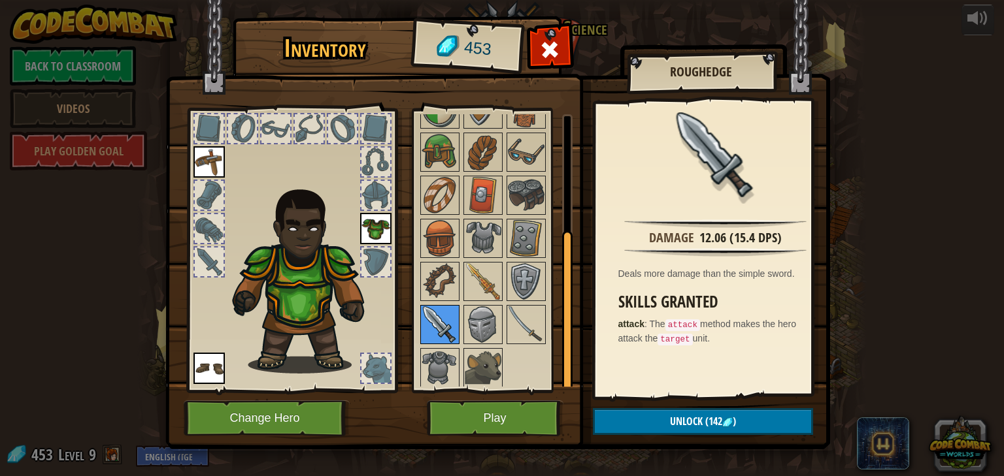
click at [440, 329] on img at bounding box center [439, 324] width 37 height 37
click at [522, 329] on img at bounding box center [526, 324] width 37 height 37
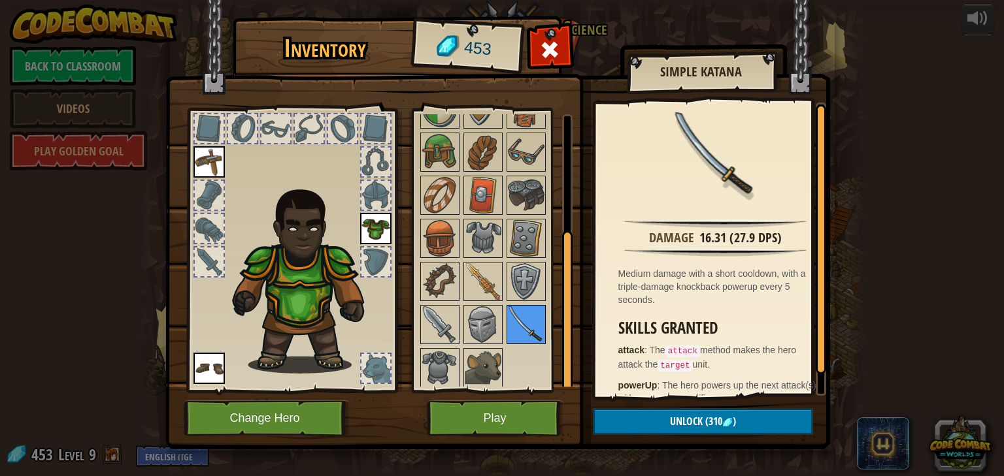
click at [526, 326] on img at bounding box center [526, 324] width 37 height 37
click at [428, 335] on img at bounding box center [439, 324] width 37 height 37
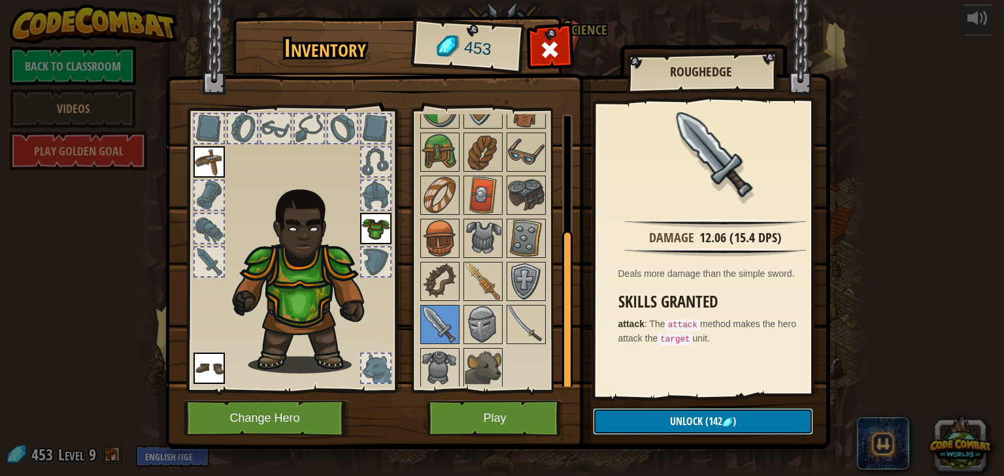
click at [716, 413] on button "Unlock (142 )" at bounding box center [703, 421] width 220 height 27
click at [689, 424] on button "Confirm" at bounding box center [703, 421] width 220 height 27
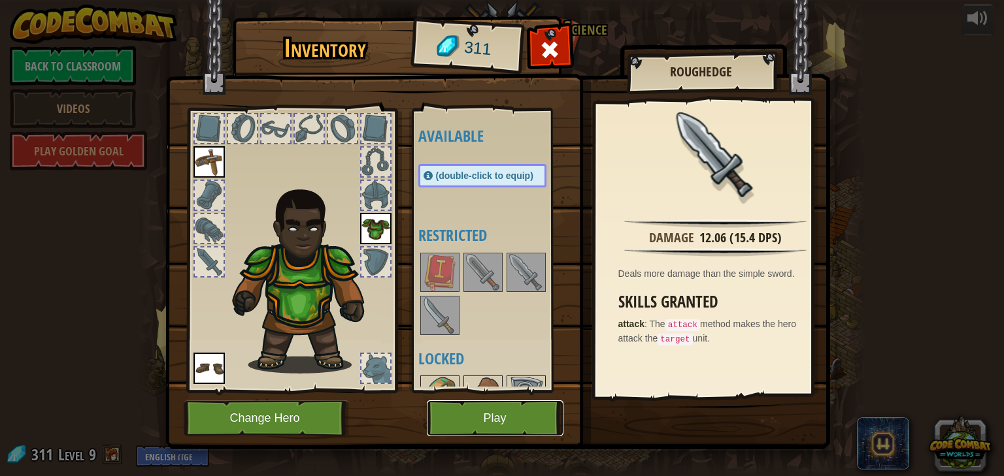
click at [535, 421] on button "Play" at bounding box center [495, 419] width 137 height 36
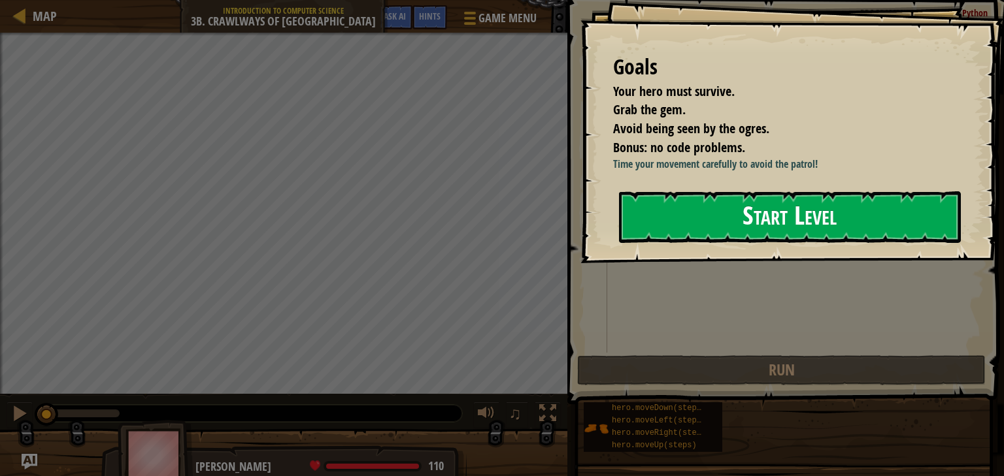
click at [792, 243] on button "Start Level" at bounding box center [790, 217] width 342 height 52
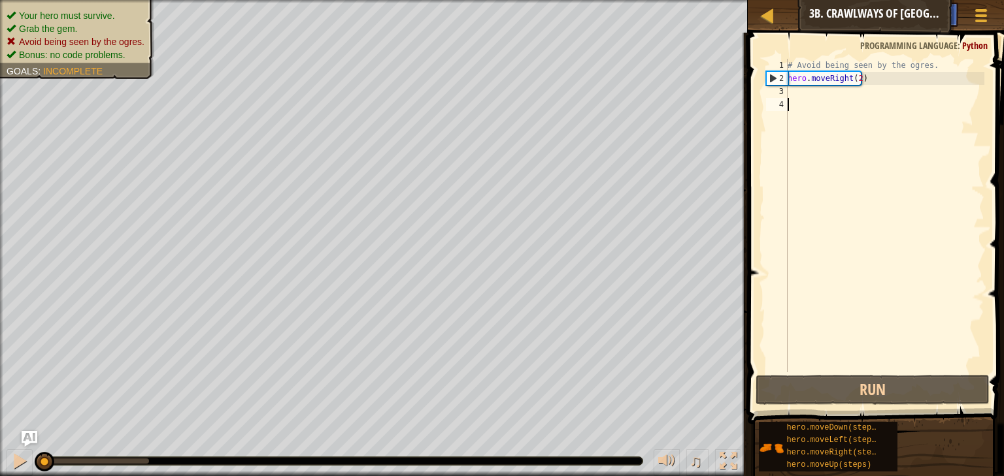
type textarea "a"
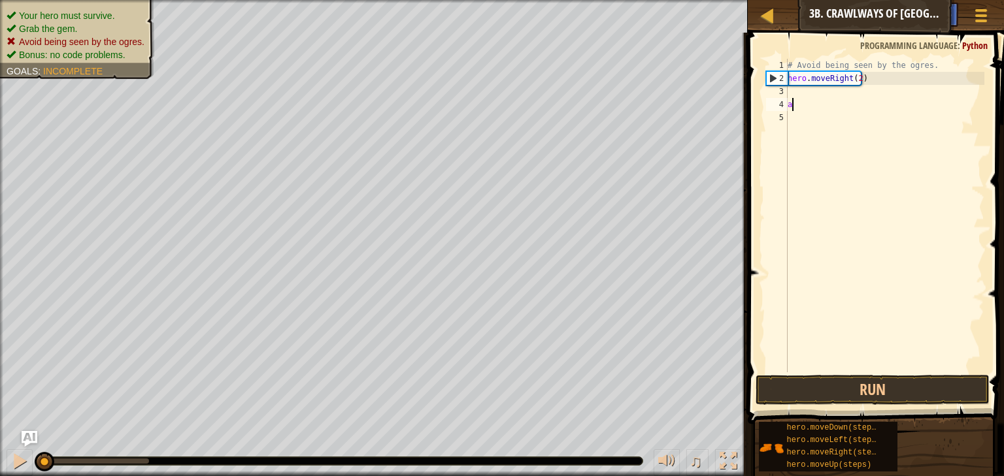
scroll to position [6, 0]
type textarea "h"
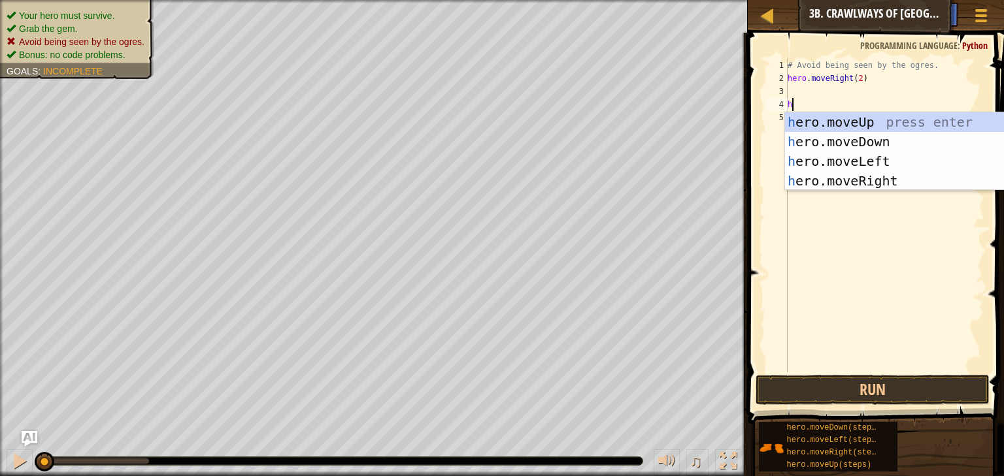
click at [863, 222] on div "# Avoid being seen by the ogres. hero . moveRight ( 2 ) h" at bounding box center [884, 229] width 199 height 340
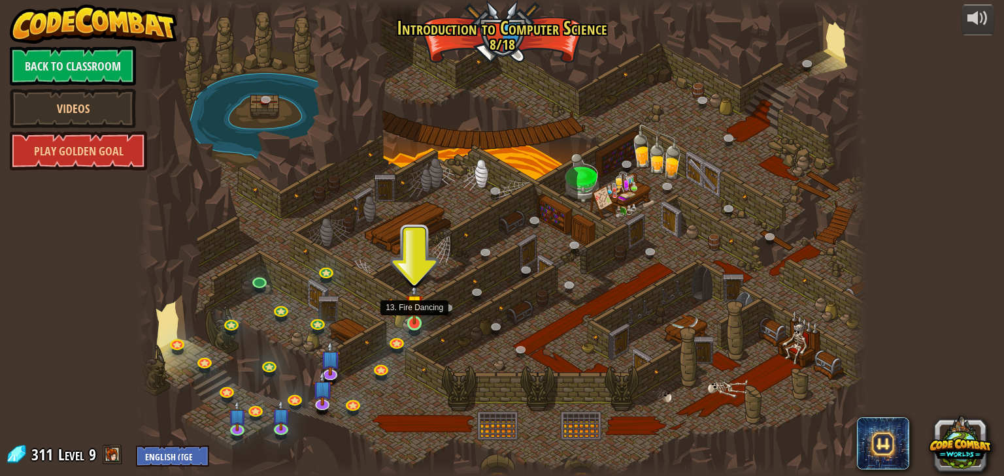
click at [413, 316] on img at bounding box center [414, 304] width 18 height 42
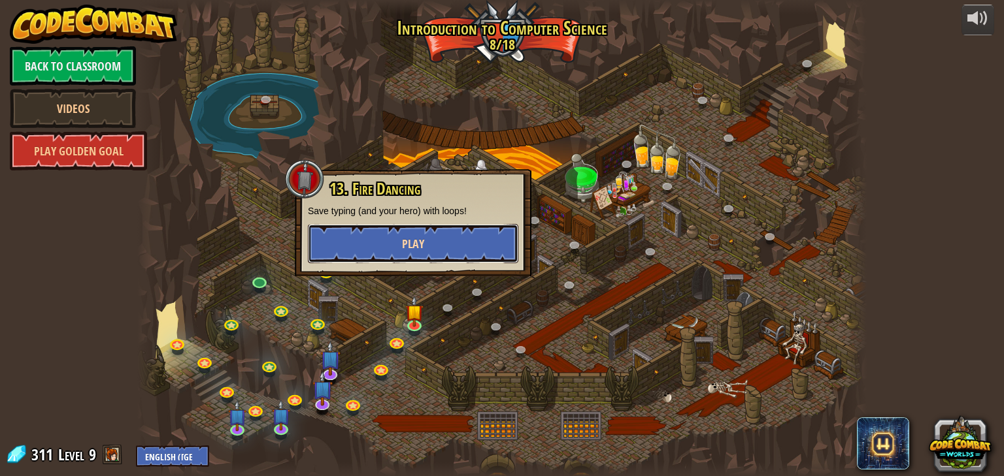
click at [432, 248] on button "Play" at bounding box center [413, 243] width 210 height 39
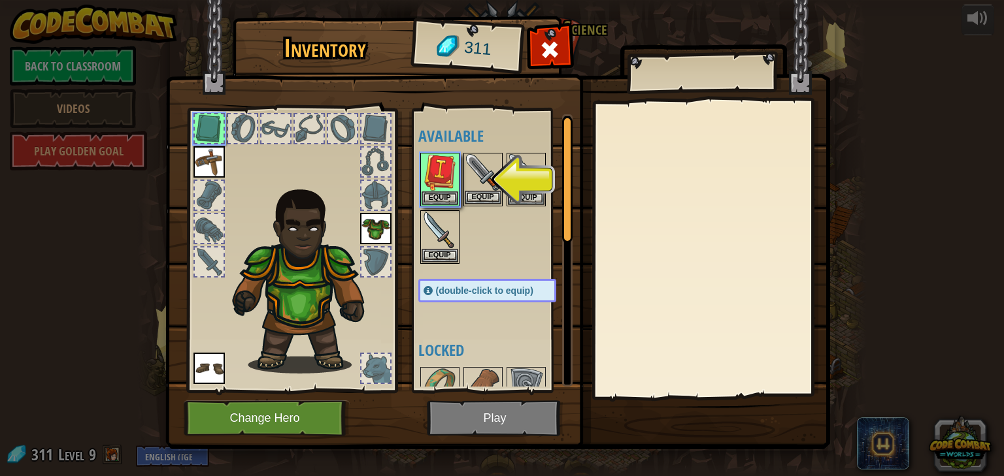
click at [478, 168] on img at bounding box center [483, 172] width 37 height 37
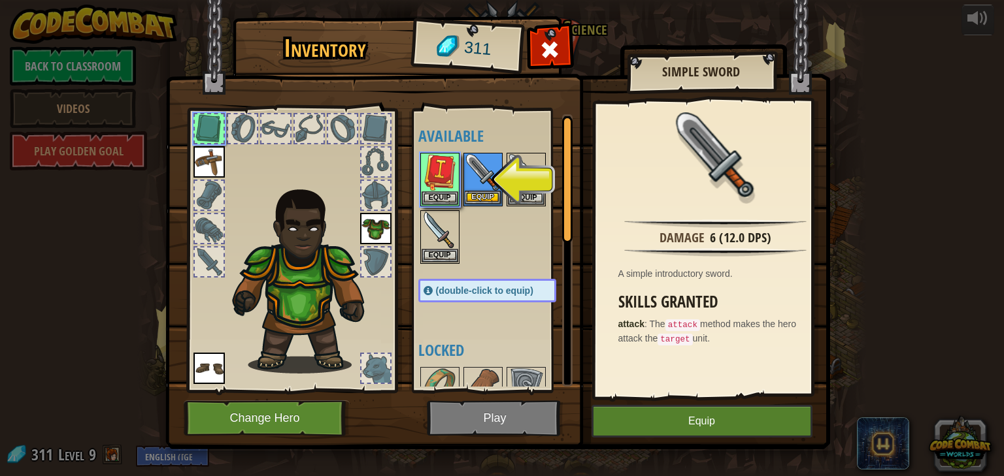
click at [479, 185] on img at bounding box center [483, 172] width 37 height 37
click at [482, 197] on button "Equip" at bounding box center [483, 198] width 37 height 14
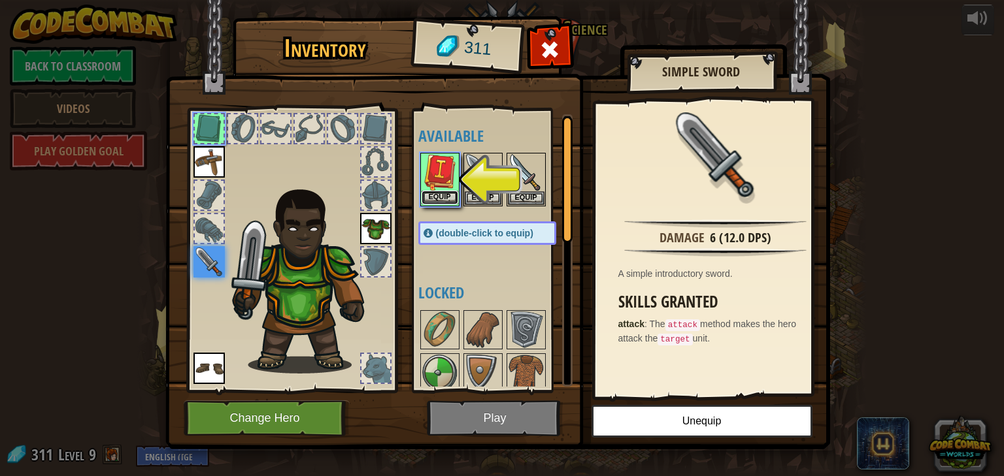
click at [439, 193] on button "Equip" at bounding box center [439, 198] width 37 height 14
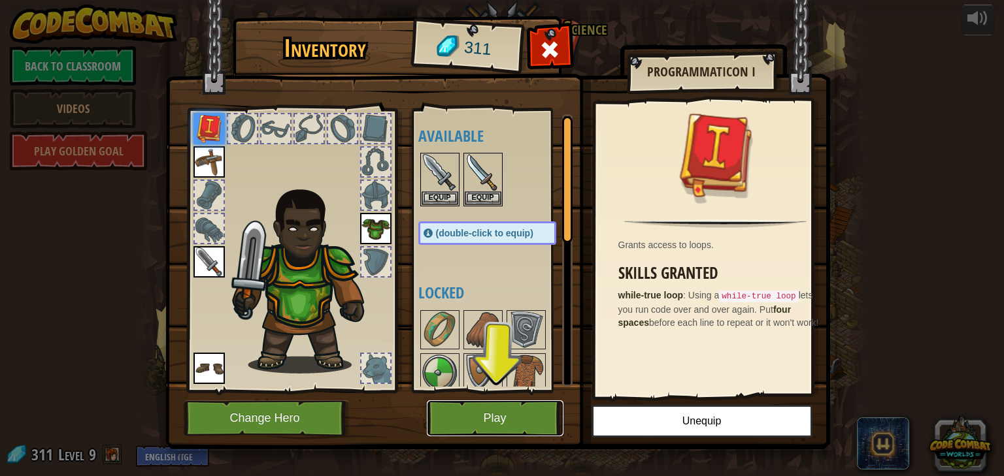
click at [498, 422] on button "Play" at bounding box center [495, 419] width 137 height 36
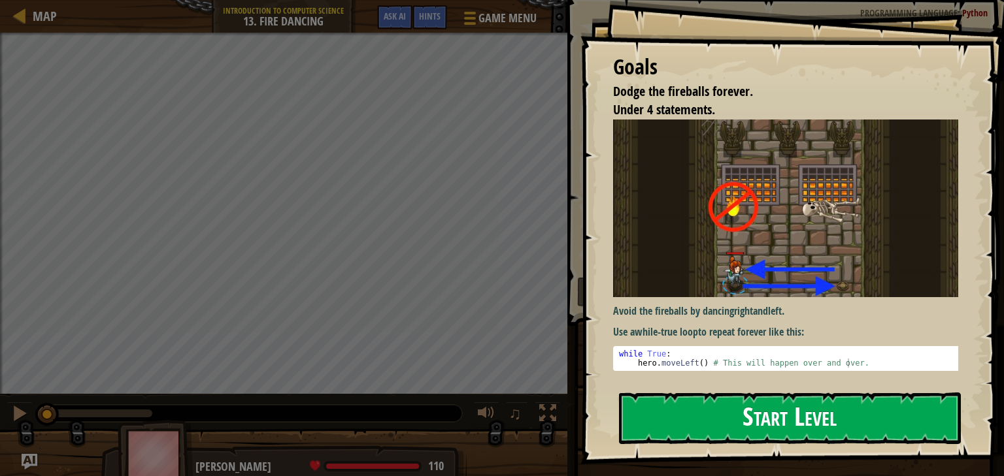
click at [819, 393] on button "Start Level" at bounding box center [790, 419] width 342 height 52
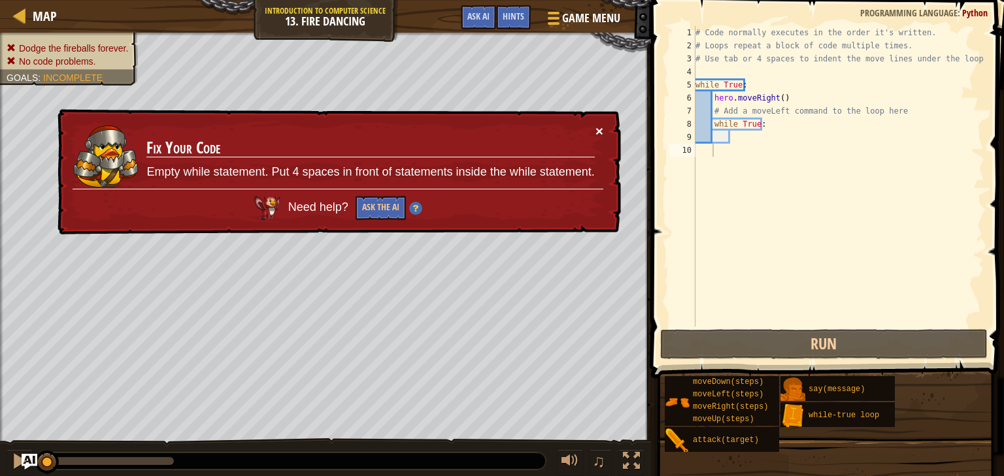
click at [596, 131] on button "×" at bounding box center [599, 131] width 8 height 14
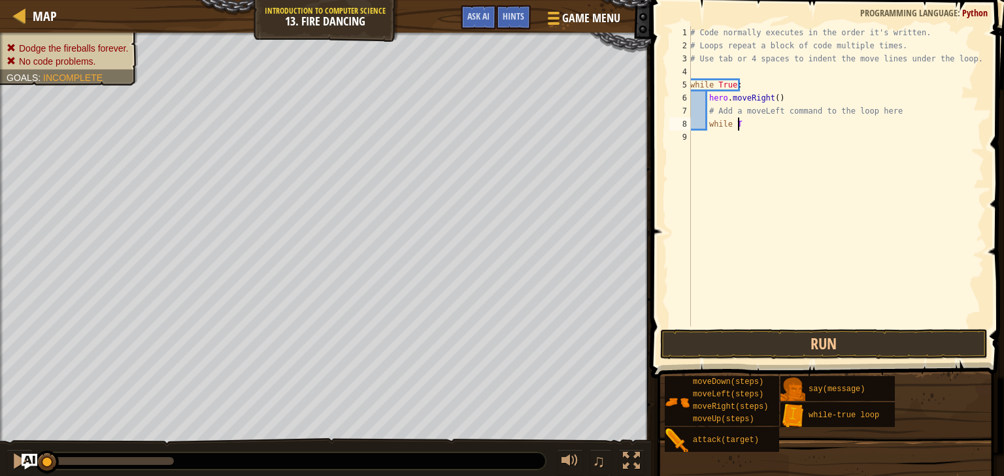
type textarea "w"
type textarea "#"
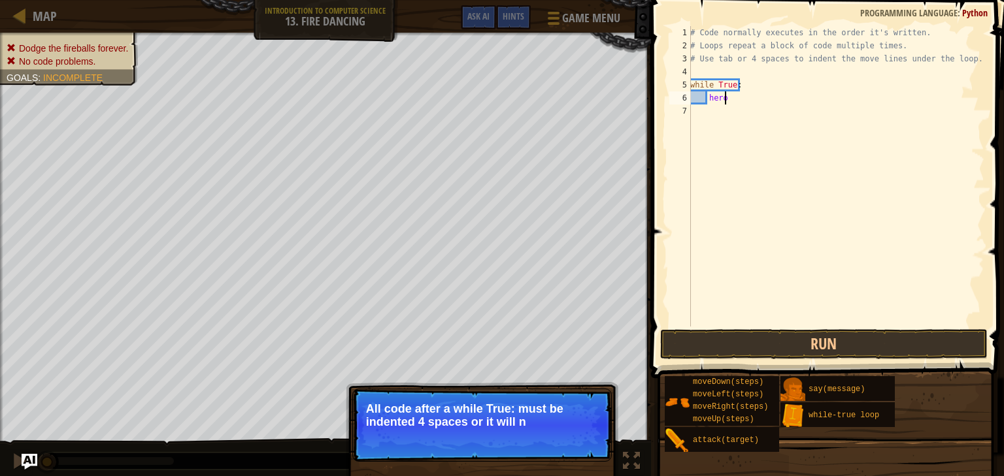
type textarea "h"
type textarea "w"
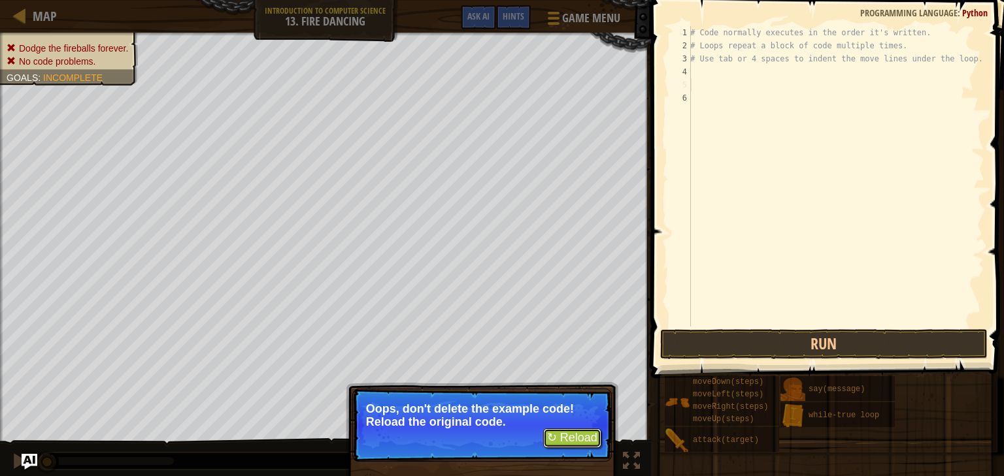
click at [567, 436] on button "↻ Reload" at bounding box center [572, 439] width 58 height 20
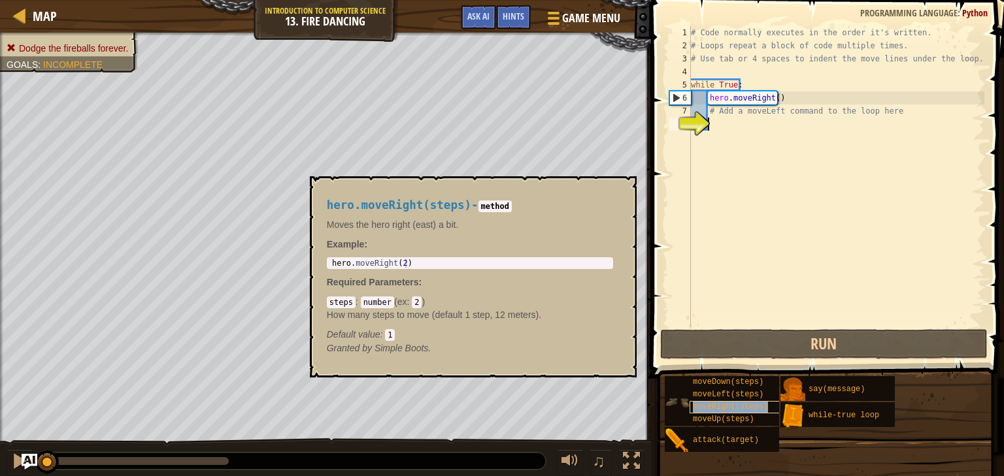
click at [721, 405] on span "moveRight(steps)" at bounding box center [730, 407] width 75 height 9
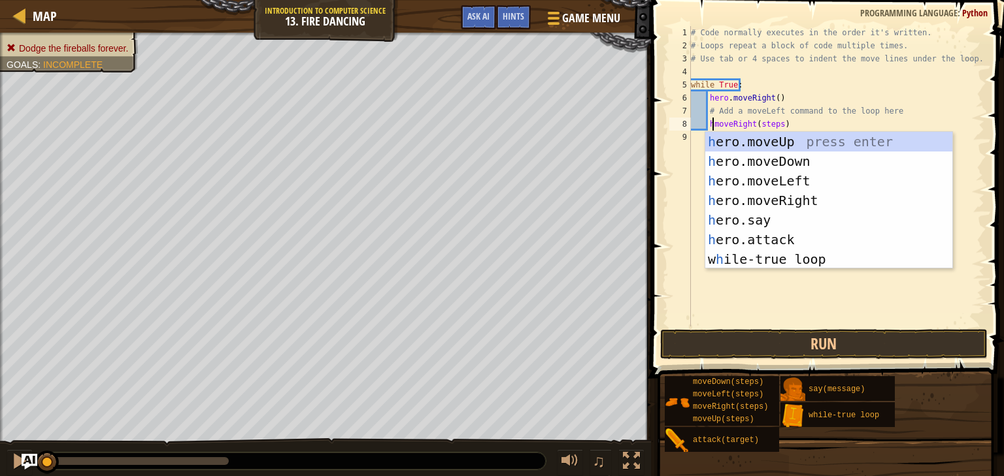
scroll to position [6, 1]
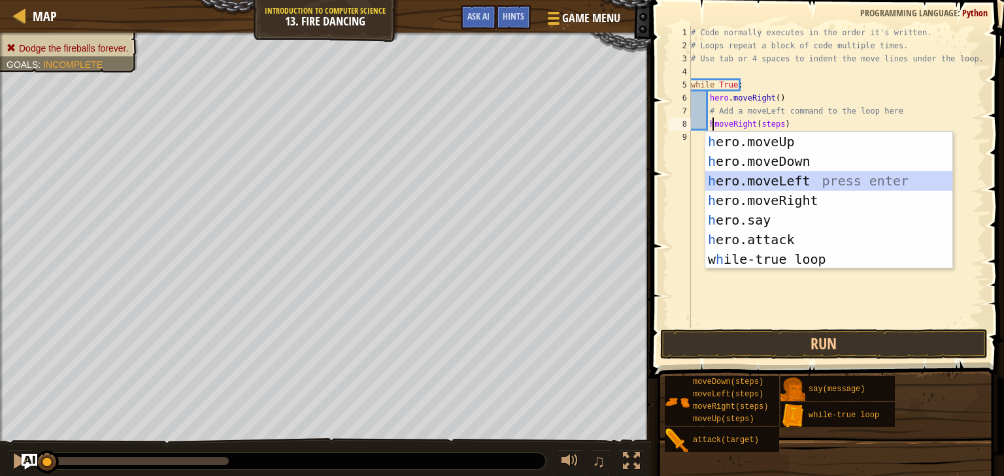
click at [767, 185] on div "h ero.moveUp press enter h ero.moveDown press enter h ero.moveLeft press enter …" at bounding box center [828, 220] width 247 height 176
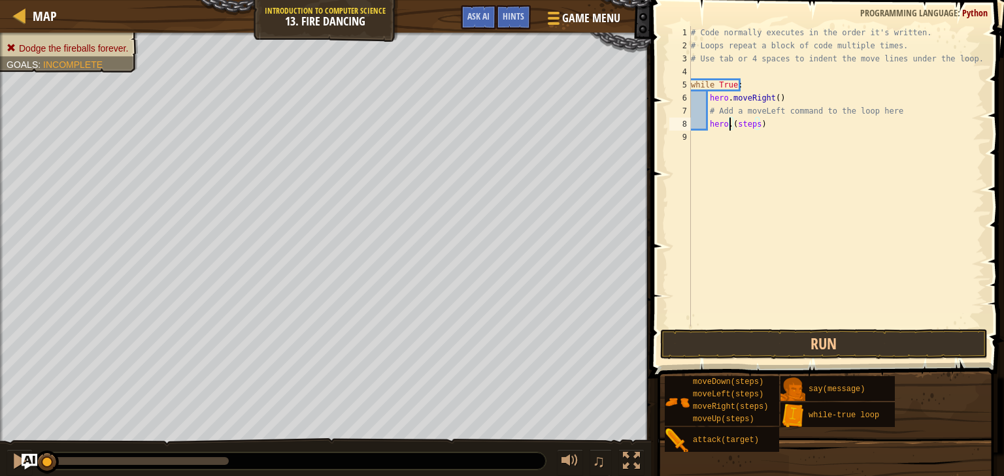
type textarea "hero(steps)"
drag, startPoint x: 766, startPoint y: 122, endPoint x: 702, endPoint y: 129, distance: 63.8
click at [705, 129] on div "# Code normally executes in the order it's written. # Loops repeat a block of c…" at bounding box center [836, 189] width 296 height 327
click at [714, 125] on div "# Code normally executes in the order it's written. # Loops repeat a block of c…" at bounding box center [836, 189] width 296 height 327
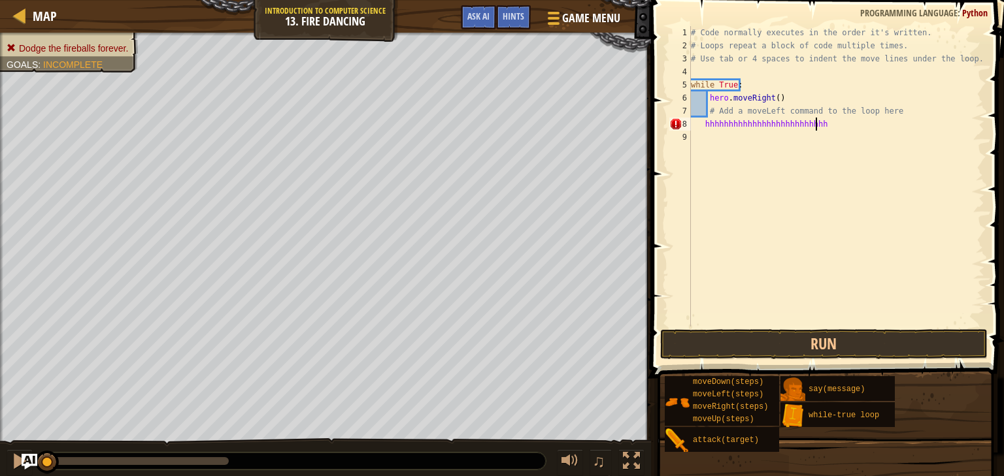
type textarea "hhhhhhhhhhhhhhhhhhhhhhhhhhh"
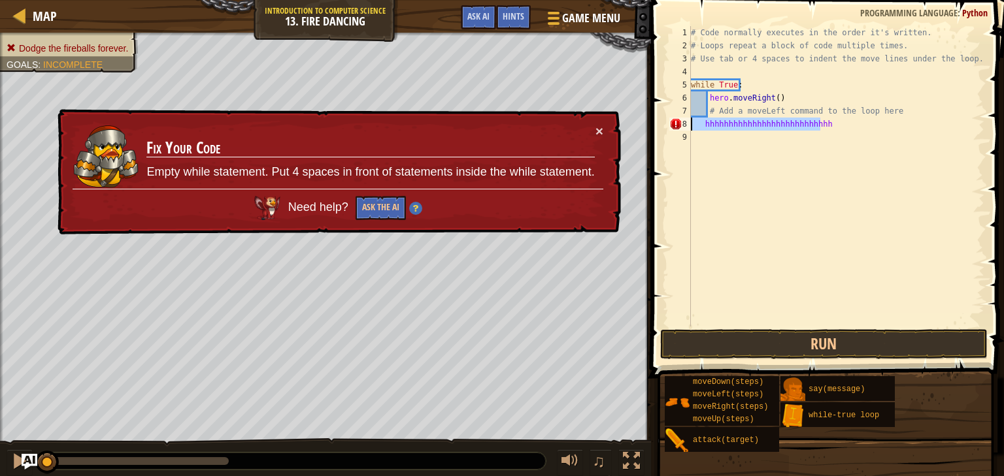
drag, startPoint x: 822, startPoint y: 127, endPoint x: 681, endPoint y: 118, distance: 141.4
click at [681, 118] on div "hhhhhhhhhhhhhhhhhhhhhhhhhhh 1 2 3 4 5 6 7 8 9 # Code normally executes in the o…" at bounding box center [826, 176] width 318 height 301
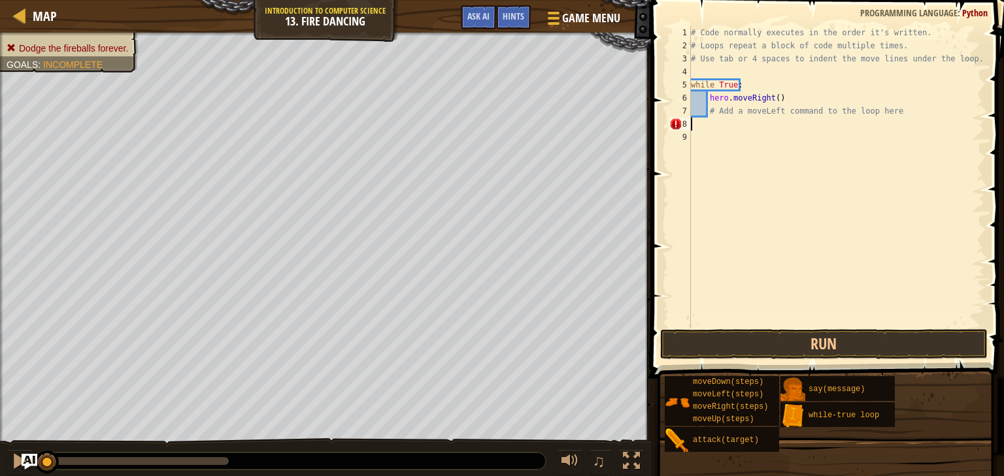
scroll to position [6, 0]
click at [24, 18] on div at bounding box center [20, 15] width 16 height 16
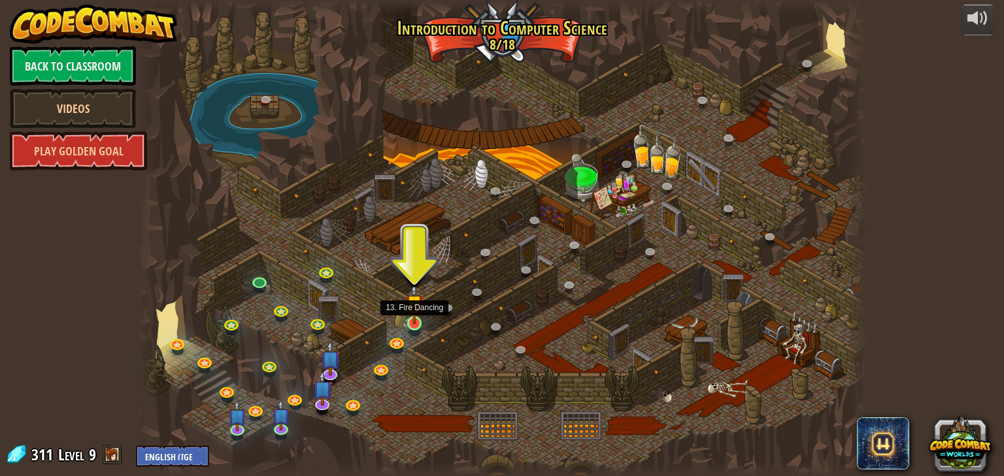
click at [420, 318] on img at bounding box center [414, 304] width 18 height 42
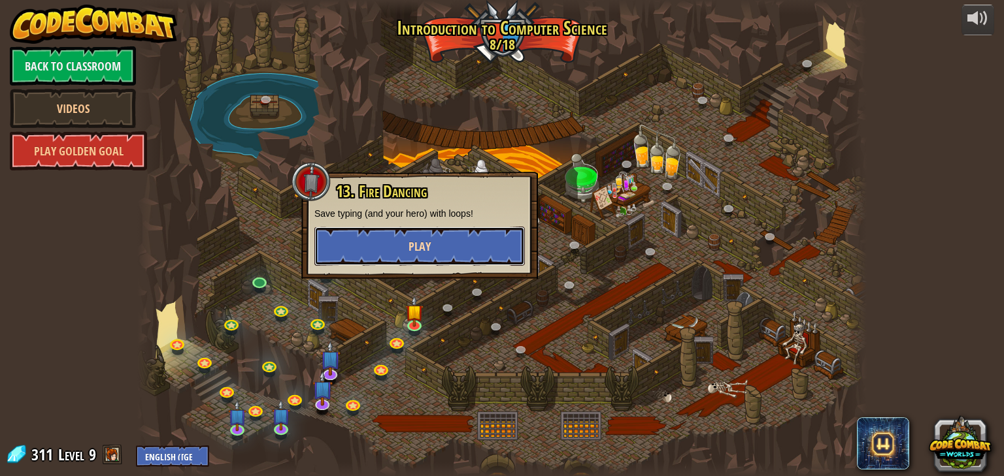
click at [425, 256] on button "Play" at bounding box center [419, 246] width 210 height 39
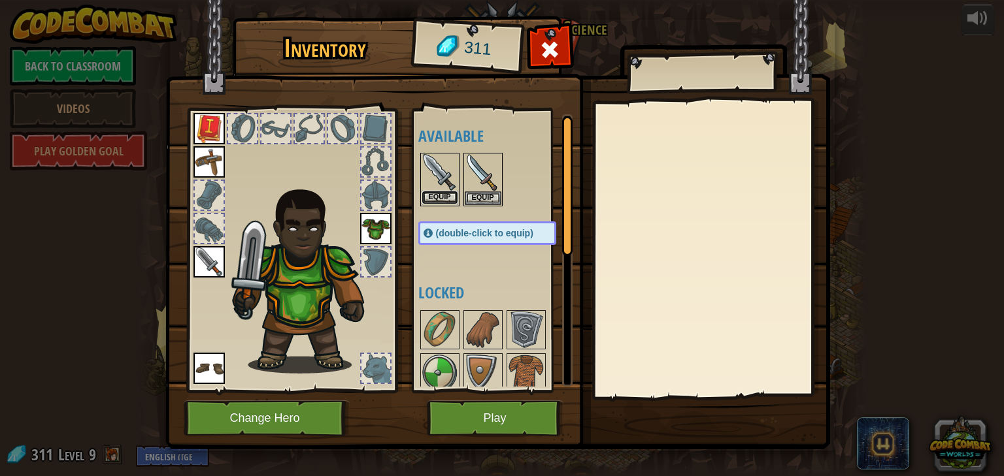
click at [437, 196] on button "Equip" at bounding box center [439, 198] width 37 height 14
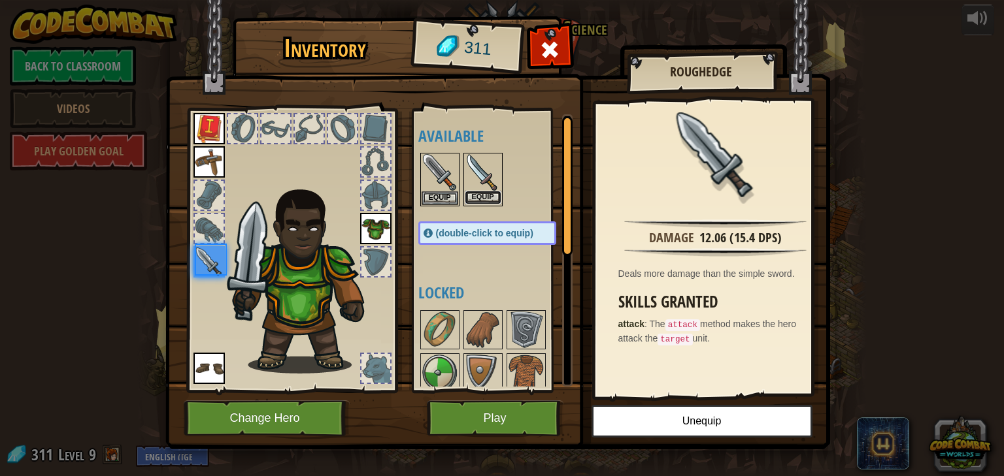
click at [478, 193] on button "Equip" at bounding box center [483, 198] width 37 height 14
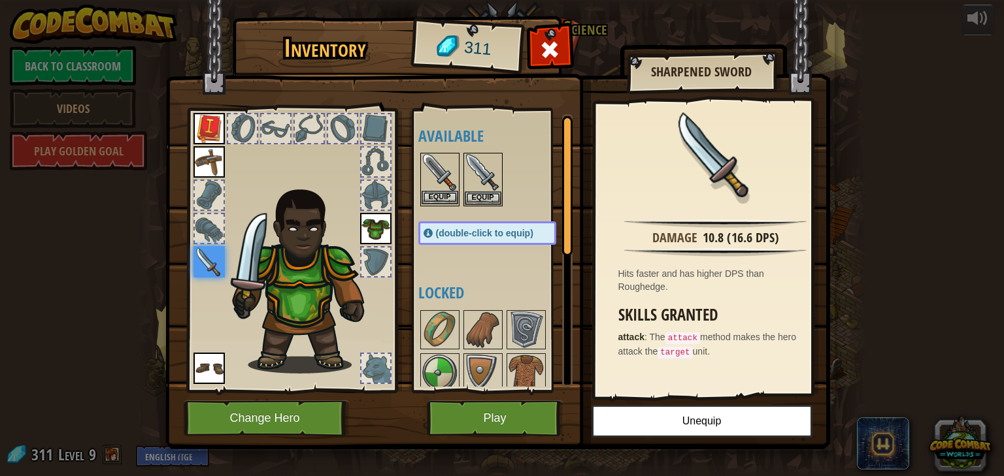
click at [442, 189] on img at bounding box center [439, 172] width 37 height 37
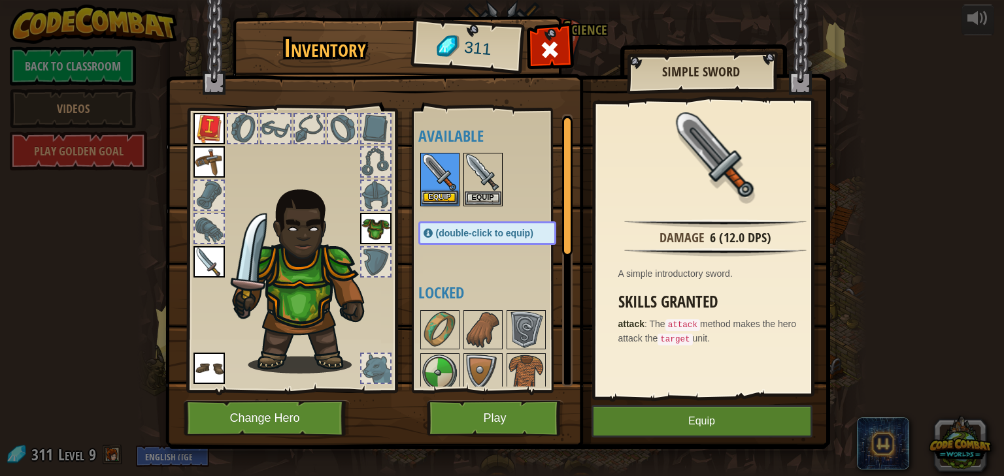
click at [442, 189] on img at bounding box center [439, 172] width 37 height 37
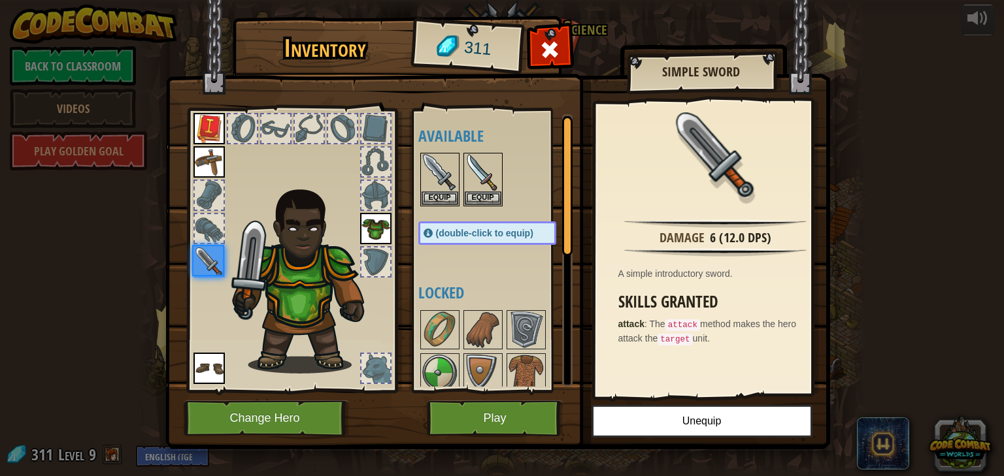
click at [442, 189] on img at bounding box center [439, 172] width 37 height 37
click at [440, 202] on button "Equip" at bounding box center [439, 198] width 37 height 14
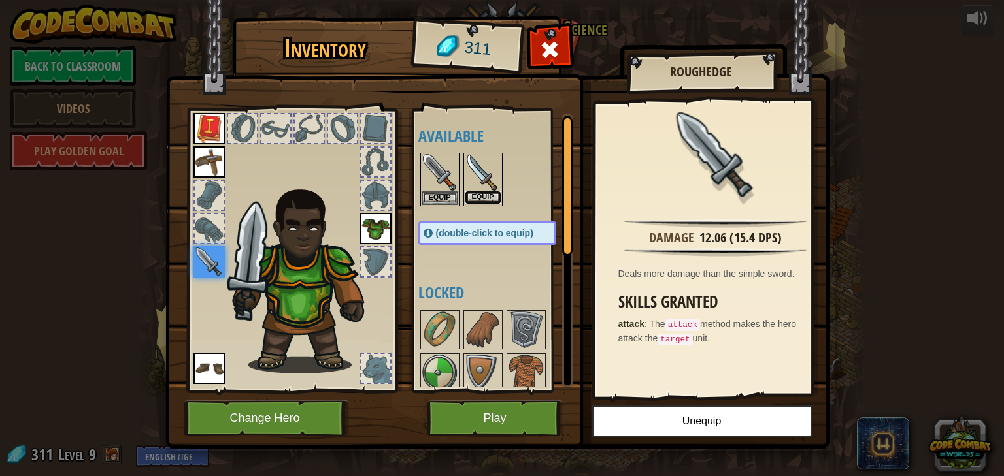
click at [480, 196] on button "Equip" at bounding box center [483, 198] width 37 height 14
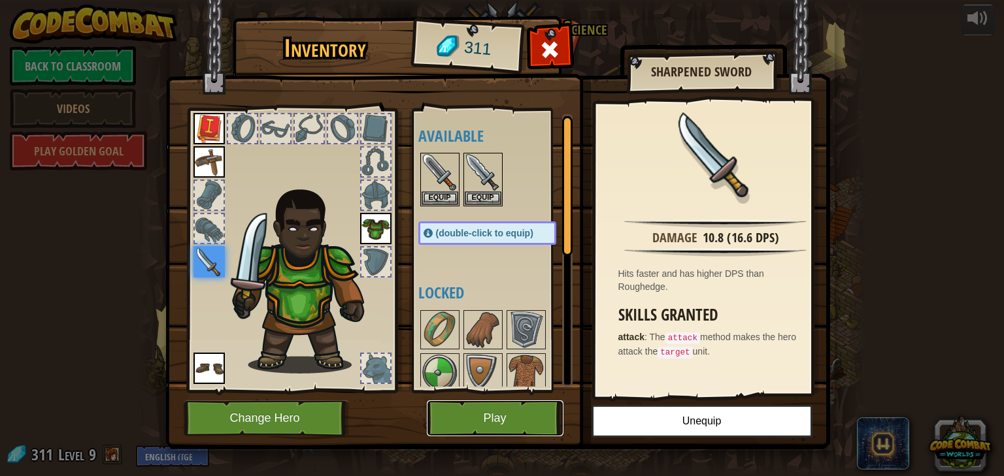
click at [519, 406] on button "Play" at bounding box center [495, 419] width 137 height 36
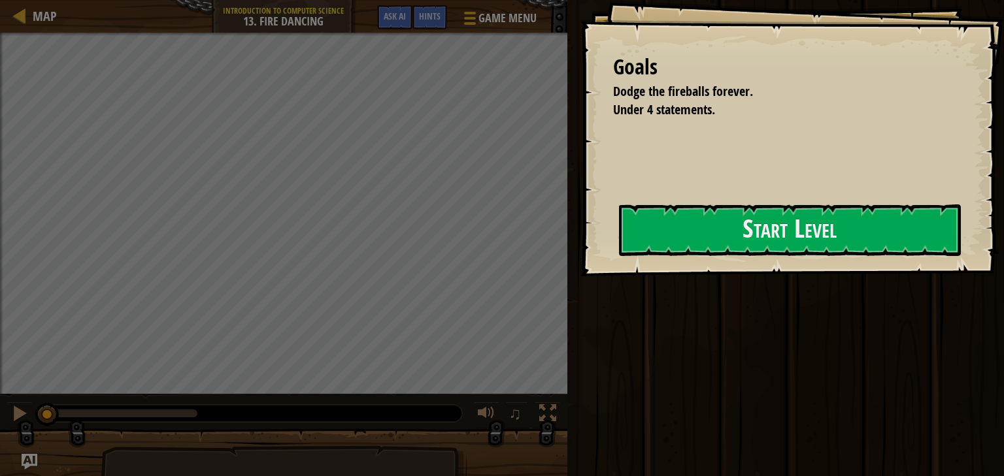
click at [799, 192] on div "Goals Dodge the fireballs forever. Under 4 statements. Start Level Error loadin…" at bounding box center [791, 138] width 423 height 276
click at [798, 216] on button "Start Level" at bounding box center [790, 231] width 342 height 52
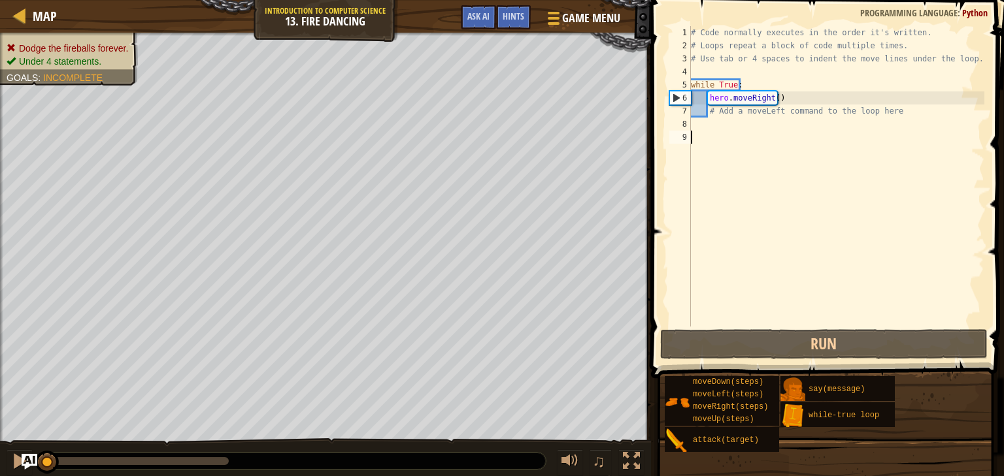
click at [720, 135] on div "# Code normally executes in the order it's written. # Loops repeat a block of c…" at bounding box center [836, 189] width 296 height 327
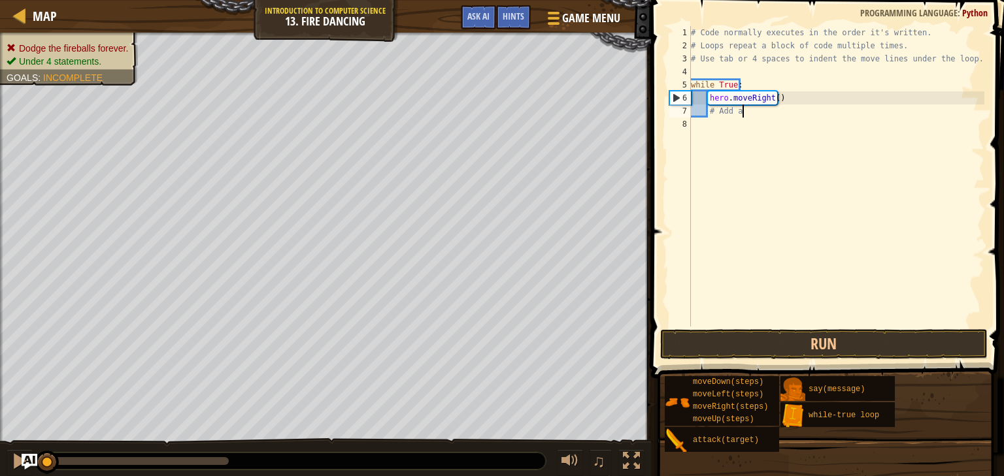
type textarea "#"
type textarea "h"
type textarea "w"
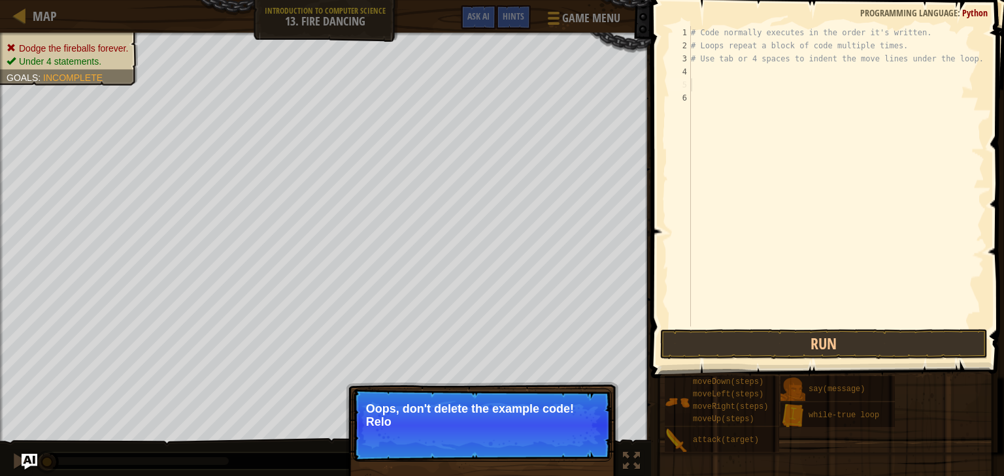
click at [580, 431] on p "↻ Reload Oops, don't delete the example code! Relo" at bounding box center [481, 425] width 259 height 73
click at [586, 445] on p "↻ Reload Oops, don't delete the example code! Reload the origin" at bounding box center [481, 425] width 259 height 73
click at [583, 442] on button "↻ Reload" at bounding box center [572, 439] width 58 height 20
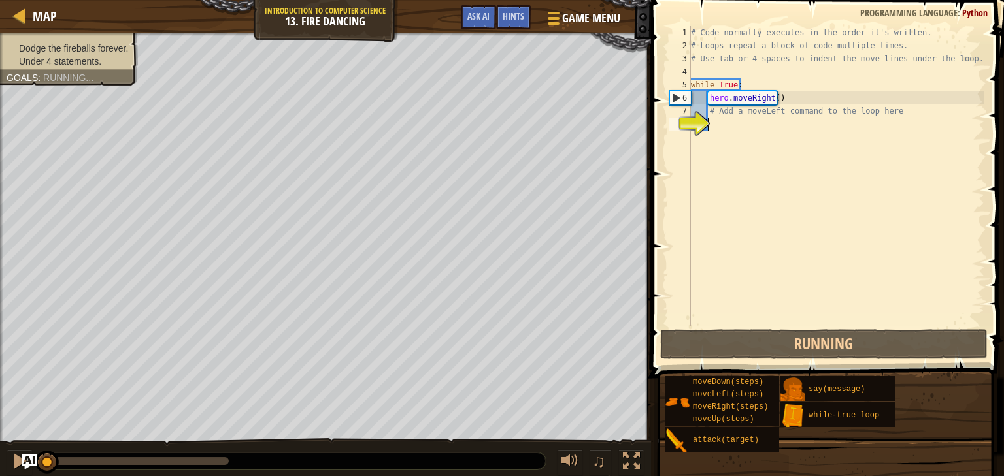
scroll to position [6, 0]
click at [722, 134] on div "# Code normally executes in the order it's written. # Loops repeat a block of c…" at bounding box center [836, 189] width 296 height 327
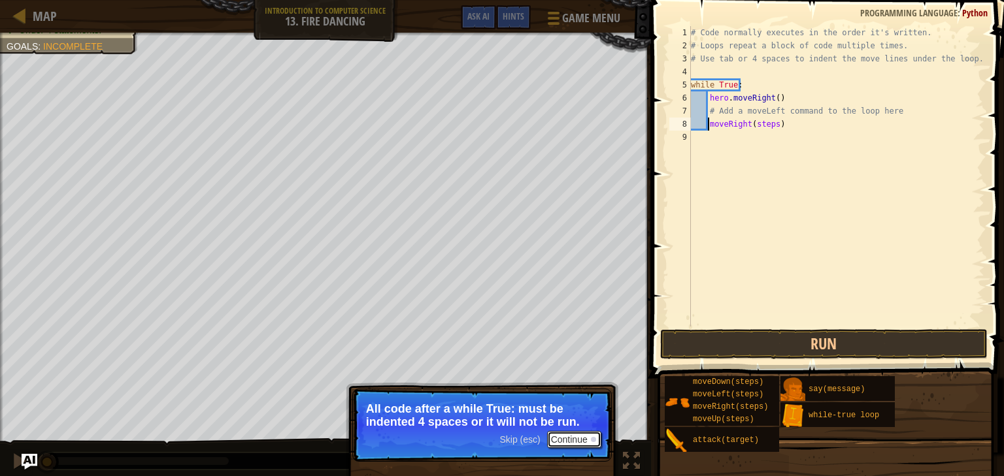
click at [580, 442] on button "Continue" at bounding box center [574, 439] width 54 height 17
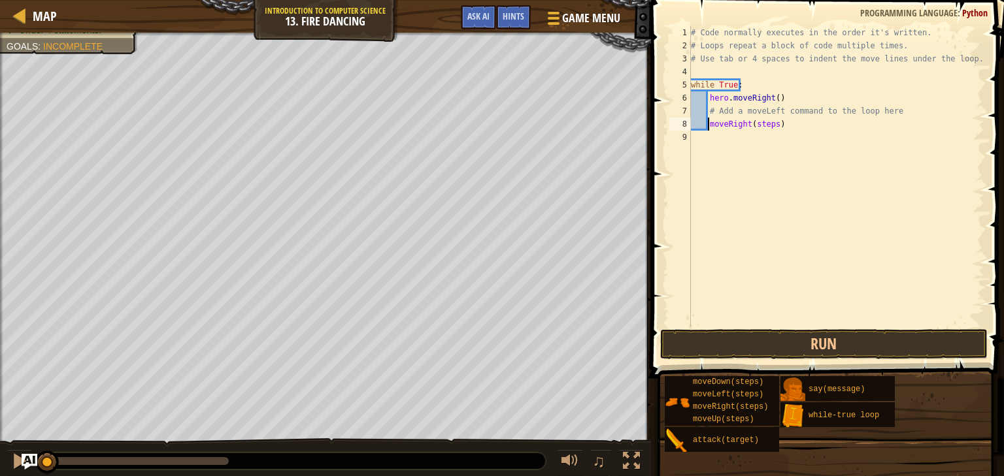
scroll to position [6, 1]
click at [774, 122] on div "# Code normally executes in the order it's written. # Loops repeat a block of c…" at bounding box center [838, 189] width 292 height 327
drag, startPoint x: 774, startPoint y: 122, endPoint x: 761, endPoint y: 122, distance: 13.7
click at [761, 122] on div "# Code normally executes in the order it's written. # Loops repeat a block of c…" at bounding box center [838, 189] width 292 height 327
drag, startPoint x: 755, startPoint y: 137, endPoint x: 735, endPoint y: 135, distance: 21.1
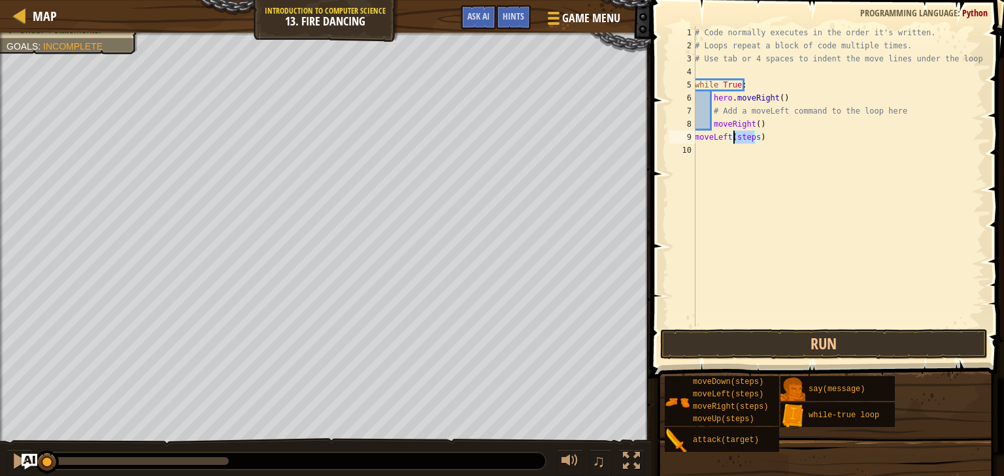
click at [735, 135] on div "# Code normally executes in the order it's written. # Loops repeat a block of c…" at bounding box center [838, 189] width 292 height 327
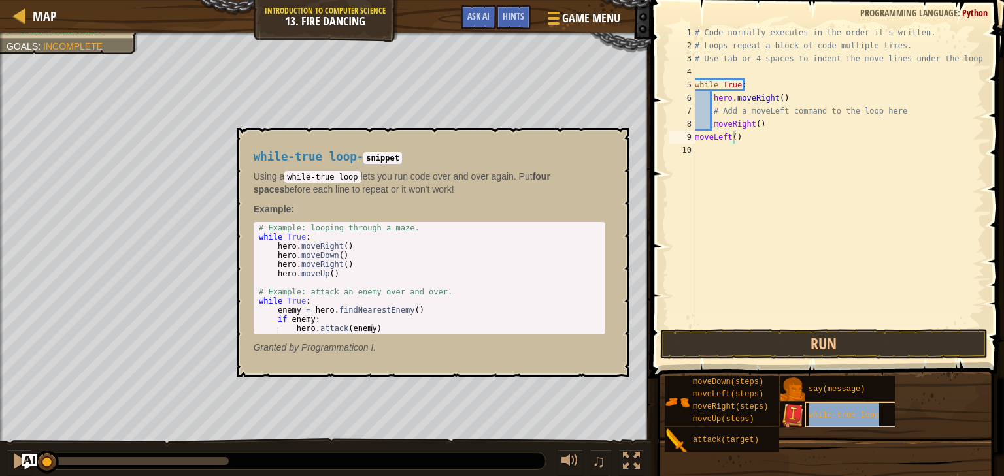
click at [811, 416] on span "while-true loop" at bounding box center [843, 415] width 71 height 9
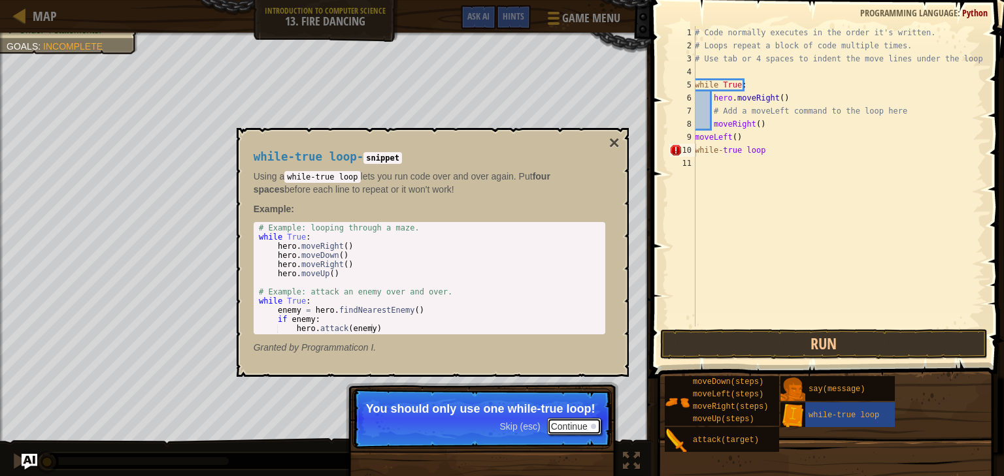
click at [584, 421] on button "Continue" at bounding box center [574, 426] width 54 height 17
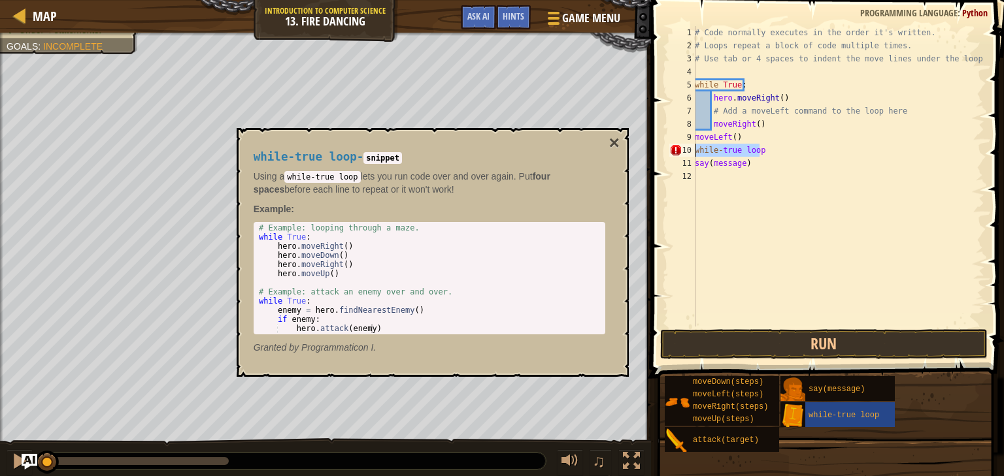
drag, startPoint x: 748, startPoint y: 150, endPoint x: 688, endPoint y: 152, distance: 59.5
click at [688, 152] on div "say(message) 1 2 3 4 5 6 7 8 9 10 11 12 # Code normally executes in the order i…" at bounding box center [826, 176] width 318 height 301
type textarea "while-true loop"
drag, startPoint x: 742, startPoint y: 151, endPoint x: 712, endPoint y: 148, distance: 30.2
click at [712, 148] on div "# Code normally executes in the order it's written. # Loops repeat a block of c…" at bounding box center [838, 189] width 292 height 327
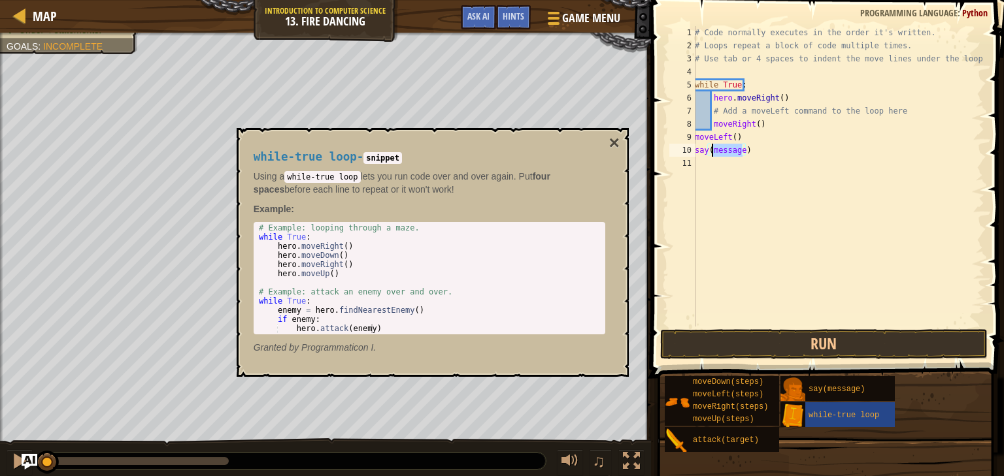
type textarea "say(message)"
click at [510, 10] on div "Hints" at bounding box center [513, 17] width 35 height 24
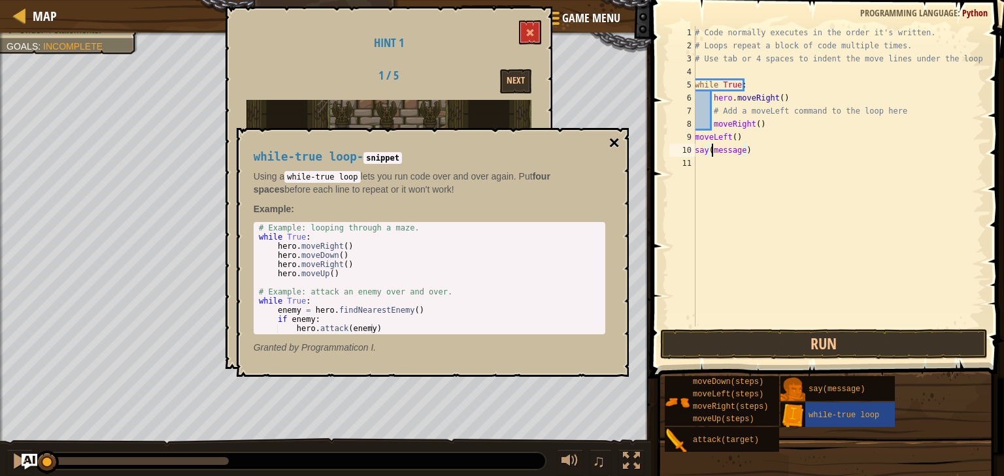
click at [610, 143] on button "×" at bounding box center [613, 143] width 10 height 18
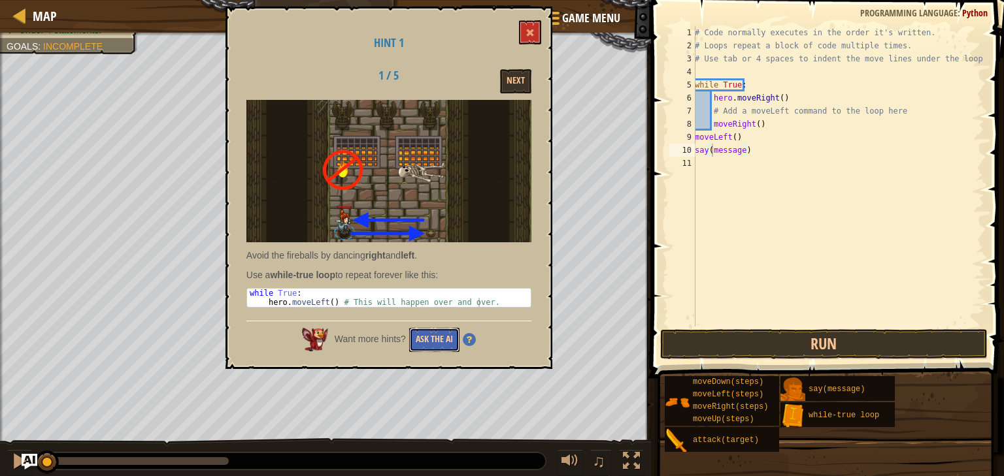
click at [438, 329] on button "Ask the AI" at bounding box center [434, 340] width 50 height 24
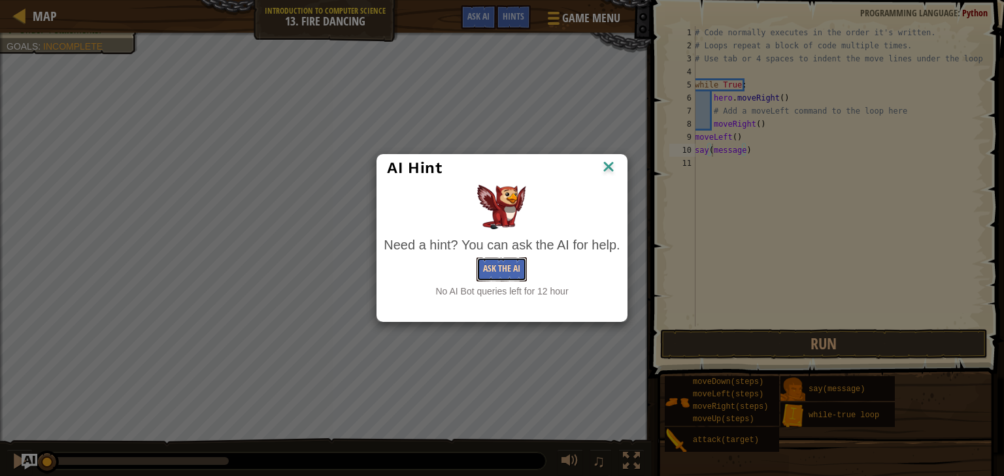
click at [494, 274] on button "Ask the AI" at bounding box center [501, 269] width 50 height 24
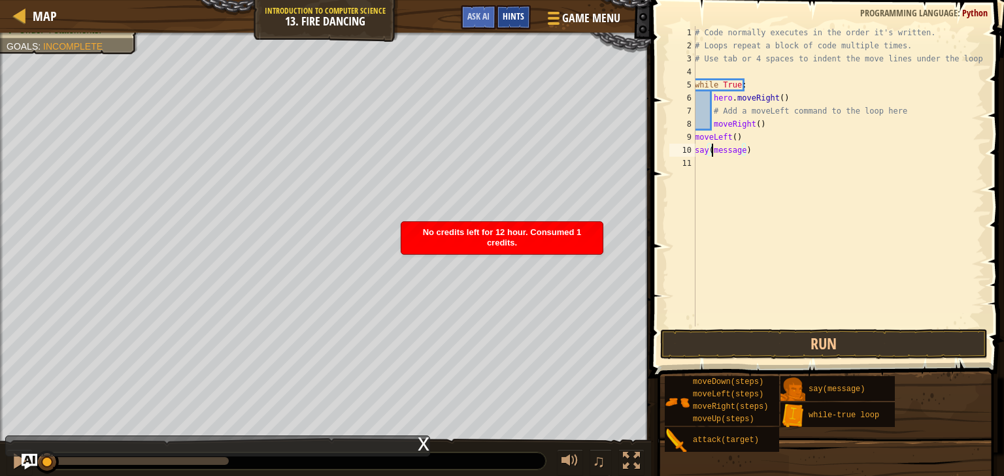
click at [523, 15] on span "Hints" at bounding box center [514, 16] width 22 height 12
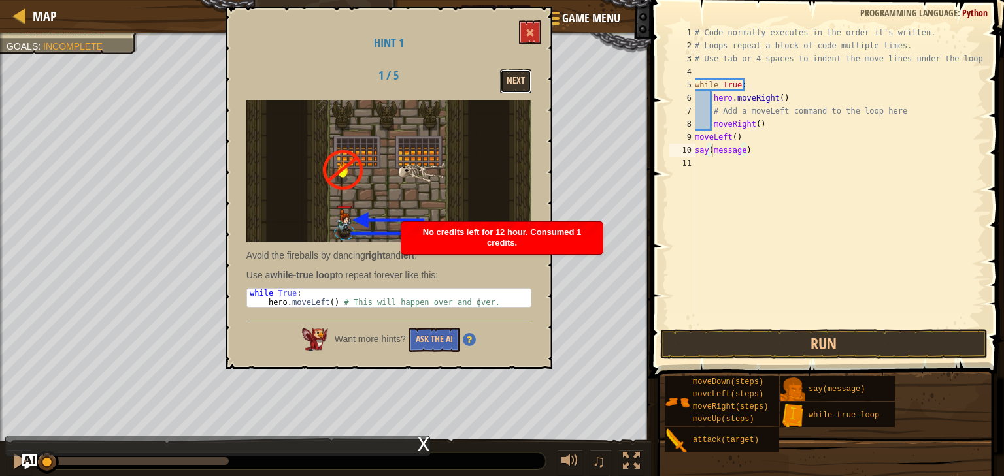
click at [511, 80] on button "Next" at bounding box center [515, 81] width 31 height 24
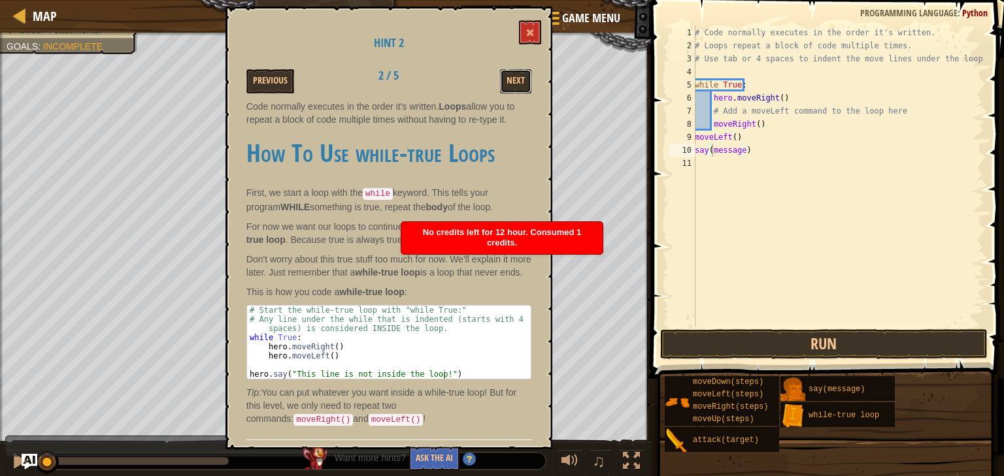
click at [511, 80] on button "Next" at bounding box center [515, 81] width 31 height 24
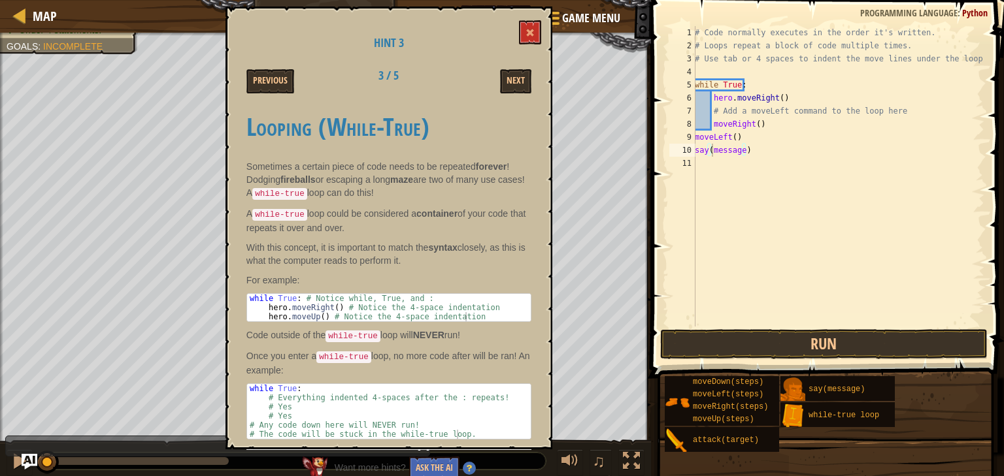
click at [525, 51] on div "Hint 3 Previous 3 / 5 Next Looping (While-True) Sometimes a certain piece of co…" at bounding box center [388, 228] width 327 height 443
click at [512, 75] on button "Next" at bounding box center [515, 81] width 31 height 24
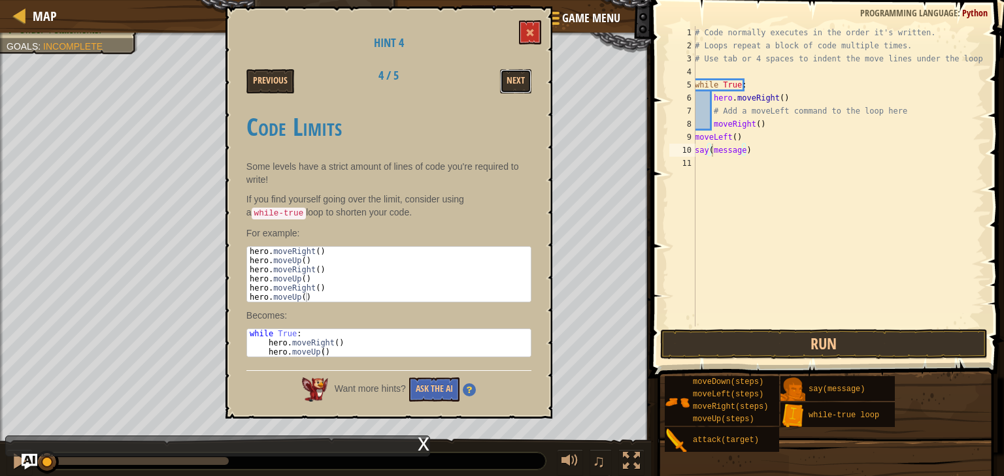
click at [512, 75] on button "Next" at bounding box center [515, 81] width 31 height 24
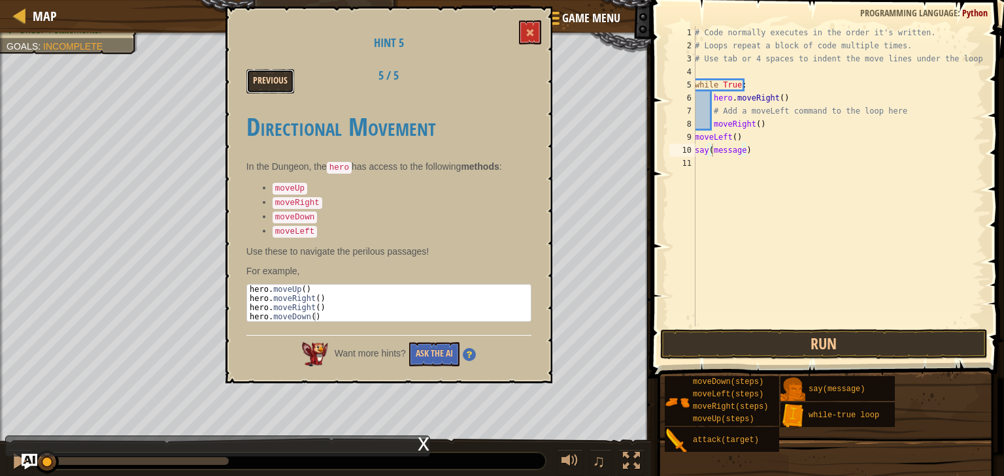
click at [293, 81] on button "Previous" at bounding box center [270, 81] width 48 height 24
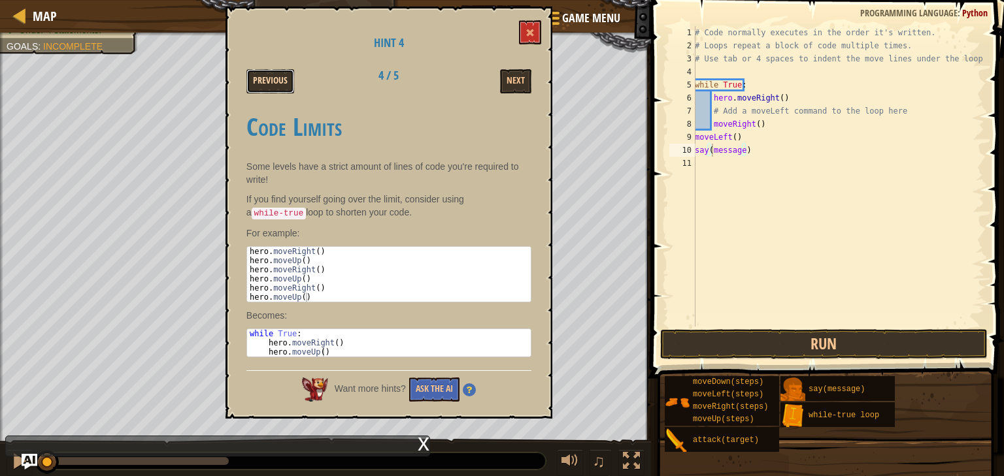
click at [272, 74] on button "Previous" at bounding box center [270, 81] width 48 height 24
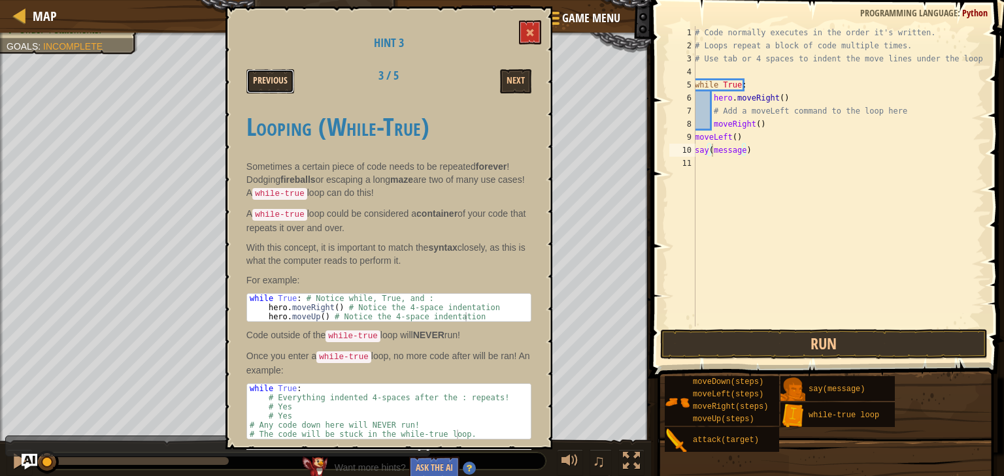
click at [272, 76] on button "Previous" at bounding box center [270, 81] width 48 height 24
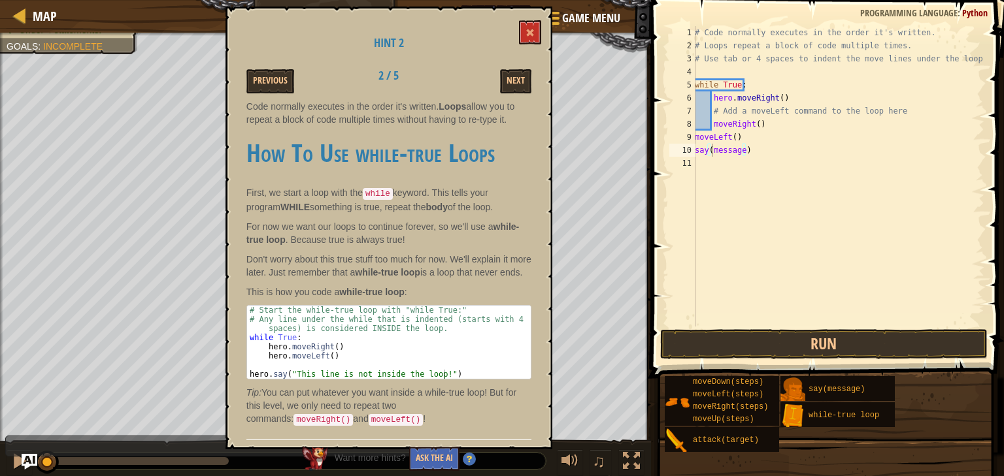
type textarea "hero.say("This line is not inside the loop!")"
drag, startPoint x: 439, startPoint y: 373, endPoint x: 415, endPoint y: 370, distance: 24.4
click at [415, 370] on div "# Start the while-true loop with "while True:" # Any line under the while that …" at bounding box center [389, 351] width 284 height 91
click at [438, 369] on div "# Start the while-true loop with "while True:" # Any line under the while that …" at bounding box center [389, 342] width 284 height 73
drag, startPoint x: 438, startPoint y: 369, endPoint x: 288, endPoint y: 372, distance: 149.7
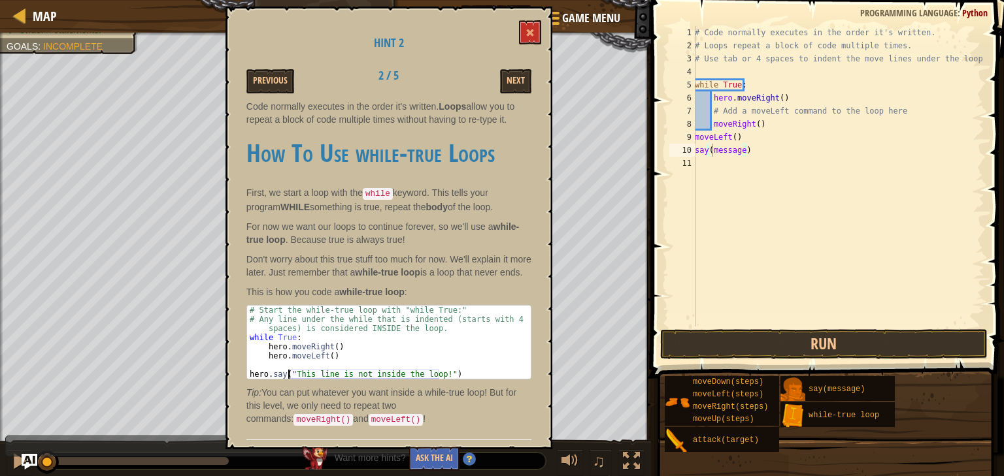
click at [288, 372] on div "# Start the while-true loop with "while True:" # Any line under the while that …" at bounding box center [389, 351] width 284 height 91
click at [290, 371] on div "# Start the while-true loop with "while True:" # Any line under the while that …" at bounding box center [389, 342] width 284 height 73
drag, startPoint x: 288, startPoint y: 374, endPoint x: 439, endPoint y: 371, distance: 151.6
click at [439, 371] on div "# Start the while-true loop with "while True:" # Any line under the while that …" at bounding box center [389, 351] width 284 height 91
click at [523, 25] on button at bounding box center [530, 32] width 22 height 24
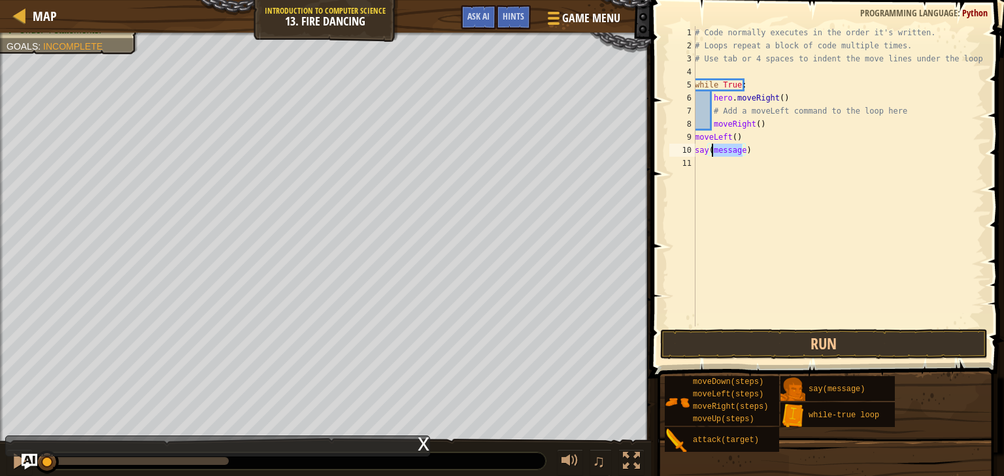
drag, startPoint x: 741, startPoint y: 150, endPoint x: 712, endPoint y: 152, distance: 28.8
click at [712, 152] on div "# Code normally executes in the order it's written. # Loops repeat a block of c…" at bounding box center [838, 189] width 292 height 327
paste textarea ""This line is not inside the loop!""
click at [761, 344] on button "Run" at bounding box center [823, 344] width 327 height 30
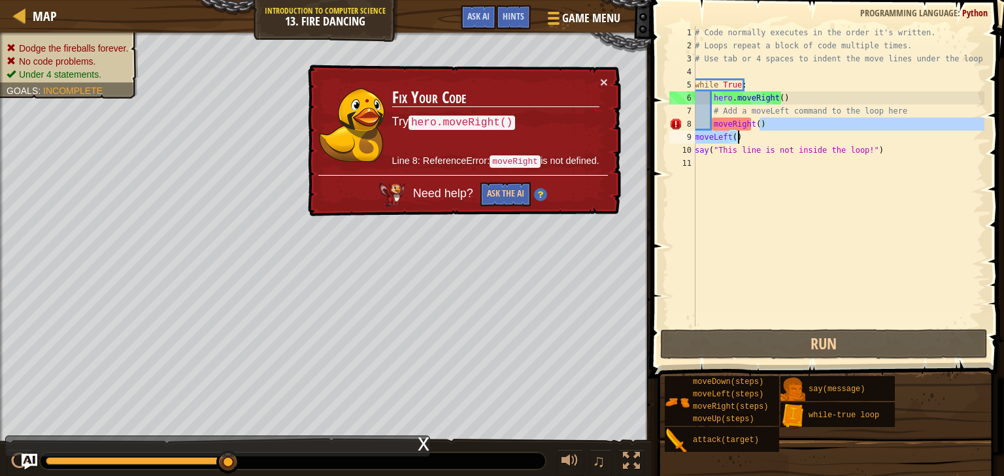
drag, startPoint x: 758, startPoint y: 124, endPoint x: 753, endPoint y: 131, distance: 8.4
click at [753, 131] on div "# Code normally executes in the order it's written. # Loops repeat a block of c…" at bounding box center [838, 189] width 292 height 327
click at [751, 124] on div "# Code normally executes in the order it's written. # Loops repeat a block of c…" at bounding box center [838, 189] width 292 height 327
click at [755, 123] on div "# Code normally executes in the order it's written. # Loops repeat a block of c…" at bounding box center [838, 189] width 292 height 327
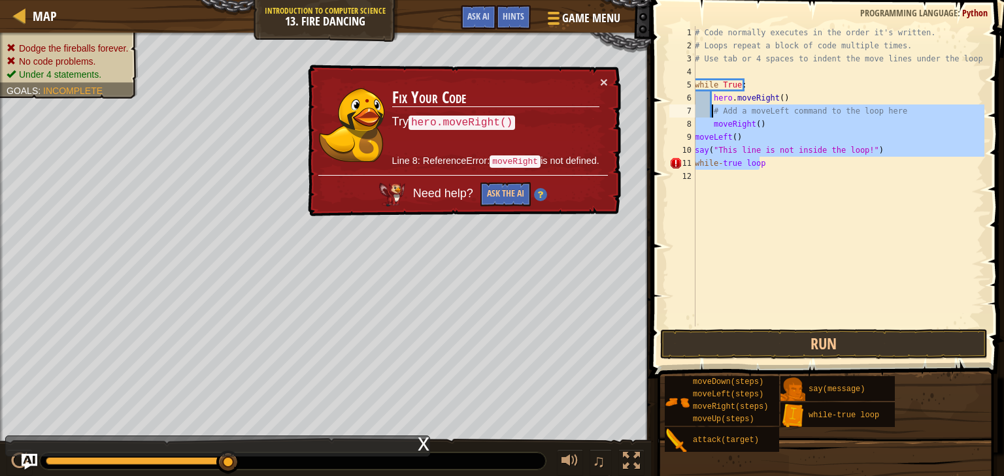
drag, startPoint x: 740, startPoint y: 156, endPoint x: 712, endPoint y: 110, distance: 52.8
click at [712, 110] on div "# Code normally executes in the order it's written. # Loops repeat a block of c…" at bounding box center [838, 189] width 292 height 327
type textarea "# Add a moveLeft command to the loop here moveRight()"
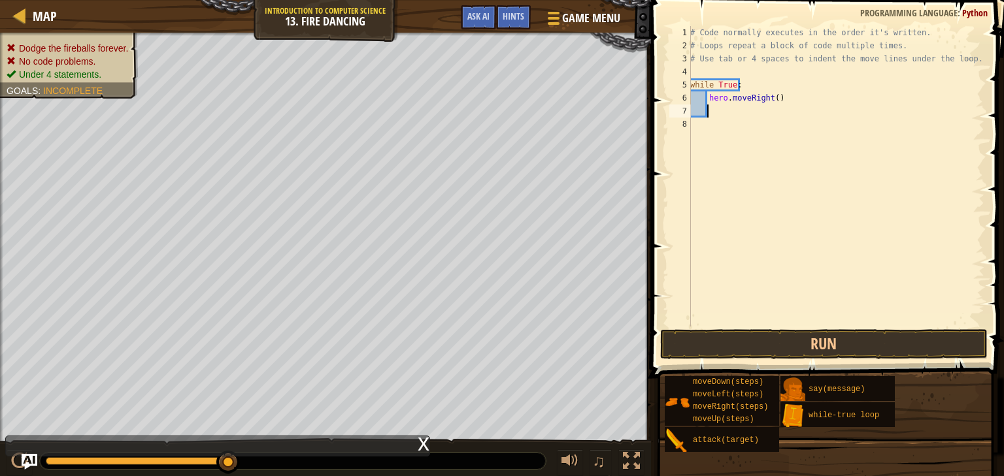
type textarea "h"
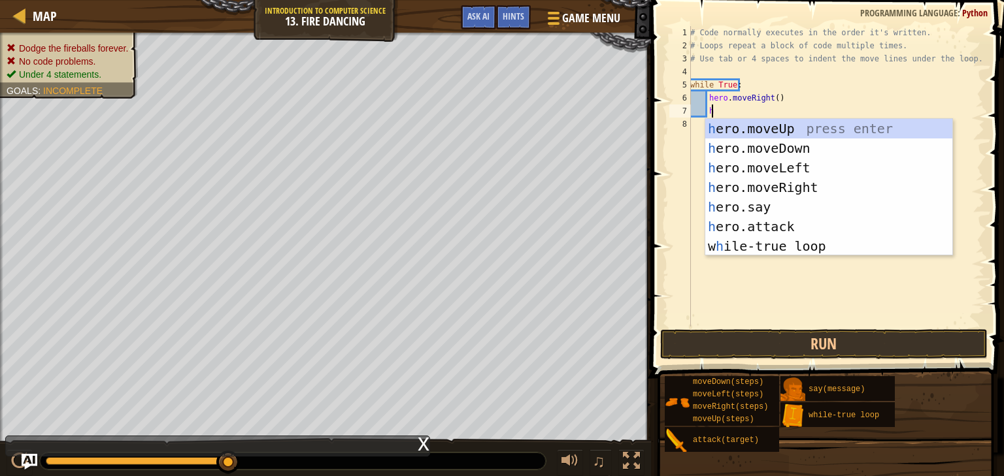
scroll to position [6, 1]
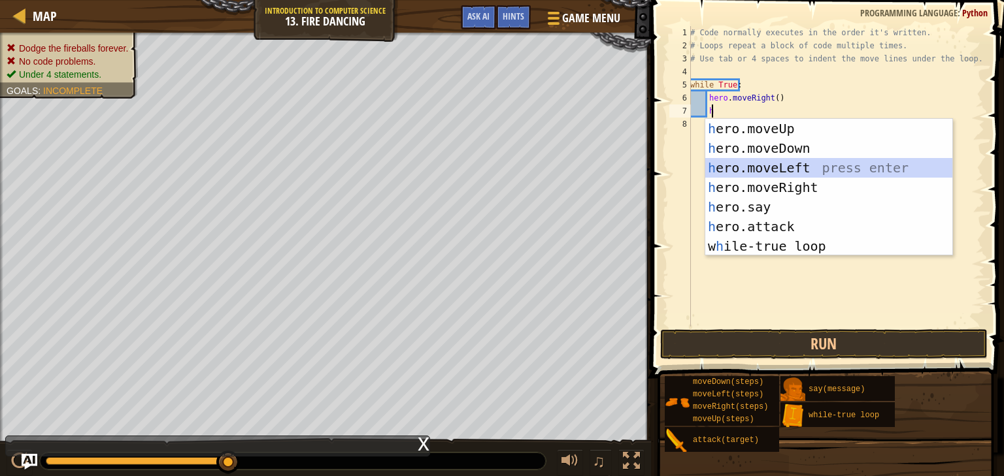
click at [799, 172] on div "h ero.moveUp press enter h ero.moveDown press enter h ero.moveLeft press enter …" at bounding box center [828, 207] width 247 height 176
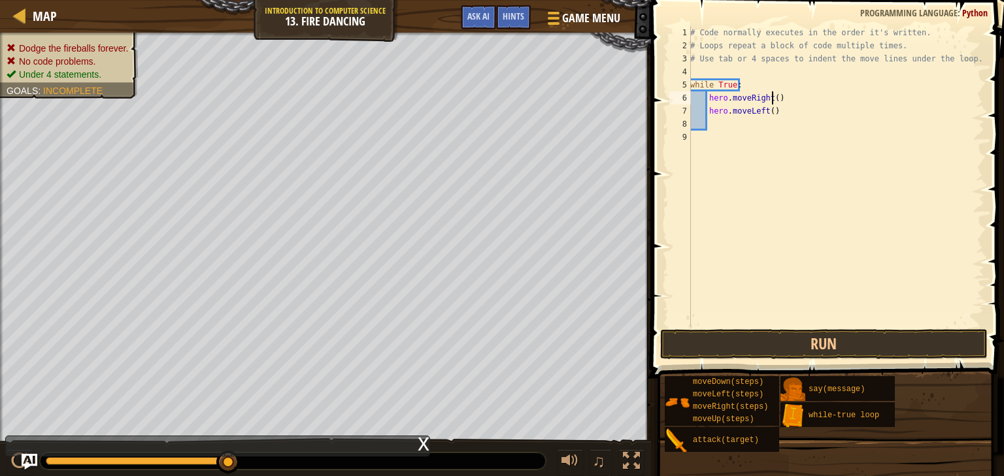
click at [772, 96] on div "# Code normally executes in the order it's written. # Loops repeat a block of c…" at bounding box center [835, 189] width 297 height 327
click at [766, 112] on div "# Code normally executes in the order it's written. # Loops repeat a block of c…" at bounding box center [835, 189] width 297 height 327
type textarea "hero.moveLeft()"
drag, startPoint x: 775, startPoint y: 110, endPoint x: 708, endPoint y: 110, distance: 66.7
click at [708, 113] on div "# Code normally executes in the order it's written. # Loops repeat a block of c…" at bounding box center [835, 189] width 297 height 327
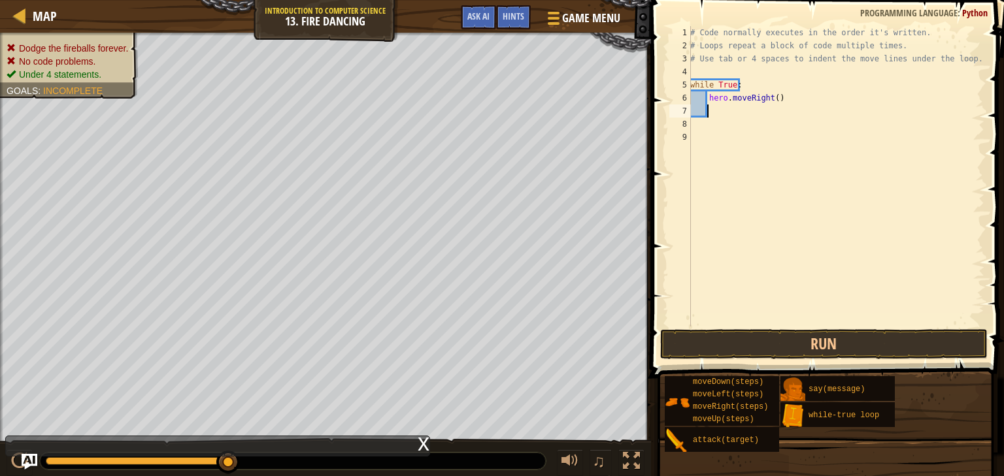
type textarea "h"
drag, startPoint x: 767, startPoint y: 267, endPoint x: 703, endPoint y: 266, distance: 63.4
click at [766, 265] on div "# Code normally executes in the order it's written. # Loops repeat a block of c…" at bounding box center [835, 189] width 297 height 327
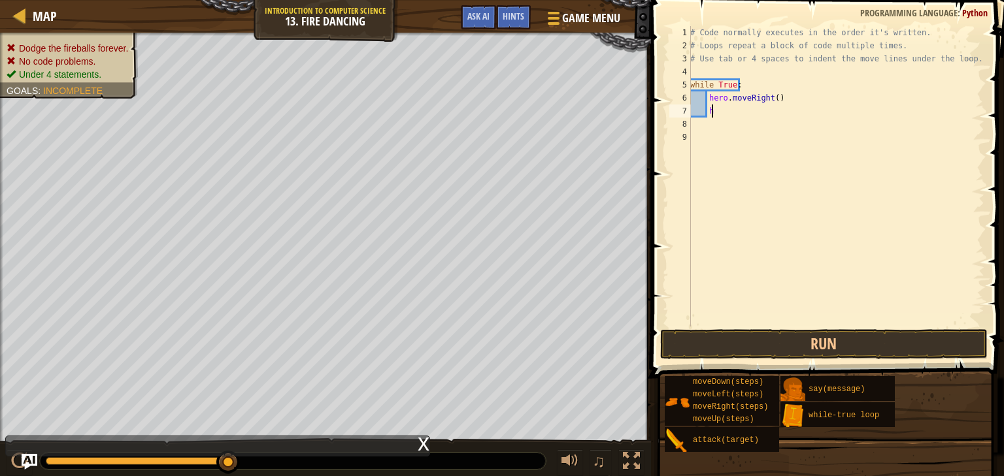
click at [725, 116] on div "# Code normally executes in the order it's written. # Loops repeat a block of c…" at bounding box center [835, 189] width 297 height 327
drag, startPoint x: 784, startPoint y: 97, endPoint x: 708, endPoint y: 97, distance: 75.2
click at [708, 97] on div "# Code normally executes in the order it's written. # Loops repeat a block of c…" at bounding box center [835, 189] width 297 height 327
type textarea "hero.moveRight()"
click at [735, 109] on div "# Code normally executes in the order it's written. # Loops repeat a block of c…" at bounding box center [835, 189] width 297 height 327
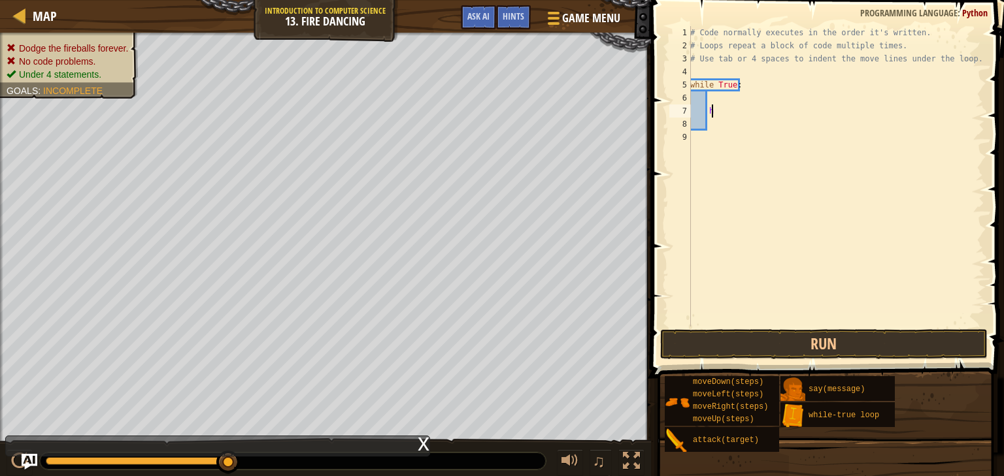
type textarea "h"
click at [721, 95] on div "# Code normally executes in the order it's written. # Loops repeat a block of c…" at bounding box center [835, 189] width 297 height 327
click at [788, 346] on button "Run" at bounding box center [823, 344] width 327 height 30
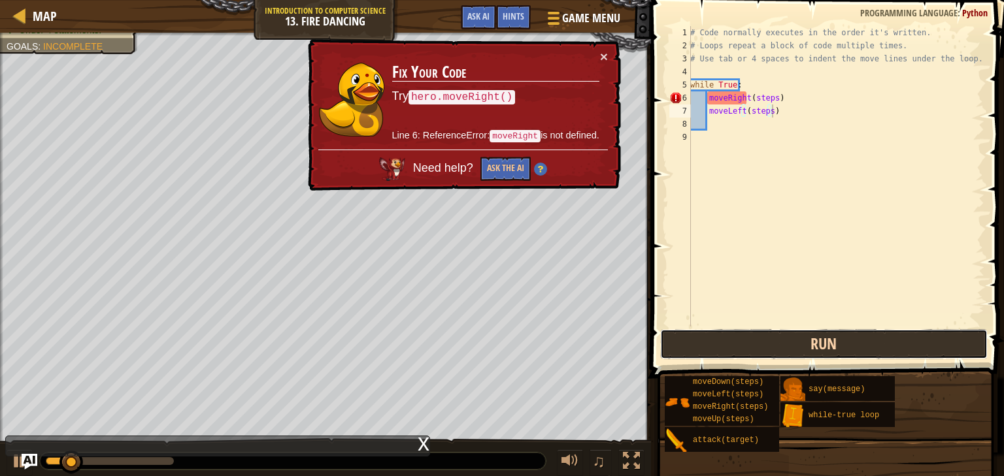
click at [789, 344] on button "Run" at bounding box center [823, 344] width 327 height 30
click at [709, 336] on button "Run" at bounding box center [823, 344] width 327 height 30
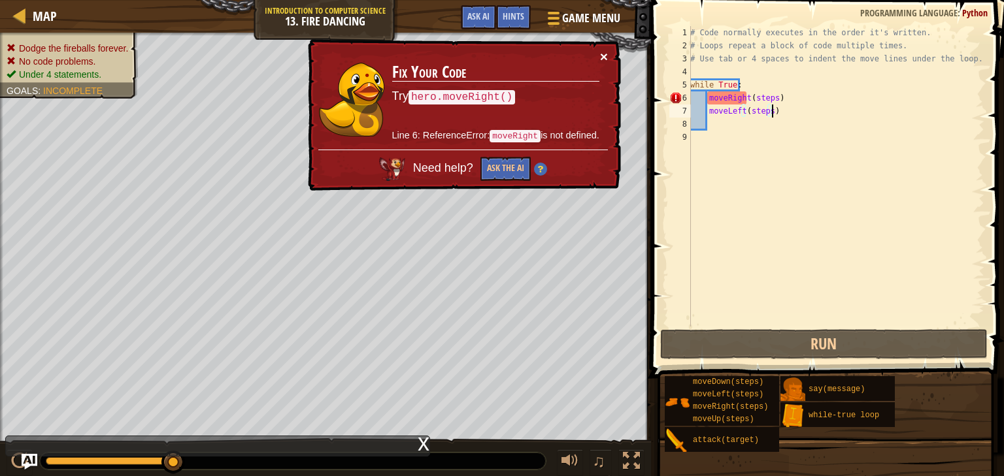
click at [604, 56] on button "×" at bounding box center [604, 57] width 8 height 14
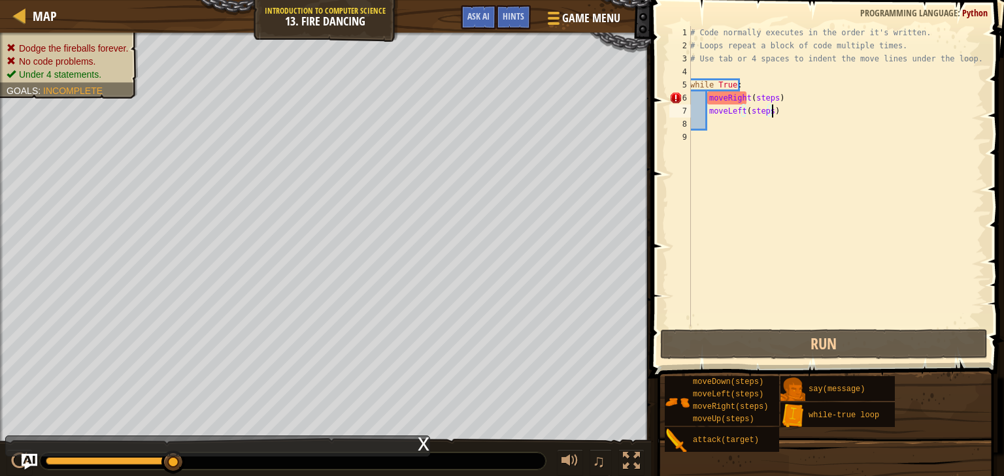
click at [773, 100] on div "# Code normally executes in the order it's written. # Loops repeat a block of c…" at bounding box center [835, 189] width 297 height 327
type textarea "moveRight(steps)"
click at [799, 94] on div "# Code normally executes in the order it's written. # Loops repeat a block of c…" at bounding box center [835, 189] width 297 height 327
click at [786, 123] on div "# Code normally executes in the order it's written. # Loops repeat a block of c…" at bounding box center [835, 189] width 297 height 327
click at [733, 175] on div "# Code normally executes in the order it's written. # Loops repeat a block of c…" at bounding box center [835, 189] width 297 height 327
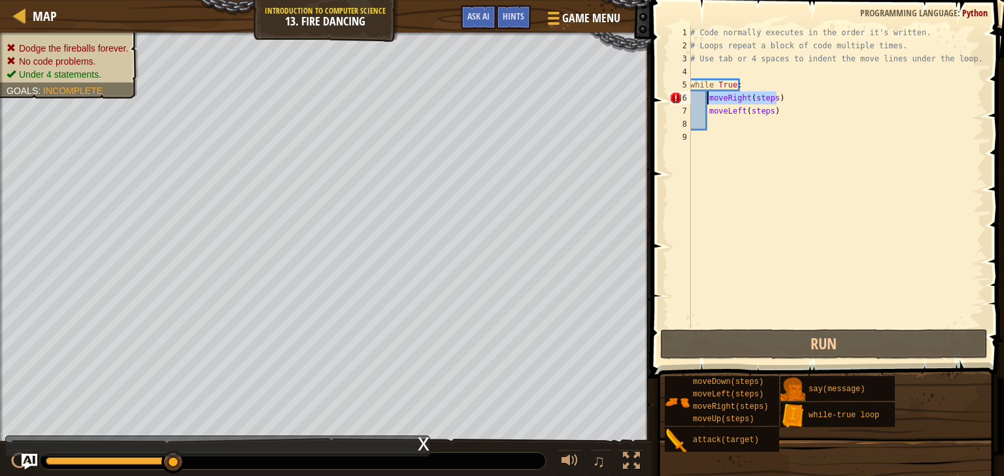
drag, startPoint x: 780, startPoint y: 99, endPoint x: 703, endPoint y: 90, distance: 77.1
click at [707, 100] on div "# Code normally executes in the order it's written. # Loops repeat a block of c…" at bounding box center [835, 189] width 297 height 327
type textarea "moveRight(steps)"
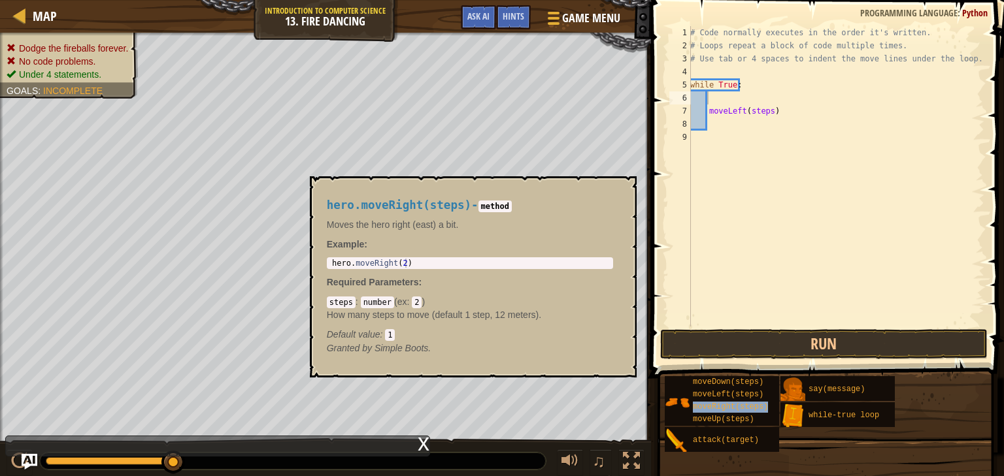
type textarea "moveRight(steps)"
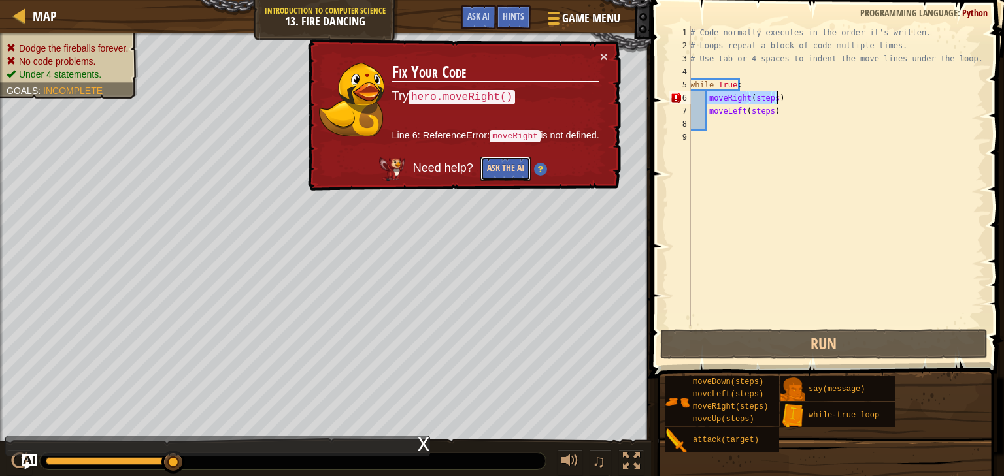
click at [515, 167] on button "Ask the AI" at bounding box center [505, 169] width 50 height 24
click at [608, 53] on div "× Fix Your Code Try hero.moveRight() Line 6: ReferenceError: moveRight is not d…" at bounding box center [463, 115] width 316 height 152
click at [606, 55] on button "×" at bounding box center [604, 57] width 8 height 14
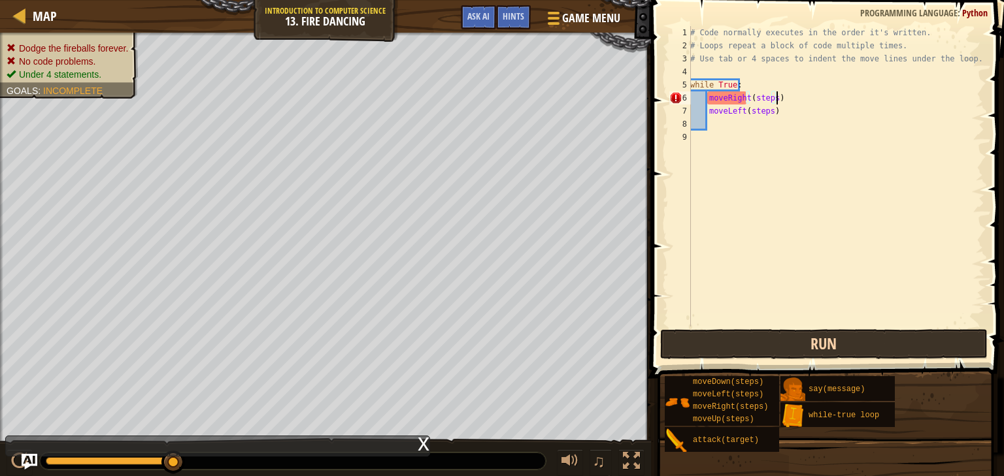
drag, startPoint x: 816, startPoint y: 327, endPoint x: 816, endPoint y: 339, distance: 12.4
click at [816, 335] on div "moveRight(steps) 1 2 3 4 5 6 7 8 9 # Code normally executes in the order it's w…" at bounding box center [825, 215] width 357 height 417
click at [814, 342] on button "Run" at bounding box center [823, 344] width 327 height 30
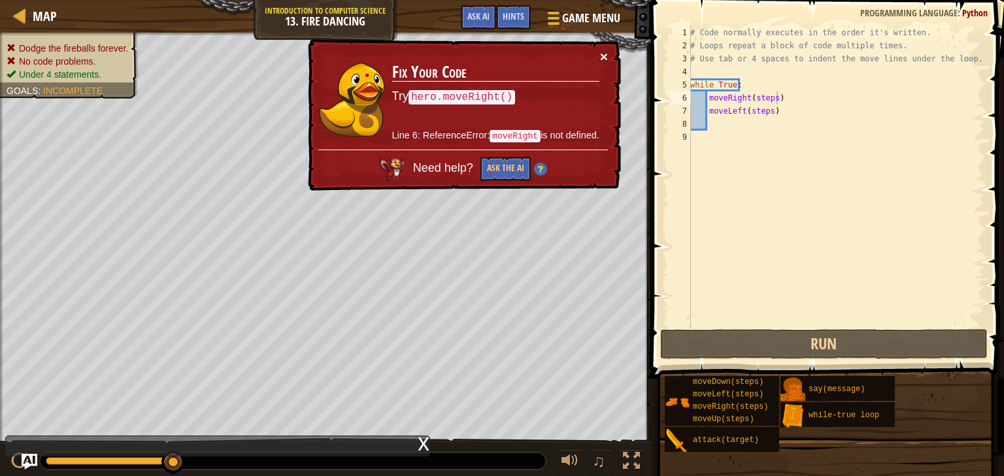
click at [607, 59] on button "×" at bounding box center [604, 57] width 8 height 14
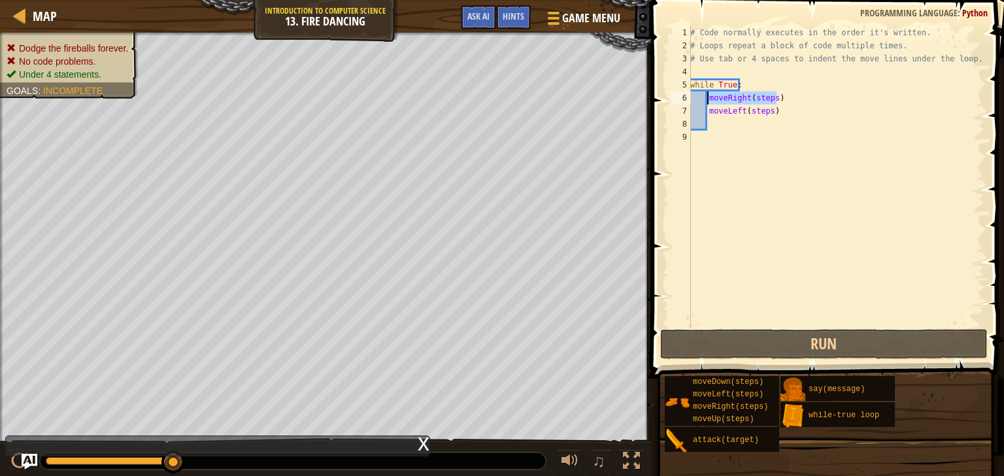
drag, startPoint x: 779, startPoint y: 97, endPoint x: 711, endPoint y: 91, distance: 68.2
click at [708, 94] on div "# Code normally executes in the order it's written. # Loops repeat a block of c…" at bounding box center [835, 189] width 297 height 327
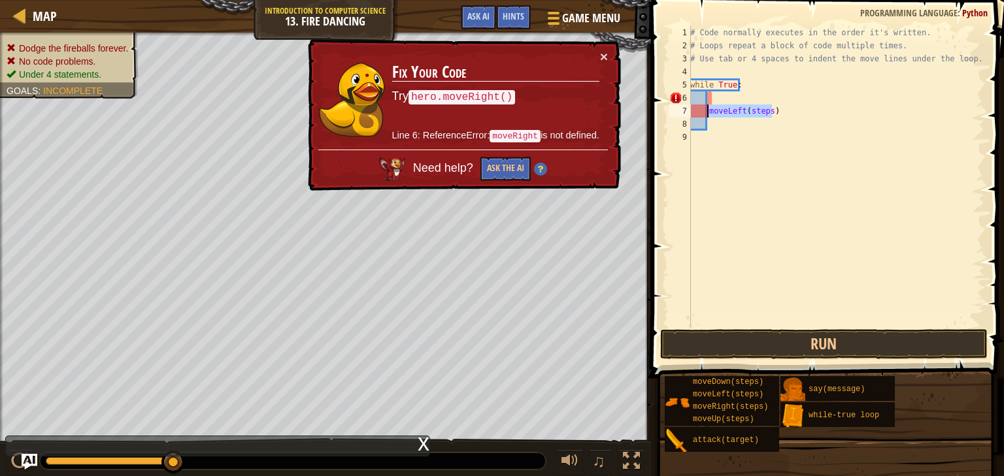
drag, startPoint x: 776, startPoint y: 113, endPoint x: 708, endPoint y: 111, distance: 67.3
click at [708, 111] on div "# Code normally executes in the order it's written. # Loops repeat a block of c…" at bounding box center [835, 189] width 297 height 327
type textarea "moveLeft(steps)"
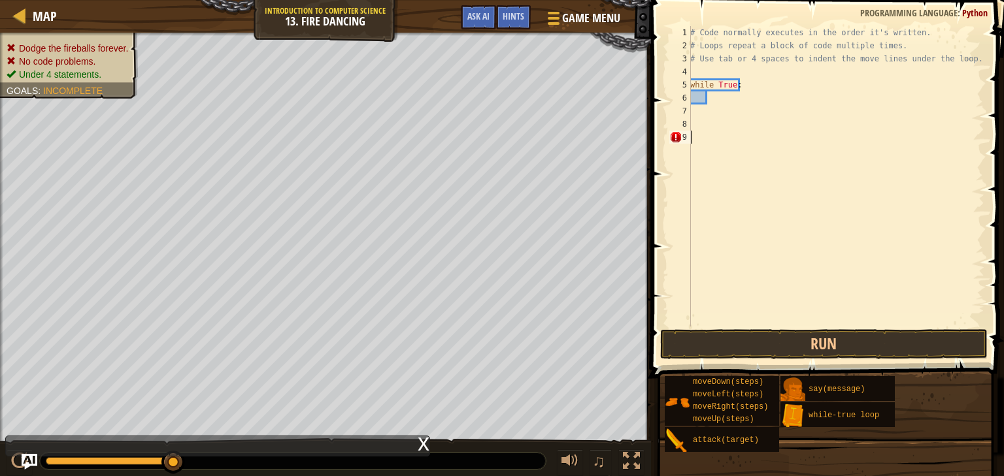
click at [779, 215] on div "# Code normally executes in the order it's written. # Loops repeat a block of c…" at bounding box center [835, 189] width 297 height 327
click at [719, 93] on div "# Code normally executes in the order it's written. # Loops repeat a block of c…" at bounding box center [835, 189] width 297 height 327
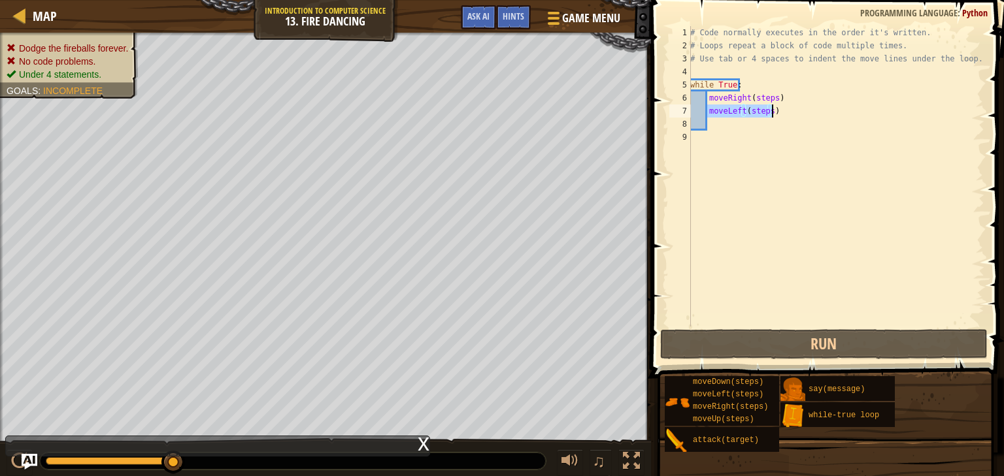
click at [765, 108] on div "# Code normally executes in the order it's written. # Loops repeat a block of c…" at bounding box center [835, 176] width 297 height 301
click at [767, 110] on div "# Code normally executes in the order it's written. # Loops repeat a block of c…" at bounding box center [835, 189] width 297 height 327
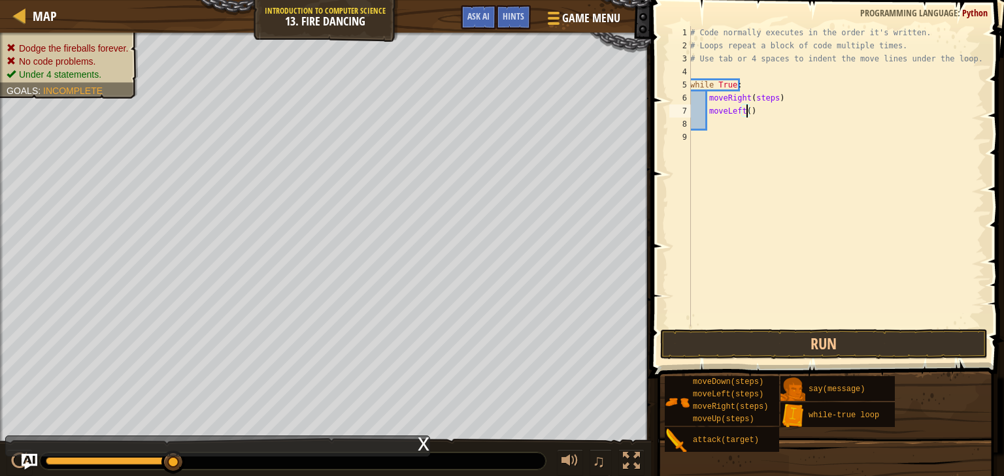
click at [771, 98] on div "# Code normally executes in the order it's written. # Loops repeat a block of c…" at bounding box center [835, 189] width 297 height 327
type textarea "moveRight()"
click at [802, 349] on button "Run" at bounding box center [823, 344] width 327 height 30
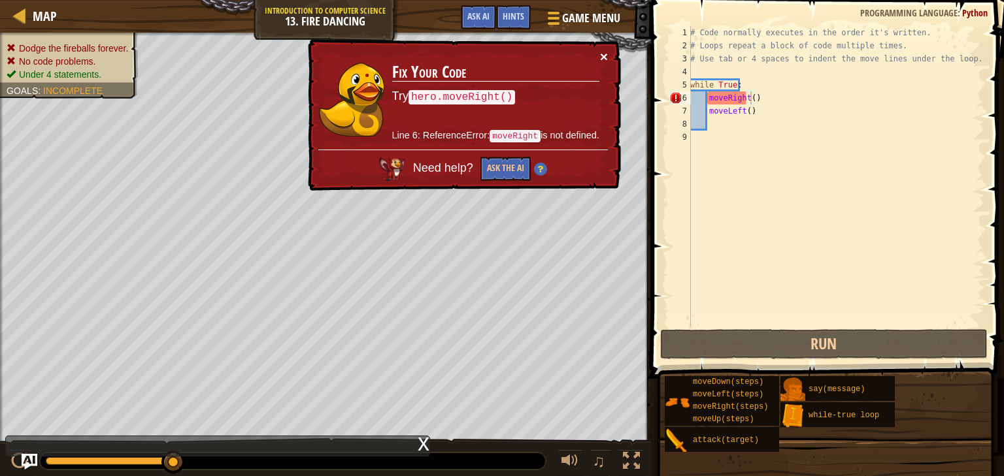
click at [606, 52] on button "×" at bounding box center [604, 57] width 8 height 14
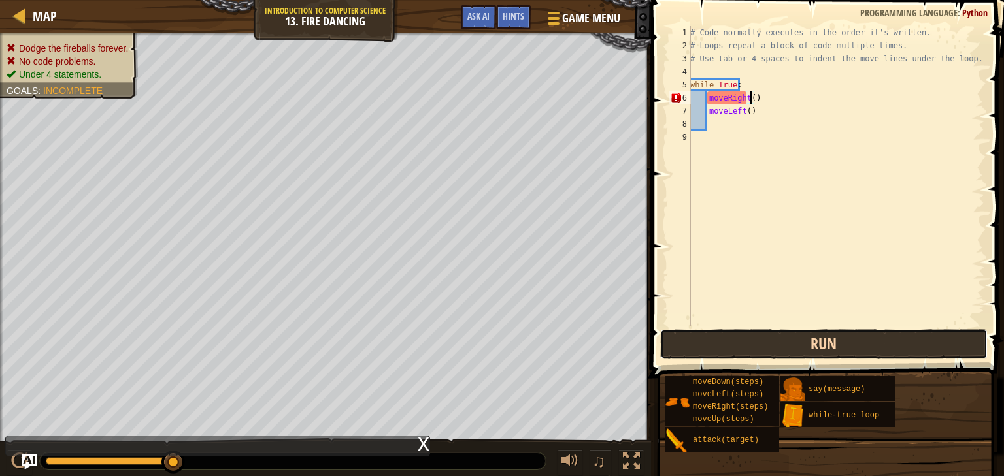
click at [735, 351] on button "Run" at bounding box center [823, 344] width 327 height 30
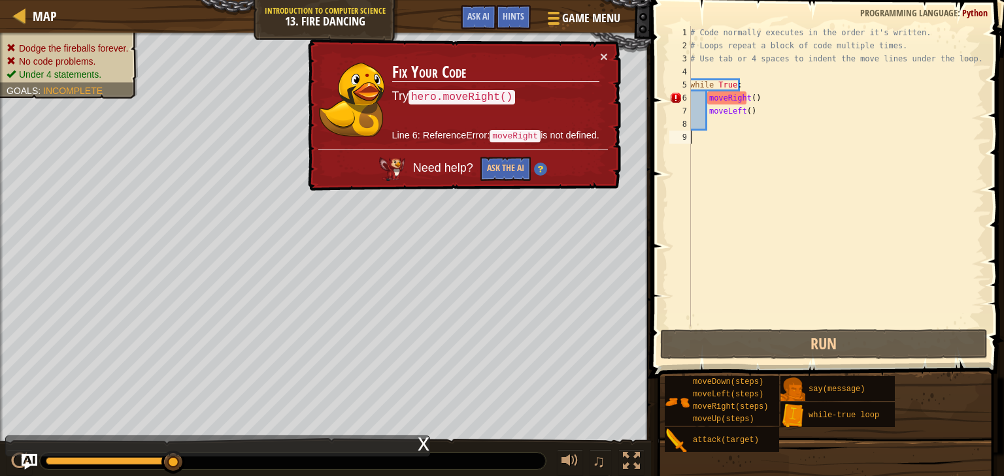
click at [742, 131] on div "# Code normally executes in the order it's written. # Loops repeat a block of c…" at bounding box center [835, 189] width 297 height 327
drag, startPoint x: 761, startPoint y: 114, endPoint x: 701, endPoint y: 105, distance: 60.2
click at [706, 112] on div "# Code normally executes in the order it's written. # Loops repeat a block of c…" at bounding box center [835, 189] width 297 height 327
type textarea "moveLeft()"
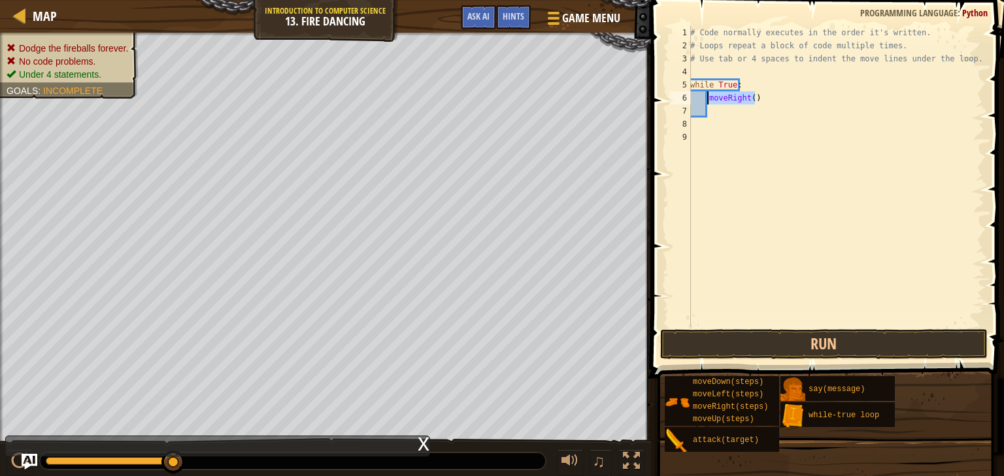
drag, startPoint x: 771, startPoint y: 94, endPoint x: 710, endPoint y: 97, distance: 61.5
click at [710, 97] on div "# Code normally executes in the order it's written. # Loops repeat a block of c…" at bounding box center [835, 189] width 297 height 327
type textarea "moveRight()"
type textarea "h"
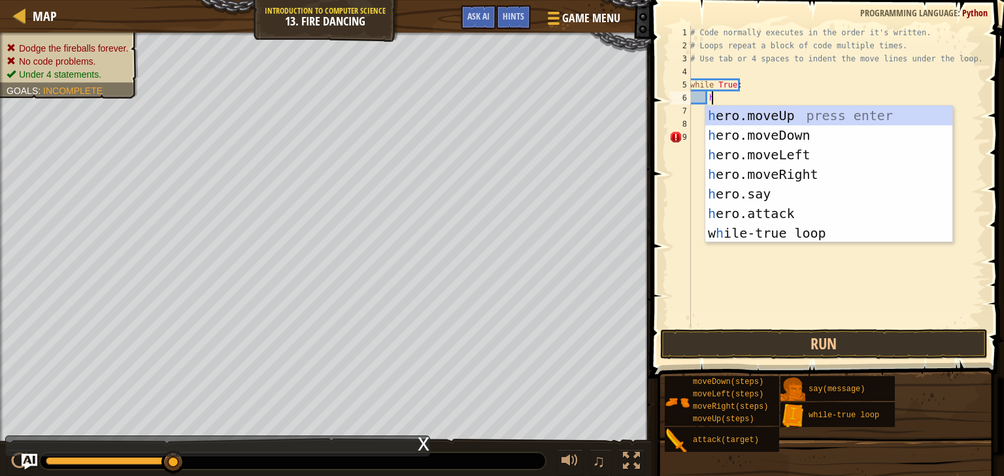
scroll to position [6, 1]
click at [791, 178] on div "h ero.moveUp press enter h ero.moveDown press enter h ero.moveLeft press enter …" at bounding box center [828, 194] width 247 height 176
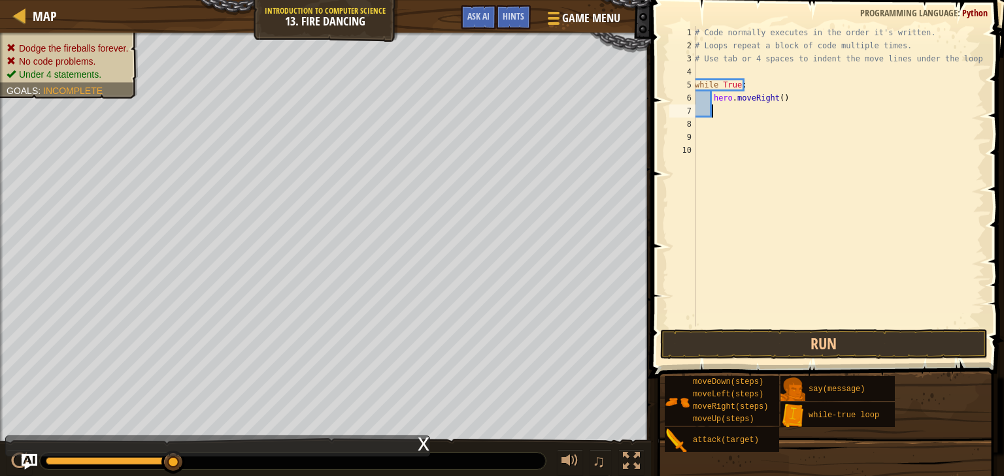
scroll to position [6, 0]
click at [720, 110] on div "# Code normally executes in the order it's written. # Loops repeat a block of c…" at bounding box center [838, 189] width 292 height 327
type textarea "h"
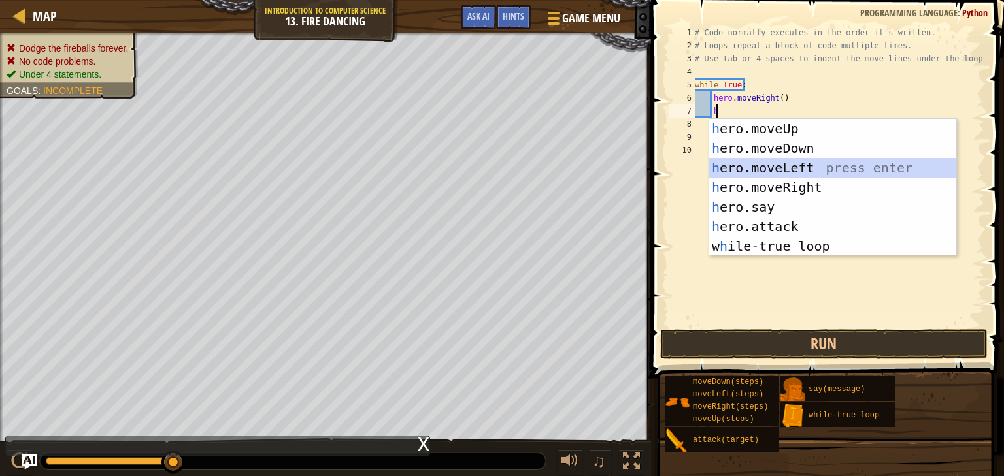
click at [812, 173] on div "h ero.moveUp press enter h ero.moveDown press enter h ero.moveLeft press enter …" at bounding box center [832, 207] width 247 height 176
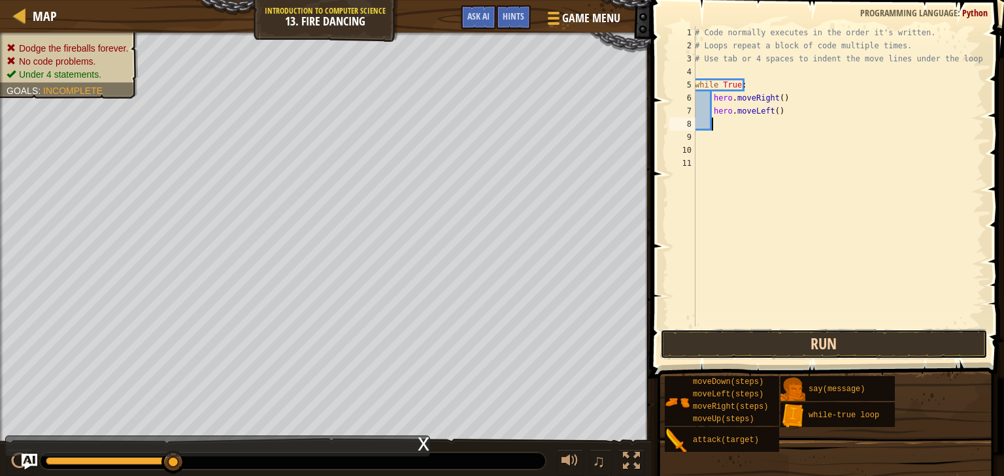
click at [808, 346] on button "Run" at bounding box center [823, 344] width 327 height 30
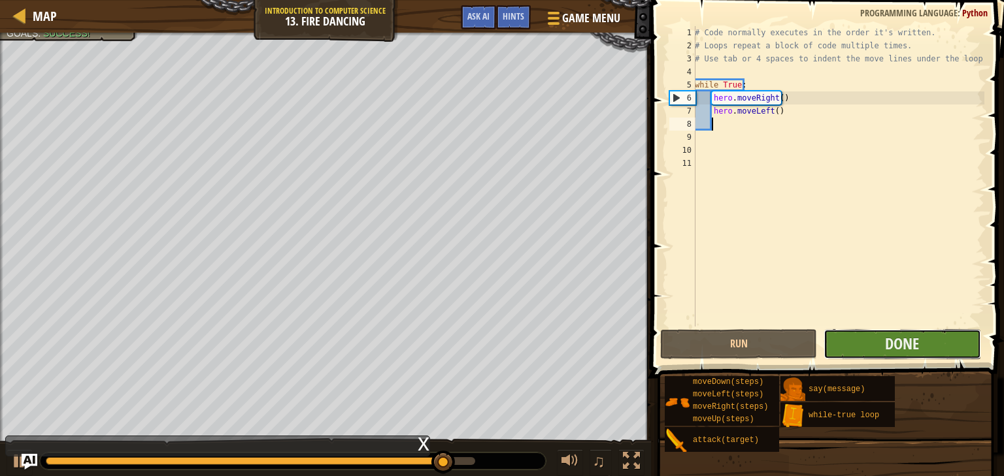
click at [925, 344] on button "Done" at bounding box center [901, 344] width 157 height 30
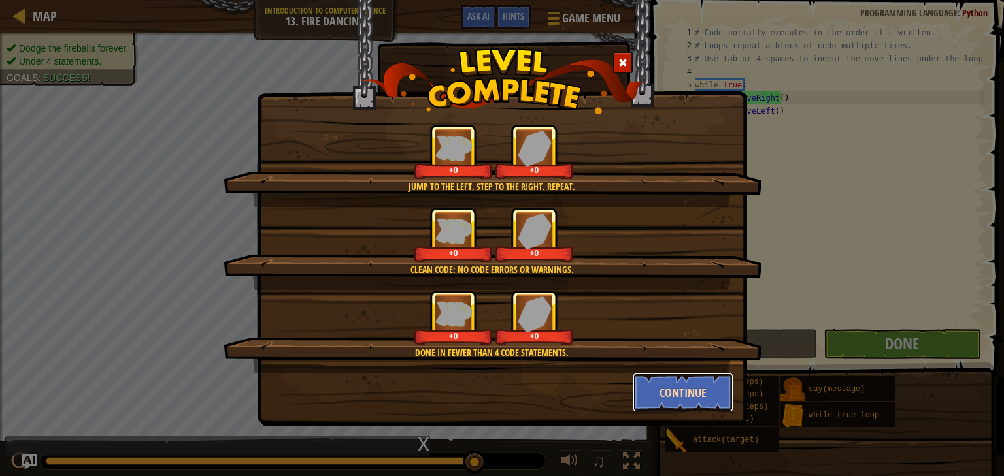
click at [680, 388] on button "Continue" at bounding box center [683, 392] width 101 height 39
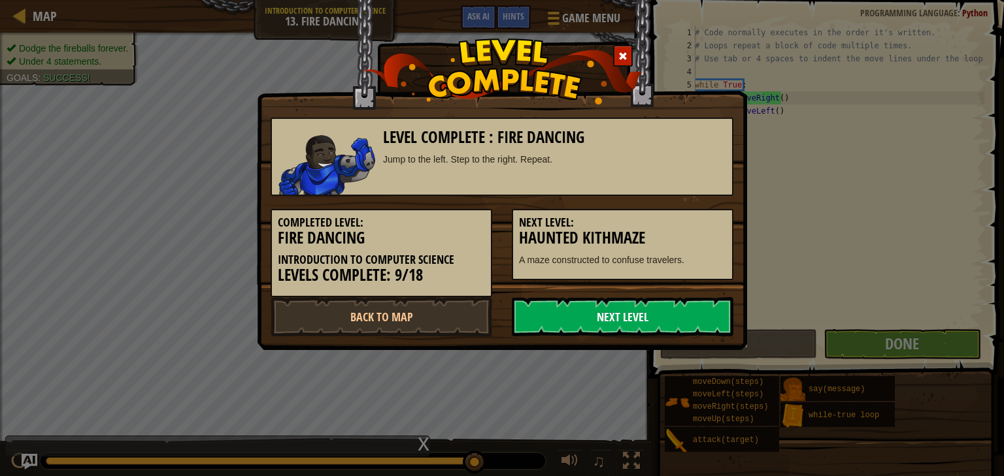
click at [586, 316] on link "Next Level" at bounding box center [623, 316] width 222 height 39
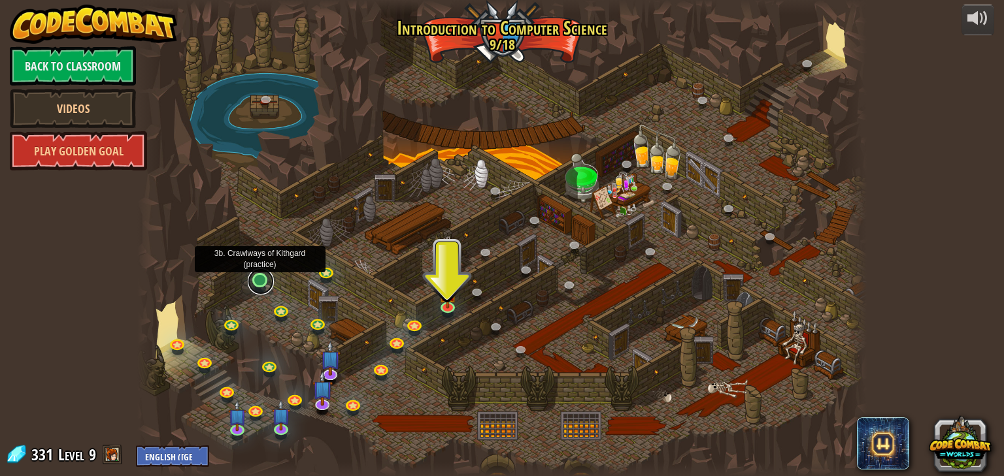
click at [259, 282] on link at bounding box center [261, 282] width 26 height 26
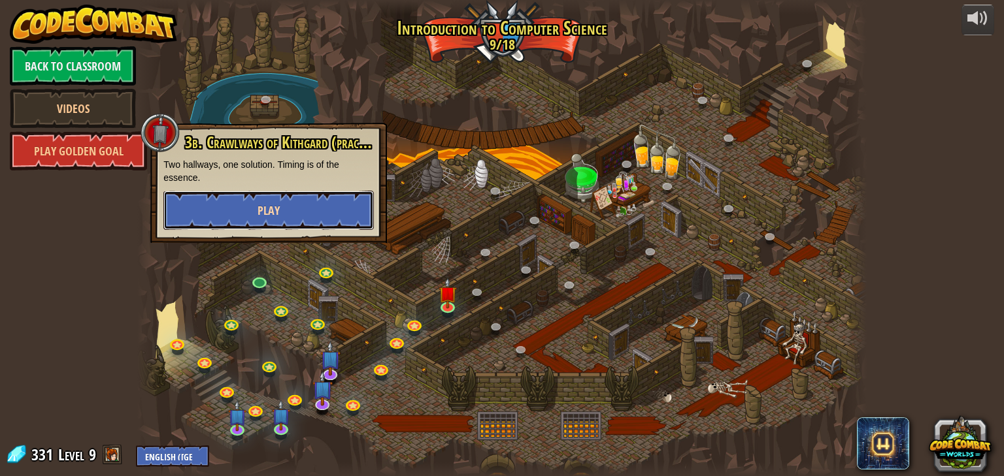
click at [329, 203] on button "Play" at bounding box center [268, 210] width 210 height 39
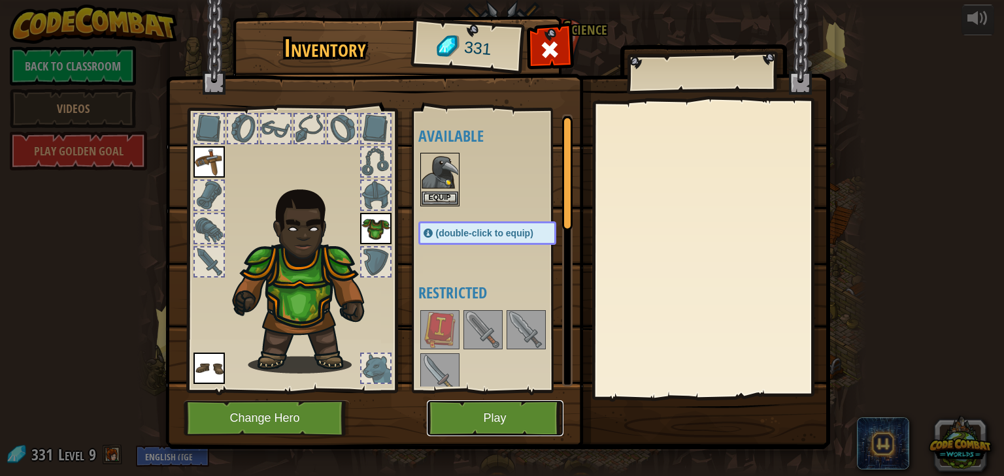
click at [463, 422] on button "Play" at bounding box center [495, 419] width 137 height 36
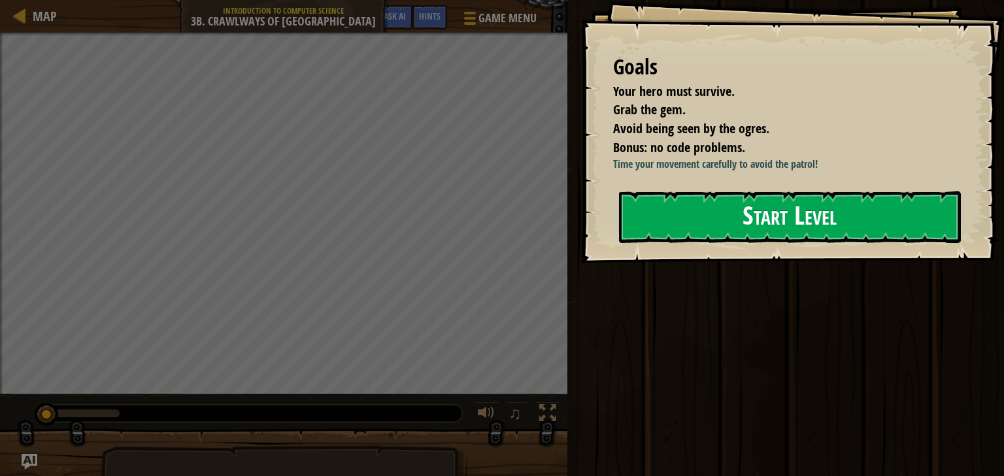
click at [737, 243] on button "Start Level" at bounding box center [790, 217] width 342 height 52
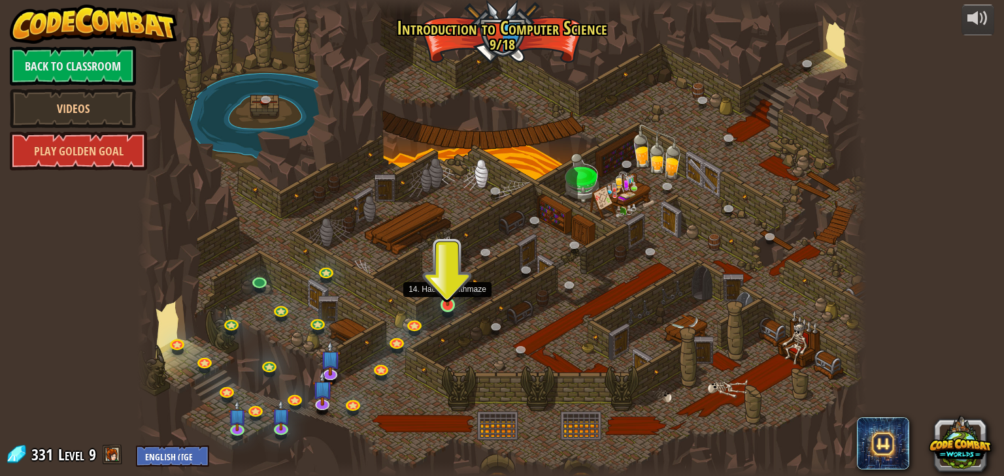
click at [446, 301] on img at bounding box center [447, 286] width 18 height 42
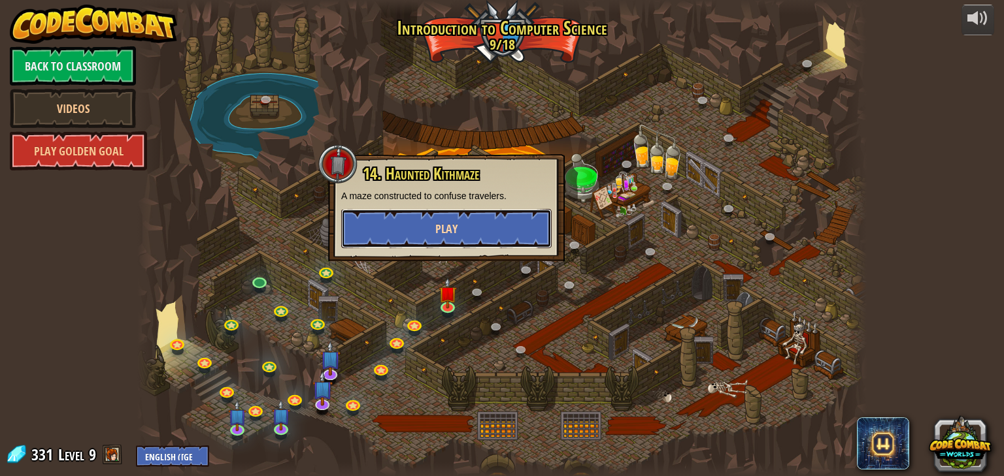
click at [475, 224] on button "Play" at bounding box center [446, 228] width 210 height 39
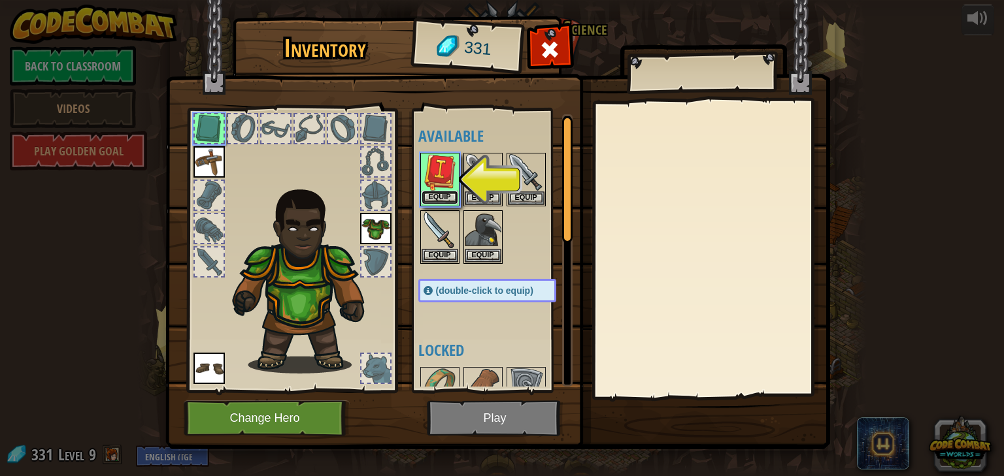
click at [442, 197] on button "Equip" at bounding box center [439, 198] width 37 height 14
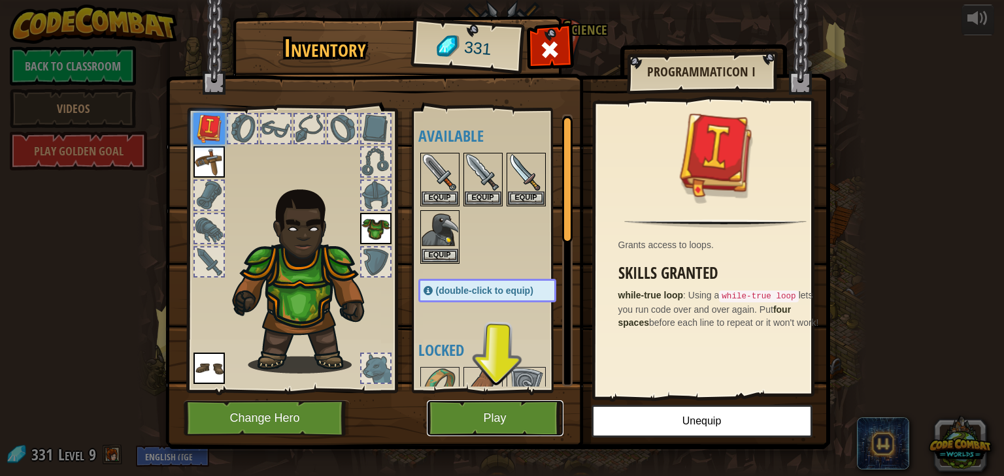
click at [512, 425] on button "Play" at bounding box center [495, 419] width 137 height 36
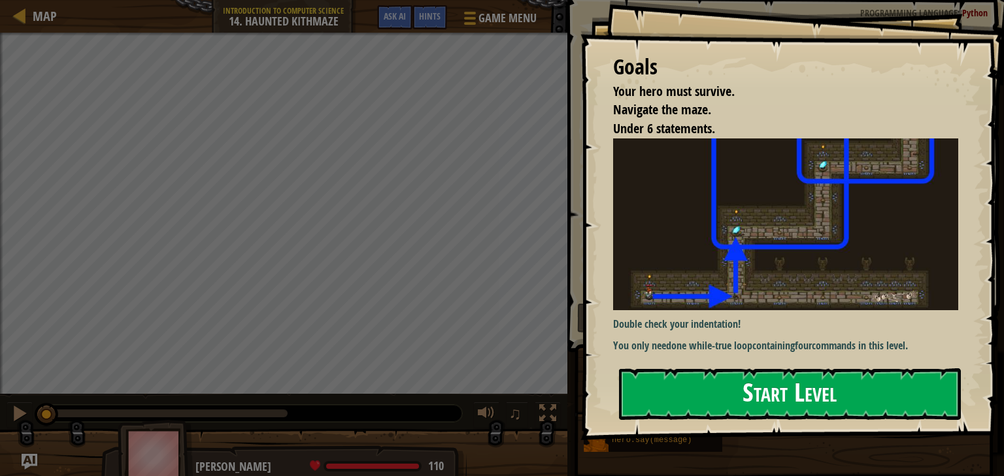
click at [873, 235] on div "Goals Your hero must survive. Navigate the maze. Under 6 statements. Double che…" at bounding box center [791, 220] width 423 height 440
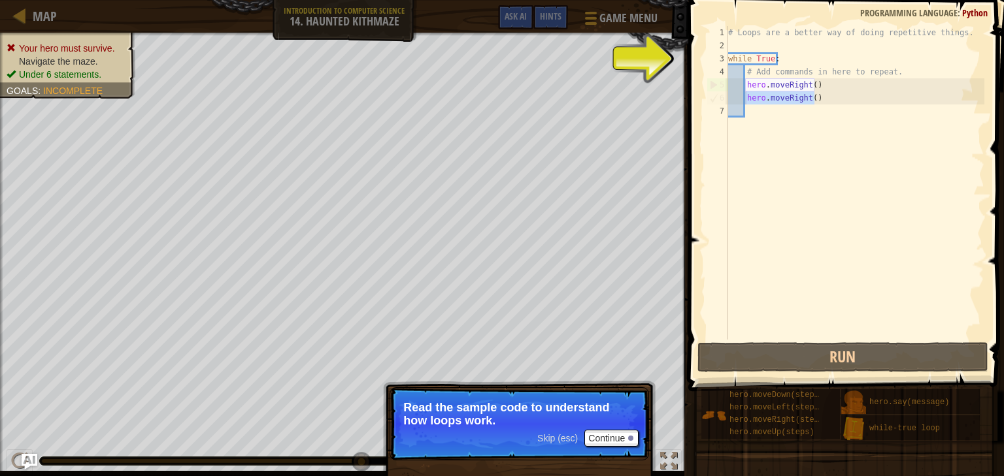
drag, startPoint x: 818, startPoint y: 97, endPoint x: 747, endPoint y: 102, distance: 71.4
click at [747, 102] on div "# Loops are a better way of doing repetitive things. while True : # Add command…" at bounding box center [854, 196] width 259 height 340
type textarea "hero.moveRight()"
click at [601, 439] on button "Continue" at bounding box center [611, 438] width 54 height 17
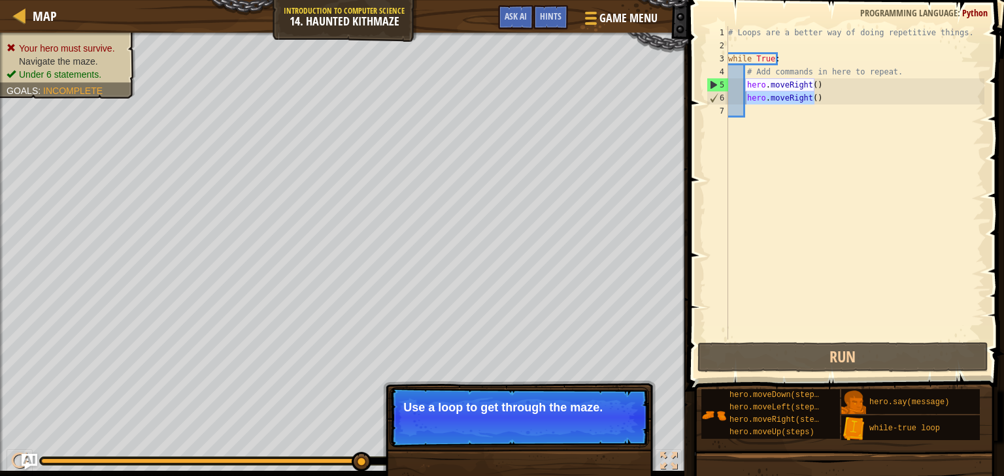
click at [623, 431] on button "Continue" at bounding box center [611, 425] width 54 height 17
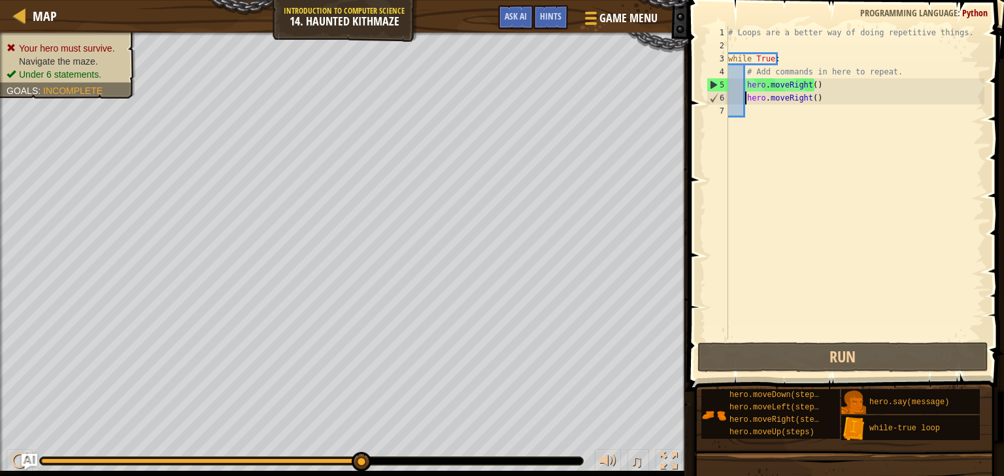
click at [812, 199] on div "# Loops are a better way of doing repetitive things. while True : # Add command…" at bounding box center [854, 196] width 259 height 340
drag, startPoint x: 823, startPoint y: 101, endPoint x: 748, endPoint y: 99, distance: 75.8
click at [748, 99] on div "# Loops are a better way of doing repetitive things. while True : # Add command…" at bounding box center [854, 196] width 259 height 340
type textarea "hero.moveRight()"
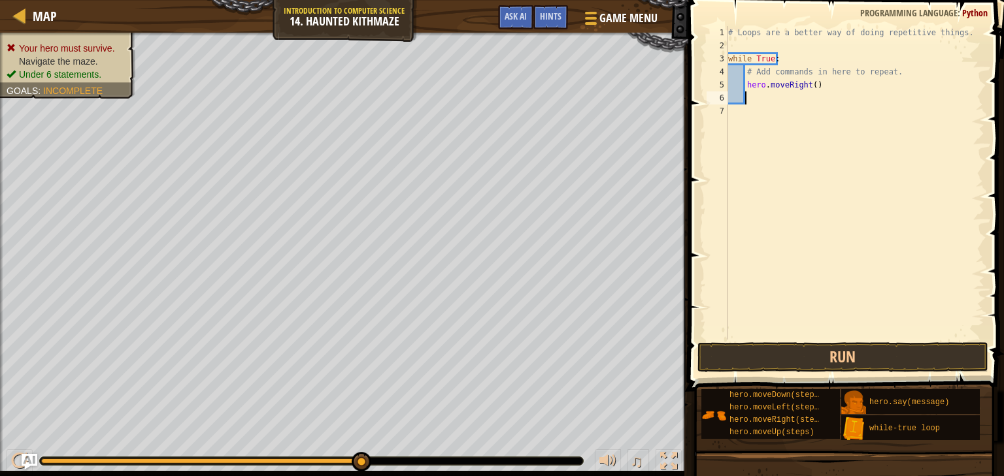
type textarea "h"
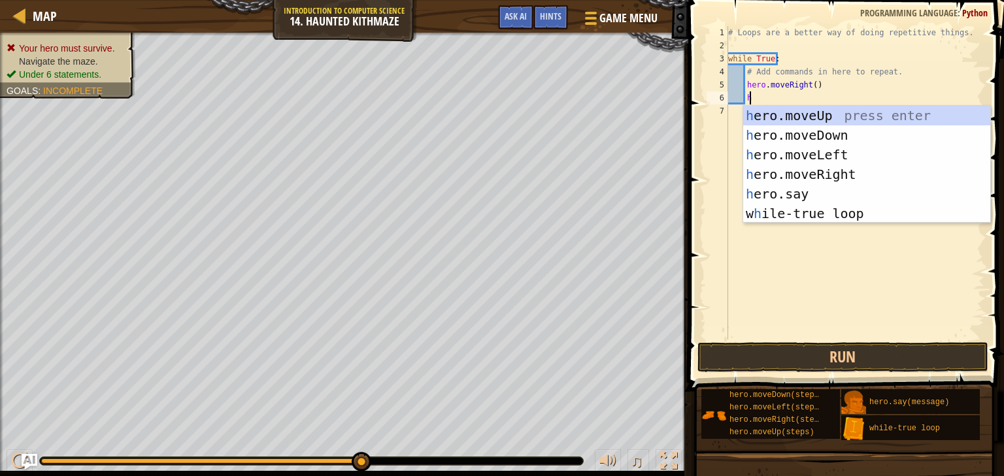
scroll to position [6, 1]
click at [816, 116] on div "h ero.moveUp press enter h ero.moveDown press enter h ero.moveLeft press enter …" at bounding box center [866, 184] width 247 height 157
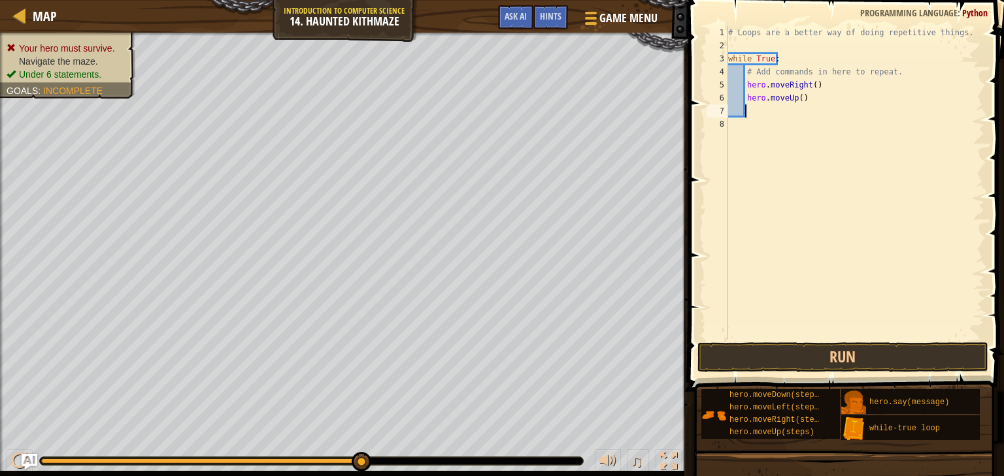
scroll to position [6, 0]
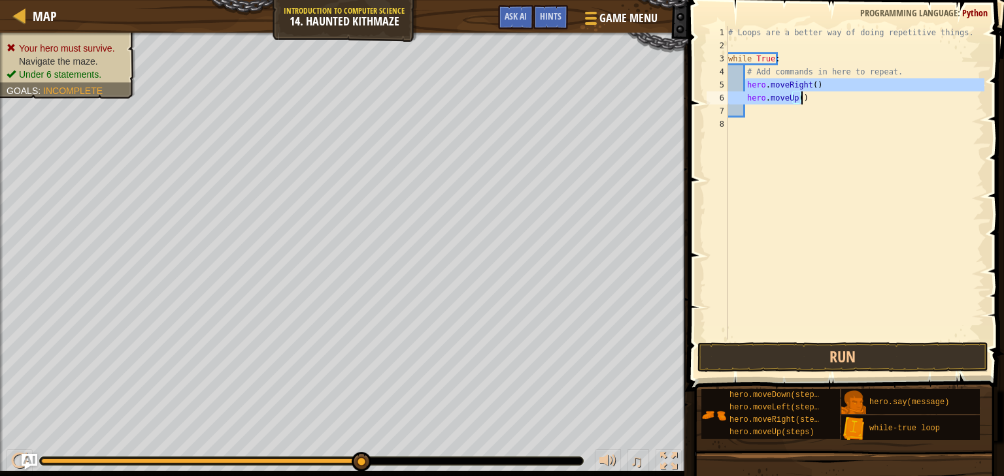
drag, startPoint x: 744, startPoint y: 85, endPoint x: 804, endPoint y: 99, distance: 61.8
click at [804, 99] on div "# Loops are a better way of doing repetitive things. while True : # Add command…" at bounding box center [854, 196] width 259 height 340
type textarea "hero.moveRight() hero.moveUp()"
click at [768, 112] on div "# Loops are a better way of doing repetitive things. while True : # Add command…" at bounding box center [854, 196] width 259 height 340
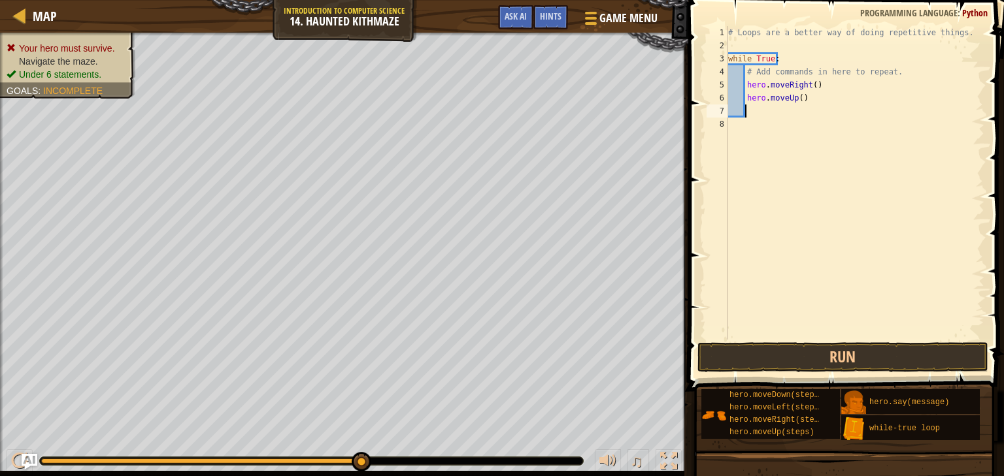
paste textarea "hero.moveUp()"
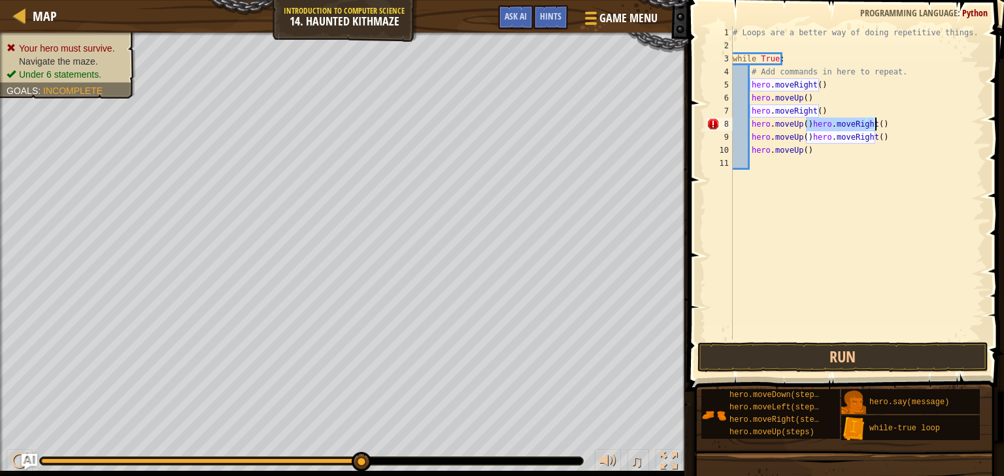
drag, startPoint x: 804, startPoint y: 123, endPoint x: 873, endPoint y: 120, distance: 69.3
click at [873, 120] on div "# Loops are a better way of doing repetitive things. while True : # Add command…" at bounding box center [857, 196] width 255 height 340
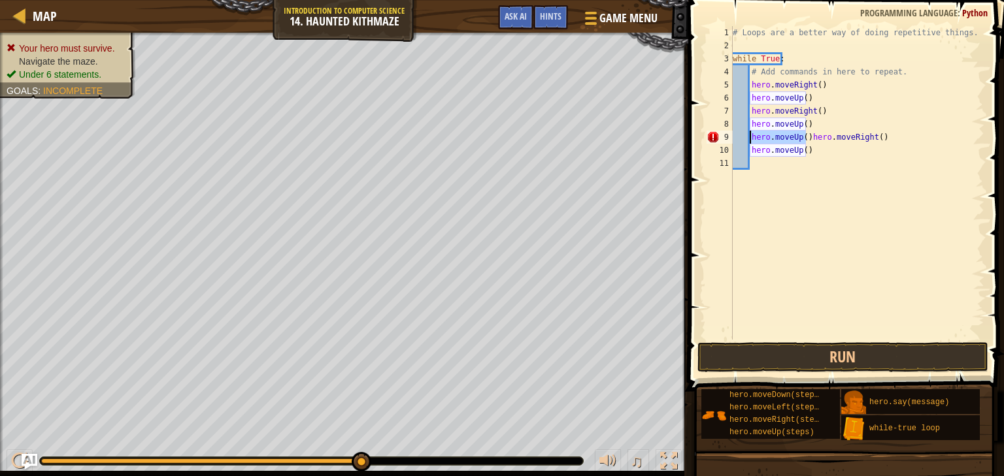
drag, startPoint x: 806, startPoint y: 137, endPoint x: 748, endPoint y: 142, distance: 58.3
click at [748, 142] on div "# Loops are a better way of doing repetitive things. while True : # Add command…" at bounding box center [857, 196] width 255 height 340
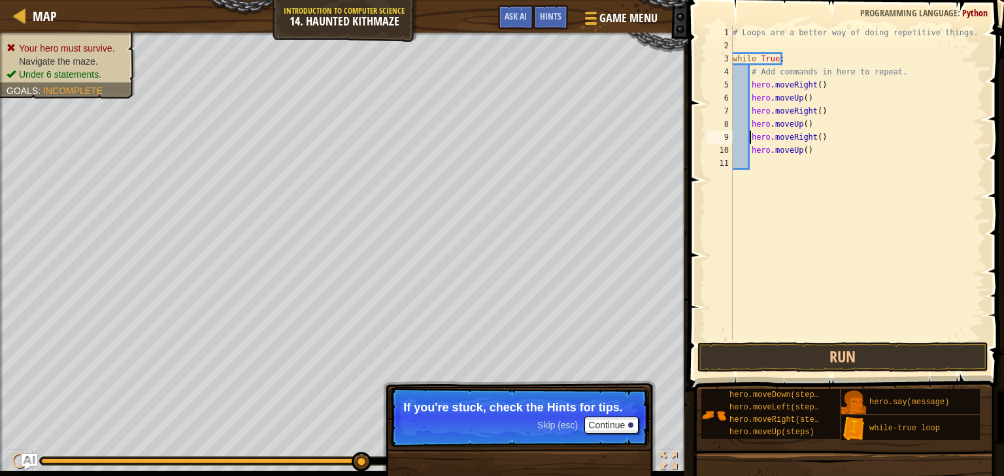
click at [812, 84] on div "# Loops are a better way of doing repetitive things. while True : # Add command…" at bounding box center [857, 196] width 255 height 340
click at [802, 99] on div "# Loops are a better way of doing repetitive things. while True : # Add command…" at bounding box center [857, 196] width 255 height 340
click at [815, 112] on div "# Loops are a better way of doing repetitive things. while True : # Add command…" at bounding box center [857, 196] width 255 height 340
click at [797, 125] on div "# Loops are a better way of doing repetitive things. while True : # Add command…" at bounding box center [857, 196] width 255 height 340
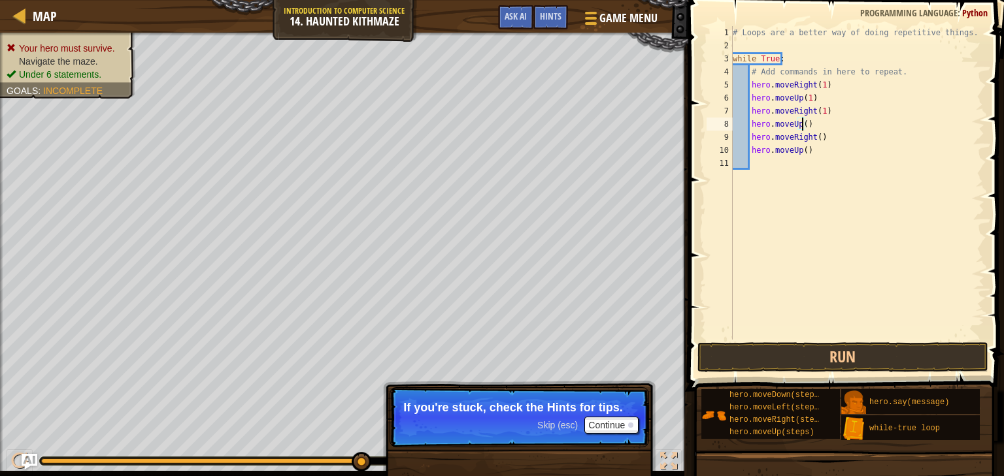
click at [799, 125] on div "# Loops are a better way of doing repetitive things. while True : # Add command…" at bounding box center [857, 196] width 255 height 340
click at [812, 136] on div "# Loops are a better way of doing repetitive things. while True : # Add command…" at bounding box center [857, 196] width 255 height 340
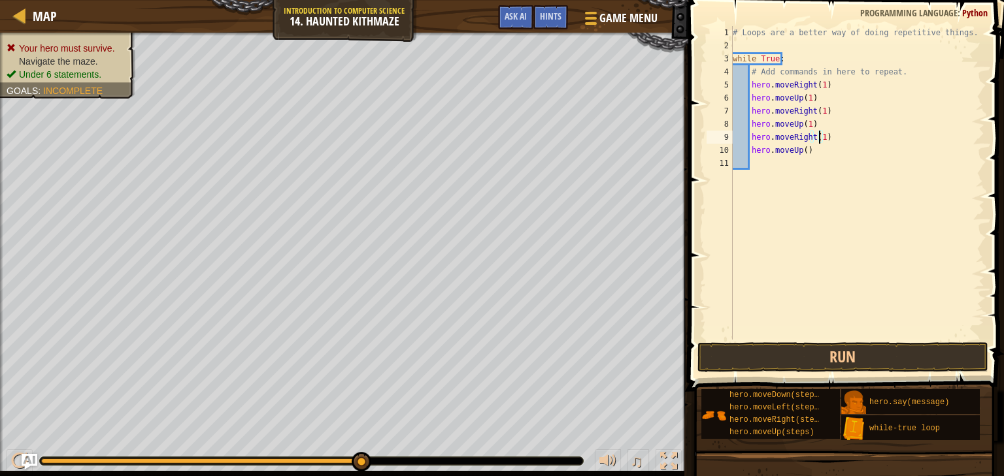
click at [802, 150] on div "# Loops are a better way of doing repetitive things. while True : # Add command…" at bounding box center [857, 196] width 255 height 340
click at [800, 350] on button "Run" at bounding box center [842, 357] width 291 height 30
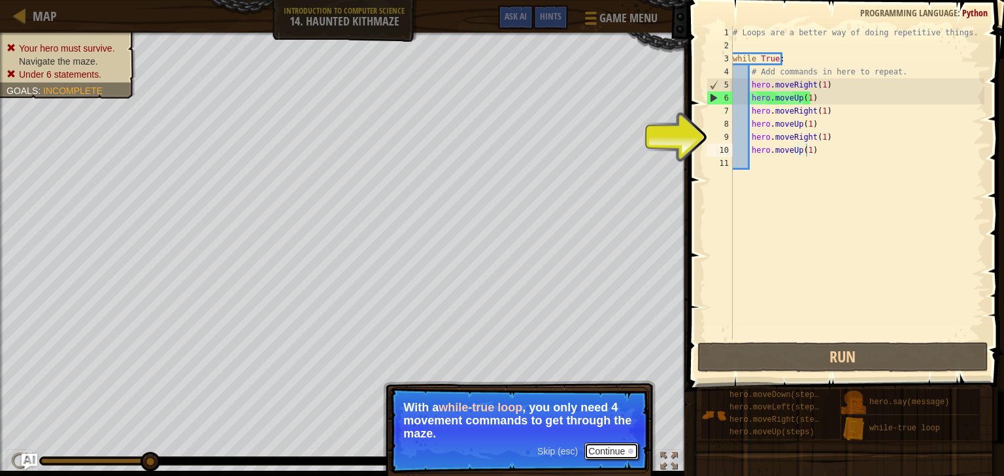
click at [603, 445] on button "Continue" at bounding box center [611, 451] width 54 height 17
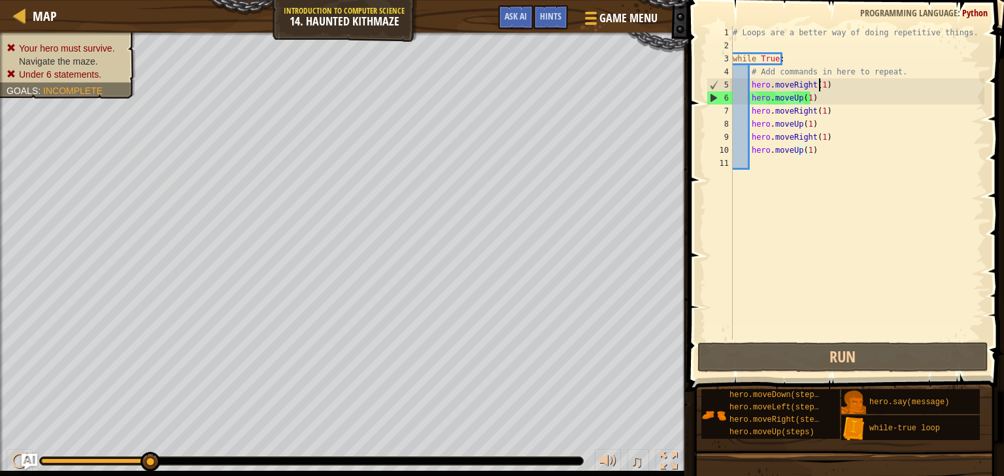
click at [818, 82] on div "# Loops are a better way of doing repetitive things. while True : # Add command…" at bounding box center [857, 196] width 255 height 340
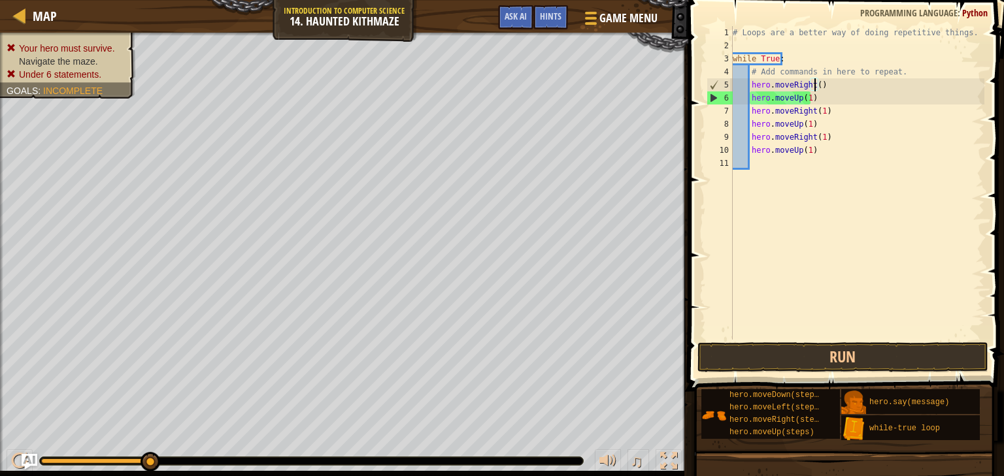
scroll to position [6, 7]
click at [806, 98] on div "# Loops are a better way of doing repetitive things. while True : # Add command…" at bounding box center [857, 196] width 255 height 340
click at [820, 109] on div "# Loops are a better way of doing repetitive things. while True : # Add command…" at bounding box center [857, 196] width 255 height 340
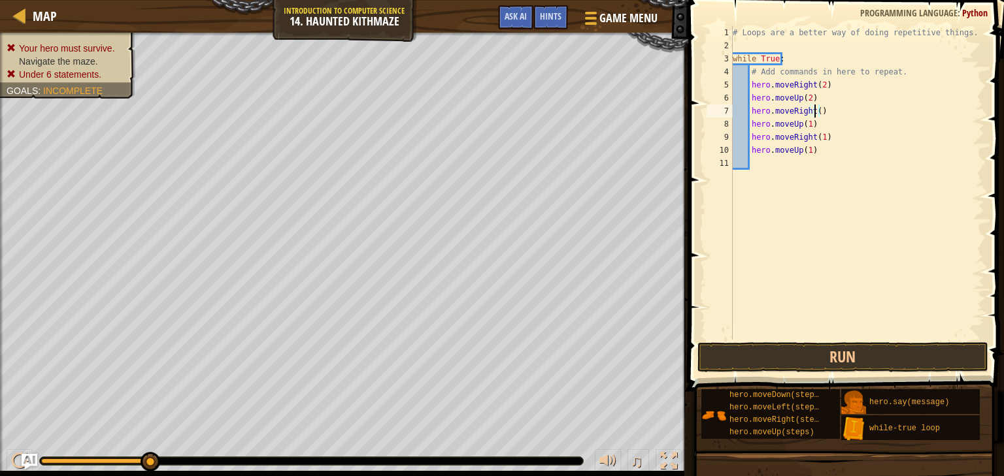
scroll to position [6, 7]
click at [805, 125] on div "# Loops are a better way of doing repetitive things. while True : # Add command…" at bounding box center [857, 196] width 255 height 340
click at [818, 139] on div "# Loops are a better way of doing repetitive things. while True : # Add command…" at bounding box center [857, 196] width 255 height 340
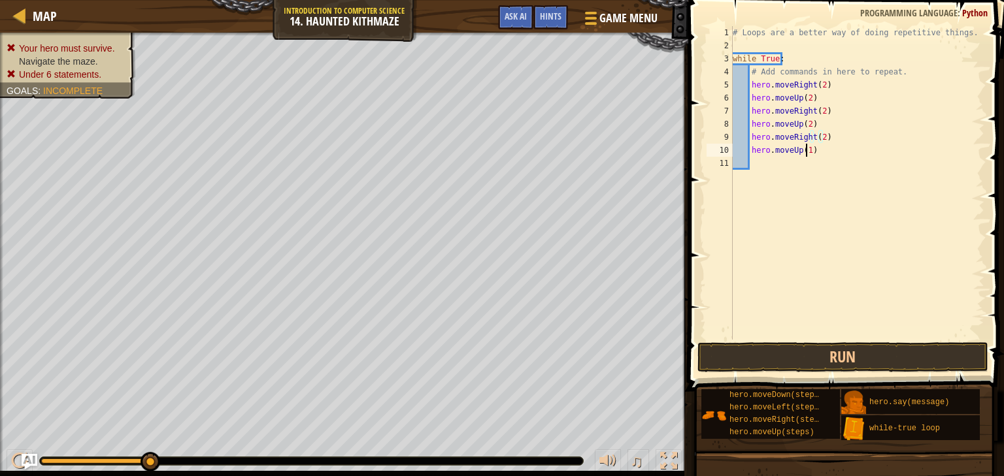
click at [805, 147] on div "# Loops are a better way of doing repetitive things. while True : # Add command…" at bounding box center [857, 196] width 255 height 340
click at [808, 358] on button "Run" at bounding box center [842, 357] width 291 height 30
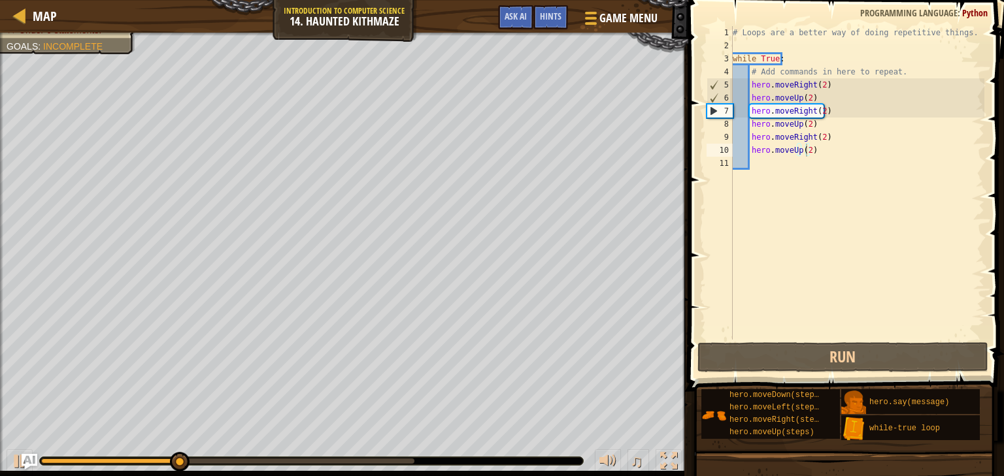
drag, startPoint x: 312, startPoint y: 462, endPoint x: 380, endPoint y: 468, distance: 68.9
click at [380, 468] on div "♫" at bounding box center [344, 457] width 688 height 39
click at [391, 461] on div at bounding box center [227, 461] width 373 height 5
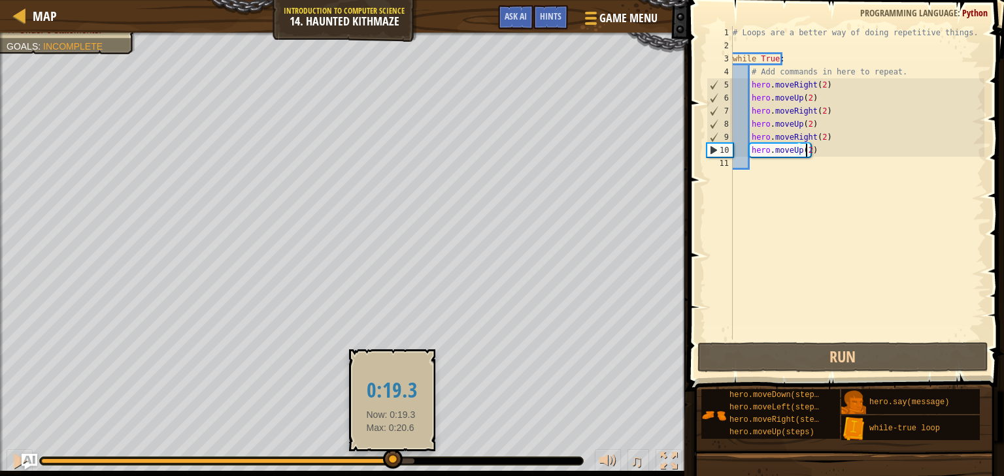
click at [391, 461] on div at bounding box center [393, 460] width 20 height 20
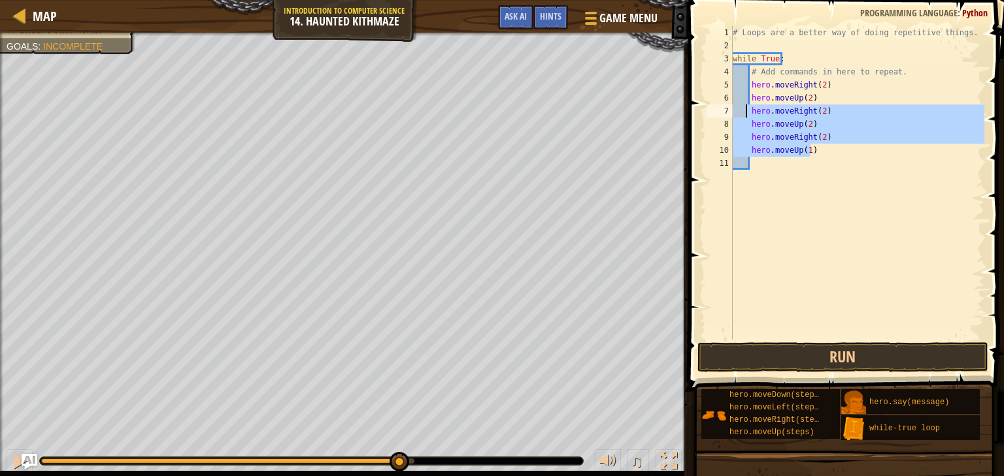
drag, startPoint x: 817, startPoint y: 146, endPoint x: 746, endPoint y: 114, distance: 79.0
click at [746, 114] on div "# Loops are a better way of doing repetitive things. while True : # Add command…" at bounding box center [857, 196] width 255 height 340
type textarea "hero.moveRight(2) hero.moveUp(2)"
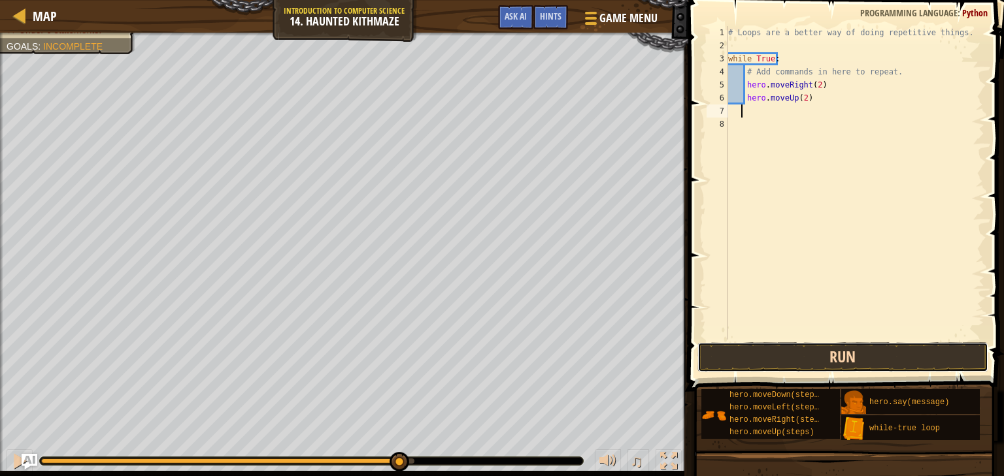
click at [774, 350] on button "Run" at bounding box center [842, 357] width 291 height 30
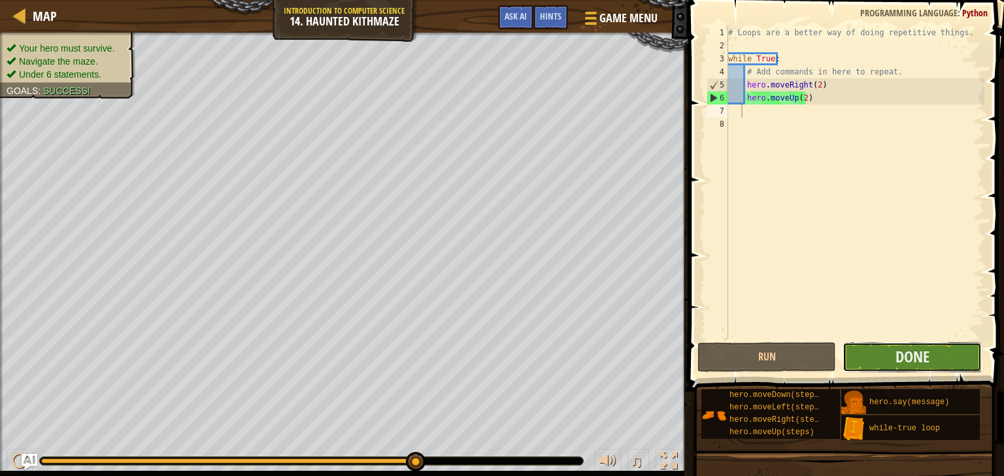
click at [863, 345] on button "Done" at bounding box center [911, 357] width 139 height 30
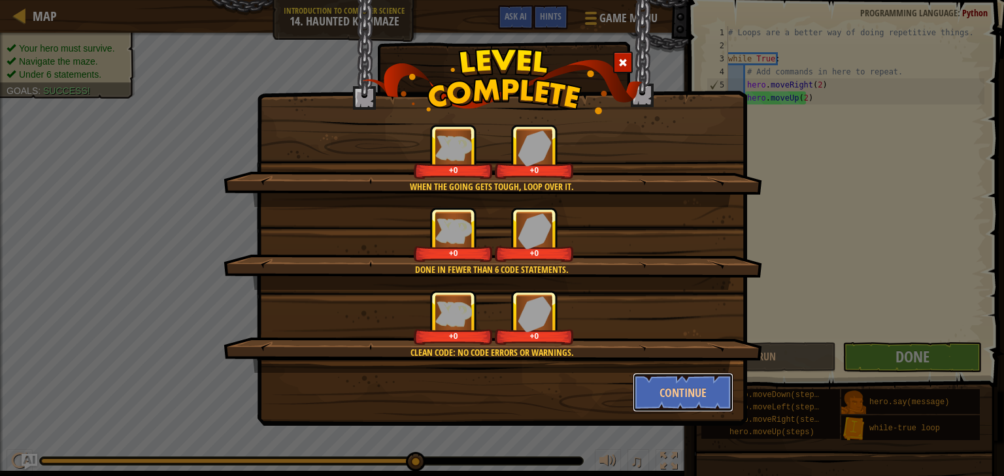
click at [721, 387] on button "Continue" at bounding box center [683, 392] width 101 height 39
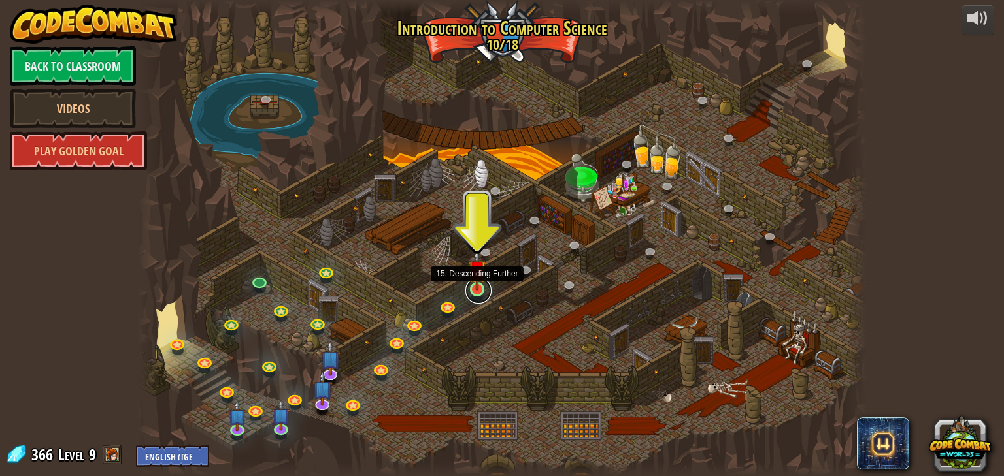
click at [472, 293] on link at bounding box center [478, 291] width 26 height 26
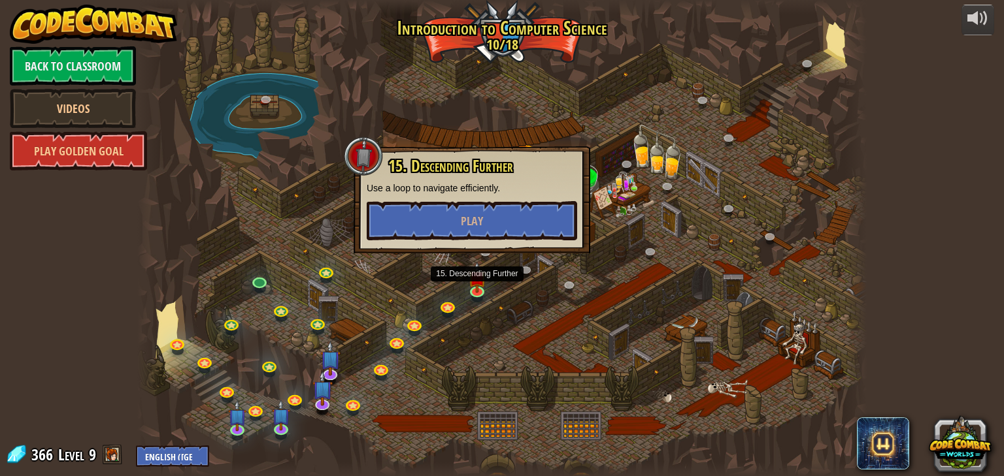
click at [511, 193] on p "Use a loop to navigate efficiently." at bounding box center [472, 188] width 210 height 13
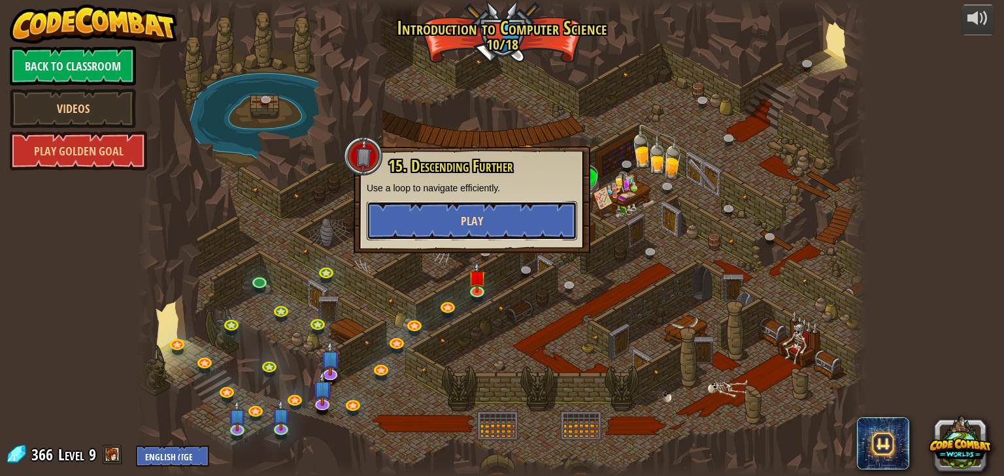
click at [512, 211] on button "Play" at bounding box center [472, 220] width 210 height 39
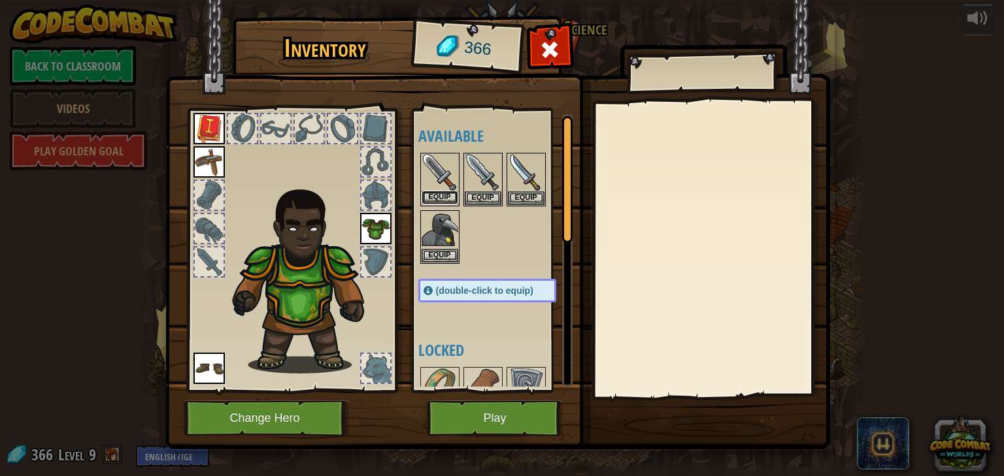
click at [444, 197] on button "Equip" at bounding box center [439, 198] width 37 height 14
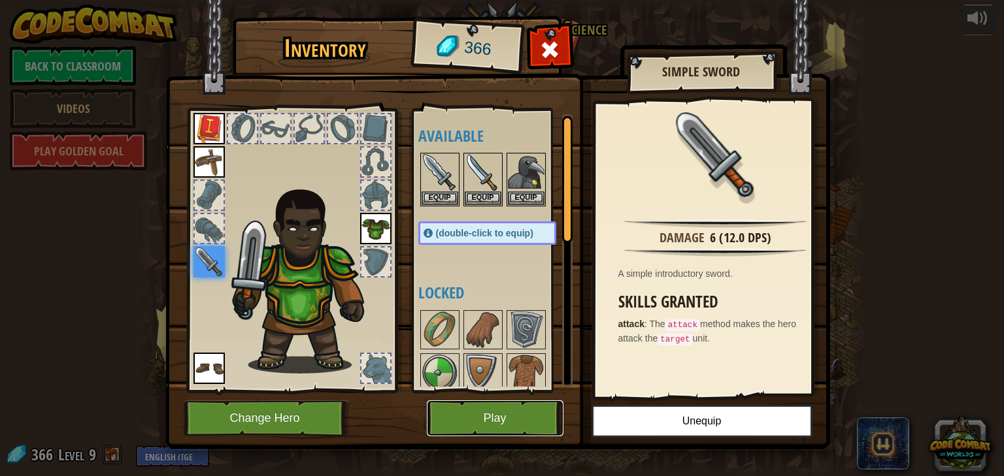
click at [512, 418] on button "Play" at bounding box center [495, 419] width 137 height 36
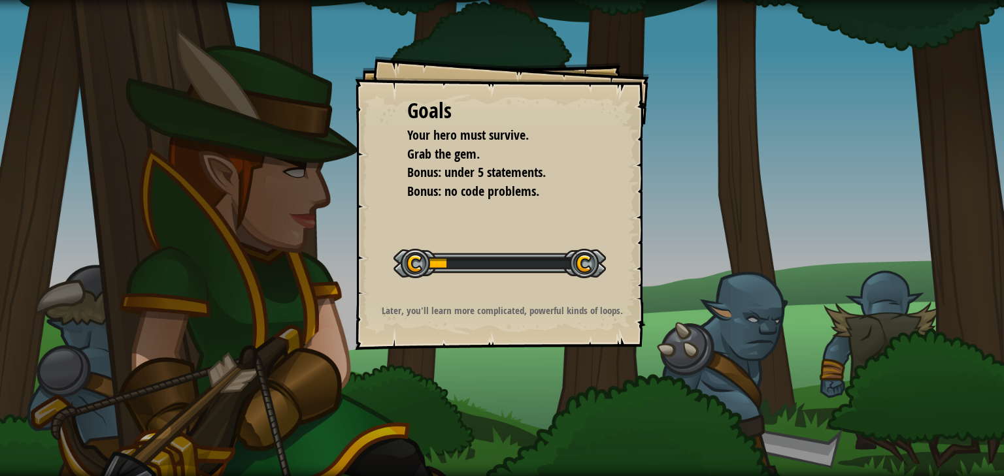
click at [432, 332] on div "Goals Your hero must survive. Grab the gem. Bonus: under 5 statements. Bonus: n…" at bounding box center [502, 203] width 294 height 294
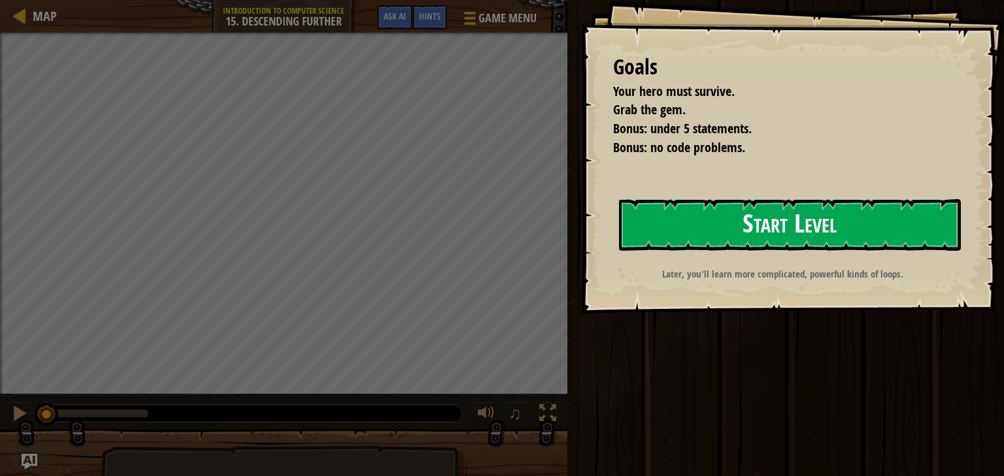
click at [751, 237] on button "Start Level" at bounding box center [790, 225] width 342 height 52
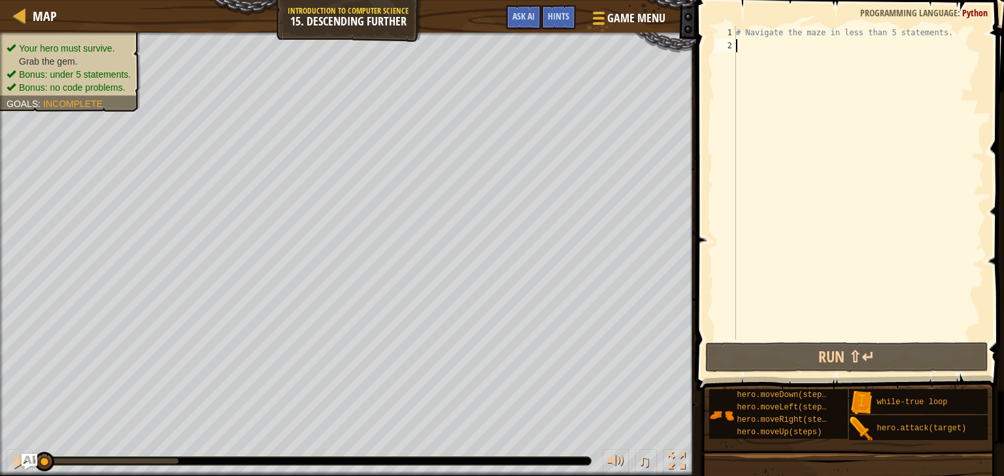
type textarea "h"
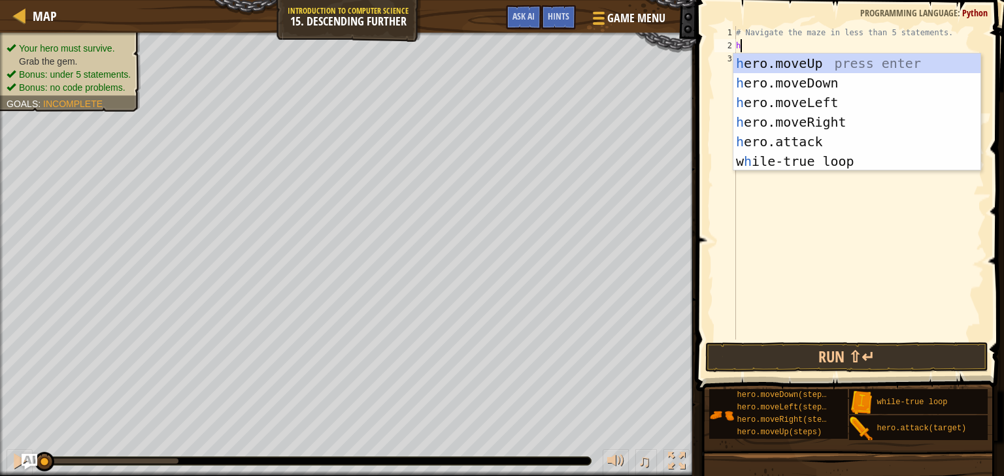
scroll to position [6, 0]
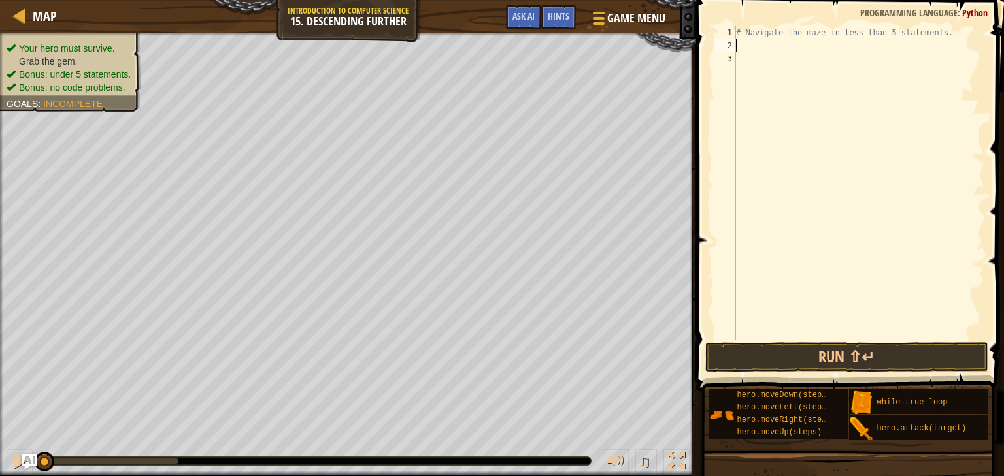
type textarea "h"
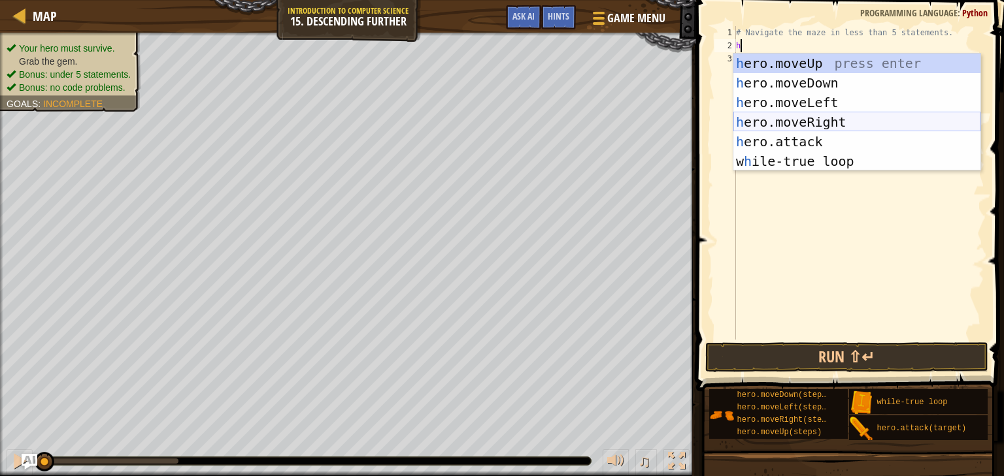
click at [807, 126] on div "h ero.moveUp press enter h ero.moveDown press enter h ero.moveLeft press enter …" at bounding box center [856, 132] width 247 height 157
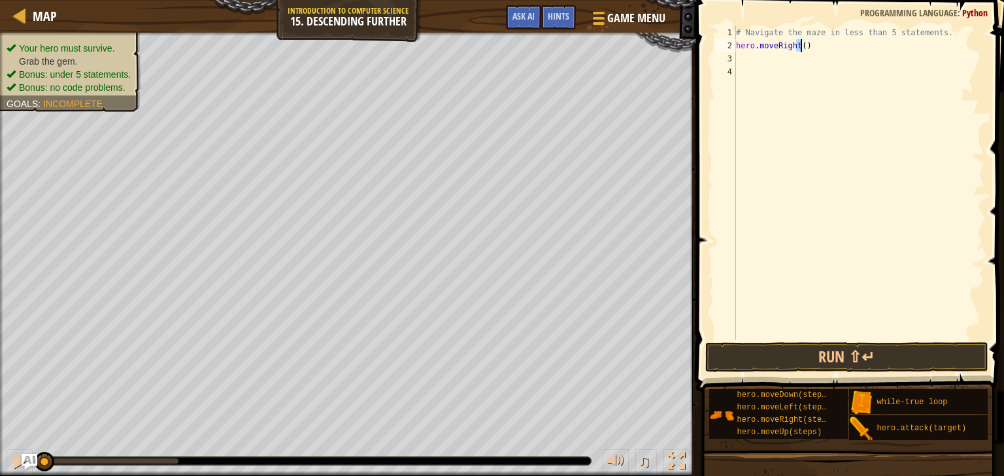
click at [799, 46] on div "# Navigate the maze in less than 5 statements. hero . moveRight ( )" at bounding box center [858, 196] width 251 height 340
click at [803, 44] on div "# Navigate the maze in less than 5 statements. hero . moveRight ( )" at bounding box center [858, 196] width 251 height 340
click at [801, 44] on div "# Navigate the maze in less than 5 statements. hero . moveRight ( )" at bounding box center [858, 196] width 251 height 340
type textarea "hero.moveRight(2)"
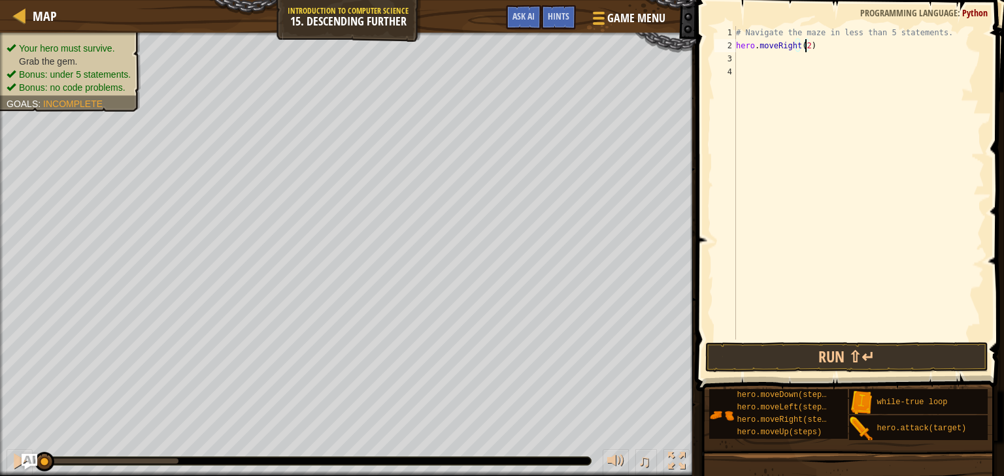
click at [746, 60] on div "# Navigate the maze in less than 5 statements. hero . moveRight ( 2 )" at bounding box center [858, 196] width 251 height 340
drag, startPoint x: 809, startPoint y: 48, endPoint x: 735, endPoint y: 47, distance: 74.5
click at [735, 47] on div "1 2 3 4 # Navigate the maze in less than 5 statements. hero . moveRight ( 2 ) ה…" at bounding box center [848, 183] width 272 height 314
type textarea "hero.moveRight(2)"
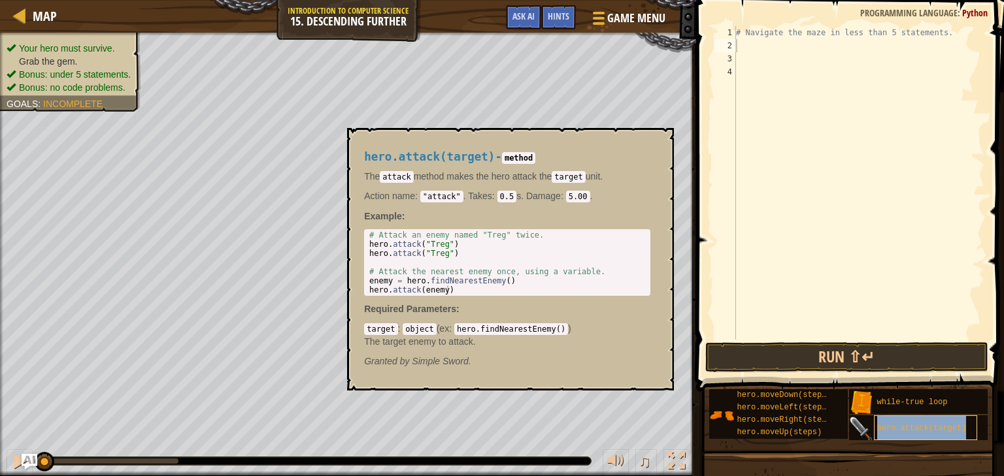
click at [923, 425] on span "hero.attack(target)" at bounding box center [922, 428] width 90 height 9
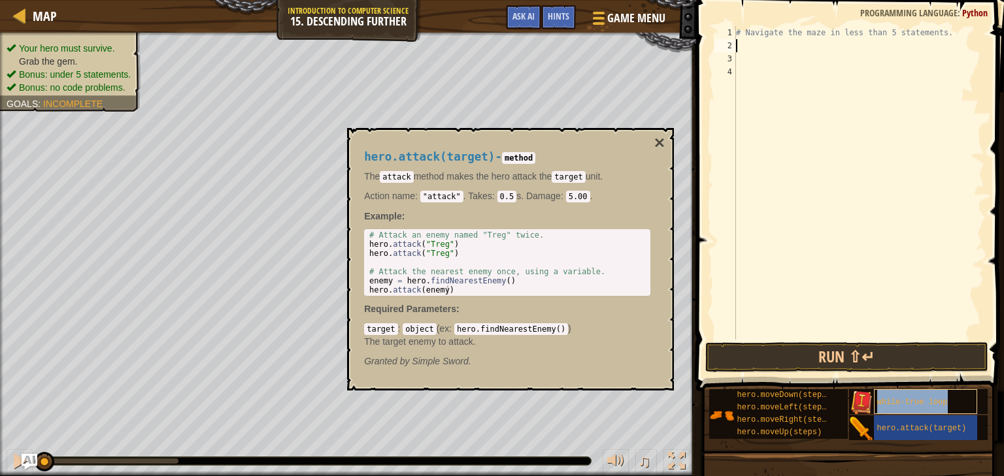
click at [921, 406] on span "while-true loop" at bounding box center [912, 402] width 71 height 9
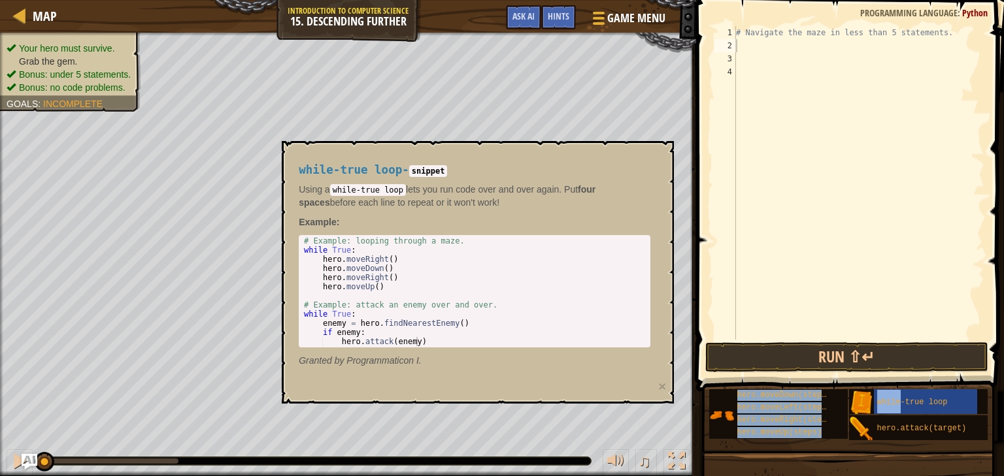
drag, startPoint x: 921, startPoint y: 406, endPoint x: 768, endPoint y: 123, distance: 321.3
click at [768, 123] on div "Hints Videos 1 2 3 4 # Navigate the maze in less than 5 statements. ההההההההההה…" at bounding box center [848, 235] width 312 height 470
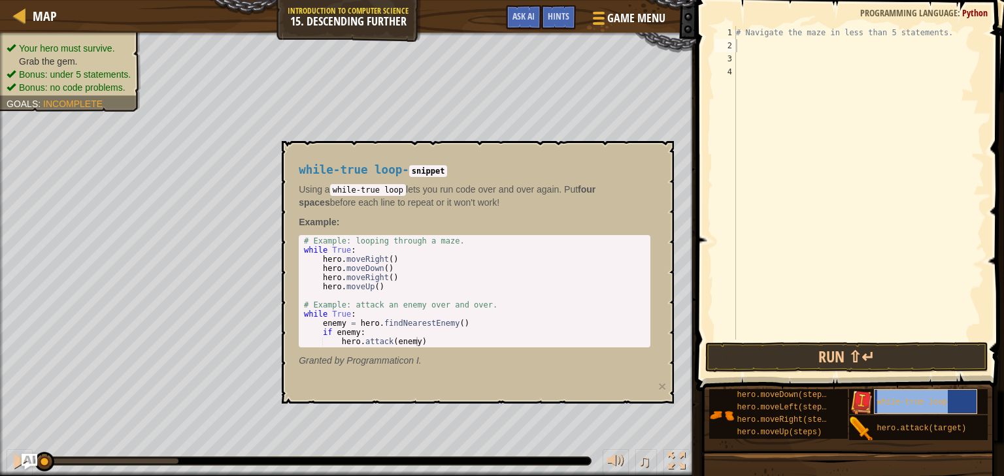
click at [915, 396] on div "while-true loop" at bounding box center [926, 401] width 104 height 25
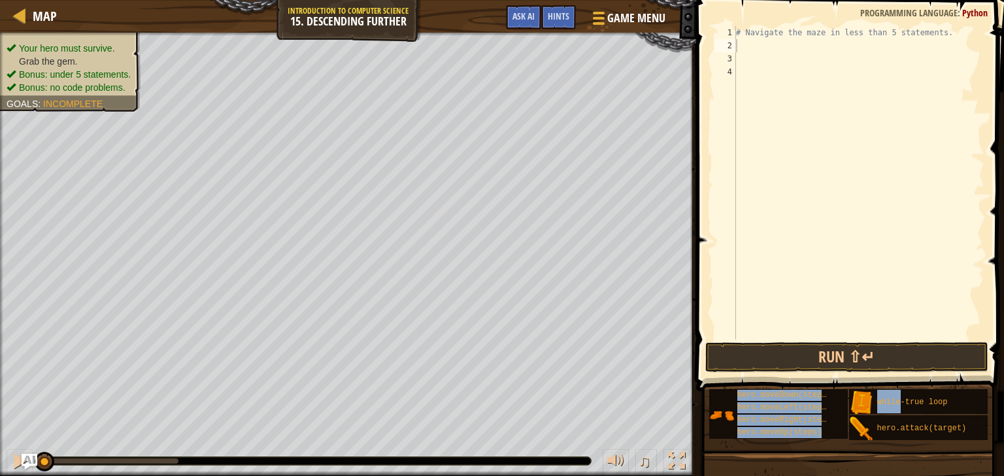
drag, startPoint x: 915, startPoint y: 396, endPoint x: 816, endPoint y: 256, distance: 171.5
click at [816, 256] on div "Hints Videos 1 2 3 4 # Navigate the maze in less than 5 statements. ההההההההההה…" at bounding box center [848, 235] width 312 height 470
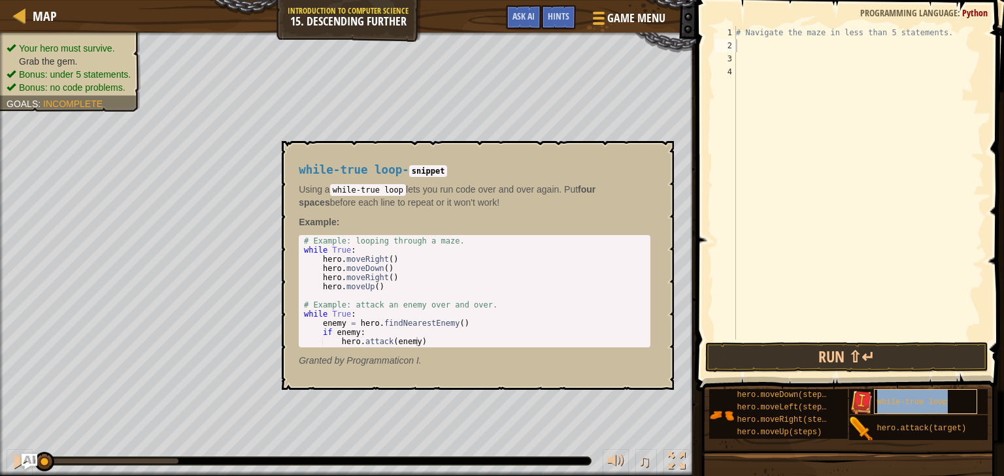
click at [895, 392] on div "while-true loop" at bounding box center [926, 401] width 104 height 25
click at [861, 399] on img at bounding box center [861, 403] width 25 height 25
click at [888, 400] on span "while-true loop" at bounding box center [912, 402] width 71 height 9
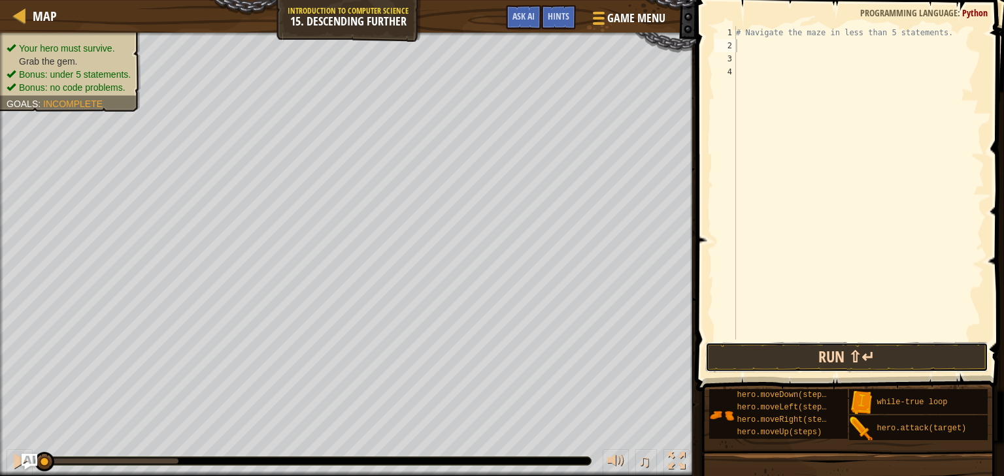
click at [871, 362] on button "Run ⇧↵" at bounding box center [846, 357] width 283 height 30
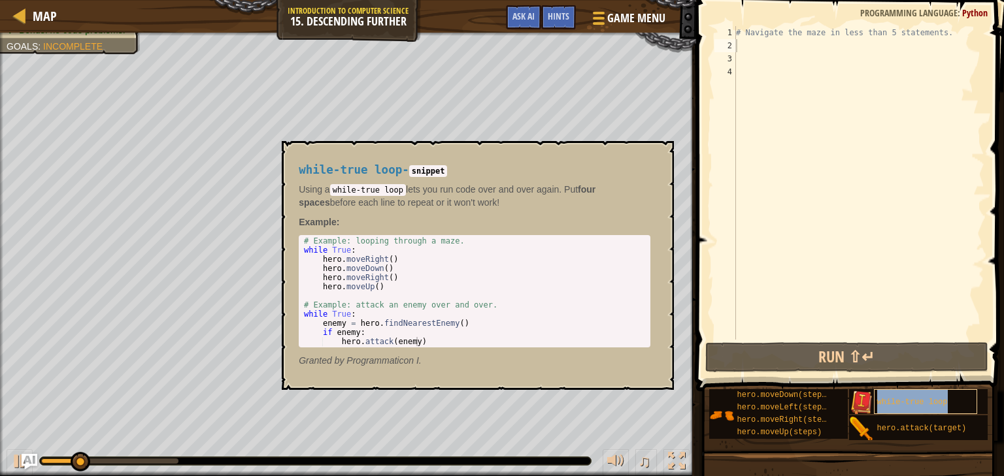
click at [906, 399] on span "while-true loop" at bounding box center [912, 402] width 71 height 9
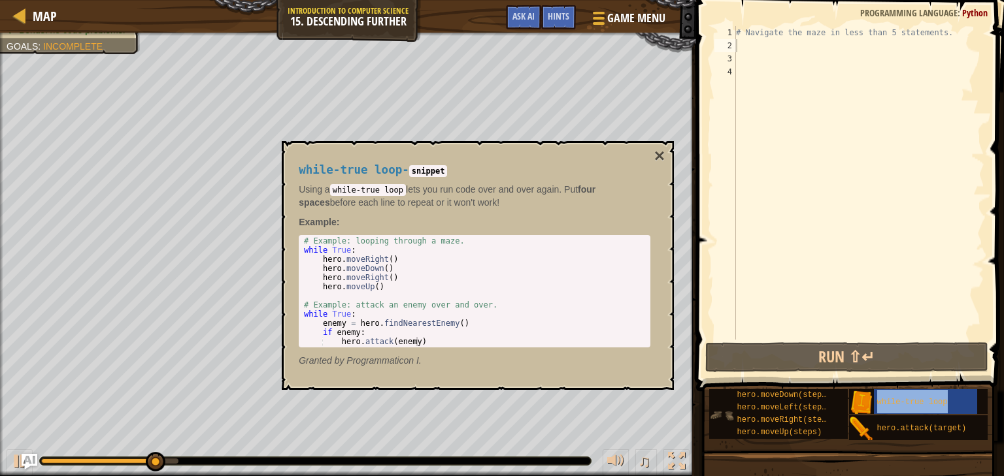
drag, startPoint x: 861, startPoint y: 394, endPoint x: 846, endPoint y: 399, distance: 16.5
click at [846, 399] on div "hero.moveDown(steps) hero.moveLeft(steps) hero.moveRight(steps) hero.moveUp(ste…" at bounding box center [851, 415] width 287 height 52
click at [862, 397] on img at bounding box center [861, 403] width 25 height 25
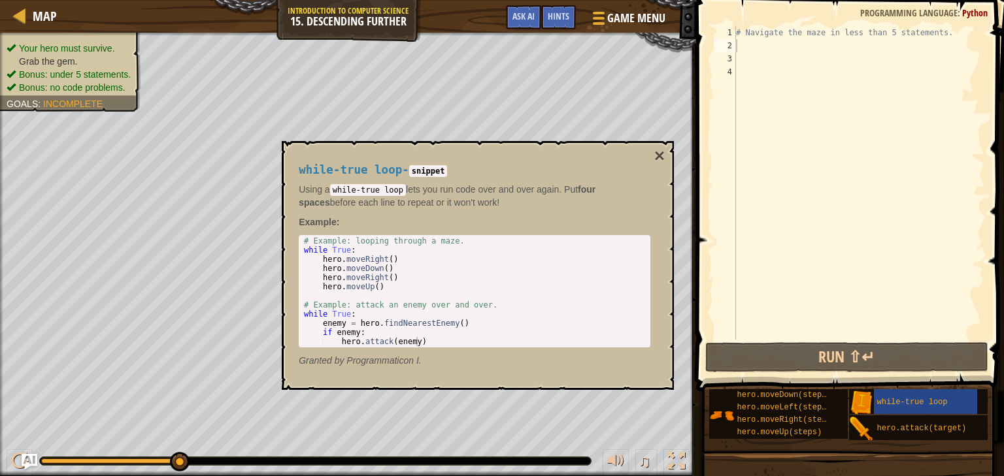
drag, startPoint x: 862, startPoint y: 397, endPoint x: 822, endPoint y: 246, distance: 156.8
click at [822, 246] on div "Hints Videos 1 2 3 4 # Navigate the maze in less than 5 statements. ההההההההההה…" at bounding box center [848, 235] width 312 height 470
click at [876, 406] on div "while-true loop" at bounding box center [926, 401] width 104 height 25
click at [869, 401] on img at bounding box center [861, 403] width 25 height 25
click at [911, 401] on span "while-true loop" at bounding box center [912, 402] width 71 height 9
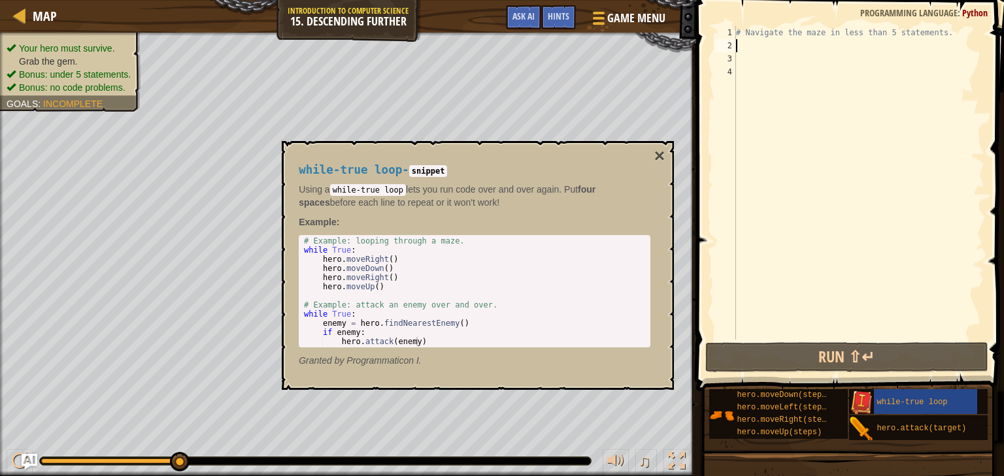
click at [857, 402] on img at bounding box center [861, 403] width 25 height 25
click at [851, 403] on img at bounding box center [861, 403] width 25 height 25
click at [758, 47] on div "# Navigate the maze in less than 5 statements." at bounding box center [858, 196] width 251 height 340
type textarea "w"
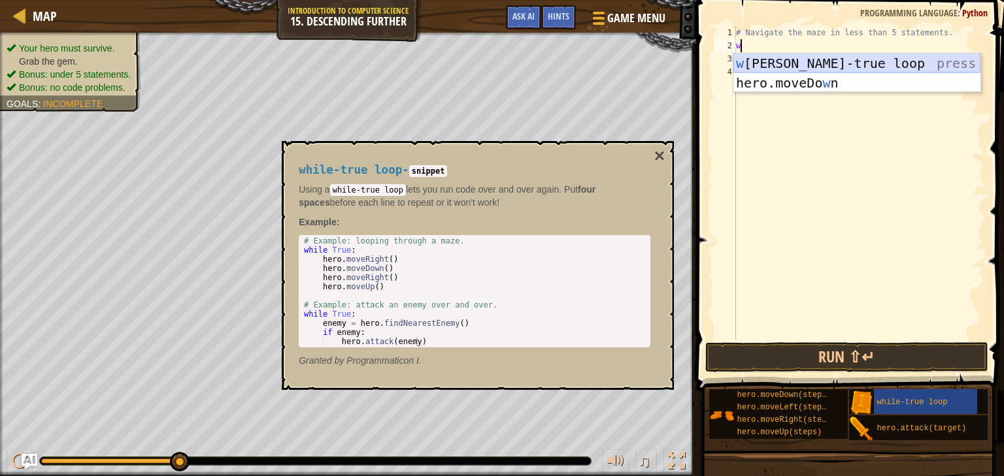
click at [784, 66] on div "w [PERSON_NAME]-true loop press enter hero.moveDo w n press enter" at bounding box center [856, 93] width 247 height 78
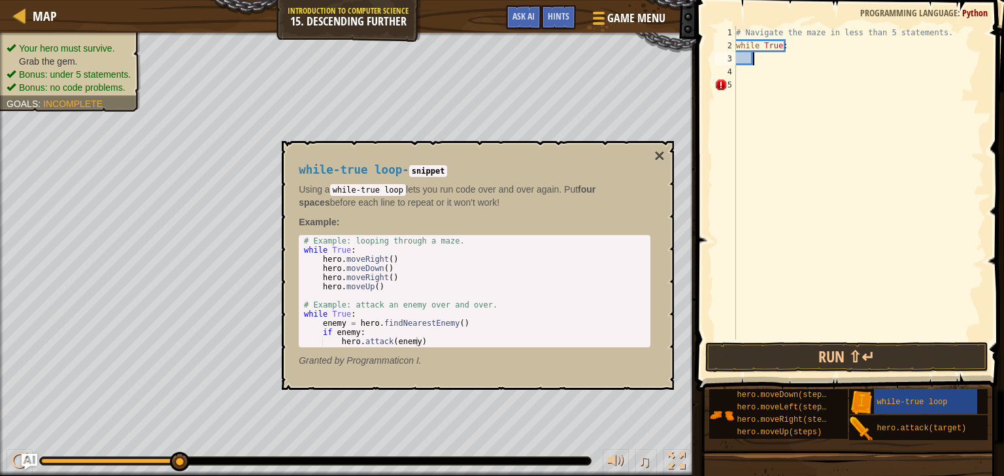
click at [742, 93] on div "# Navigate the maze in less than 5 statements. while True :" at bounding box center [858, 196] width 251 height 340
type textarea "h"
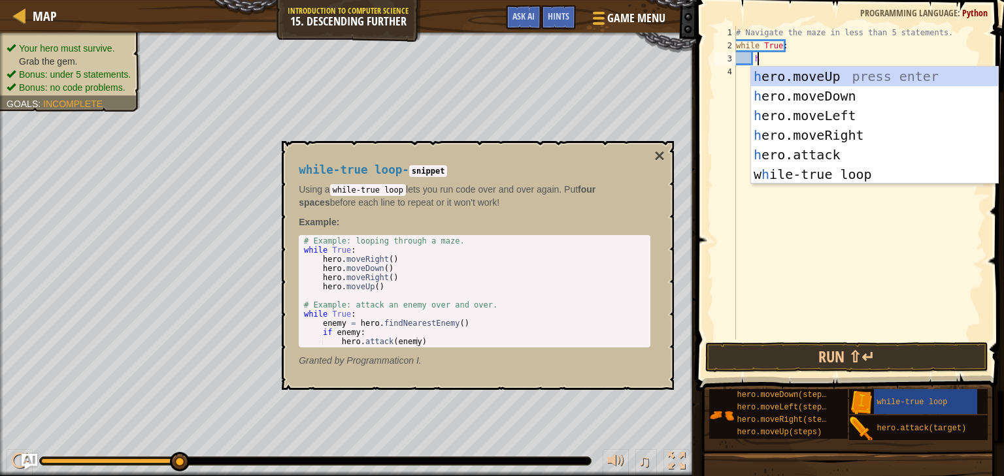
scroll to position [6, 1]
click at [810, 137] on div "h ero.moveUp press enter h ero.moveDown press enter h ero.moveLeft press enter …" at bounding box center [874, 145] width 247 height 157
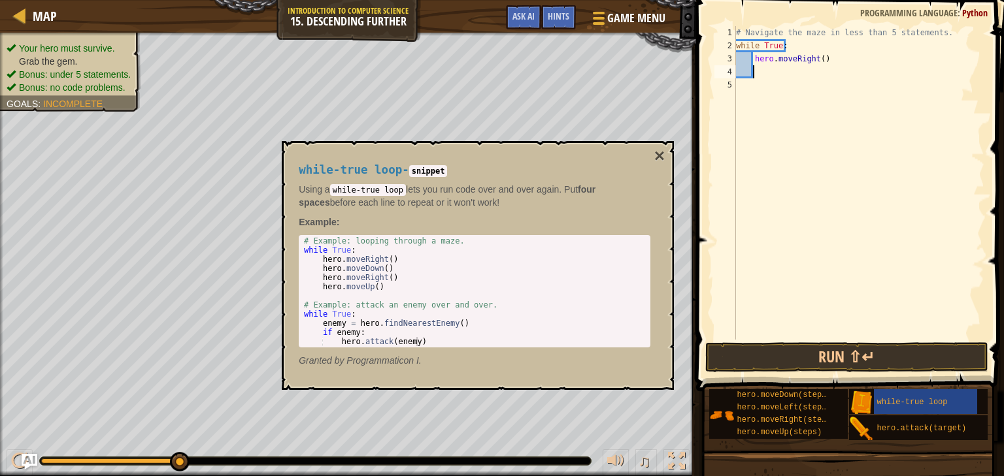
scroll to position [6, 0]
type textarea "h"
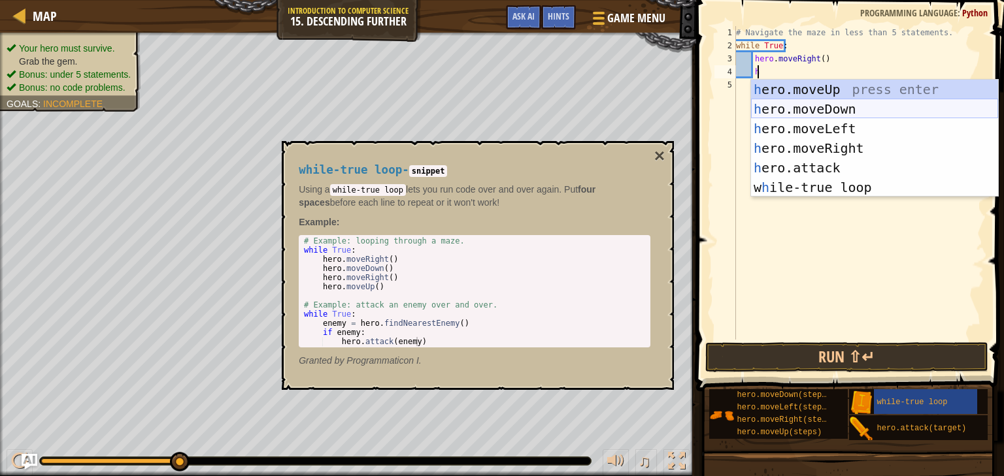
scroll to position [6, 1]
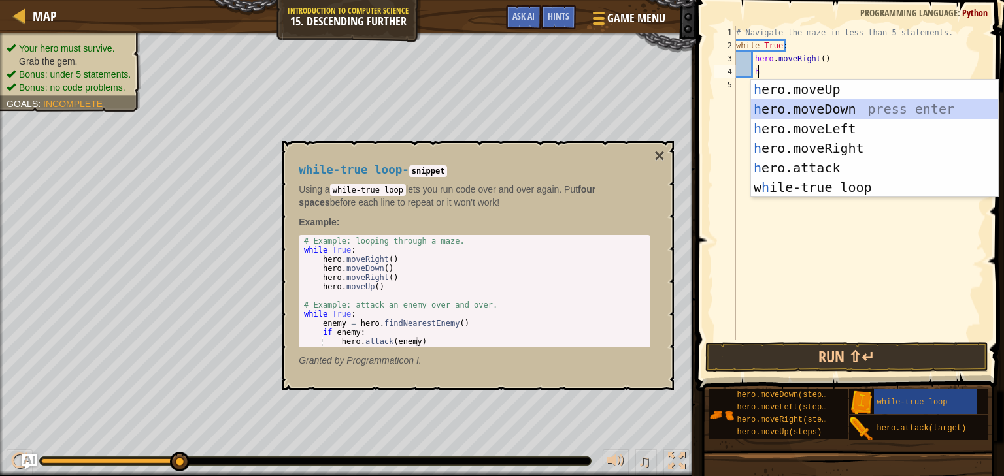
click at [789, 114] on div "h ero.moveUp press enter h ero.moveDown press enter h ero.moveLeft press enter …" at bounding box center [874, 158] width 247 height 157
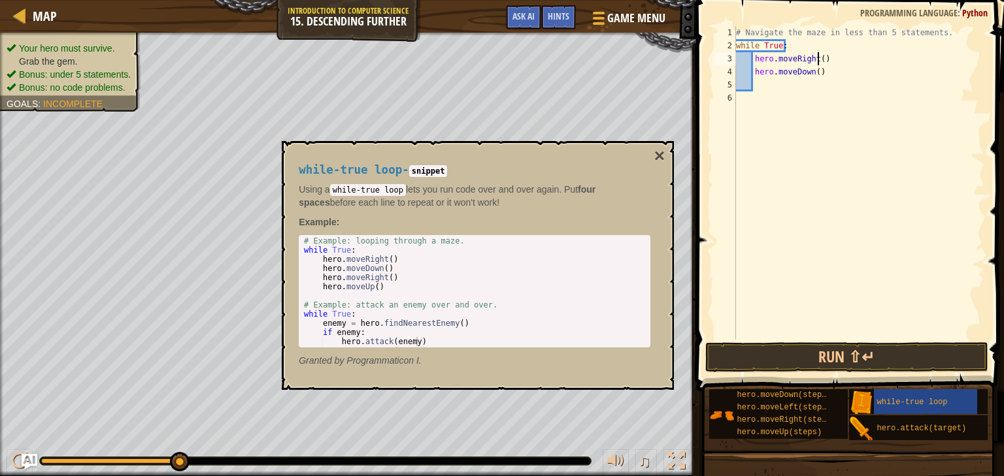
click at [817, 58] on div "# Navigate the maze in less than 5 statements. while True : hero . moveRight ( …" at bounding box center [858, 196] width 251 height 340
type textarea "hero.moveRight(2)"
click at [892, 350] on button "Run ⇧↵" at bounding box center [846, 357] width 283 height 30
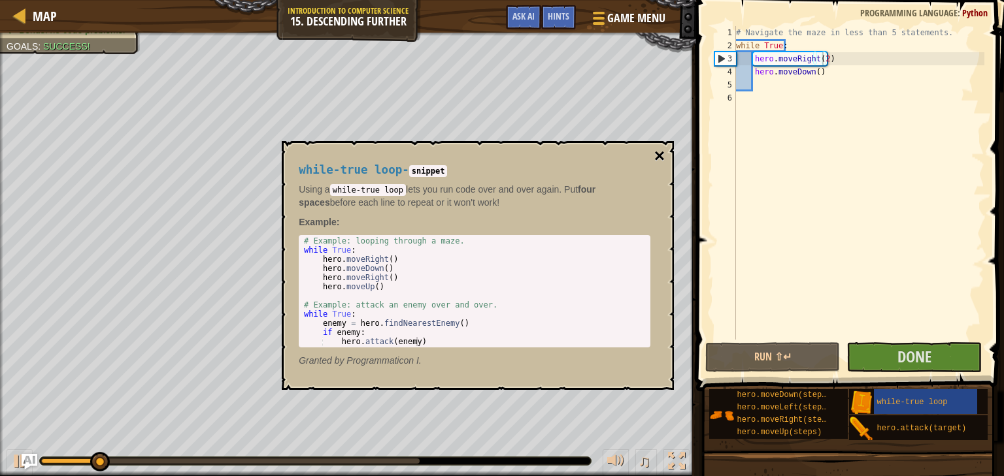
click at [655, 156] on button "×" at bounding box center [659, 156] width 10 height 18
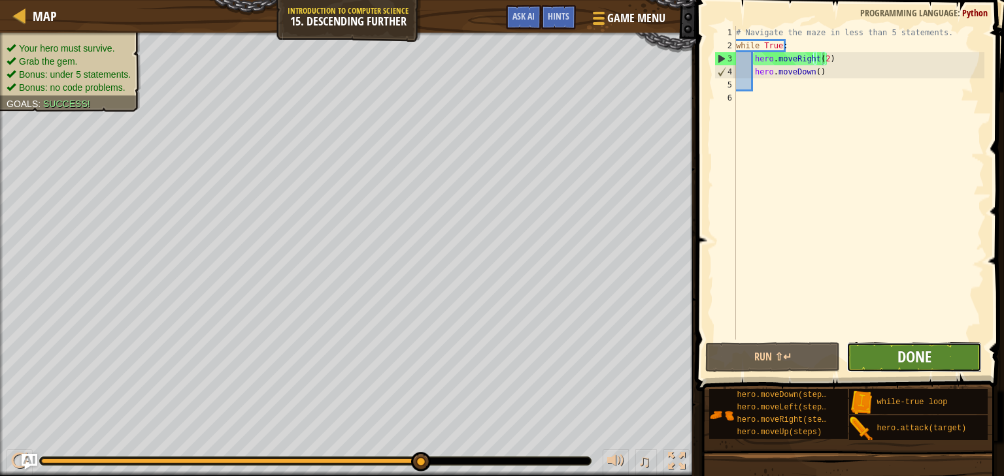
click at [902, 363] on span "Done" at bounding box center [914, 356] width 34 height 21
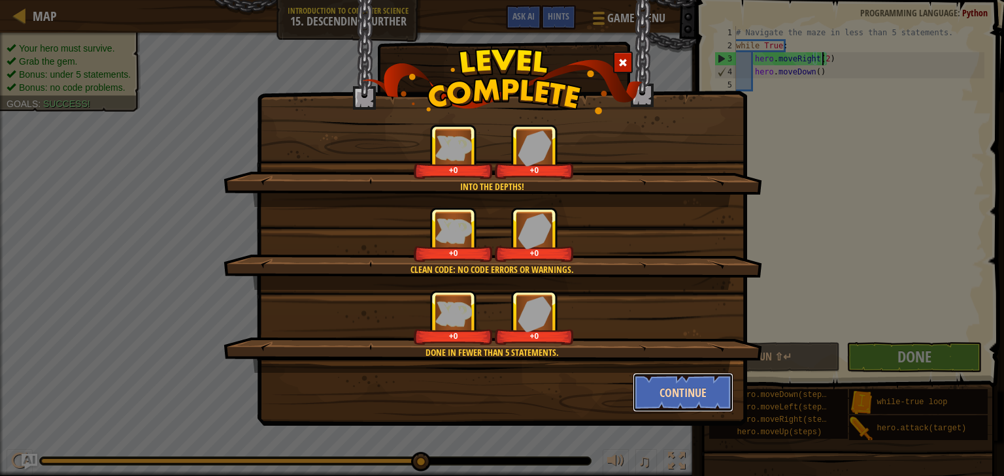
click at [679, 397] on button "Continue" at bounding box center [683, 392] width 101 height 39
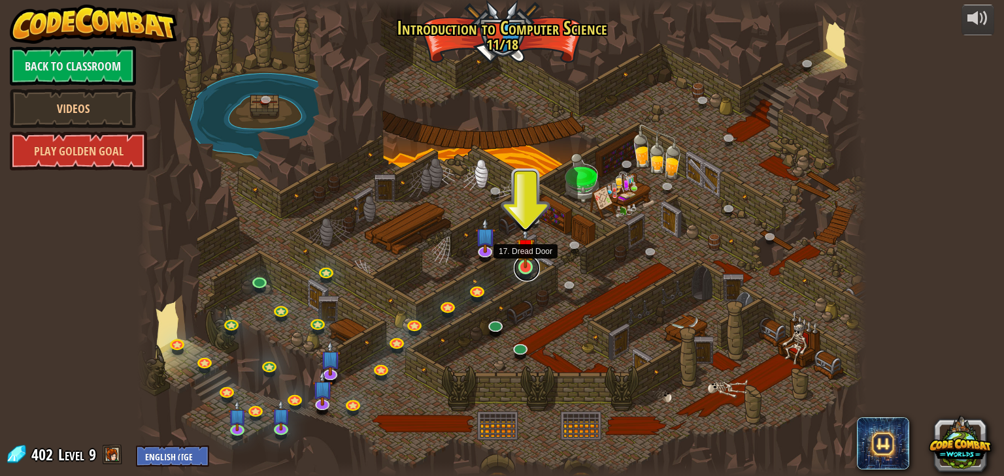
click at [528, 269] on link at bounding box center [527, 269] width 26 height 26
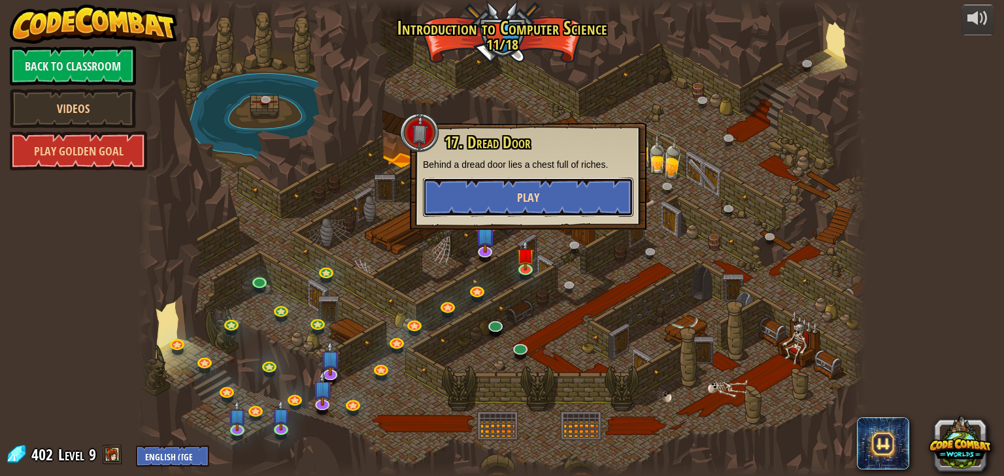
click at [533, 191] on span "Play" at bounding box center [528, 198] width 22 height 16
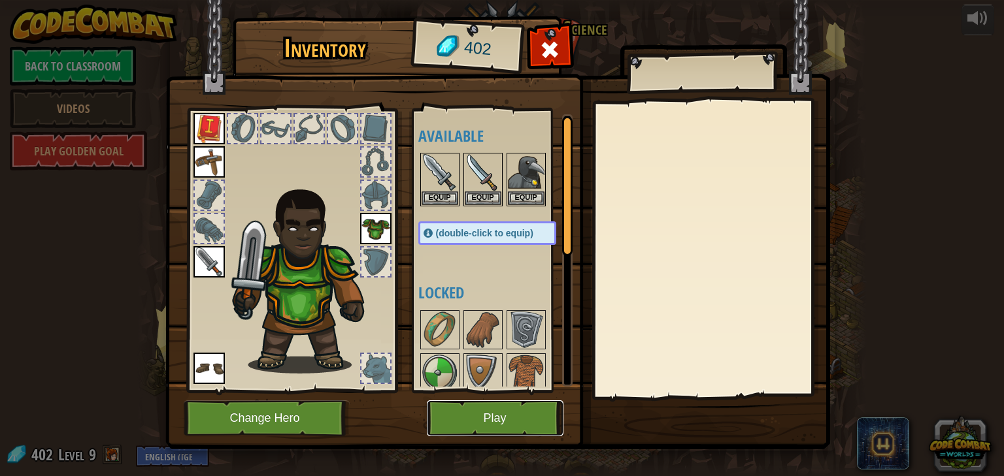
click at [501, 433] on button "Play" at bounding box center [495, 419] width 137 height 36
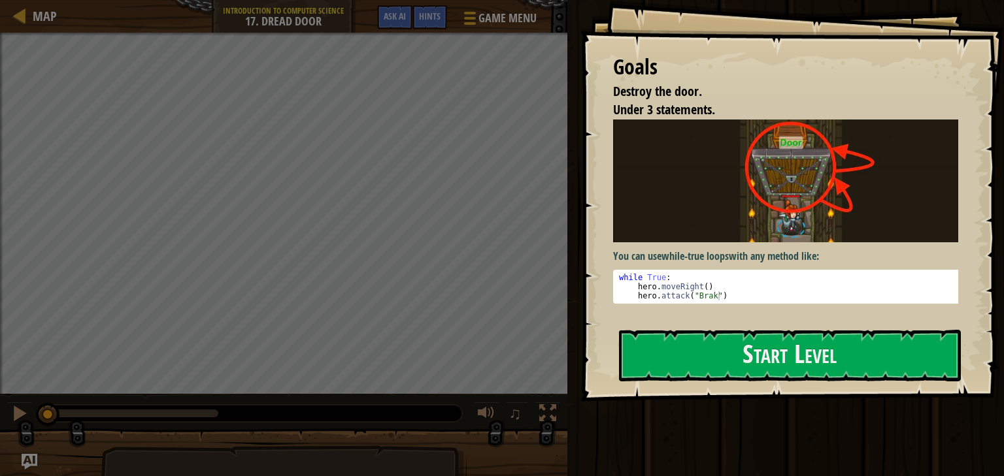
drag, startPoint x: 795, startPoint y: 267, endPoint x: 789, endPoint y: 274, distance: 9.4
click at [794, 267] on div "You can use while-true loops with any method like: while True : hero . moveRigh…" at bounding box center [790, 212] width 355 height 184
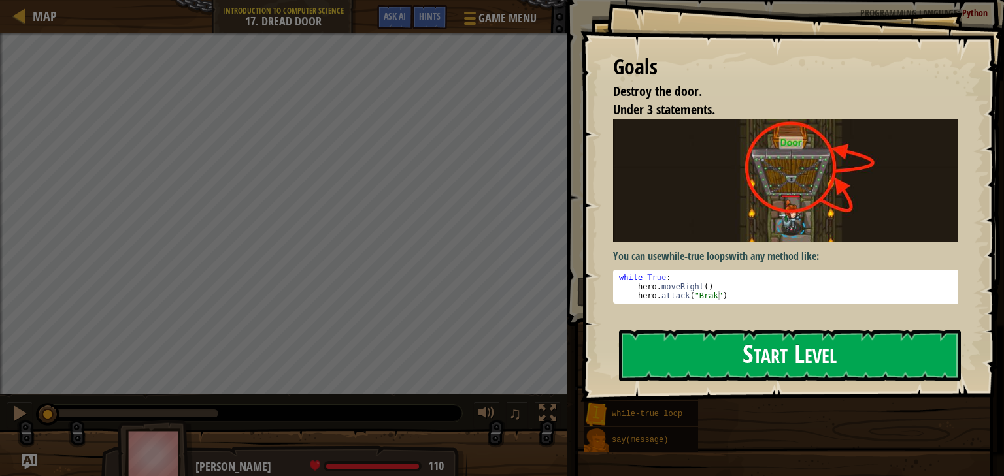
click at [771, 348] on button "Start Level" at bounding box center [790, 356] width 342 height 52
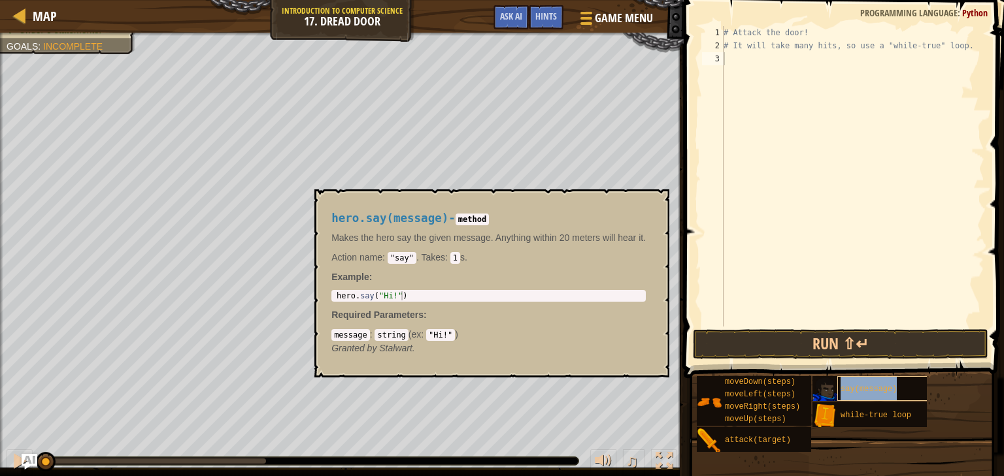
click at [842, 392] on span "say(message)" at bounding box center [868, 389] width 56 height 9
click at [830, 393] on img at bounding box center [824, 390] width 25 height 25
click at [658, 204] on button "×" at bounding box center [655, 204] width 10 height 18
